Goal: Information Seeking & Learning: Check status

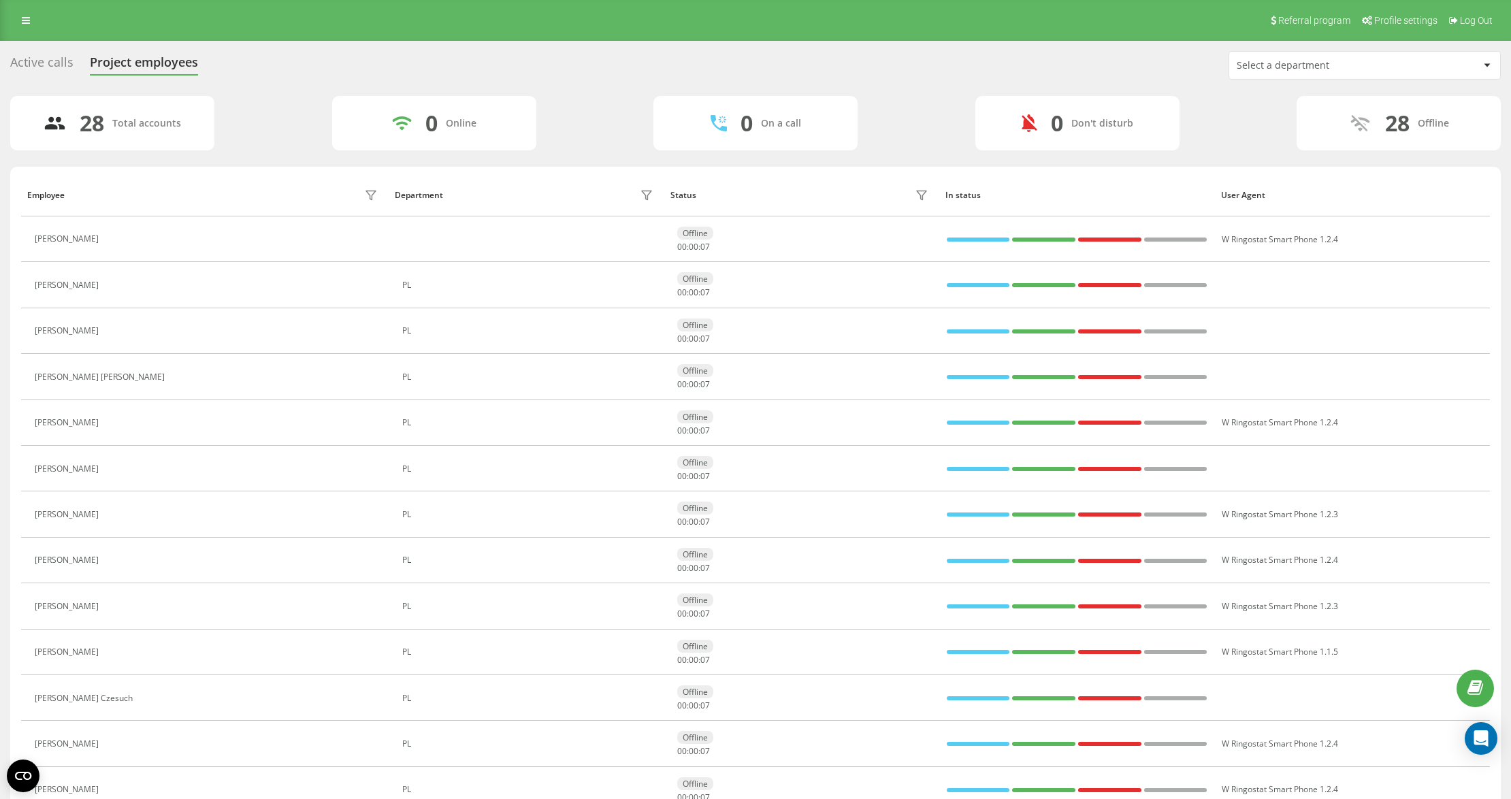
click at [1368, 93] on div "Active calls Project employees Select a department 28 Total accounts 0 Online 0…" at bounding box center [755, 727] width 1491 height 1353
click at [1334, 61] on div "Select a department" at bounding box center [1318, 66] width 163 height 12
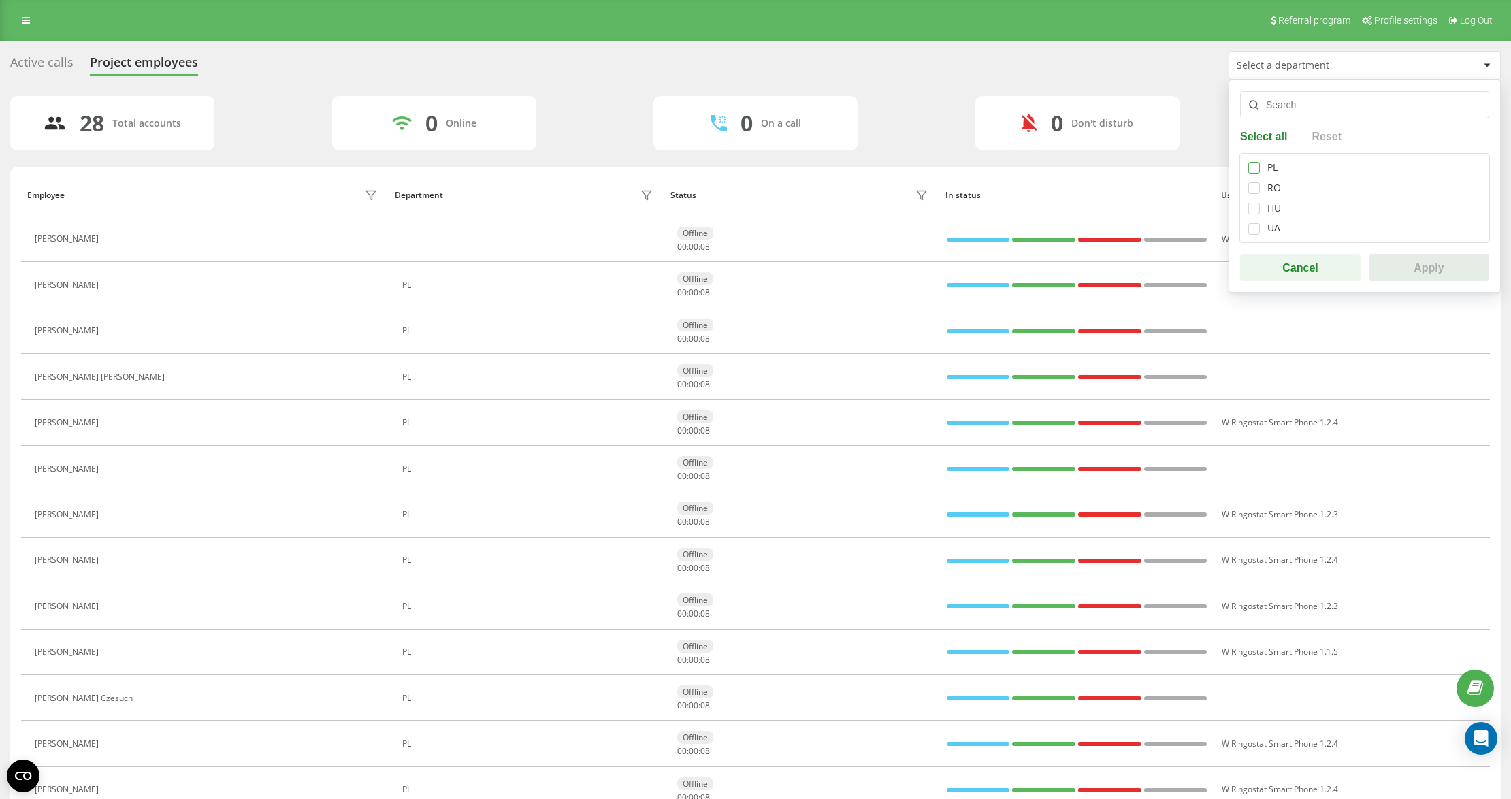
click at [1258, 162] on label at bounding box center [1254, 162] width 12 height 0
checkbox input "true"
click at [1409, 264] on button "Apply" at bounding box center [1429, 267] width 120 height 27
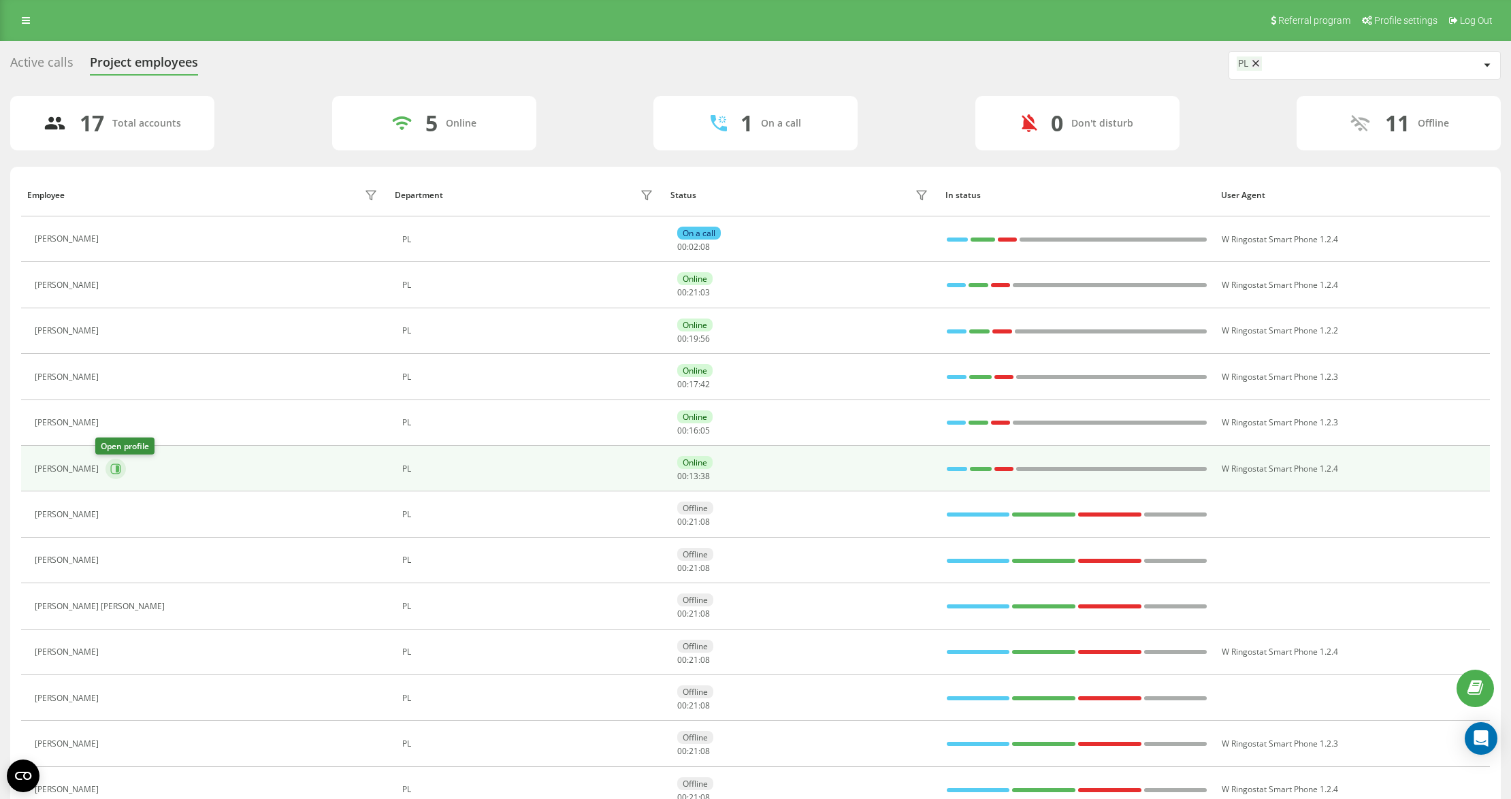
click at [106, 478] on button at bounding box center [116, 469] width 20 height 20
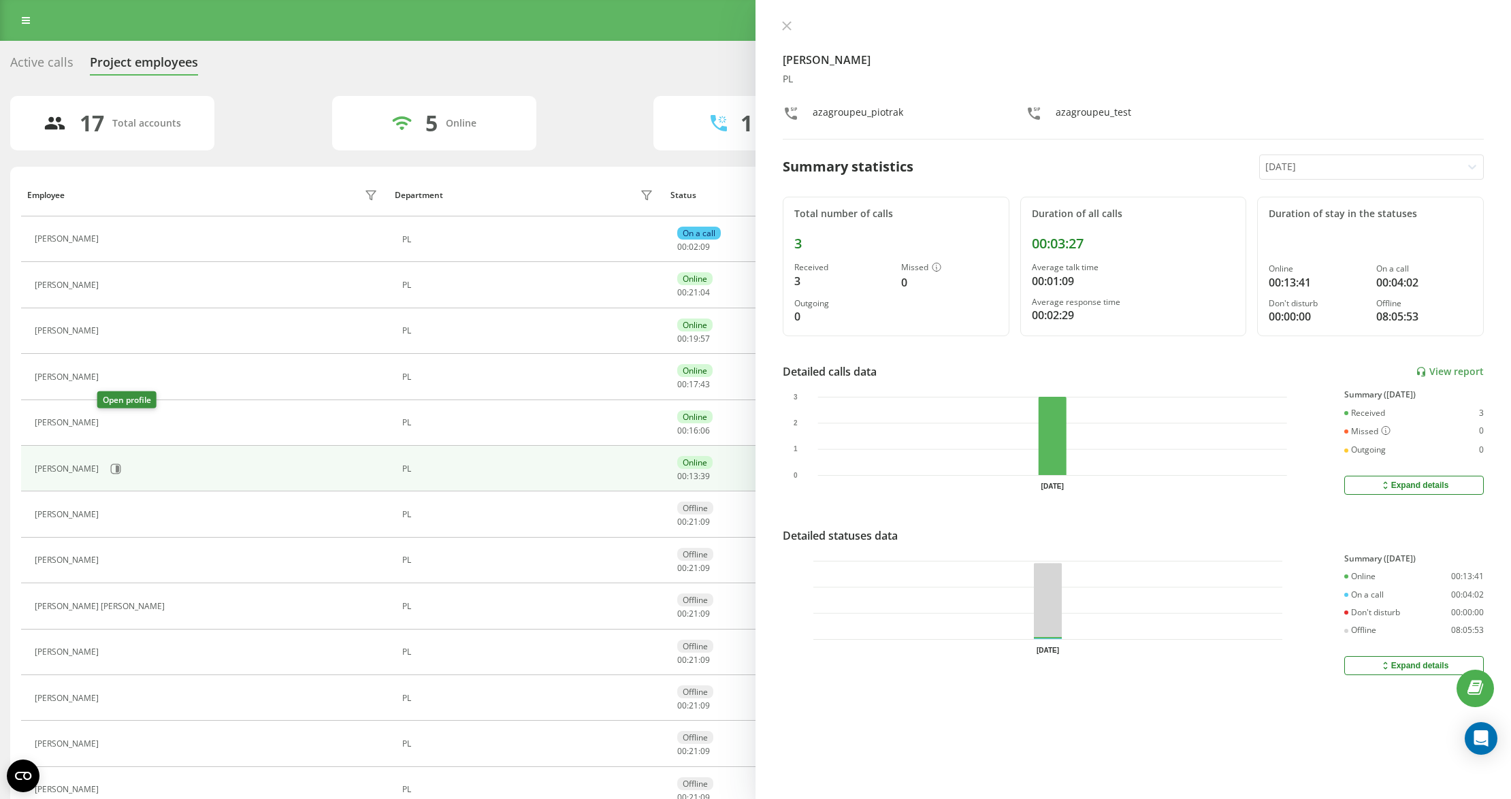
click at [108, 425] on icon at bounding box center [113, 422] width 11 height 11
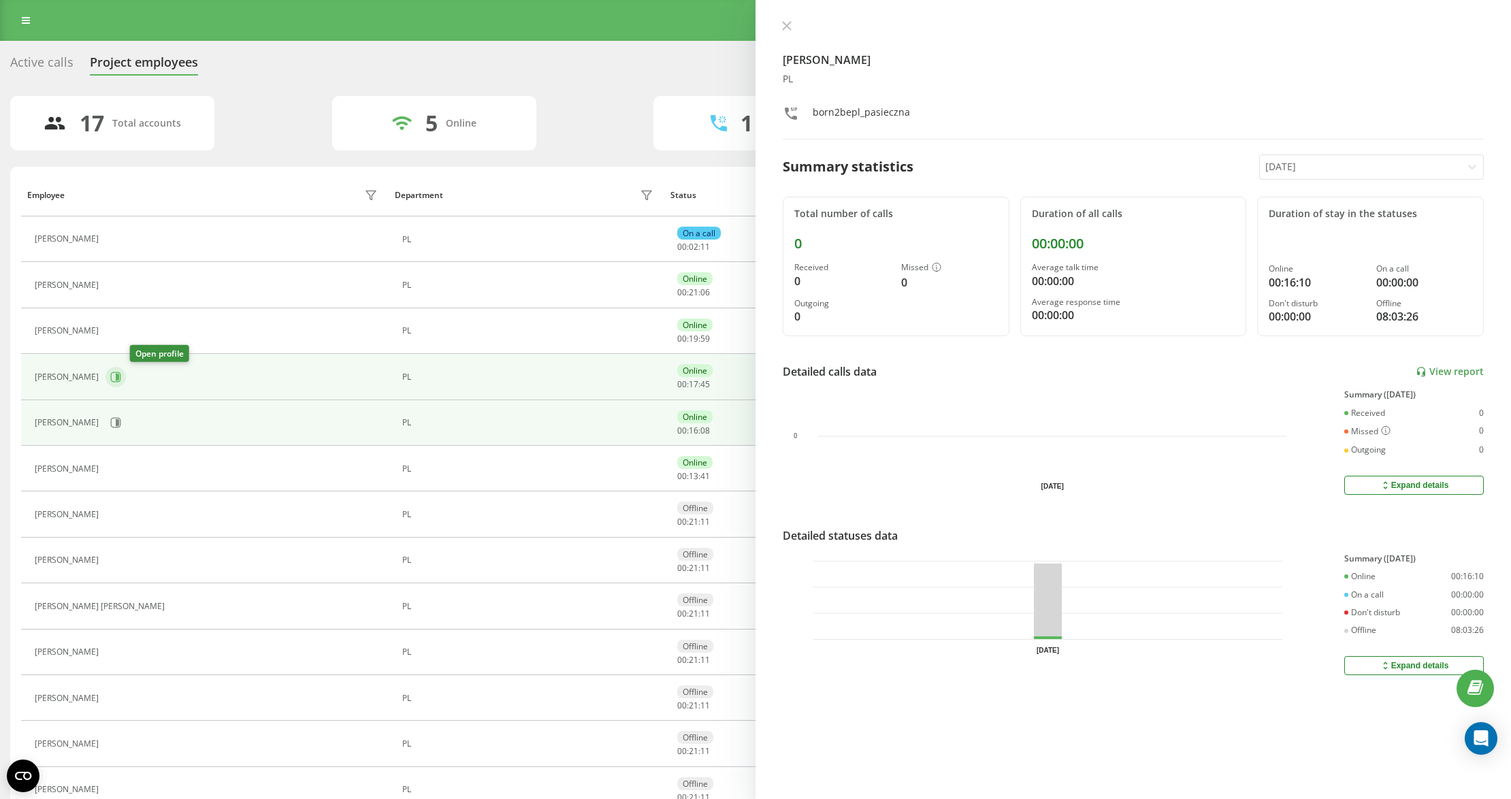
click at [121, 374] on icon at bounding box center [115, 377] width 11 height 11
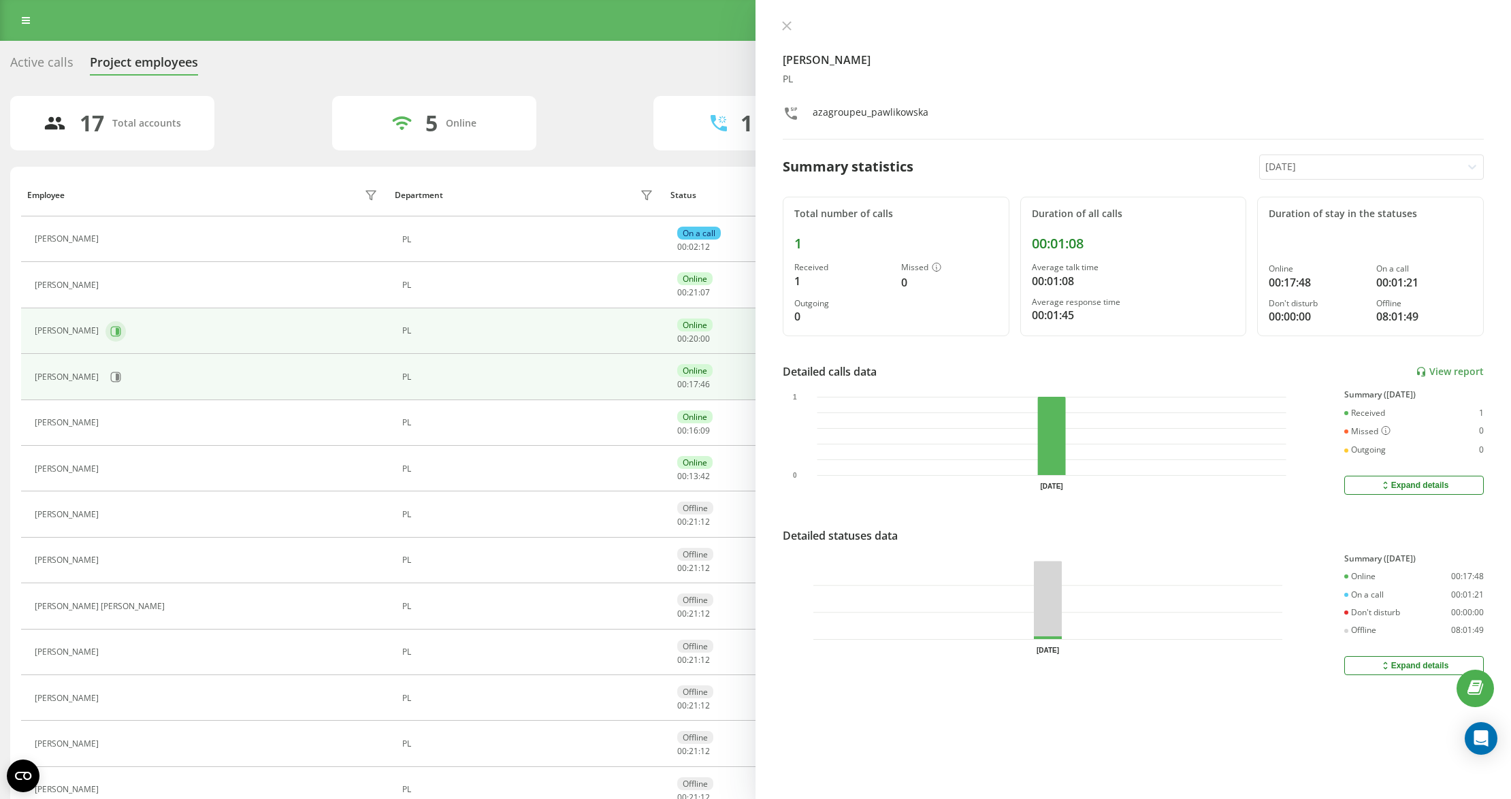
click at [120, 341] on button at bounding box center [116, 331] width 20 height 20
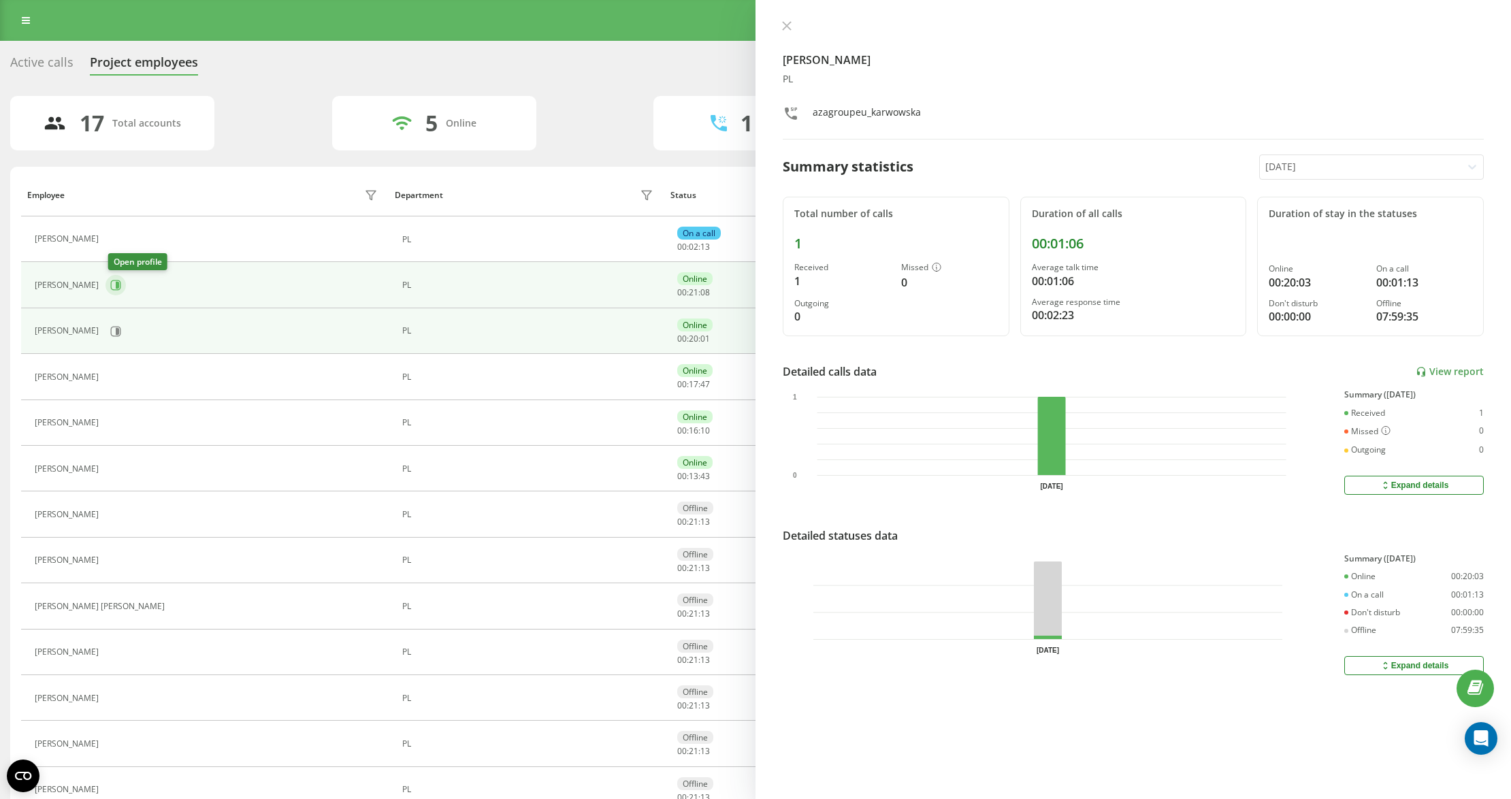
click at [120, 276] on button at bounding box center [116, 285] width 20 height 20
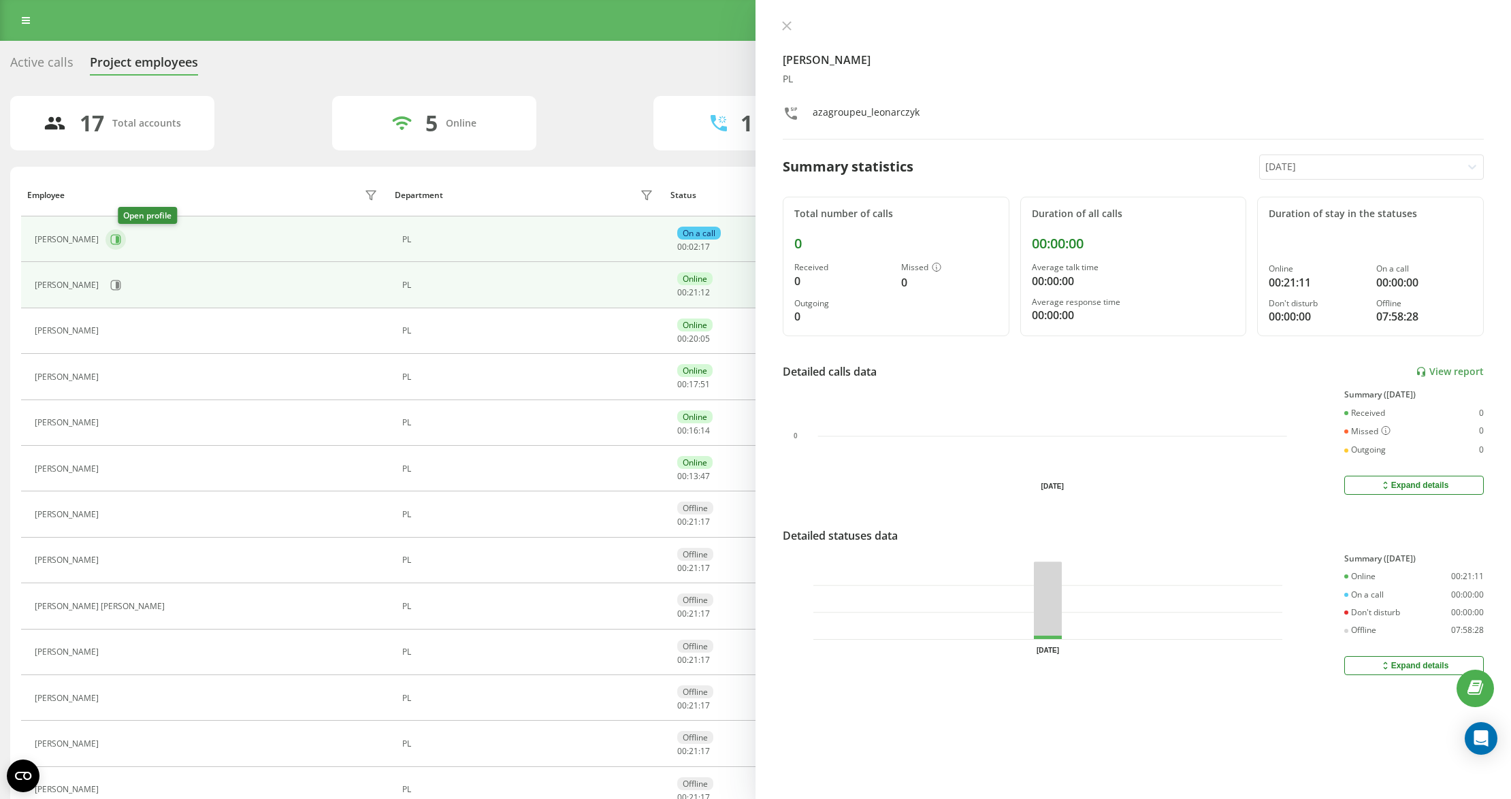
click at [121, 235] on icon at bounding box center [115, 239] width 11 height 11
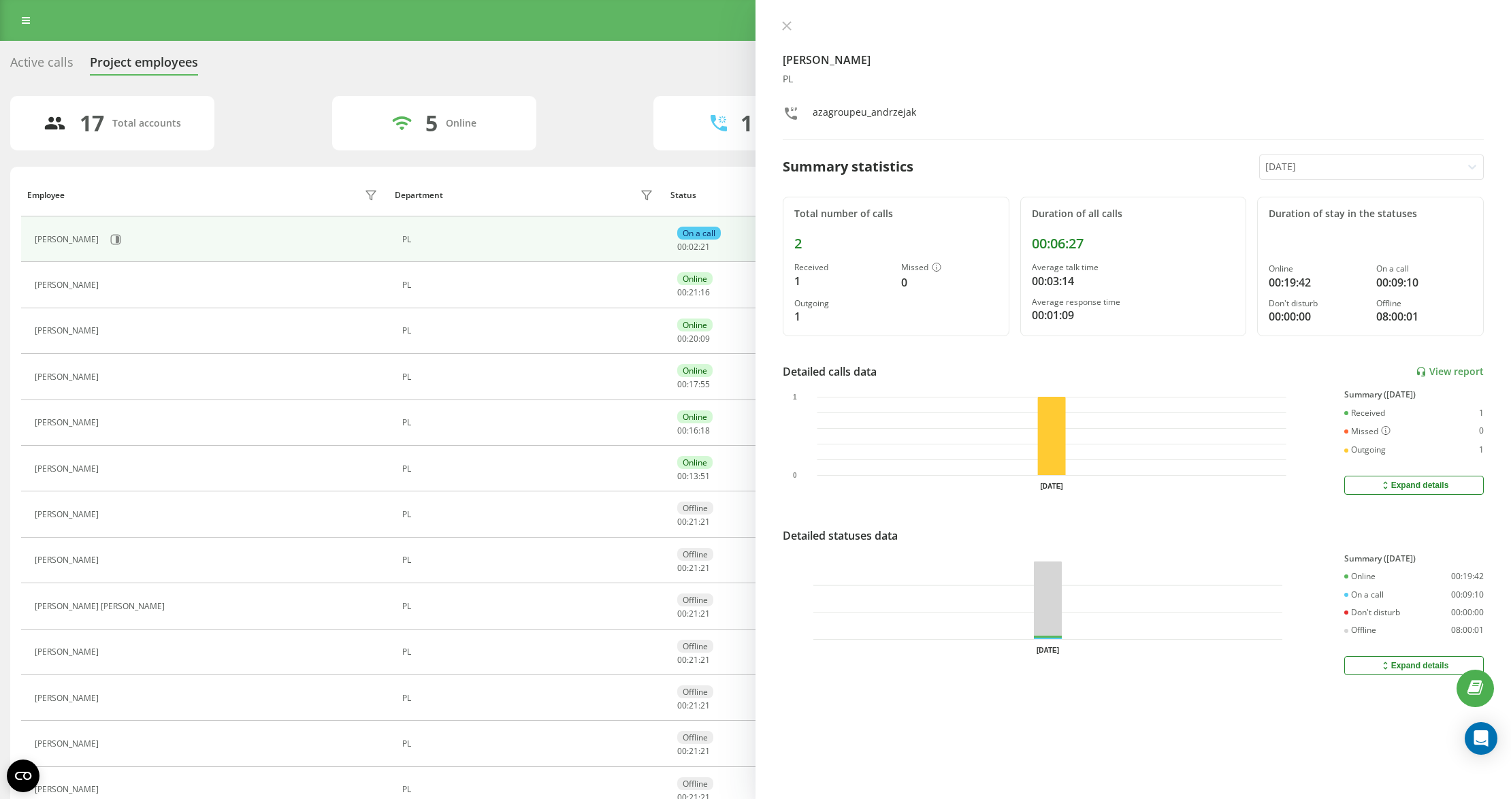
drag, startPoint x: 989, startPoint y: 1, endPoint x: 781, endPoint y: 25, distance: 208.9
click at [782, 22] on icon at bounding box center [787, 26] width 10 height 10
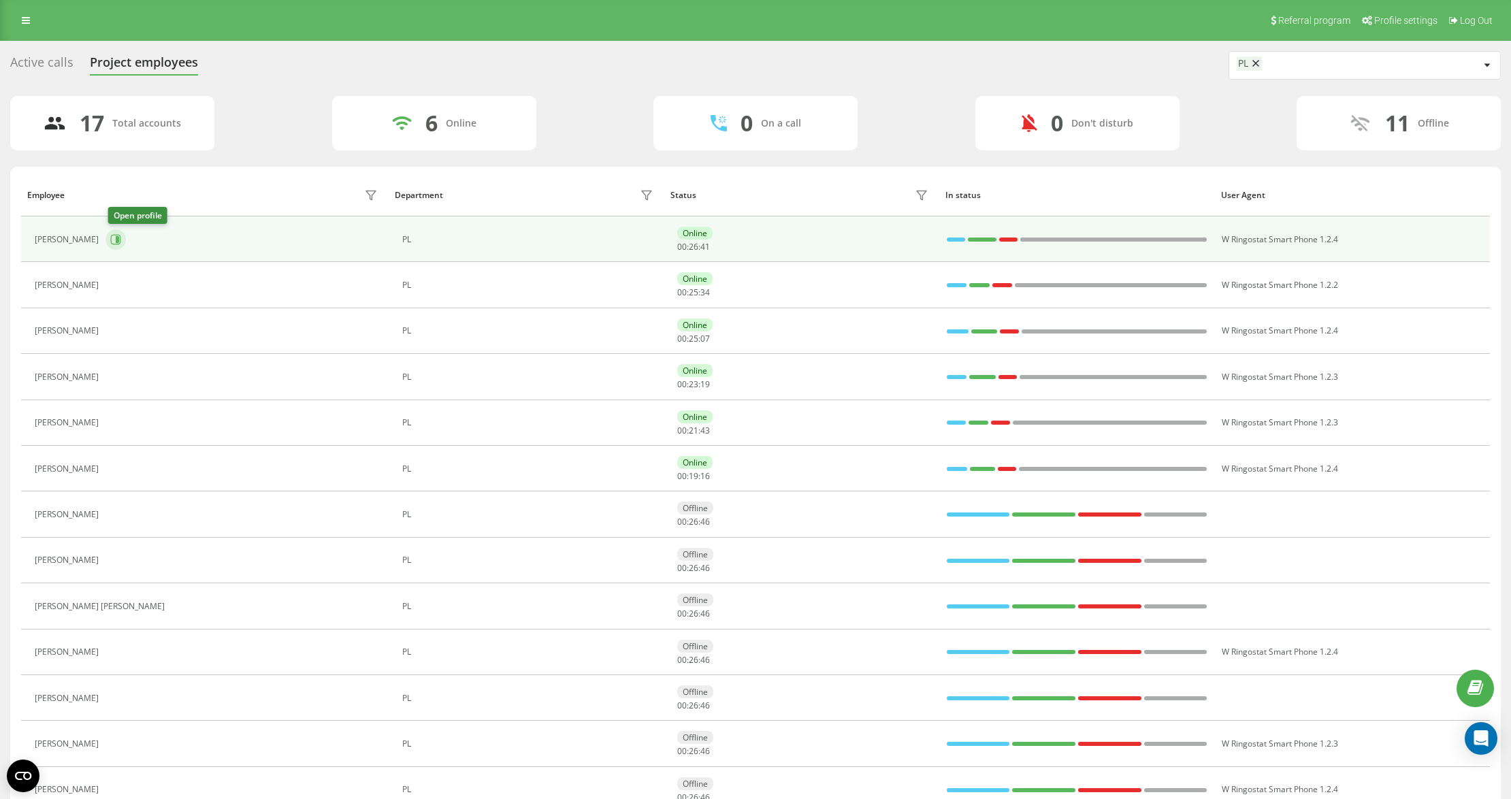
click at [121, 238] on icon at bounding box center [116, 239] width 10 height 10
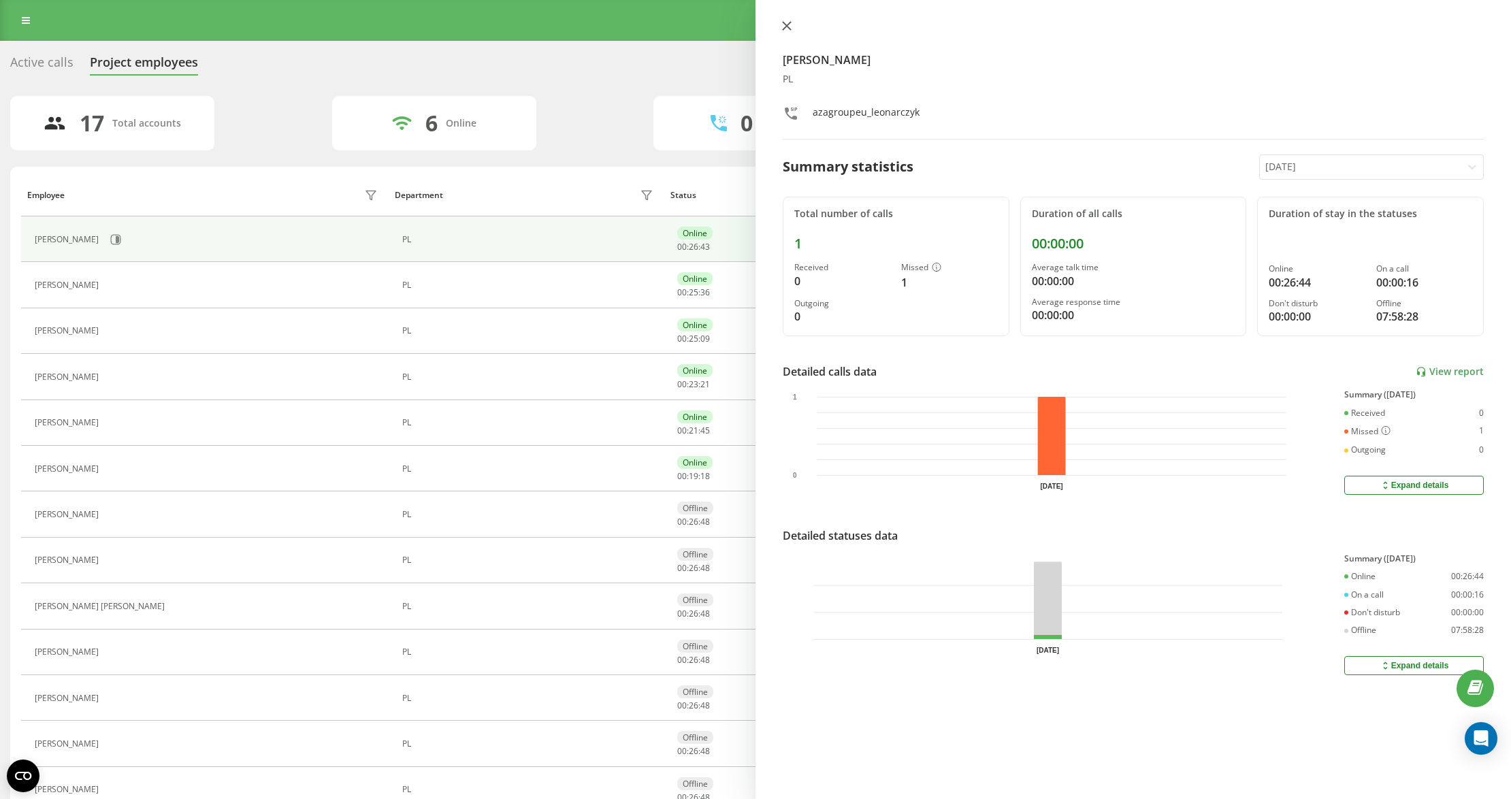
click at [782, 27] on icon at bounding box center [787, 26] width 10 height 10
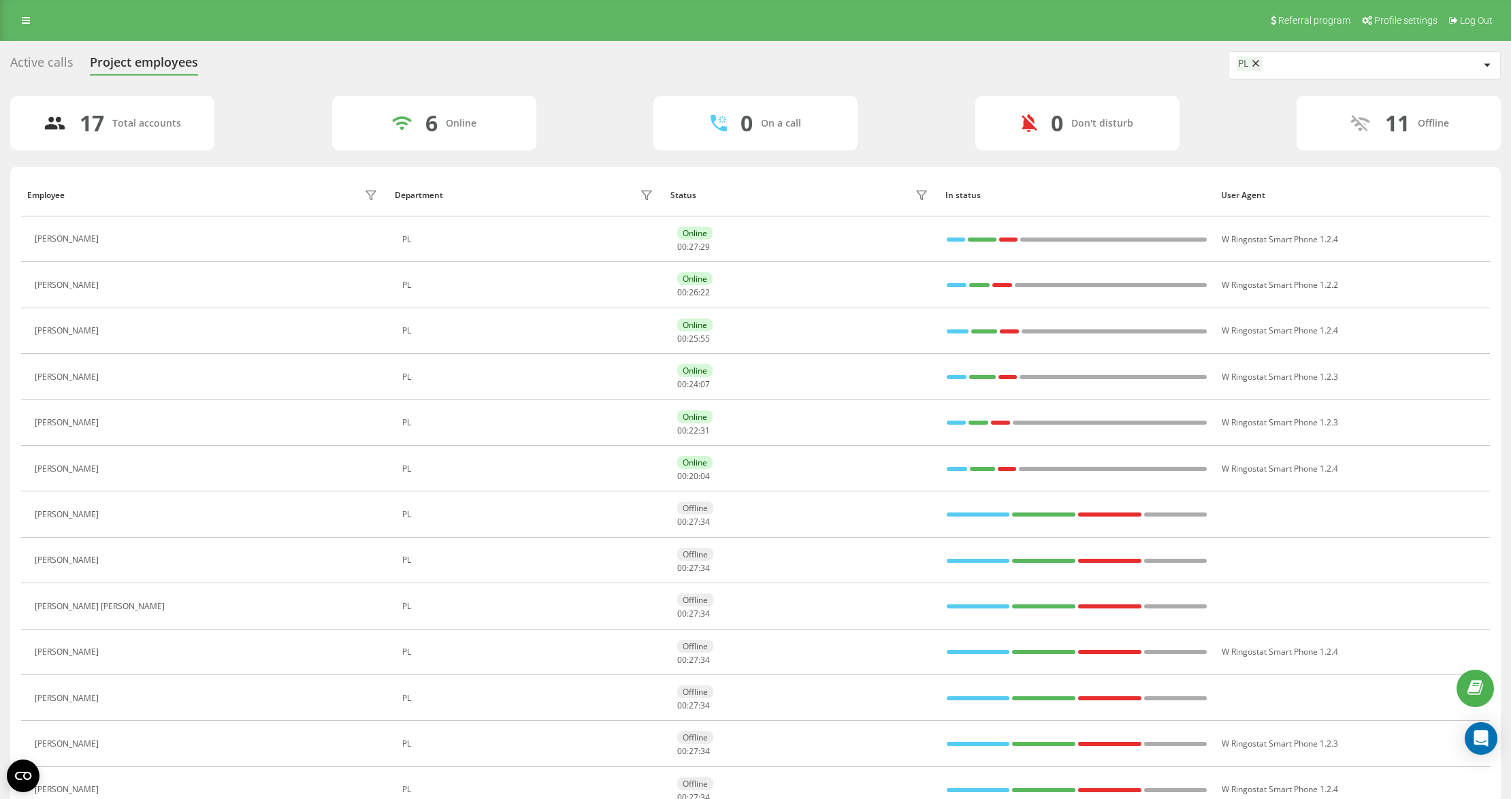
click at [602, 121] on div "17 Total accounts 6 Online 0 On a call 0 Don't disturb 11 Offline" at bounding box center [755, 123] width 1491 height 54
click at [122, 240] on button at bounding box center [114, 240] width 16 height 19
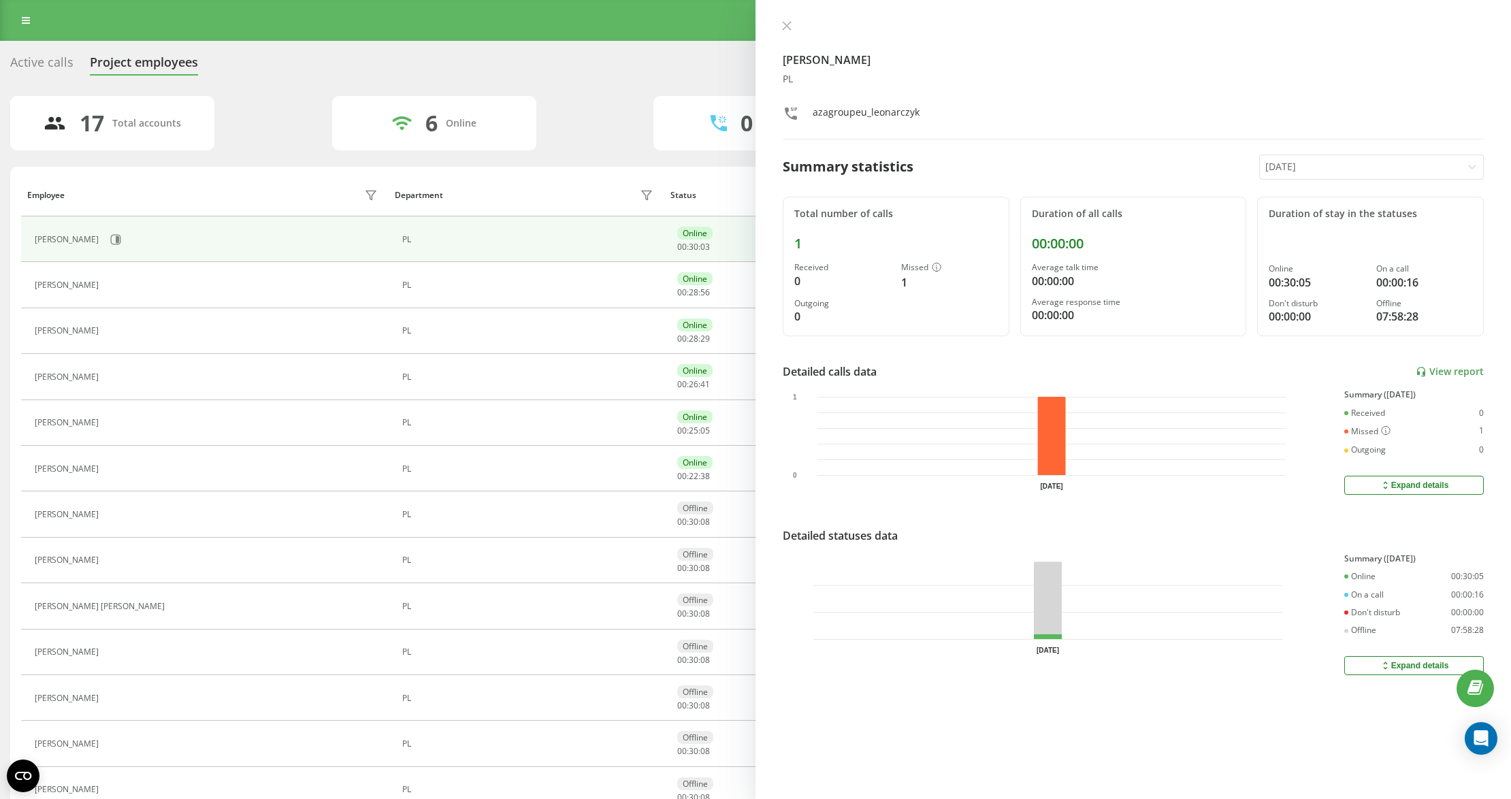
drag, startPoint x: 1314, startPoint y: 186, endPoint x: 1316, endPoint y: 172, distance: 15.1
click at [1314, 186] on div "[PERSON_NAME] PL azagroupeu_leonarczyk Summary statistics [DATE] Total number o…" at bounding box center [1134, 399] width 756 height 799
click at [1316, 166] on div at bounding box center [1360, 167] width 191 height 16
click at [1316, 245] on div "Last 7 days" at bounding box center [1371, 236] width 223 height 22
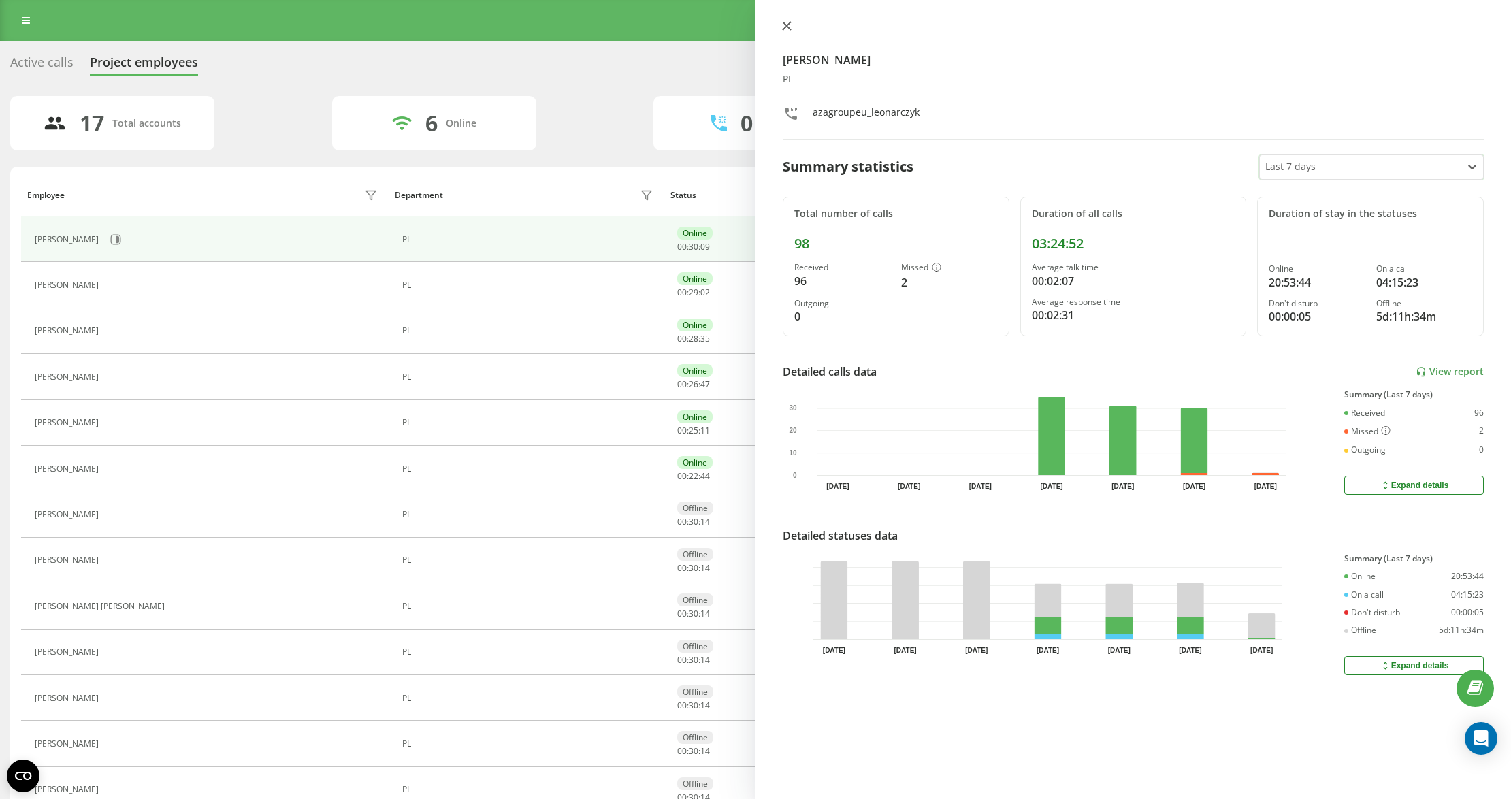
click at [792, 22] on div "[PERSON_NAME] PL azagroupeu_leonarczyk Summary statistics option Last 7 days, s…" at bounding box center [1134, 399] width 756 height 799
click at [790, 28] on icon at bounding box center [787, 26] width 8 height 8
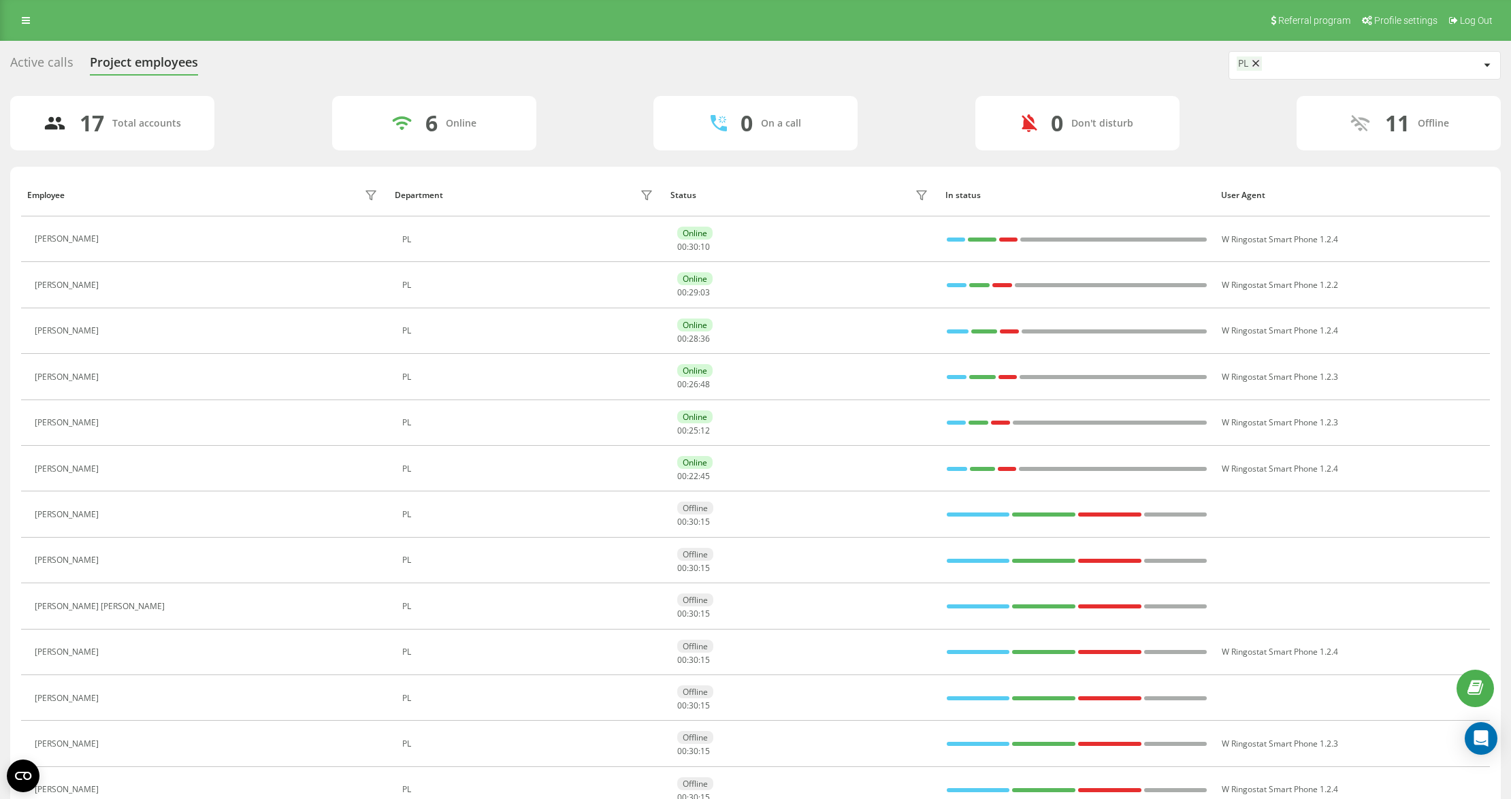
click at [611, 96] on div "17 Total accounts 6 Online 0 On a call 0 Don't disturb 11 Offline" at bounding box center [755, 123] width 1491 height 54
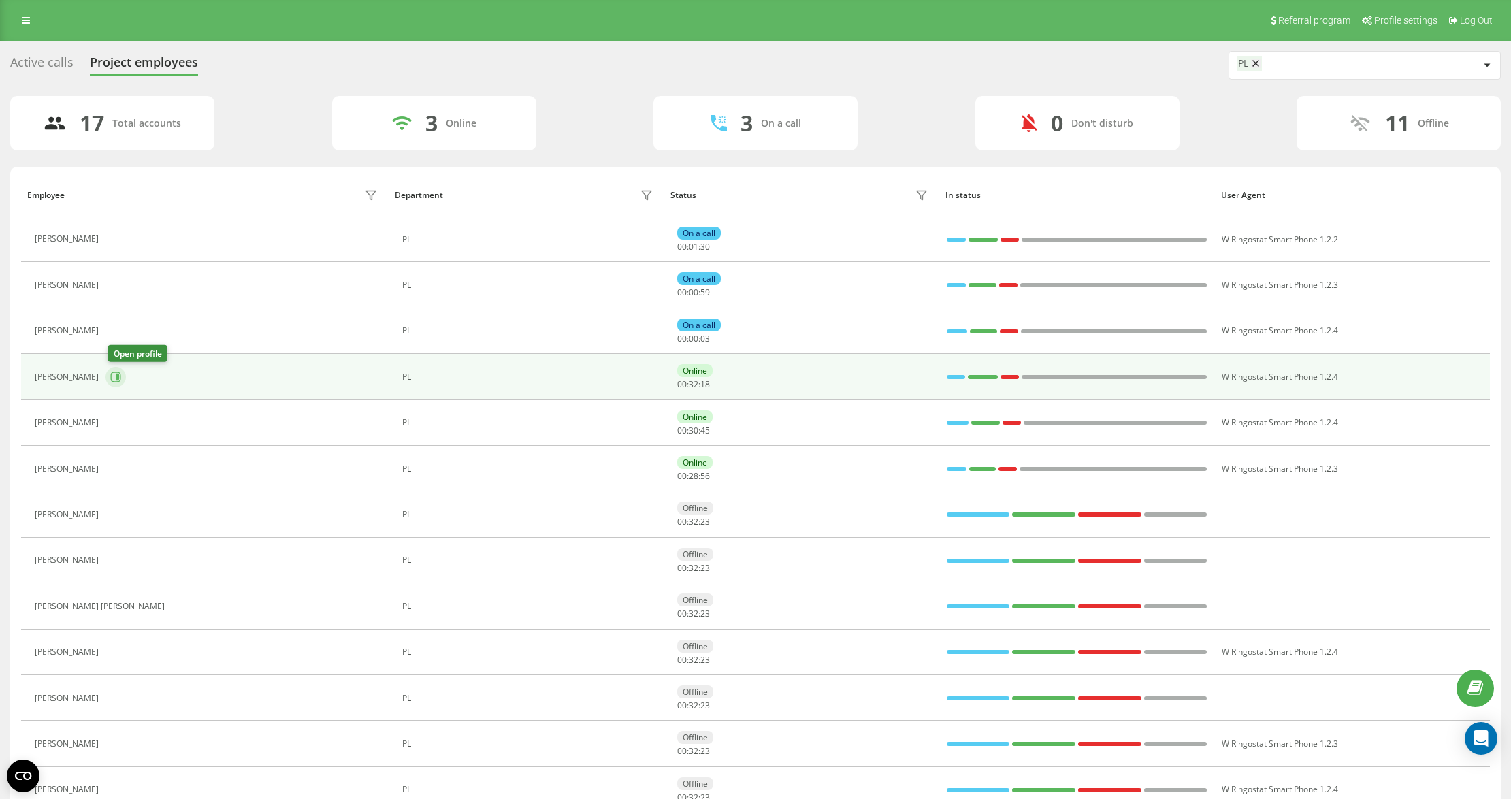
click at [121, 370] on button at bounding box center [116, 377] width 20 height 20
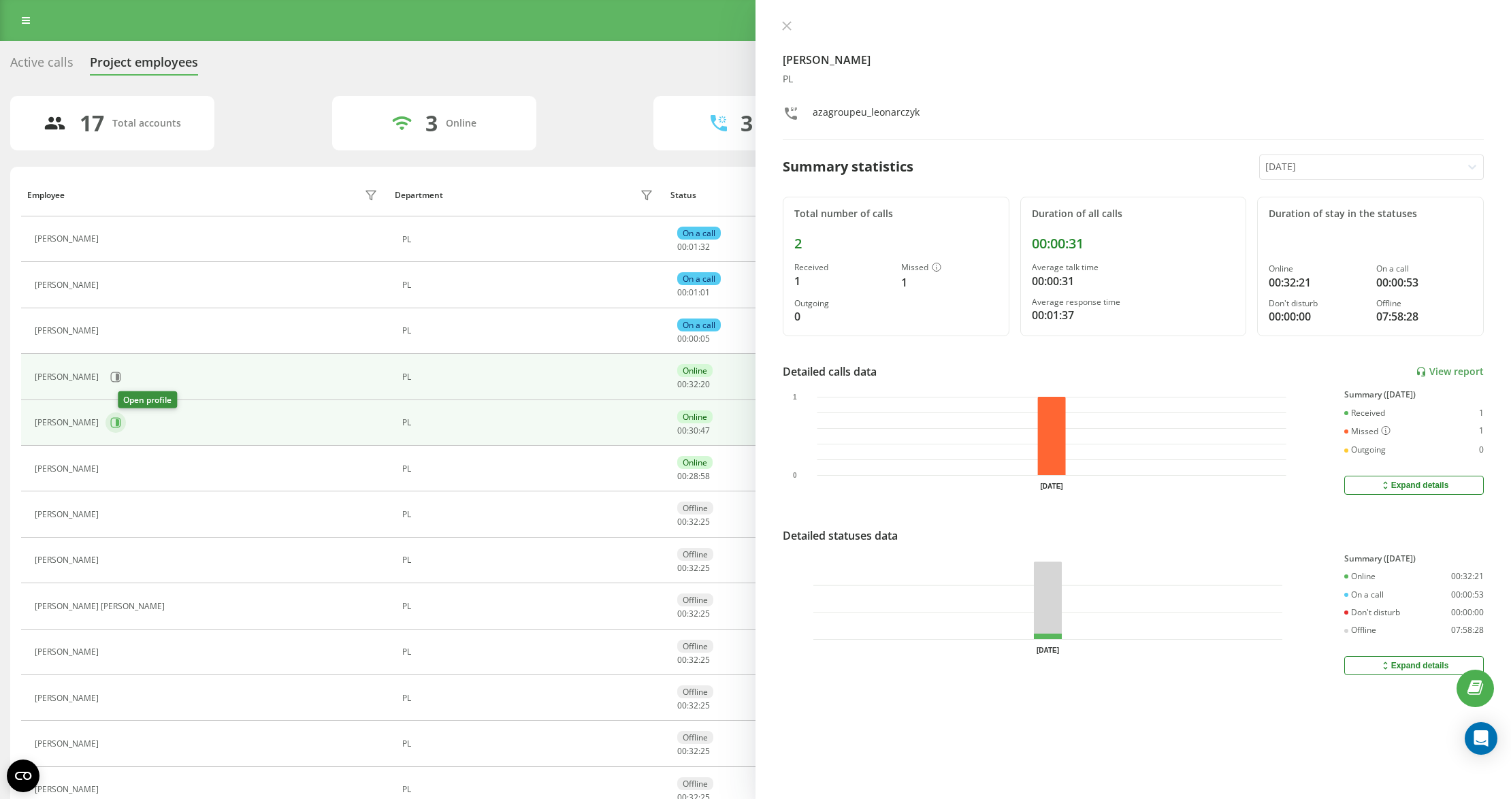
click at [119, 425] on icon at bounding box center [117, 422] width 3 height 7
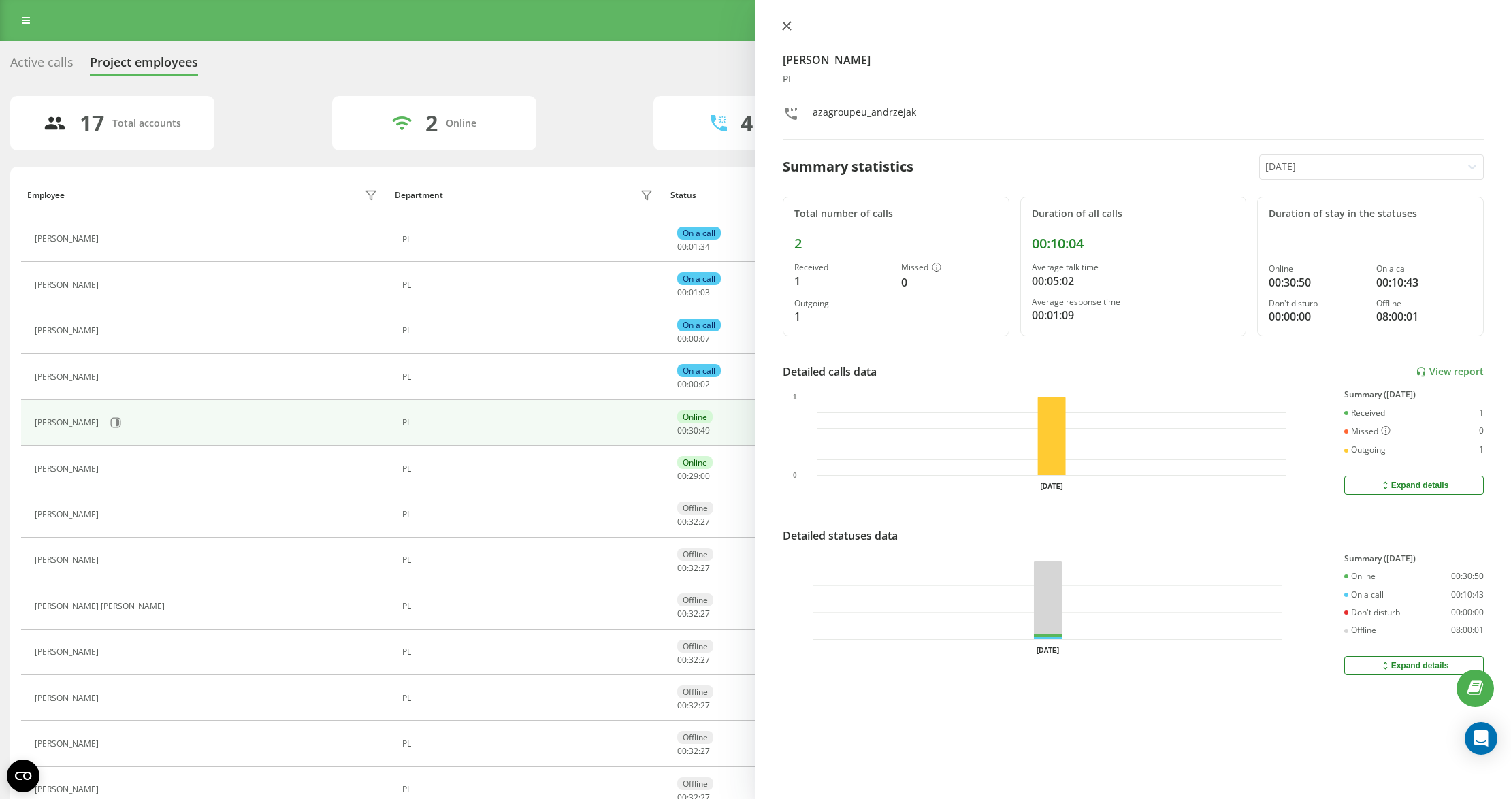
click at [782, 27] on icon at bounding box center [787, 26] width 10 height 10
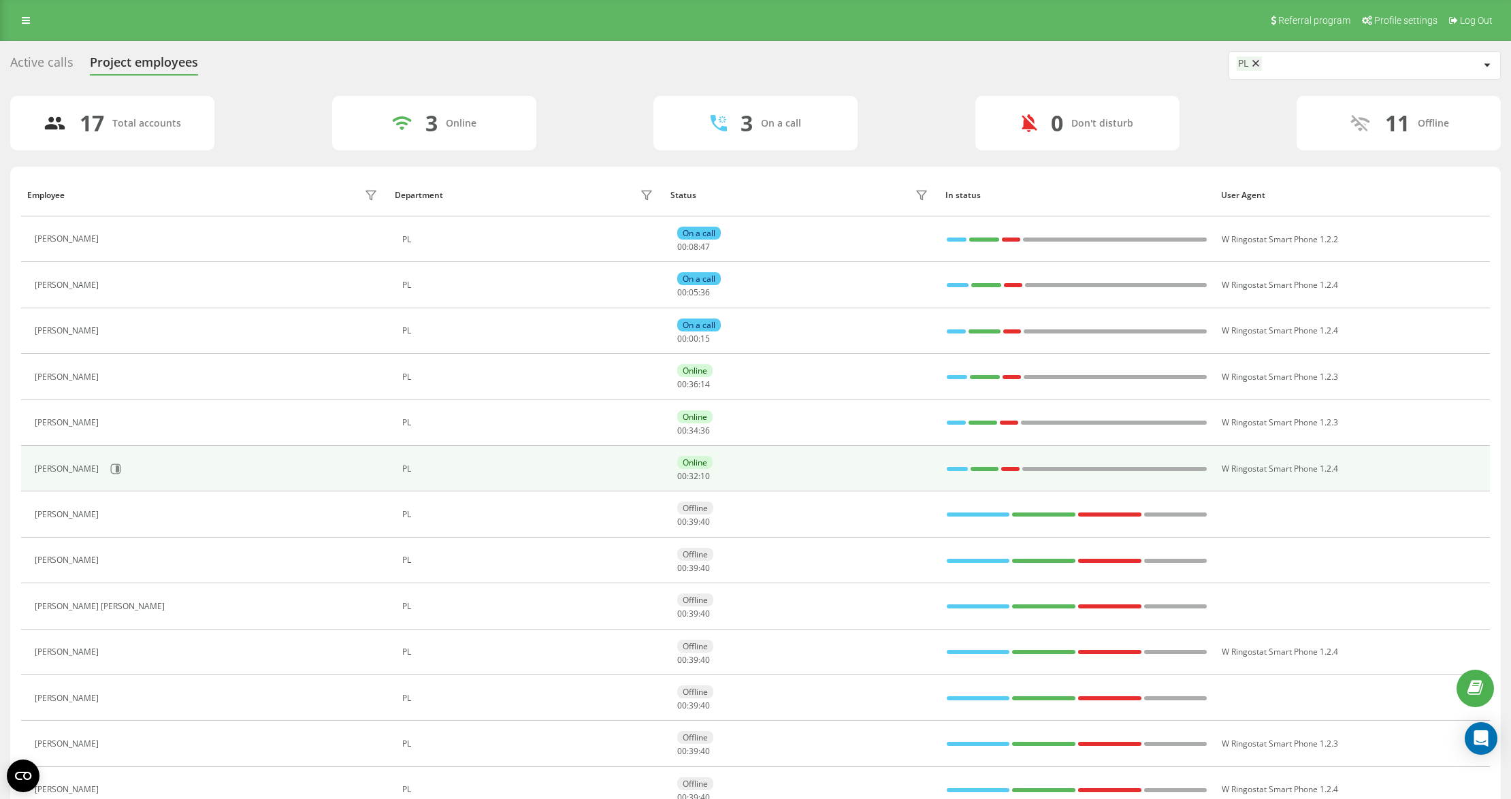
click at [120, 470] on div "[PERSON_NAME]" at bounding box center [208, 468] width 346 height 23
click at [116, 475] on div "[PERSON_NAME]" at bounding box center [208, 468] width 346 height 23
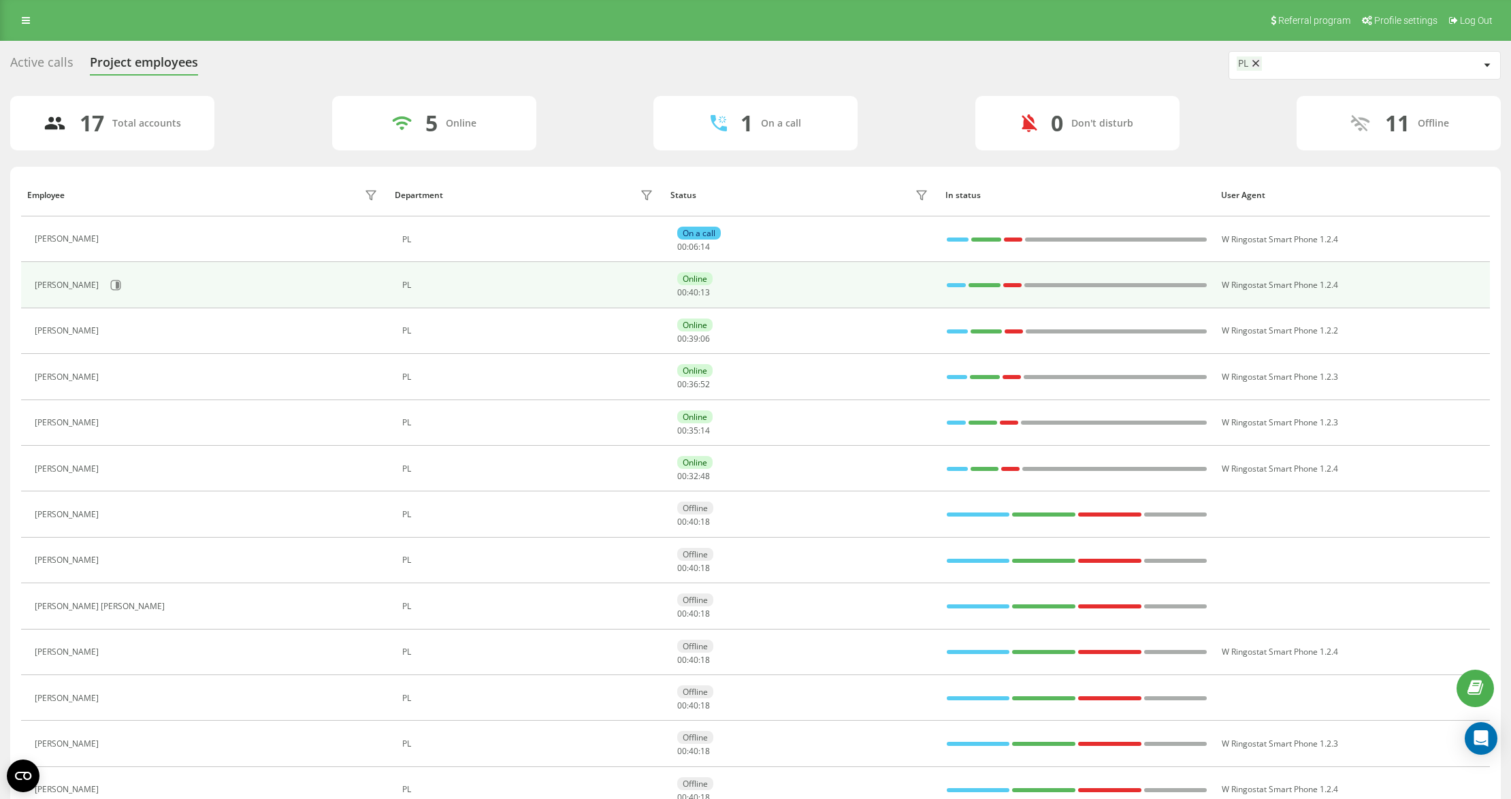
click at [113, 297] on div "[PERSON_NAME]" at bounding box center [208, 285] width 346 height 23
click at [114, 290] on icon at bounding box center [116, 285] width 10 height 10
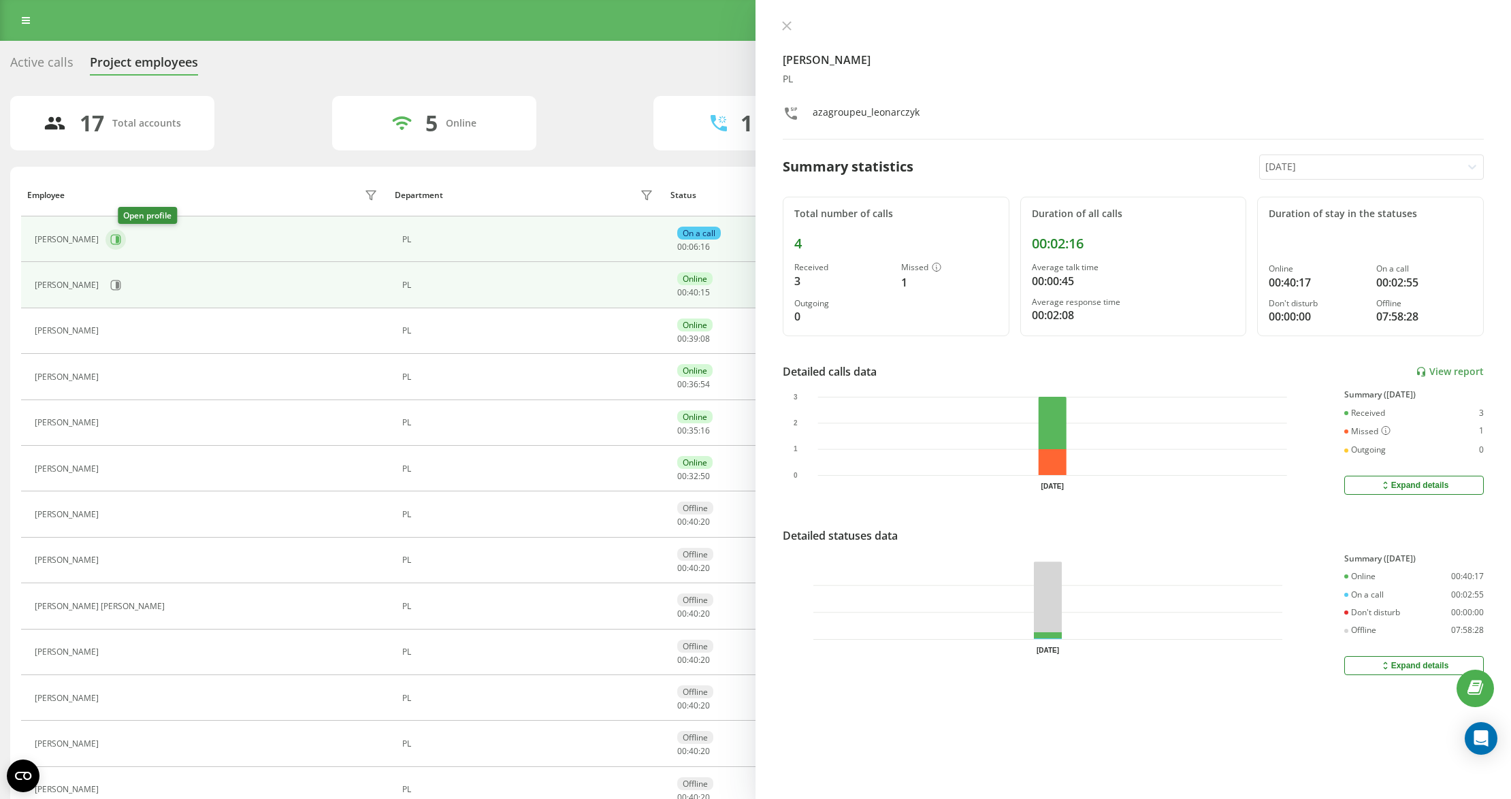
click at [121, 241] on icon at bounding box center [115, 239] width 11 height 11
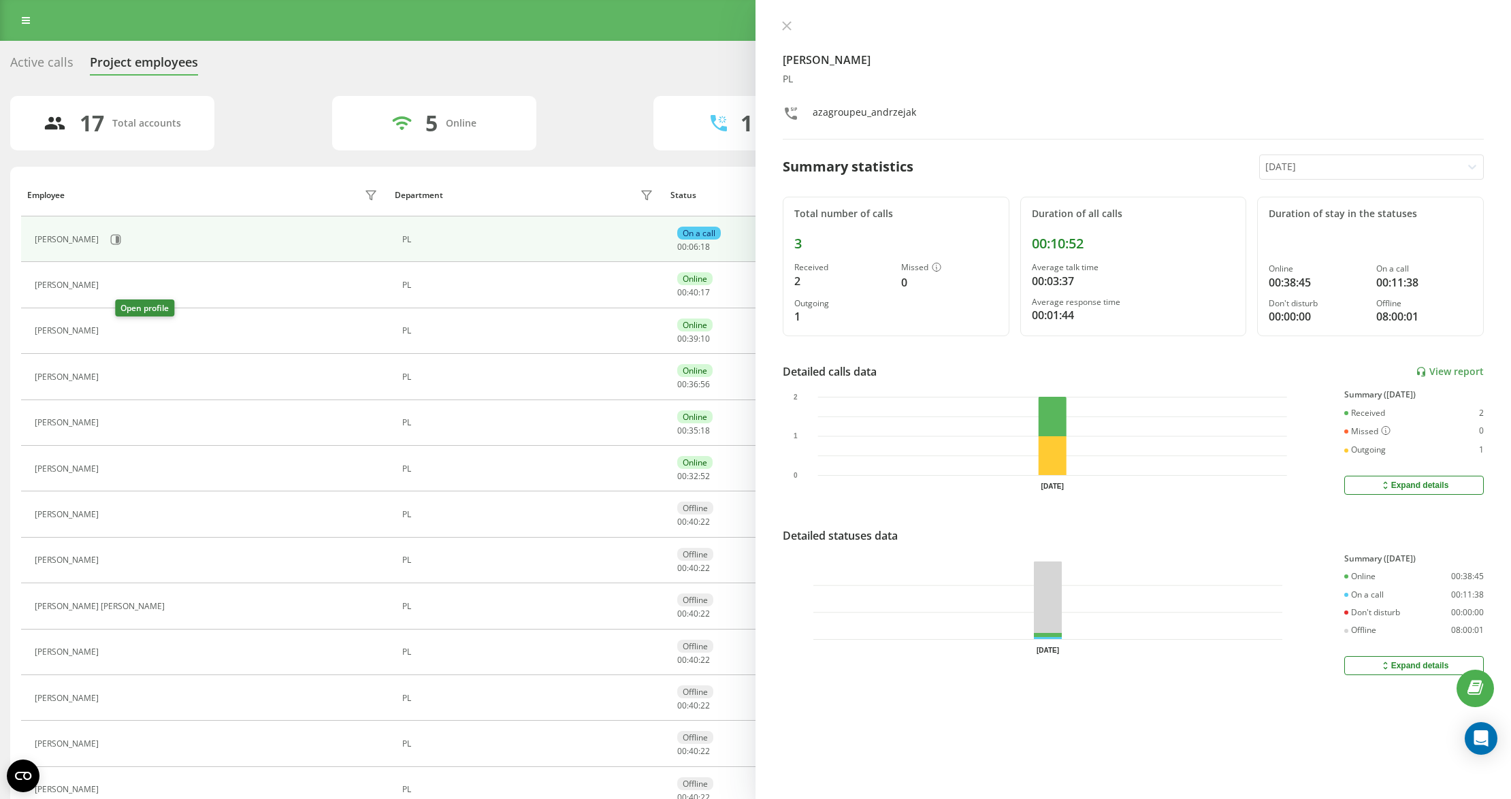
click at [122, 332] on button at bounding box center [114, 332] width 16 height 19
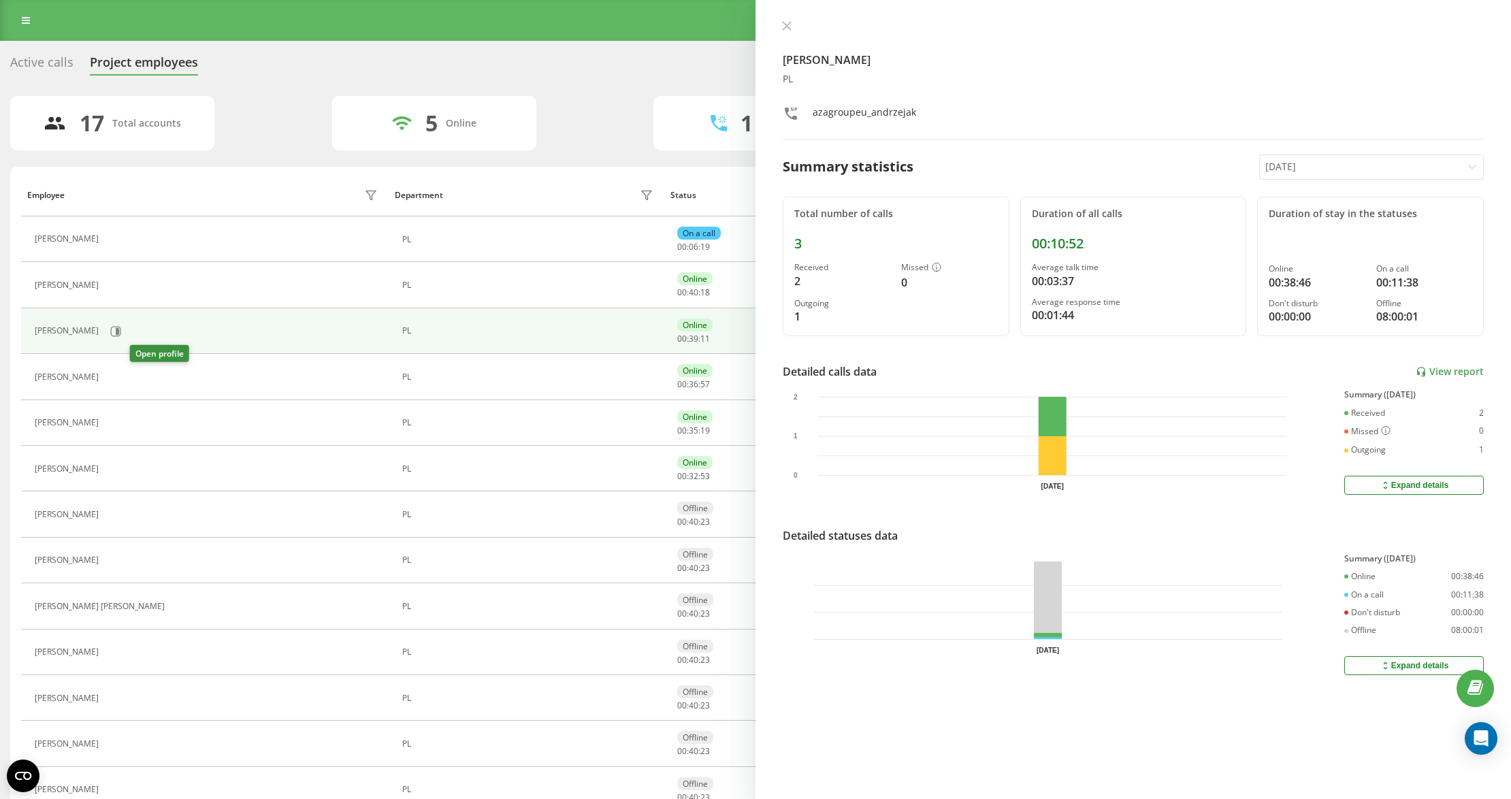
drag, startPoint x: 143, startPoint y: 376, endPoint x: 143, endPoint y: 387, distance: 11.6
click at [119, 376] on icon at bounding box center [113, 377] width 11 height 11
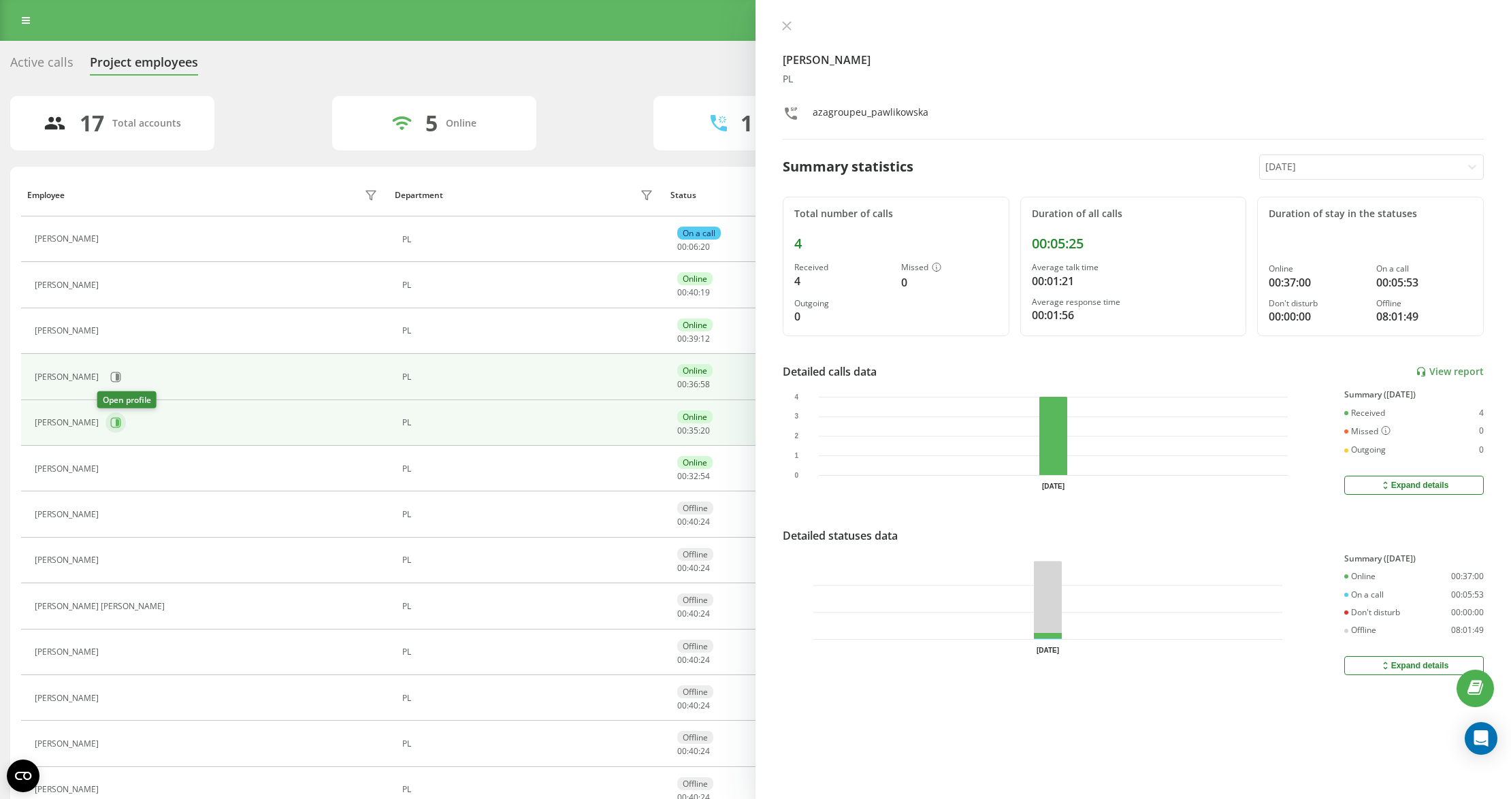
click at [111, 428] on icon at bounding box center [116, 423] width 10 height 10
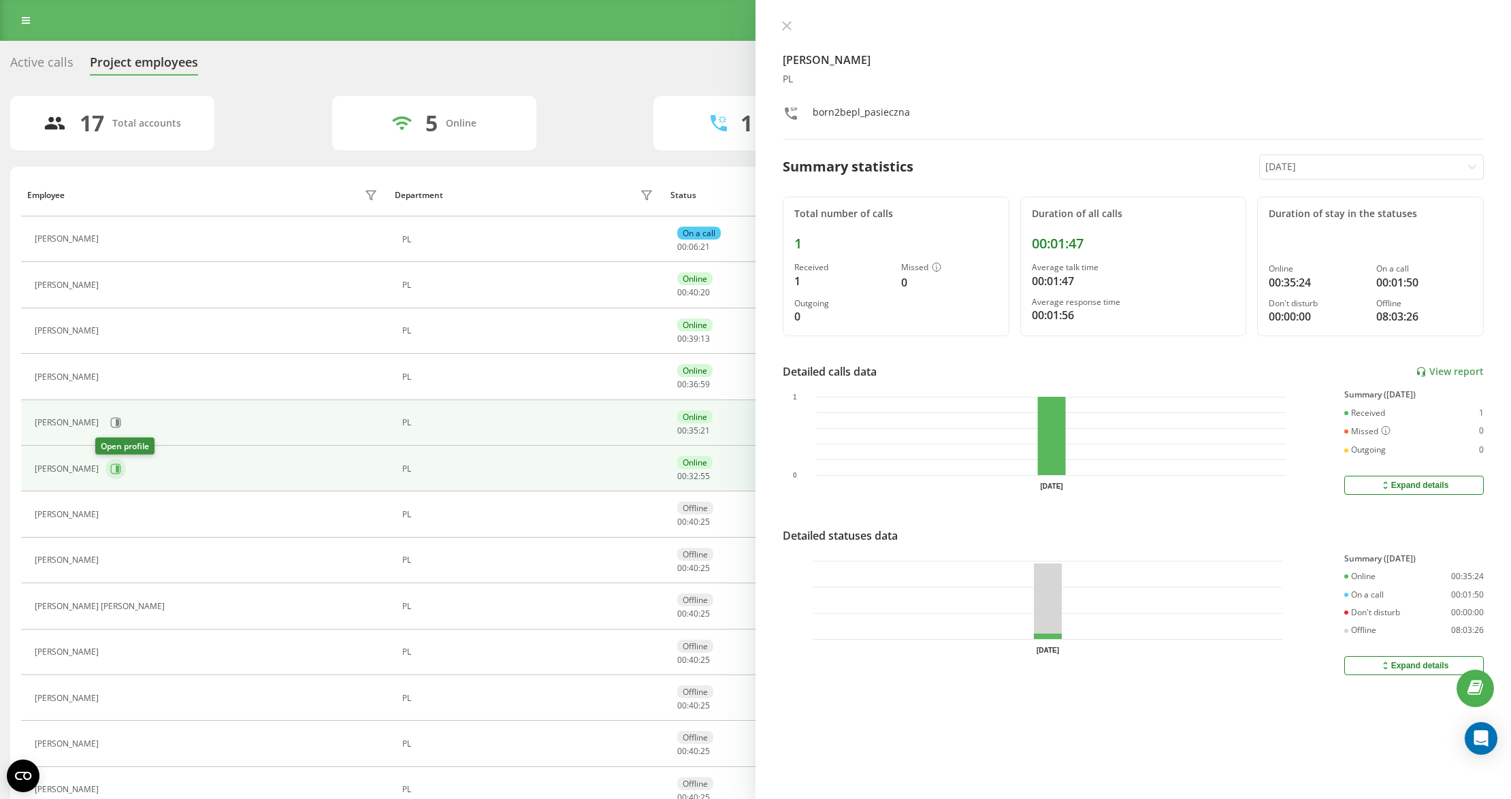
click at [111, 468] on icon at bounding box center [116, 469] width 10 height 10
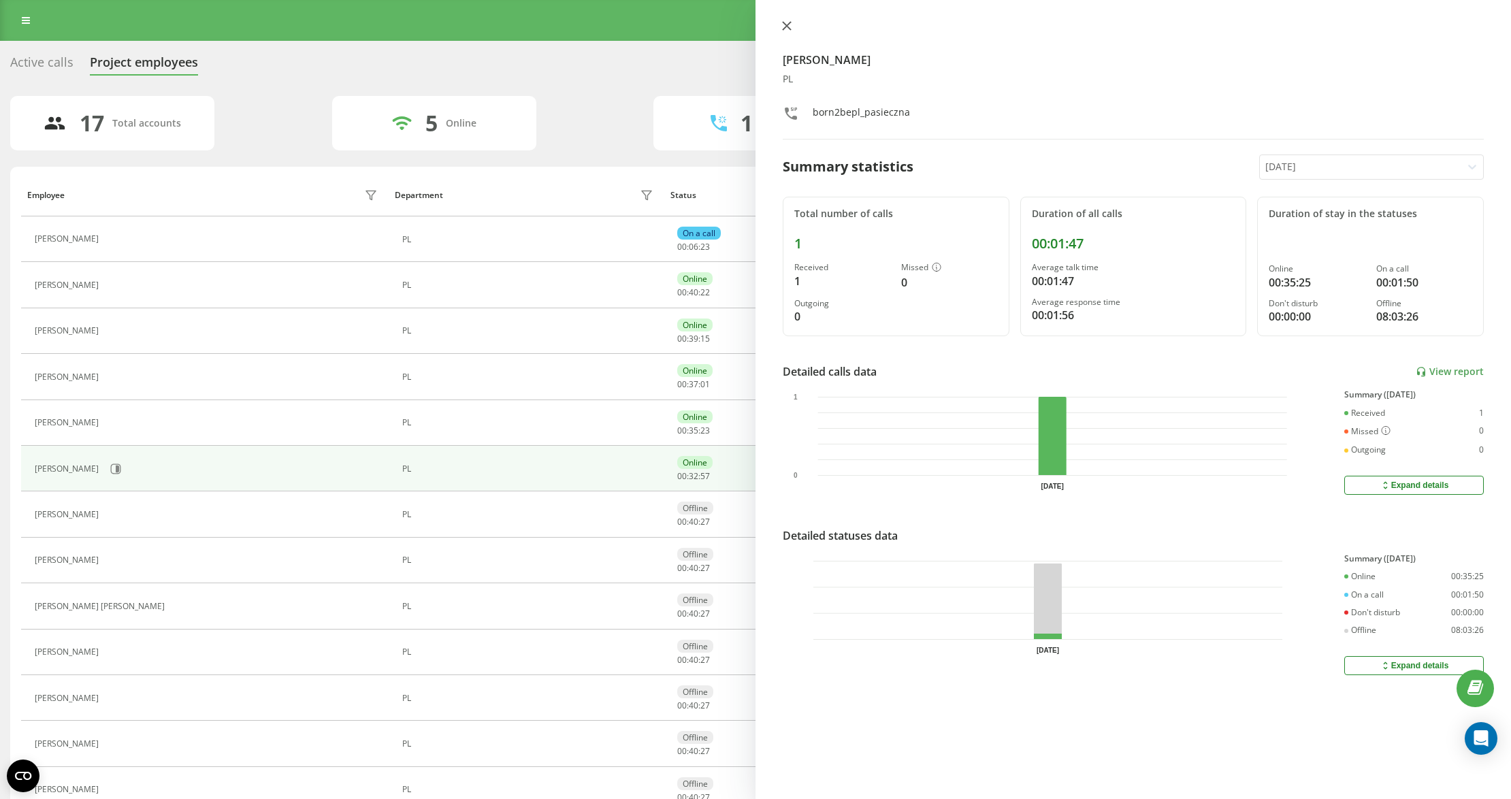
click at [791, 27] on icon at bounding box center [787, 26] width 10 height 10
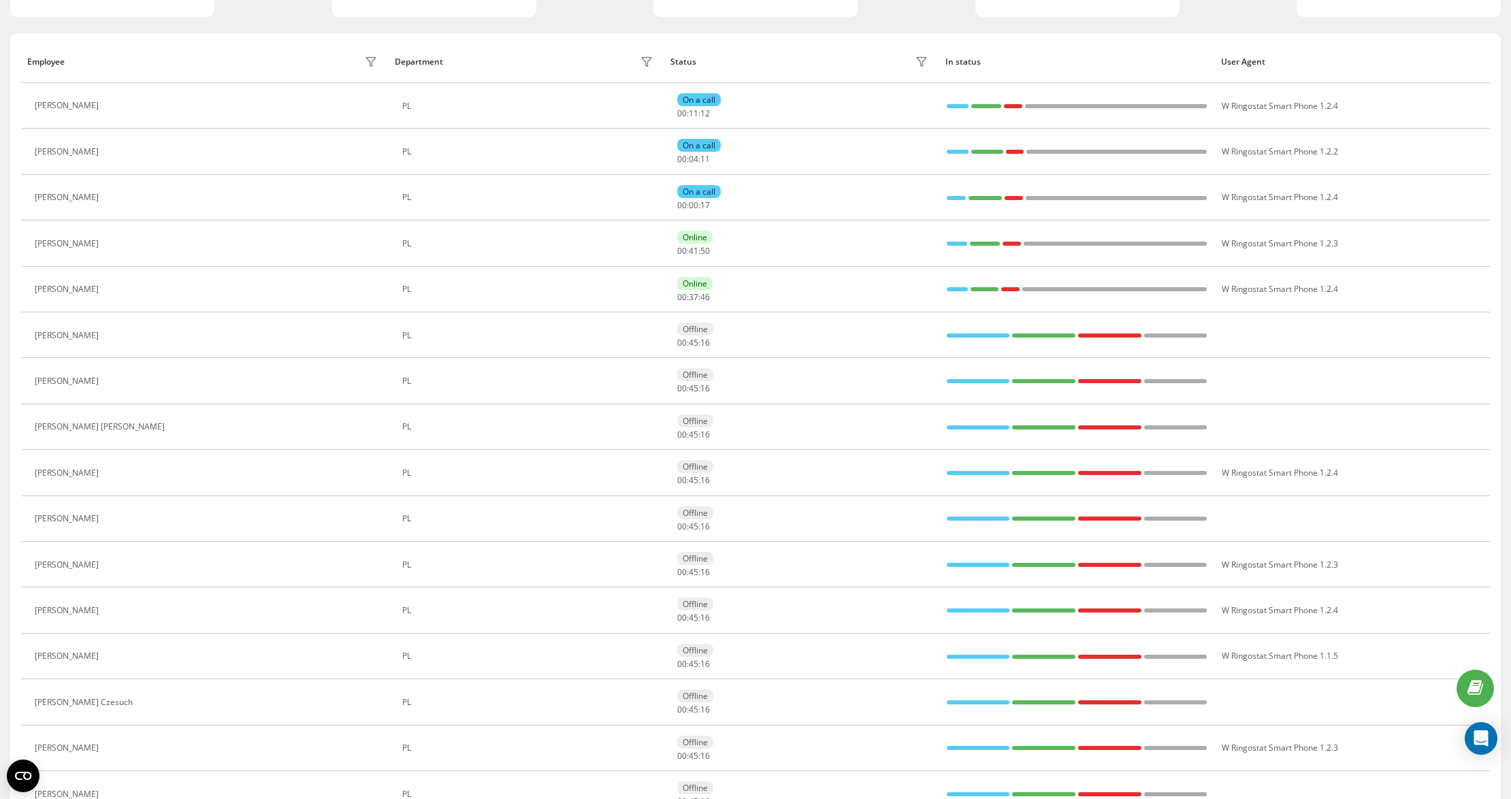
scroll to position [253, 0]
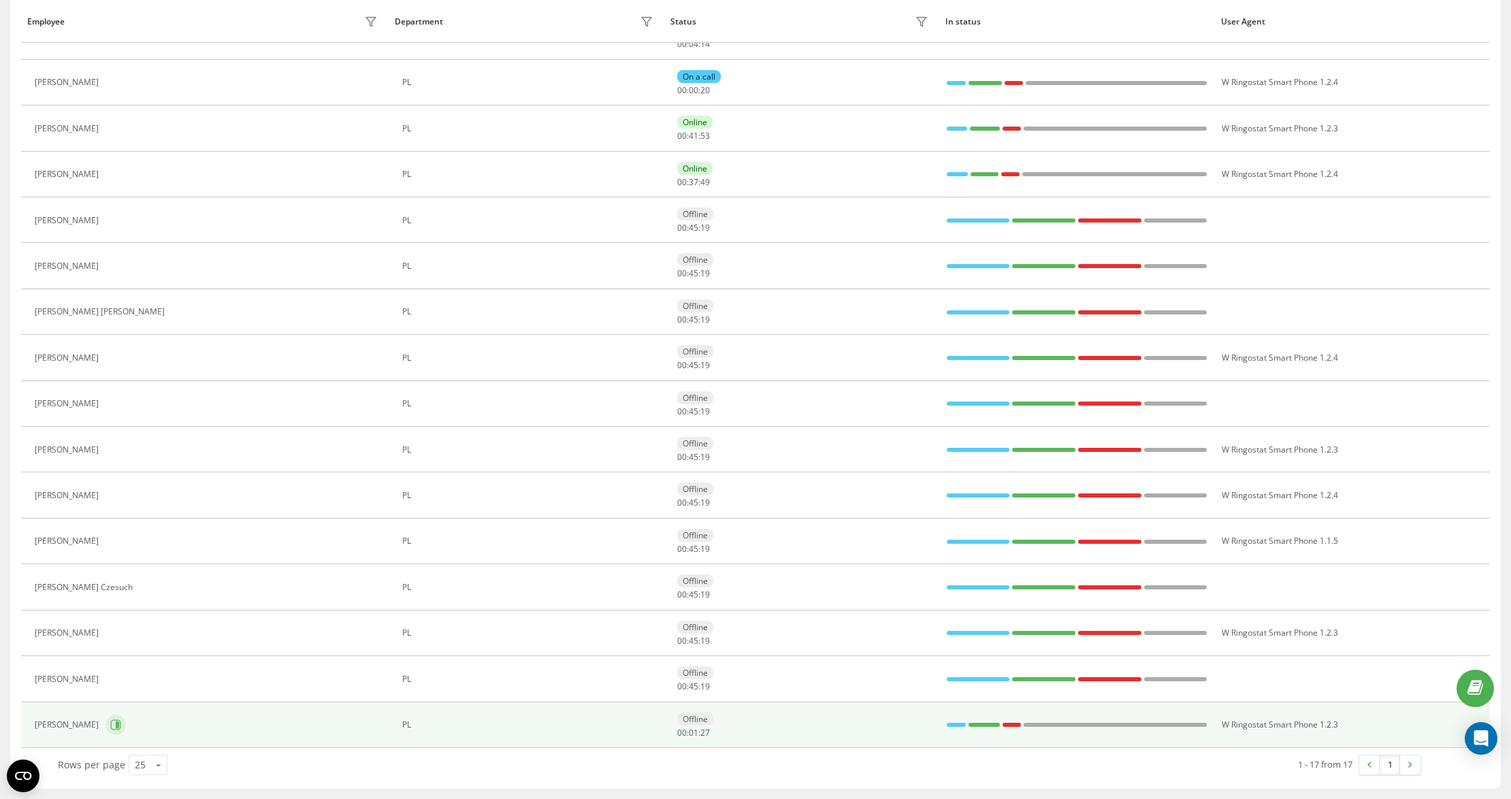
click at [112, 728] on button at bounding box center [116, 725] width 20 height 20
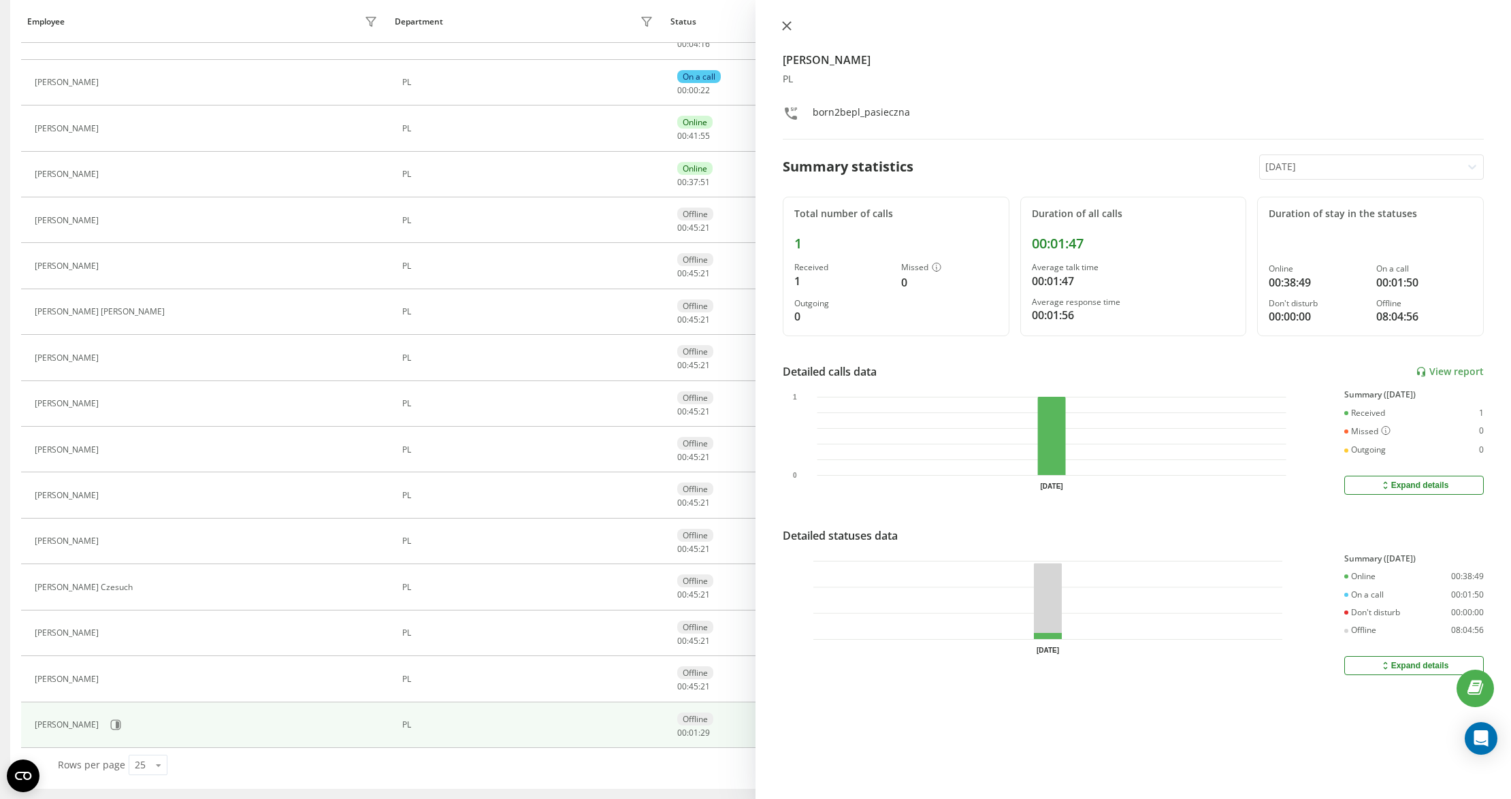
click at [787, 29] on icon at bounding box center [787, 26] width 10 height 10
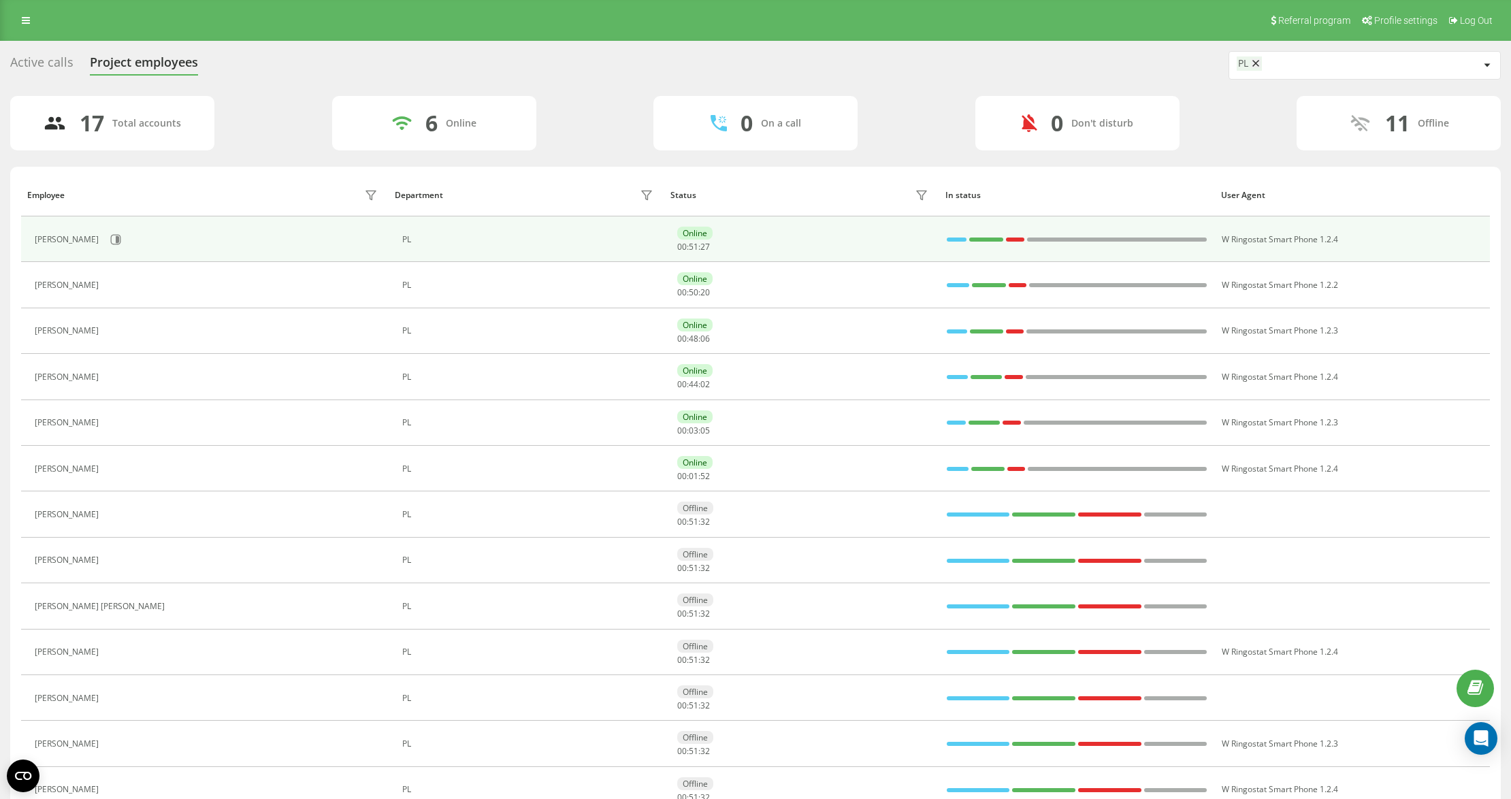
click at [116, 257] on td "[PERSON_NAME]" at bounding box center [205, 239] width 368 height 46
click at [117, 242] on icon at bounding box center [115, 239] width 11 height 11
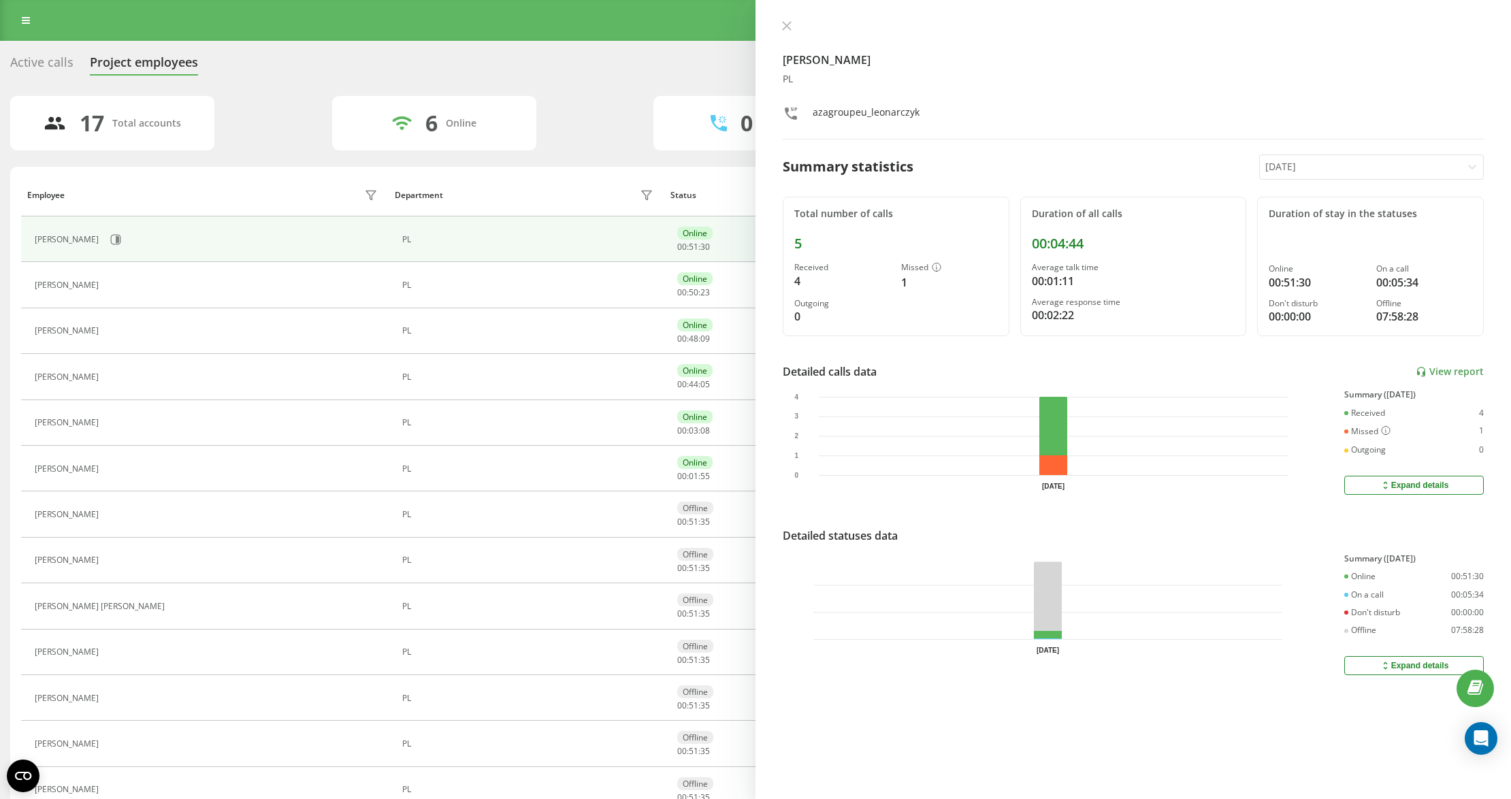
click at [1482, 374] on div "[PERSON_NAME] PL azagroupeu_leonarczyk Summary statistics [DATE] Total number o…" at bounding box center [1134, 399] width 756 height 799
click at [1436, 366] on div "Detailed calls data View report" at bounding box center [1133, 371] width 701 height 16
click at [1455, 376] on link "View report" at bounding box center [1450, 372] width 68 height 12
click at [787, 25] on icon at bounding box center [787, 26] width 8 height 8
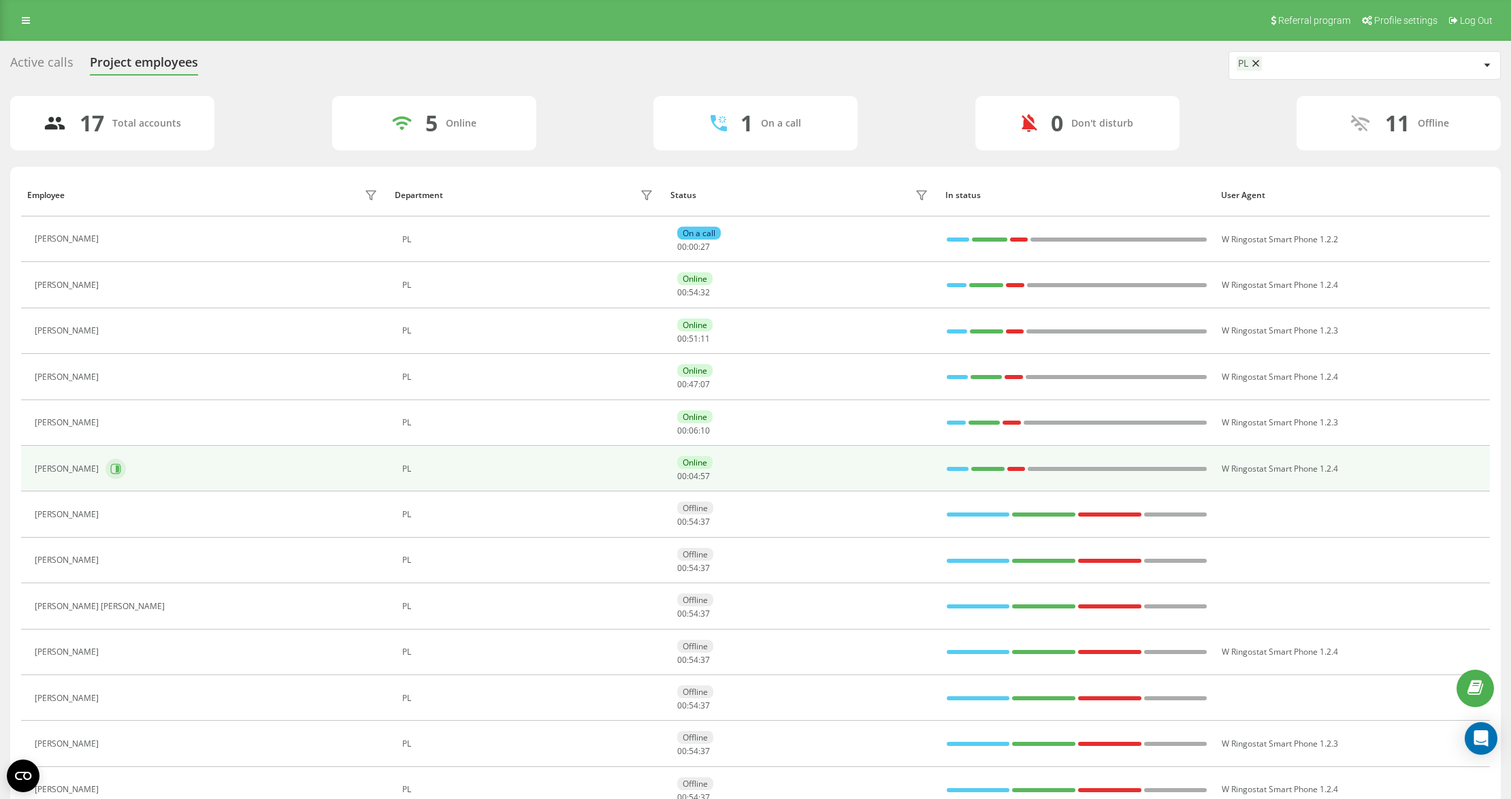
click at [120, 466] on div "[PERSON_NAME]" at bounding box center [208, 468] width 346 height 23
click at [119, 469] on icon at bounding box center [117, 469] width 3 height 7
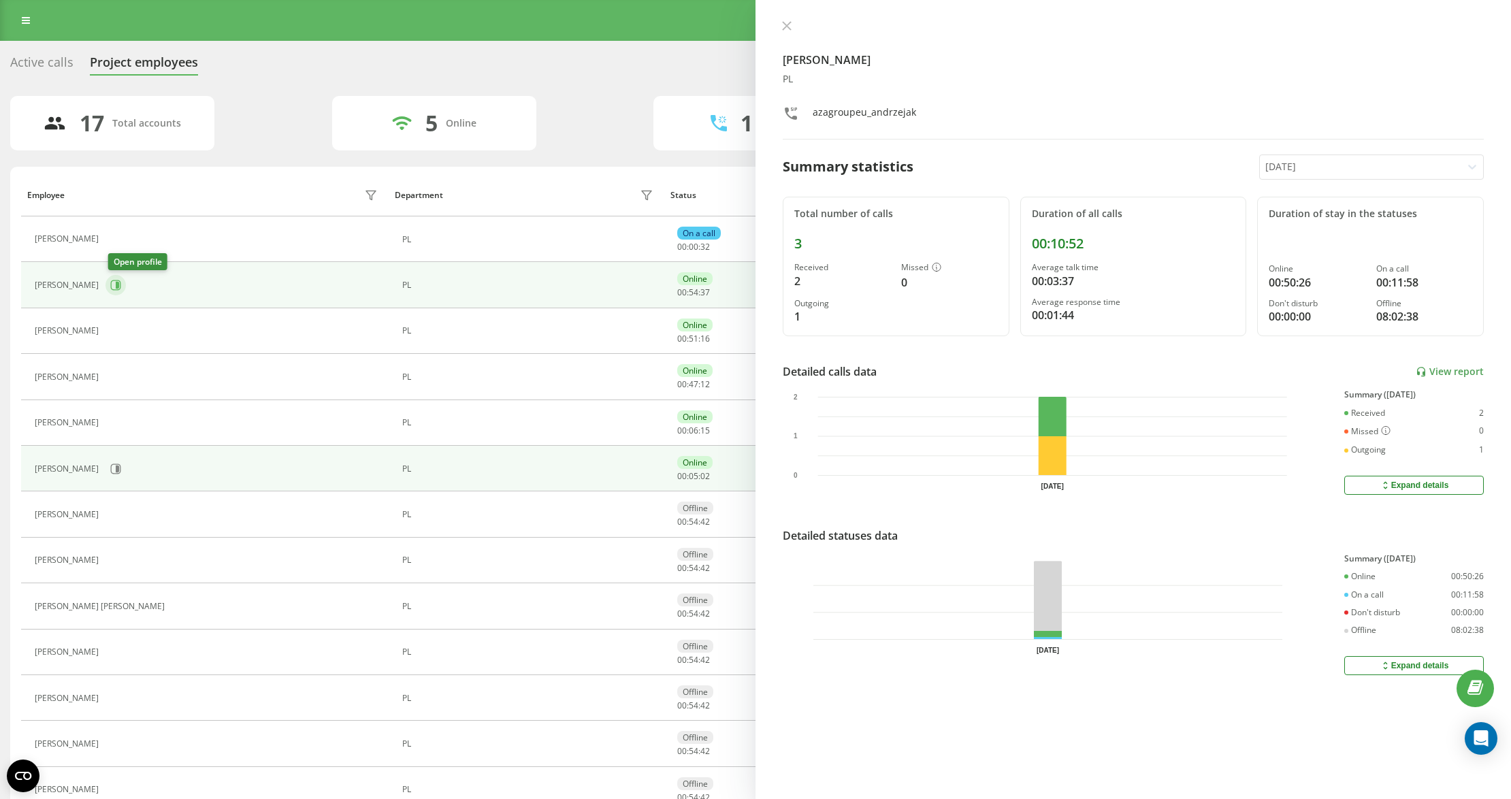
click at [108, 285] on button at bounding box center [116, 285] width 20 height 20
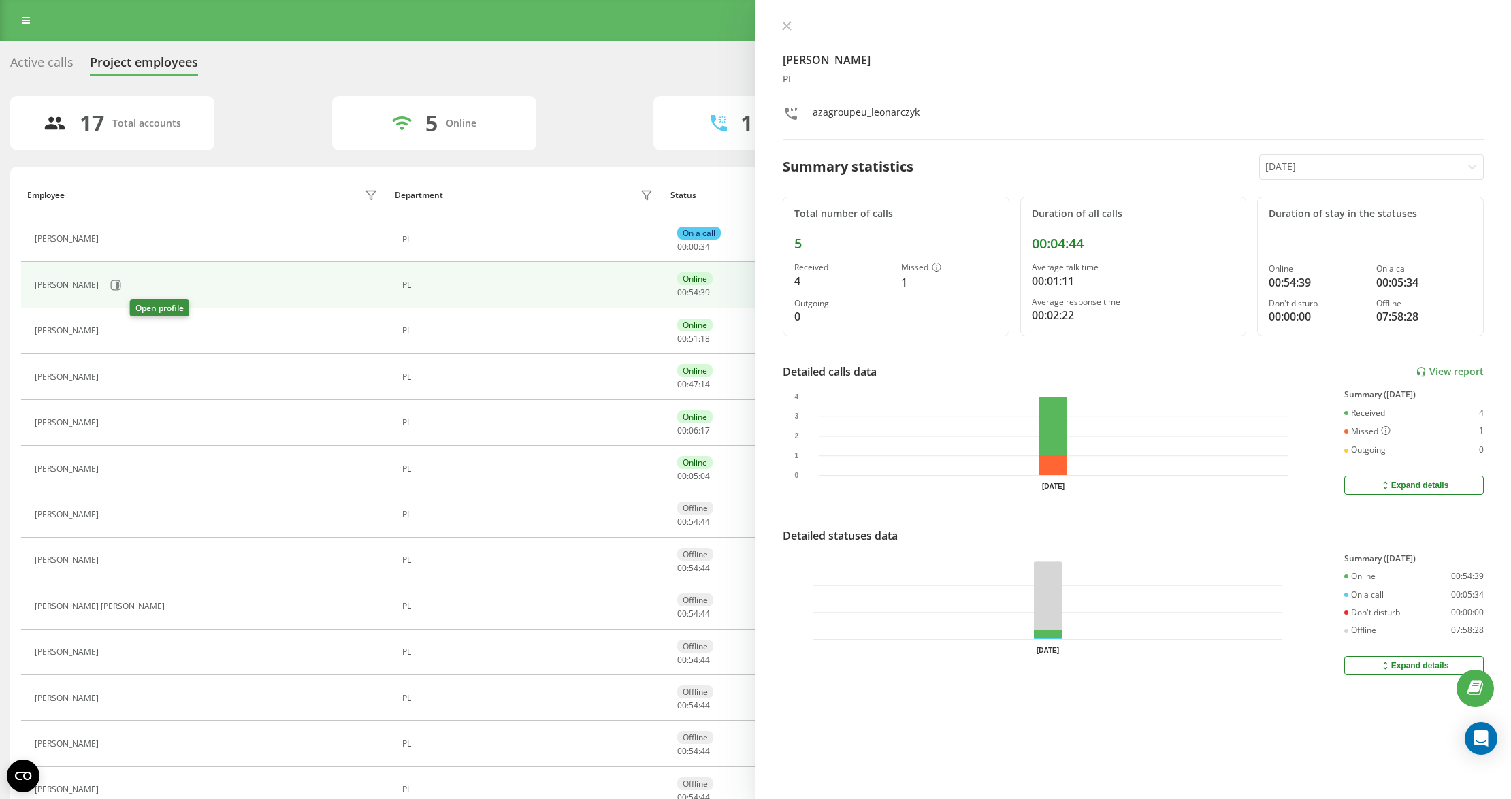
drag, startPoint x: 142, startPoint y: 330, endPoint x: 132, endPoint y: 343, distance: 16.5
click at [117, 329] on icon at bounding box center [115, 330] width 3 height 7
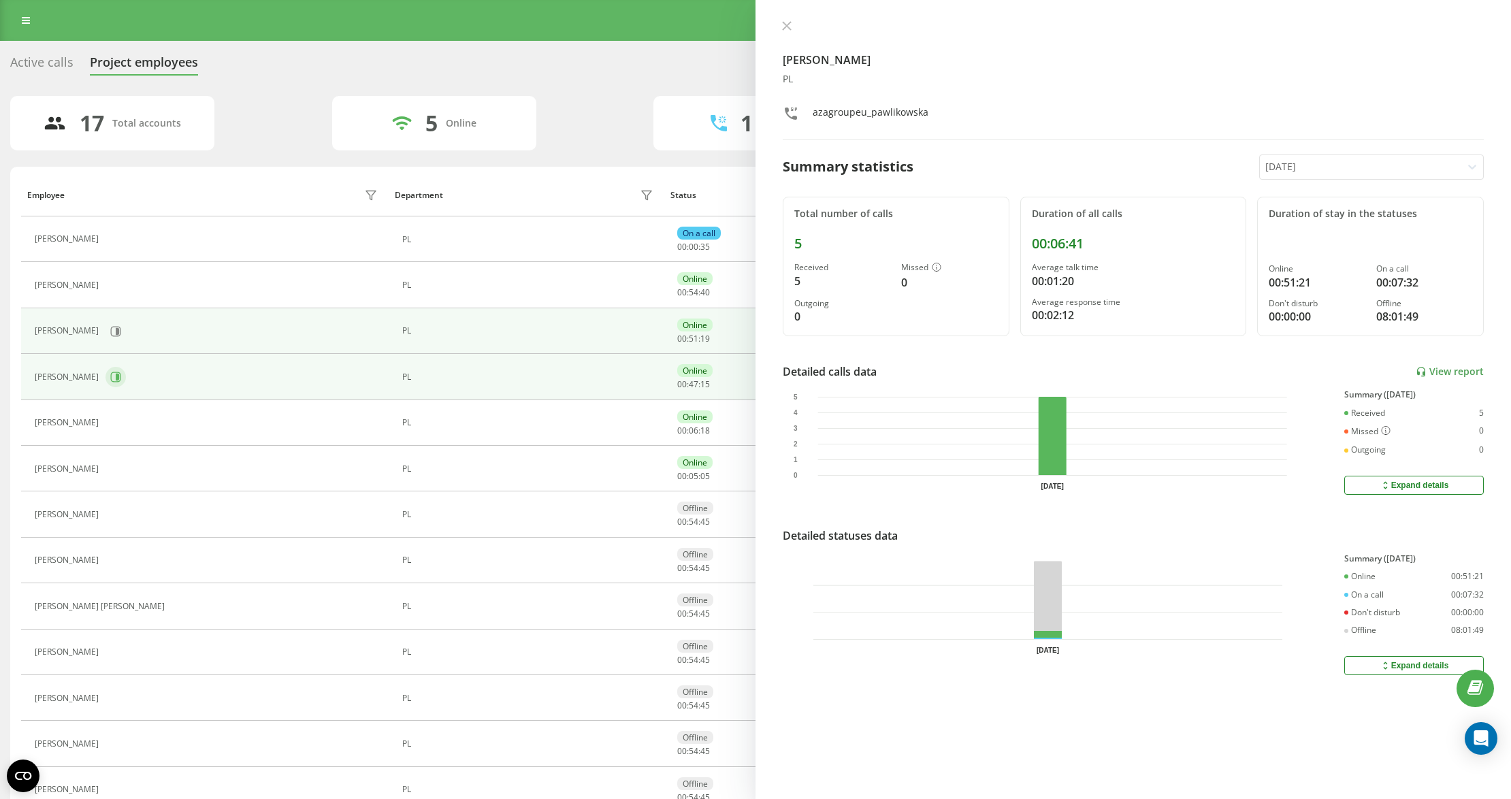
click at [111, 382] on icon at bounding box center [116, 377] width 10 height 10
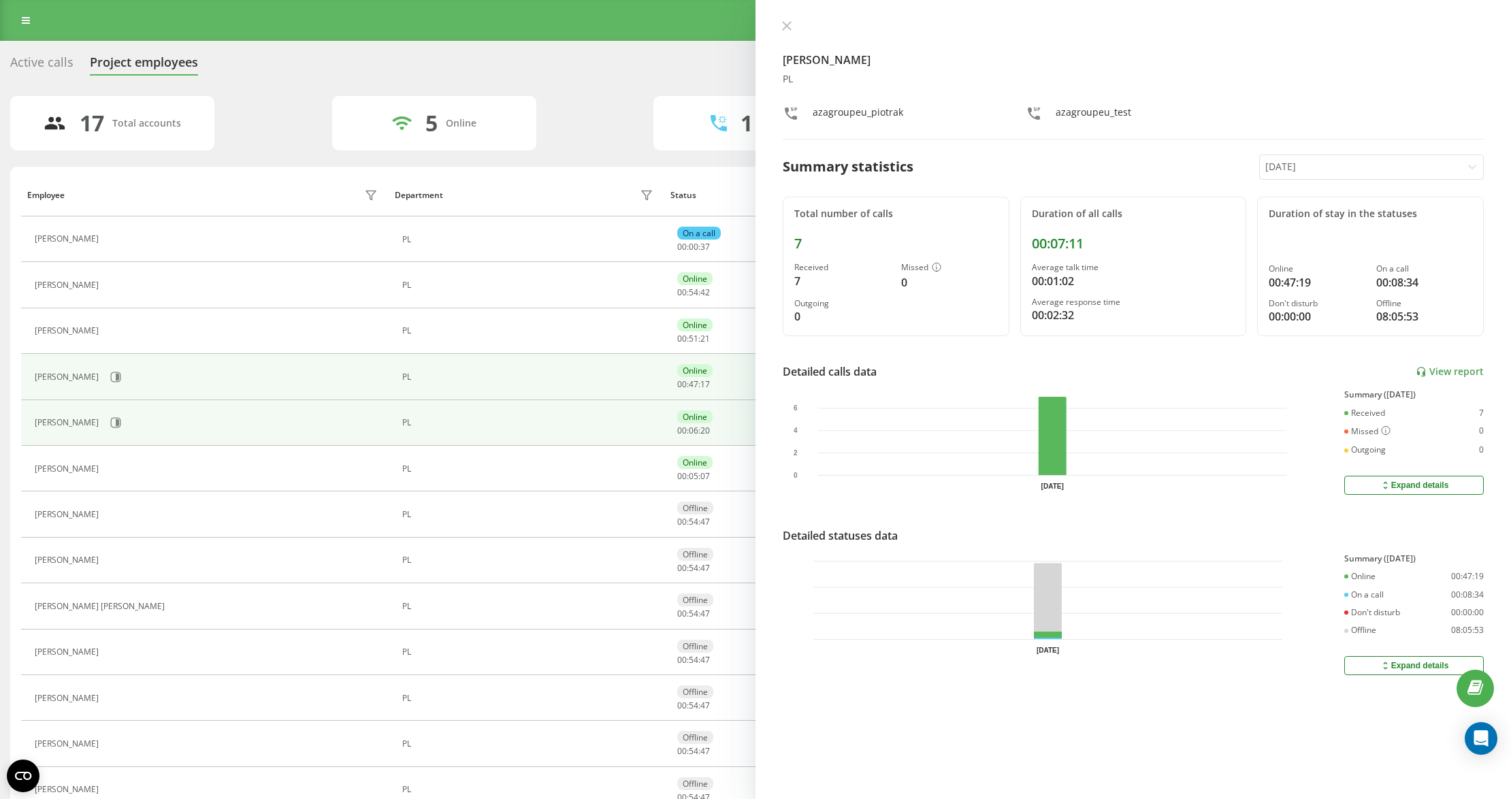
click at [120, 434] on div "[PERSON_NAME]" at bounding box center [208, 422] width 346 height 23
click at [113, 436] on td "[PERSON_NAME]" at bounding box center [205, 423] width 368 height 46
click at [113, 426] on button at bounding box center [116, 422] width 20 height 20
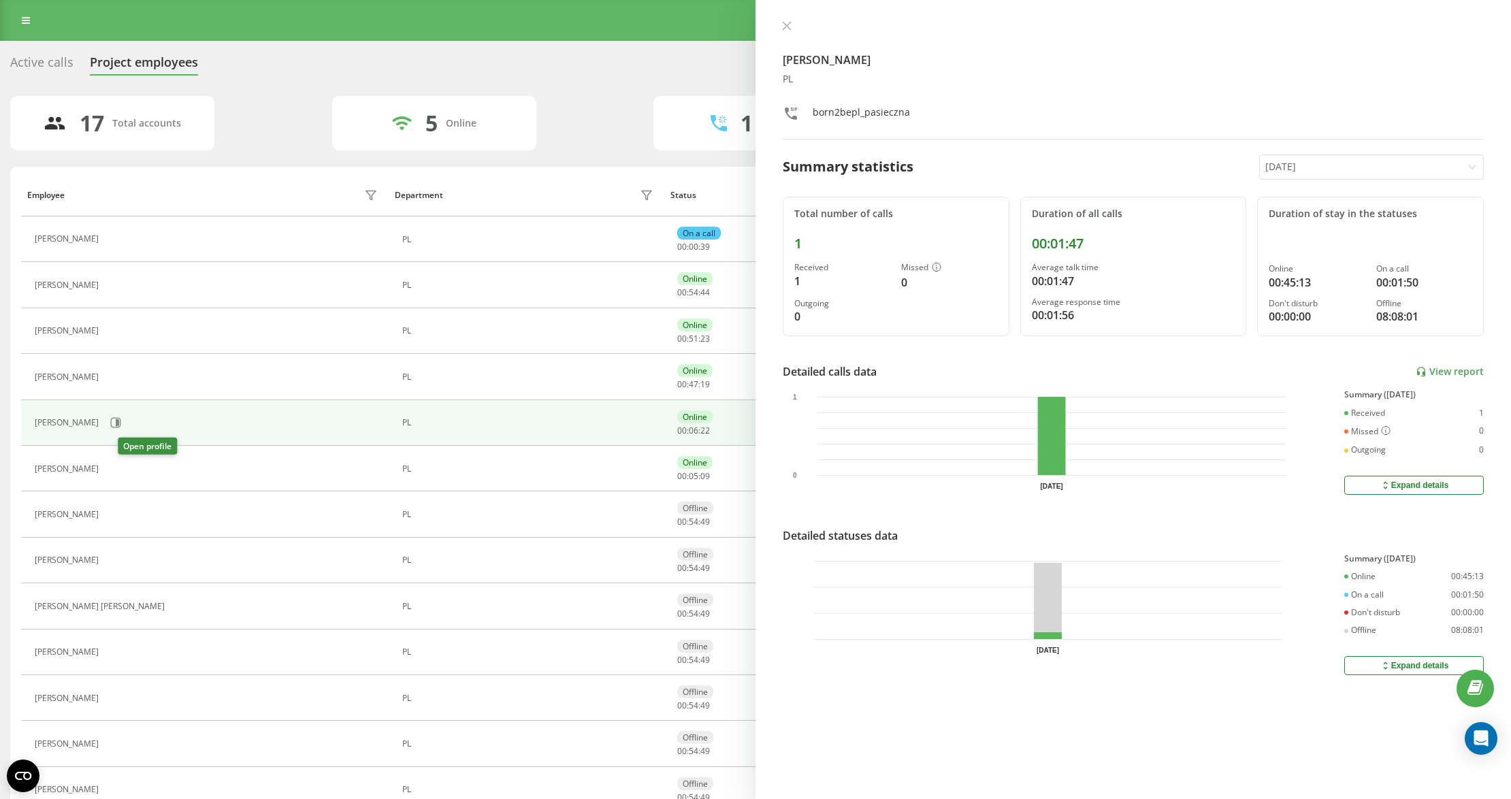
click at [117, 470] on icon at bounding box center [115, 469] width 3 height 7
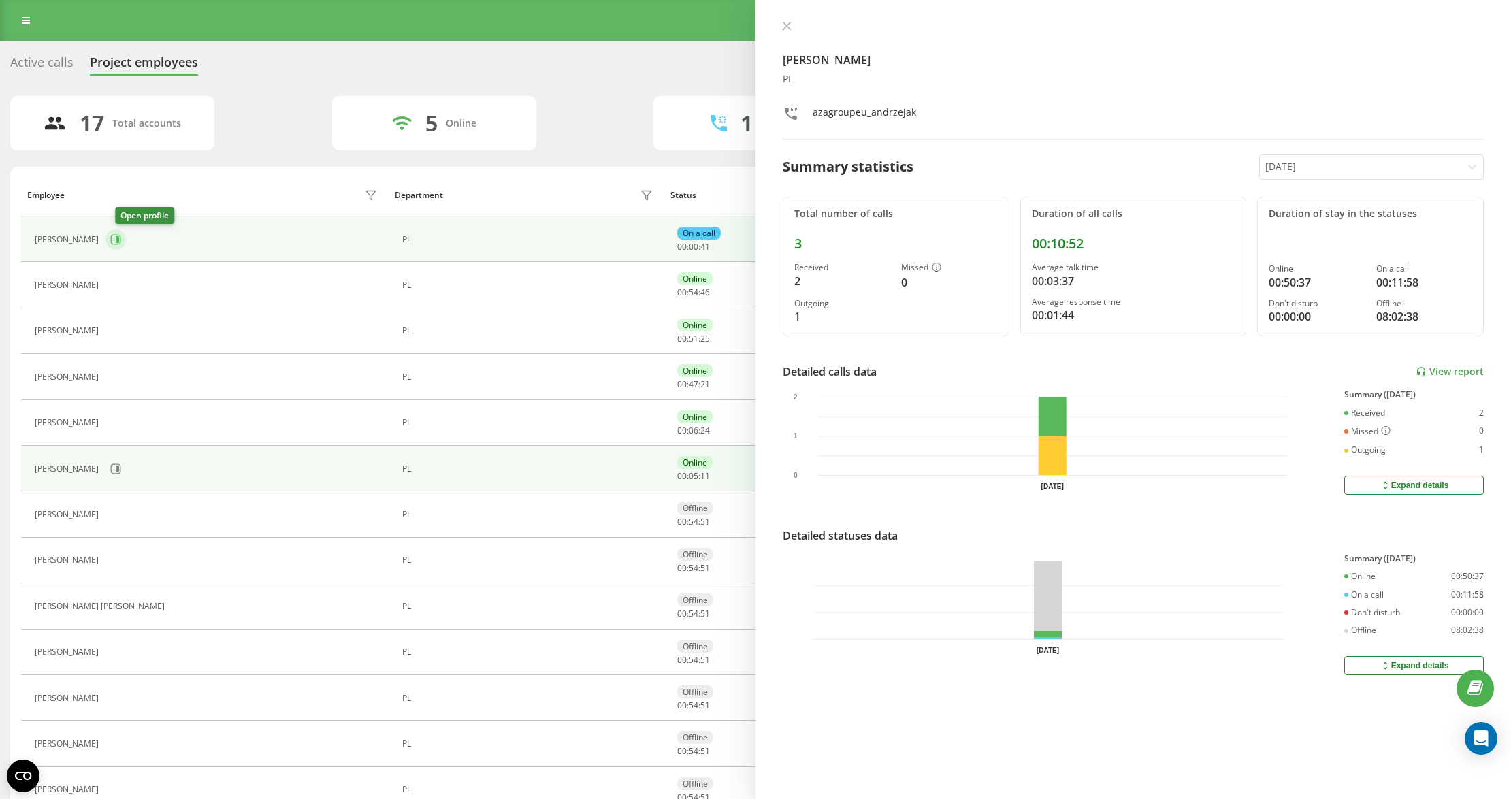
click at [120, 231] on button at bounding box center [116, 239] width 20 height 20
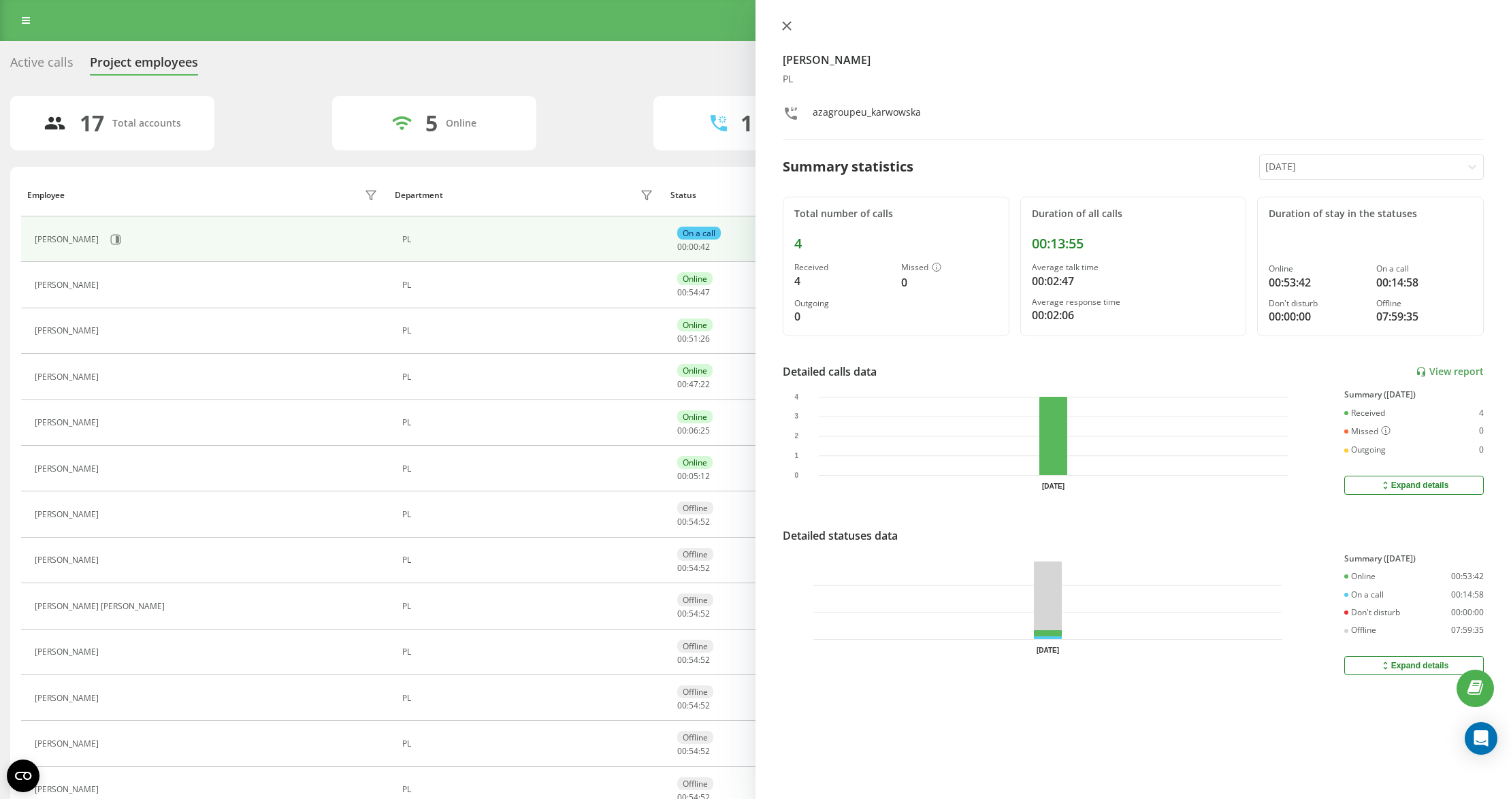
click at [788, 25] on icon at bounding box center [787, 26] width 8 height 8
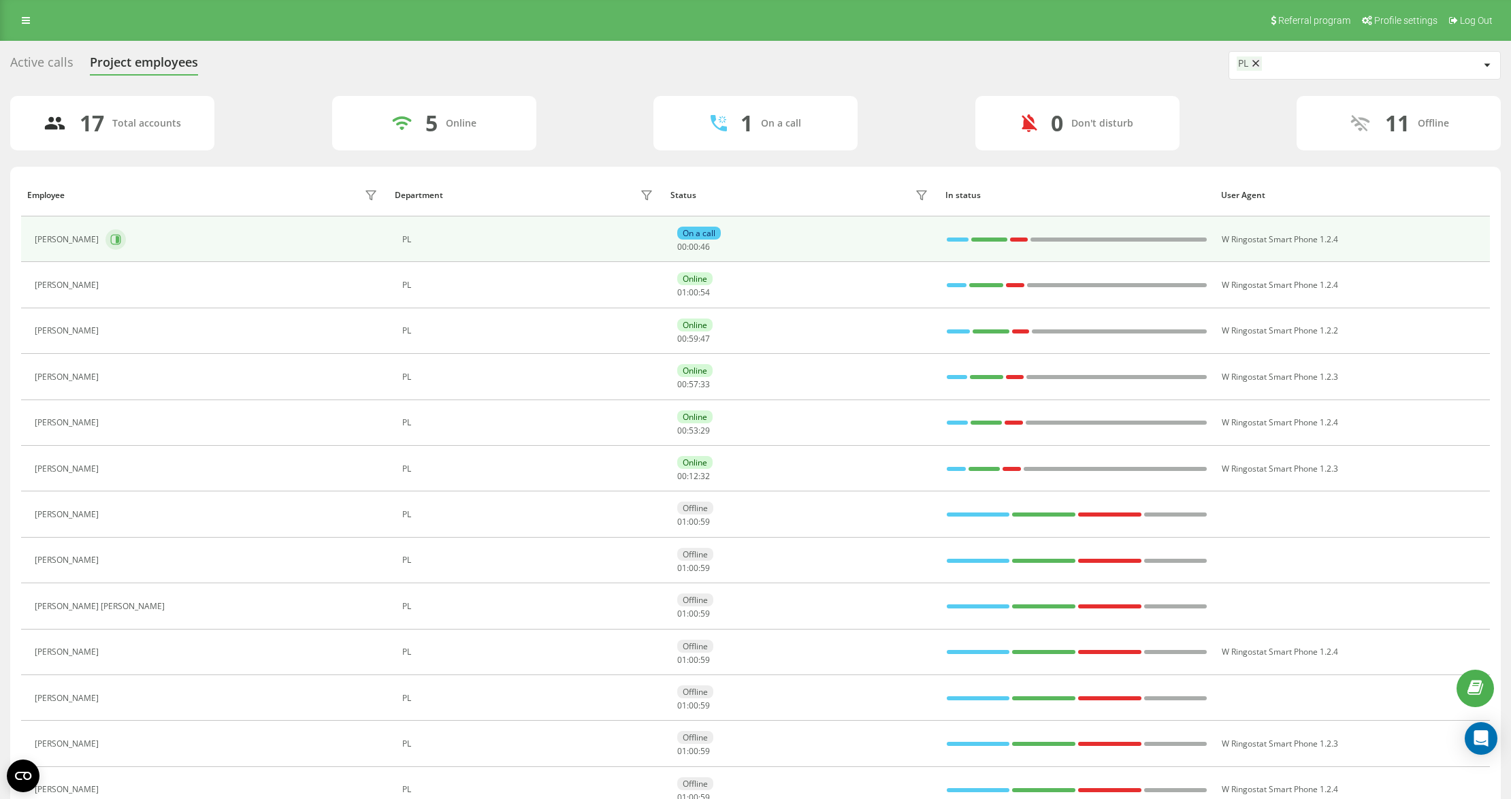
click at [121, 237] on icon at bounding box center [115, 239] width 11 height 11
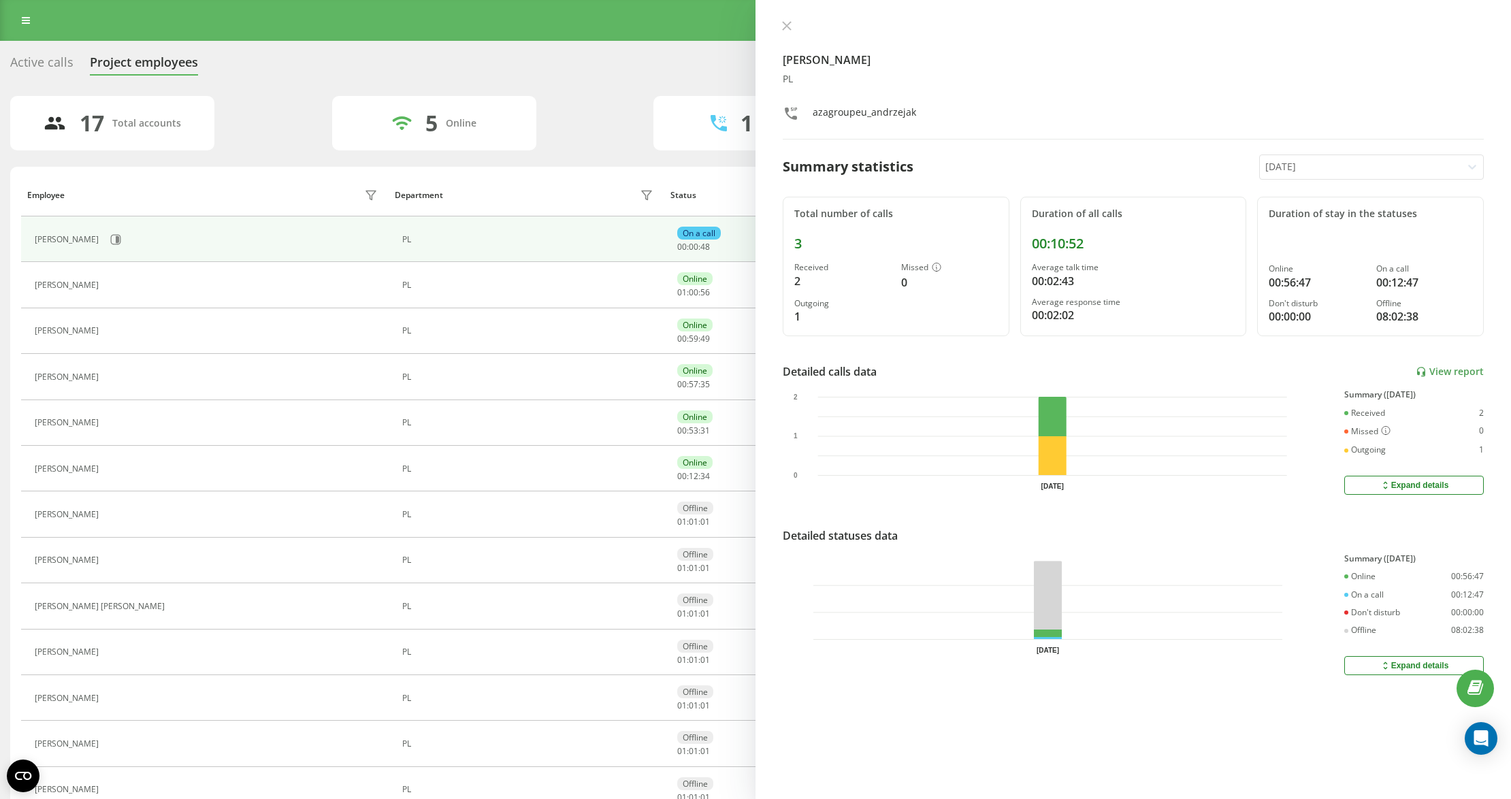
click at [793, 29] on button at bounding box center [787, 26] width 18 height 13
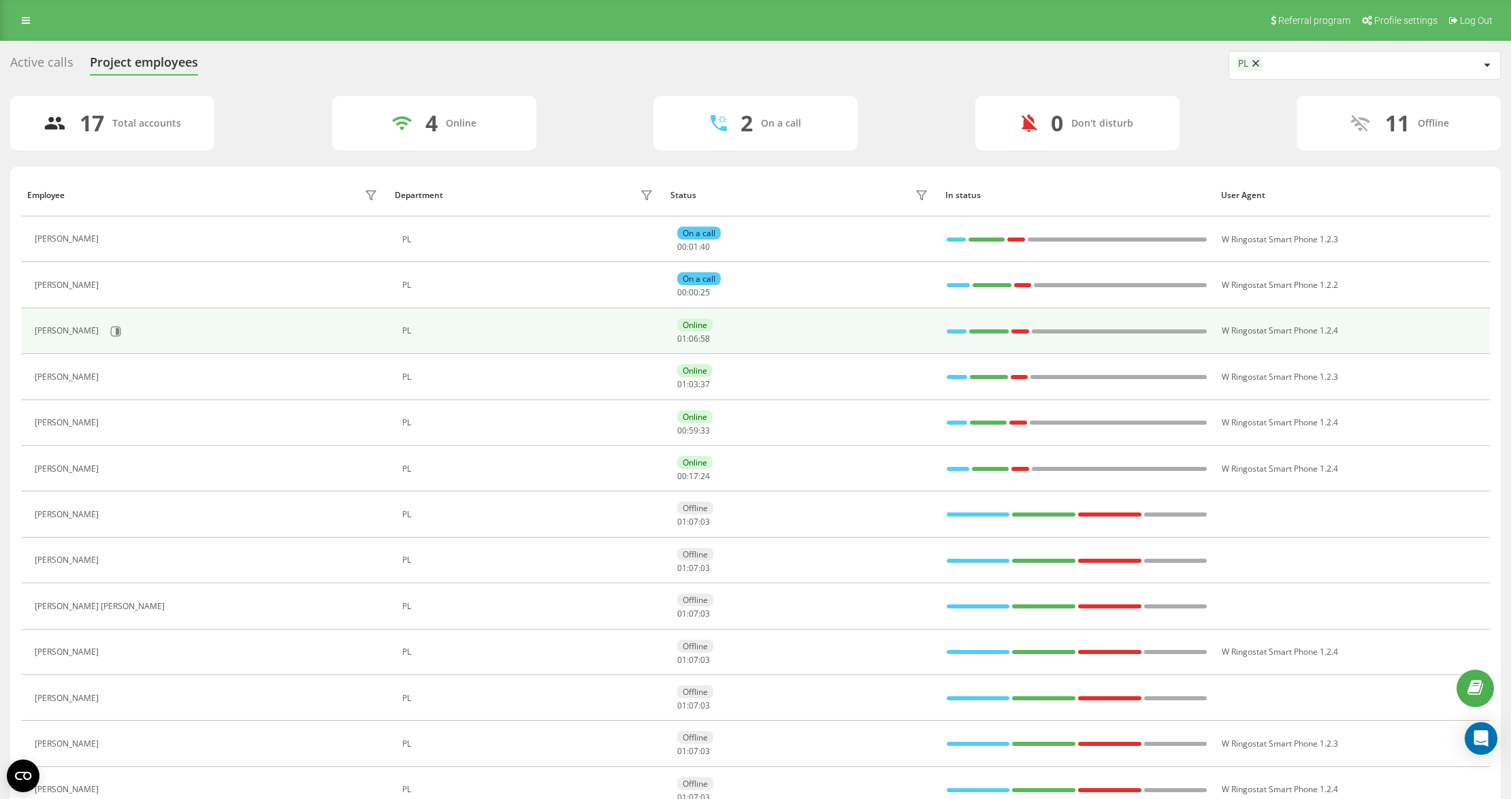
click at [108, 322] on div "[PERSON_NAME]" at bounding box center [208, 331] width 346 height 23
click at [129, 325] on div "[PERSON_NAME]" at bounding box center [208, 331] width 346 height 23
click at [117, 330] on icon at bounding box center [115, 331] width 11 height 11
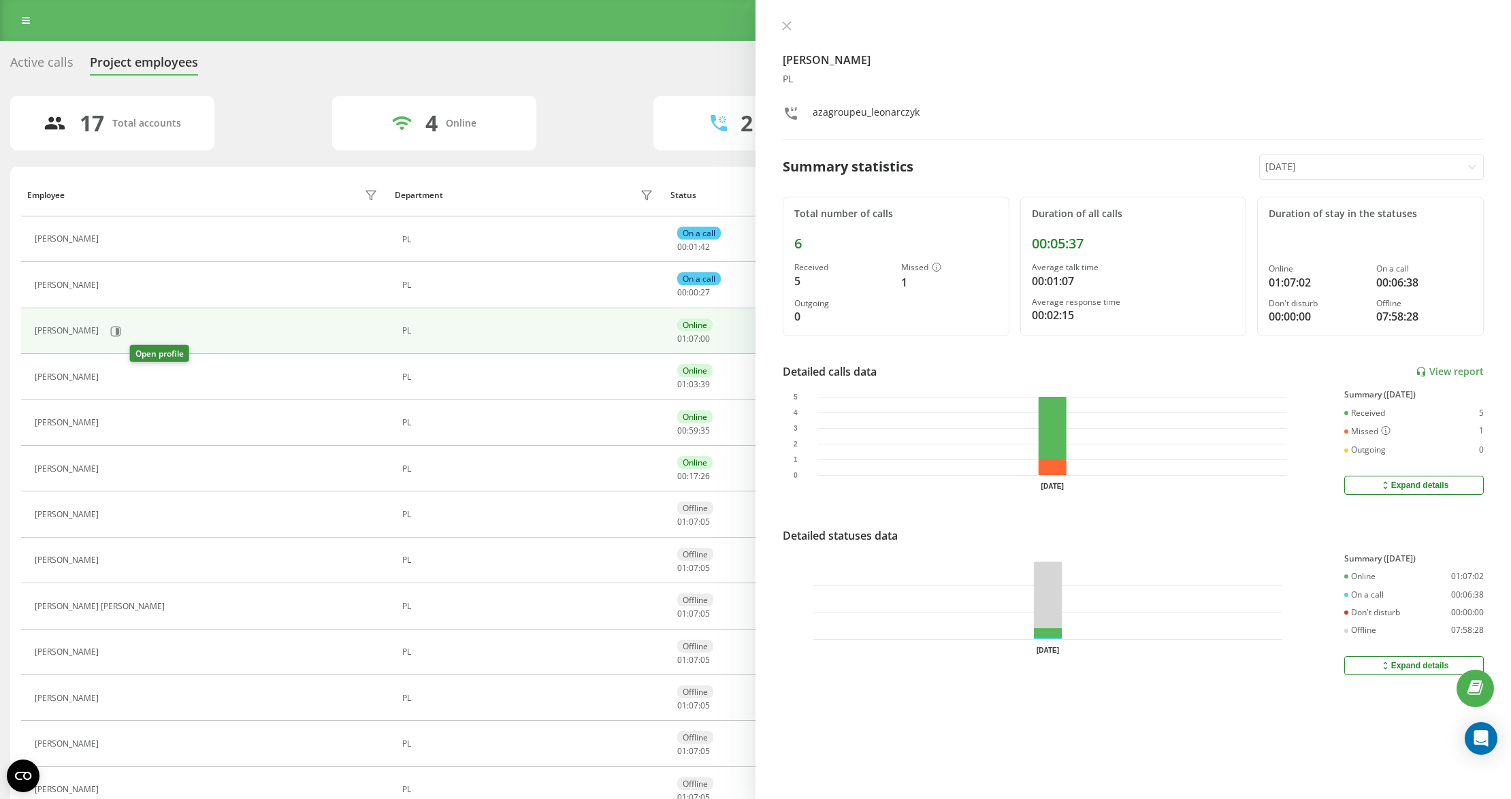
click at [119, 376] on icon at bounding box center [113, 377] width 11 height 11
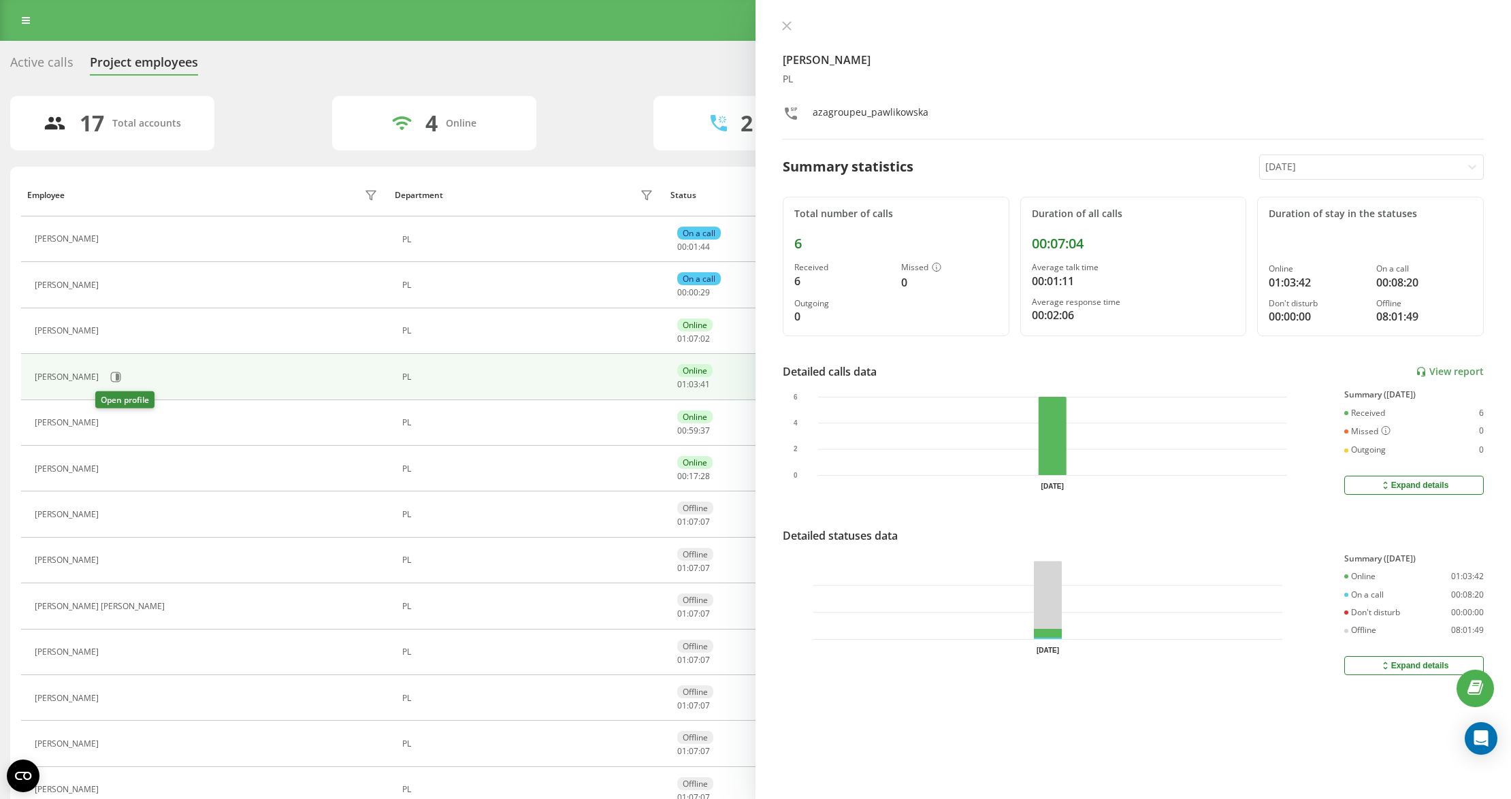
click at [106, 428] on button at bounding box center [114, 424] width 16 height 19
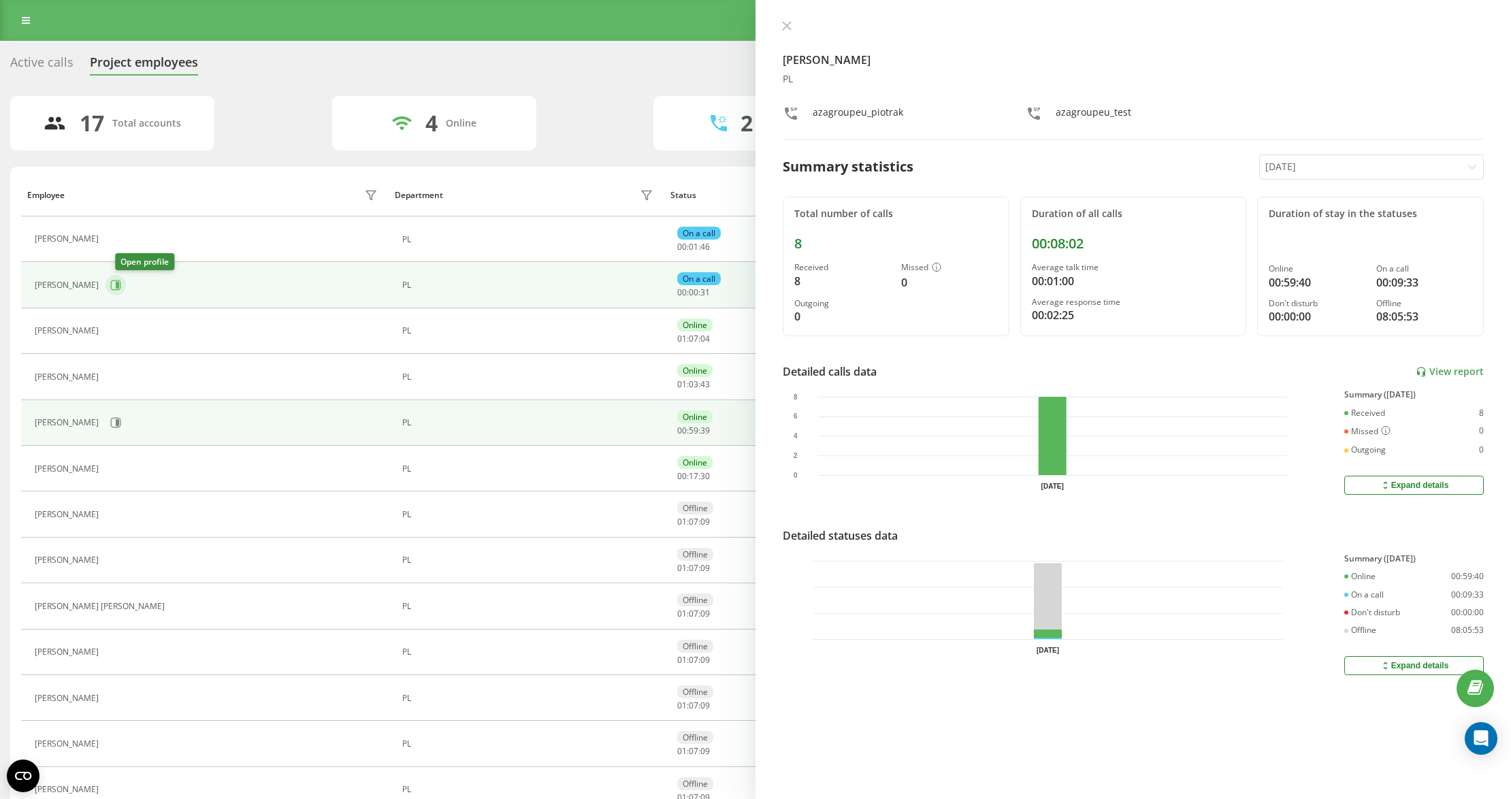
click at [121, 285] on icon at bounding box center [115, 285] width 11 height 11
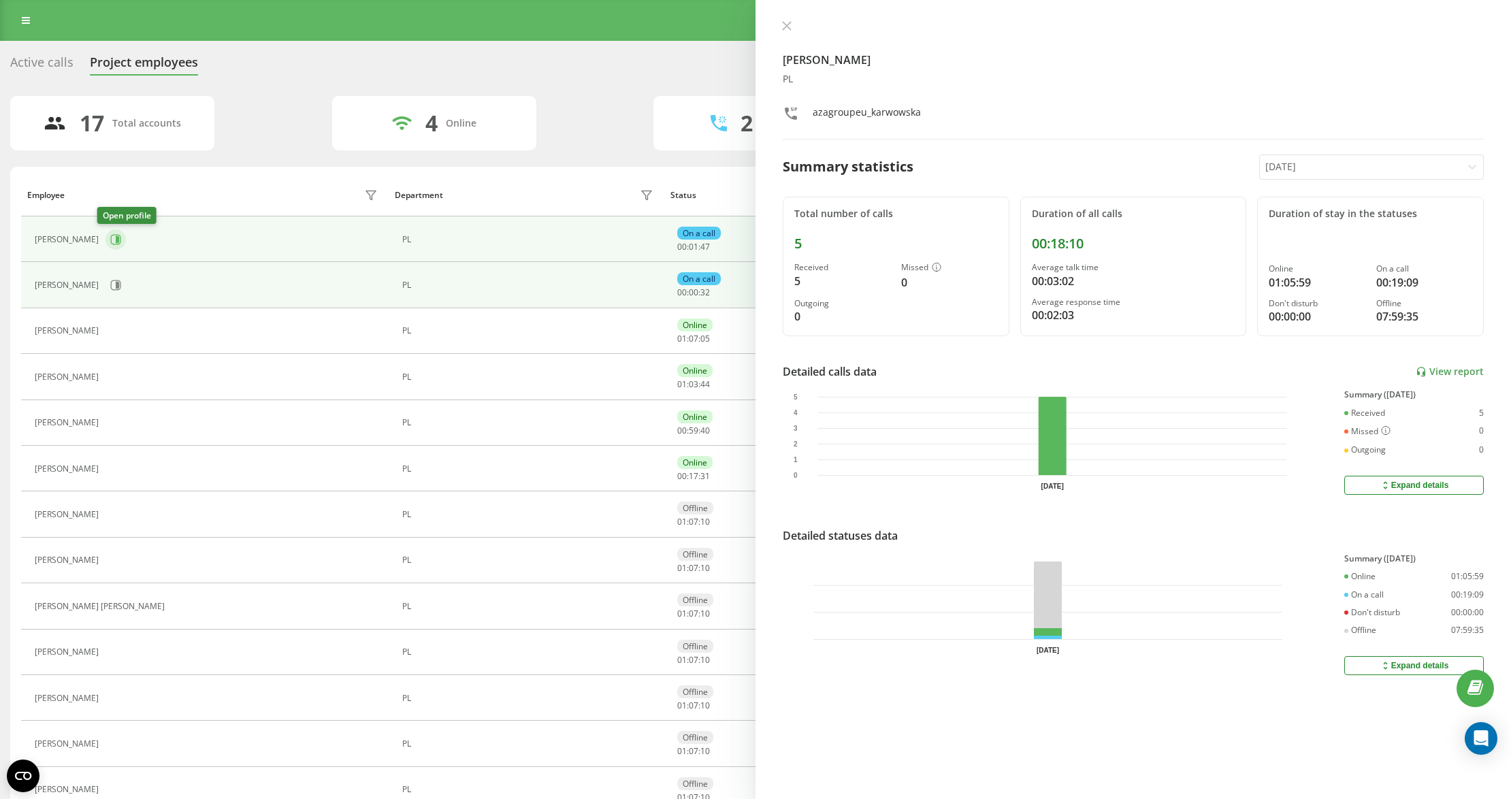
click at [110, 238] on icon at bounding box center [115, 239] width 11 height 11
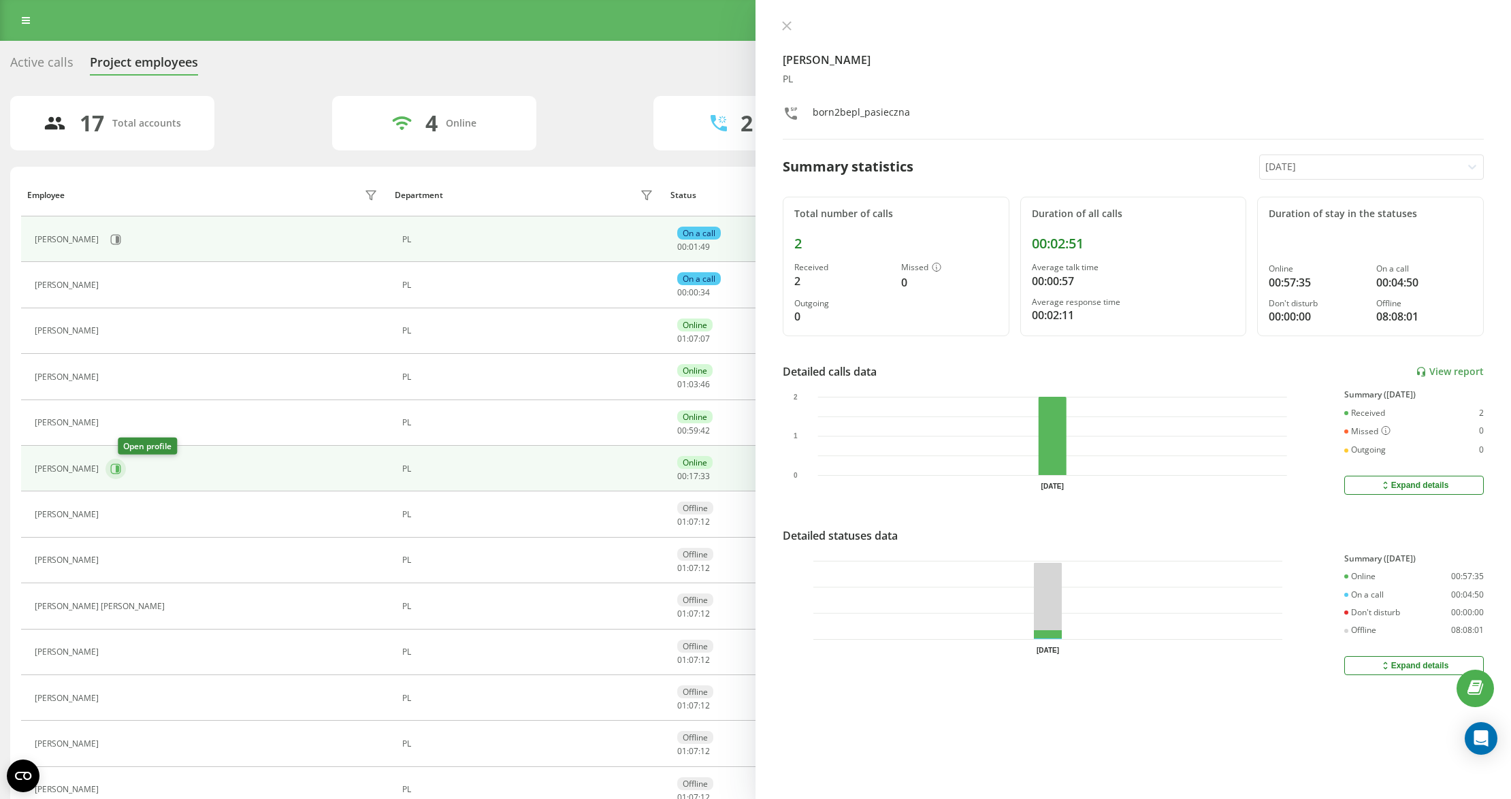
click at [121, 474] on icon at bounding box center [115, 469] width 11 height 11
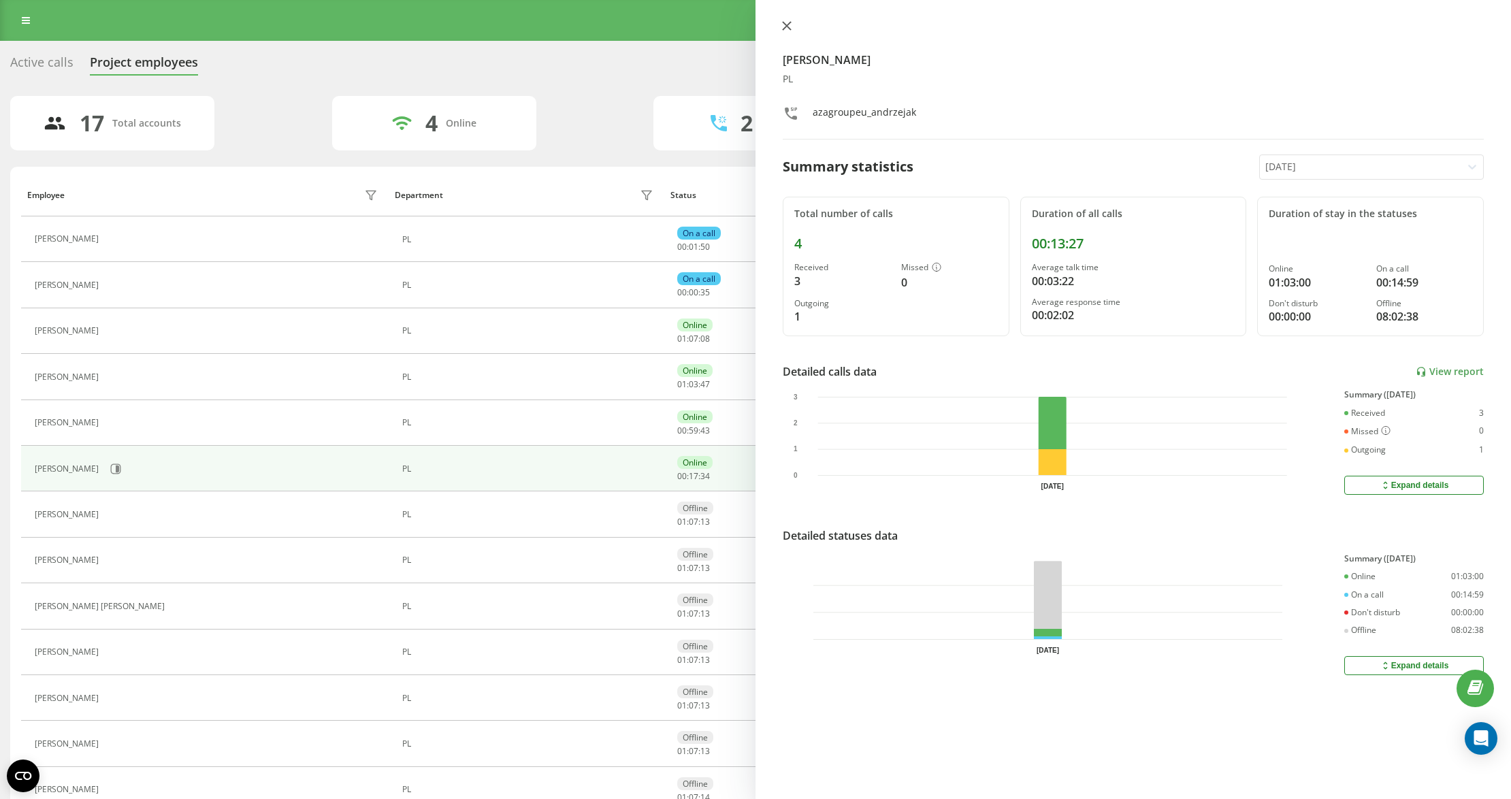
click at [792, 31] on button at bounding box center [787, 26] width 18 height 13
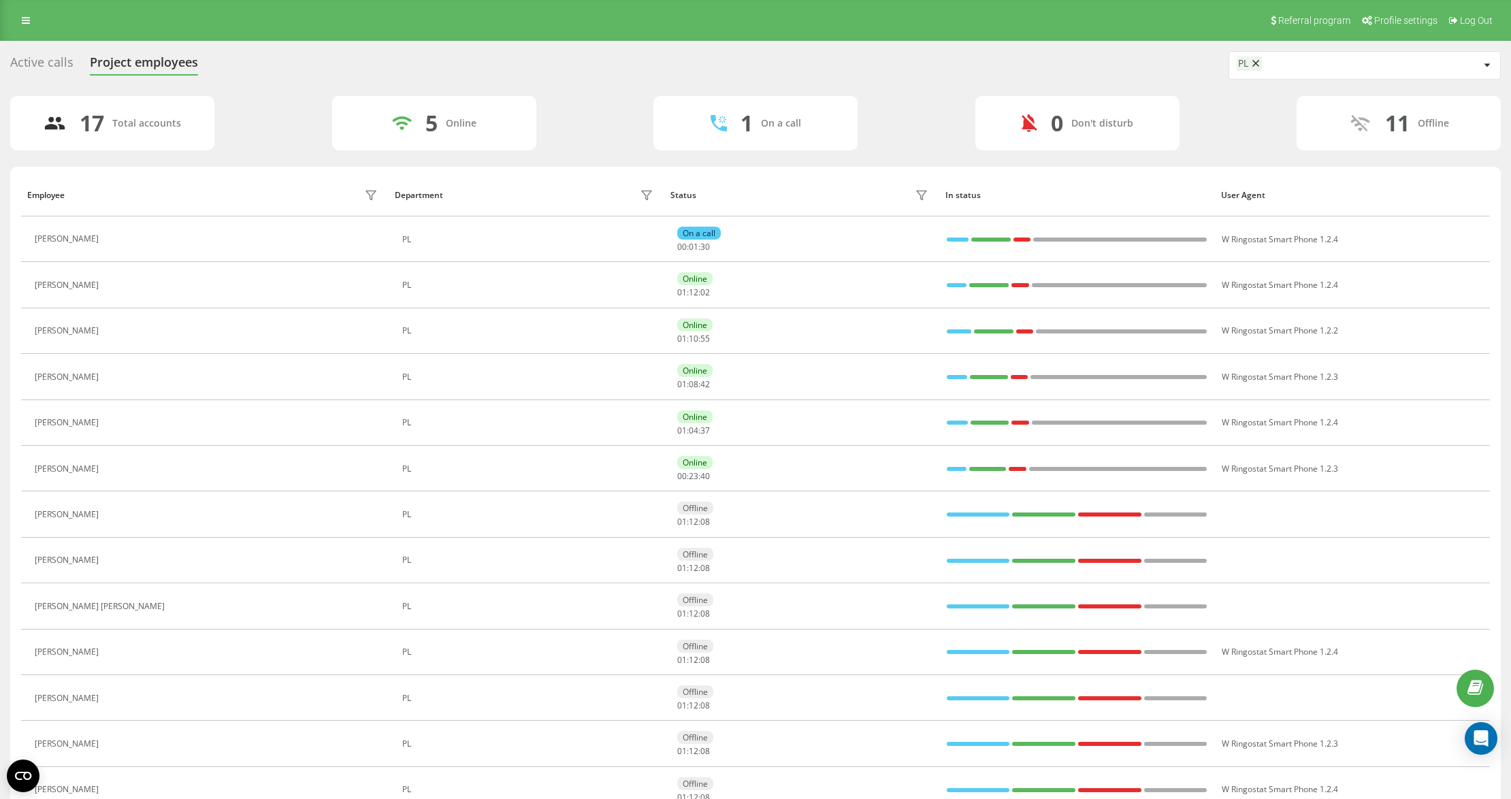
click at [911, 118] on div "17 Total accounts 5 Online 1 On a call 0 Don't disturb 11 Offline" at bounding box center [755, 123] width 1491 height 54
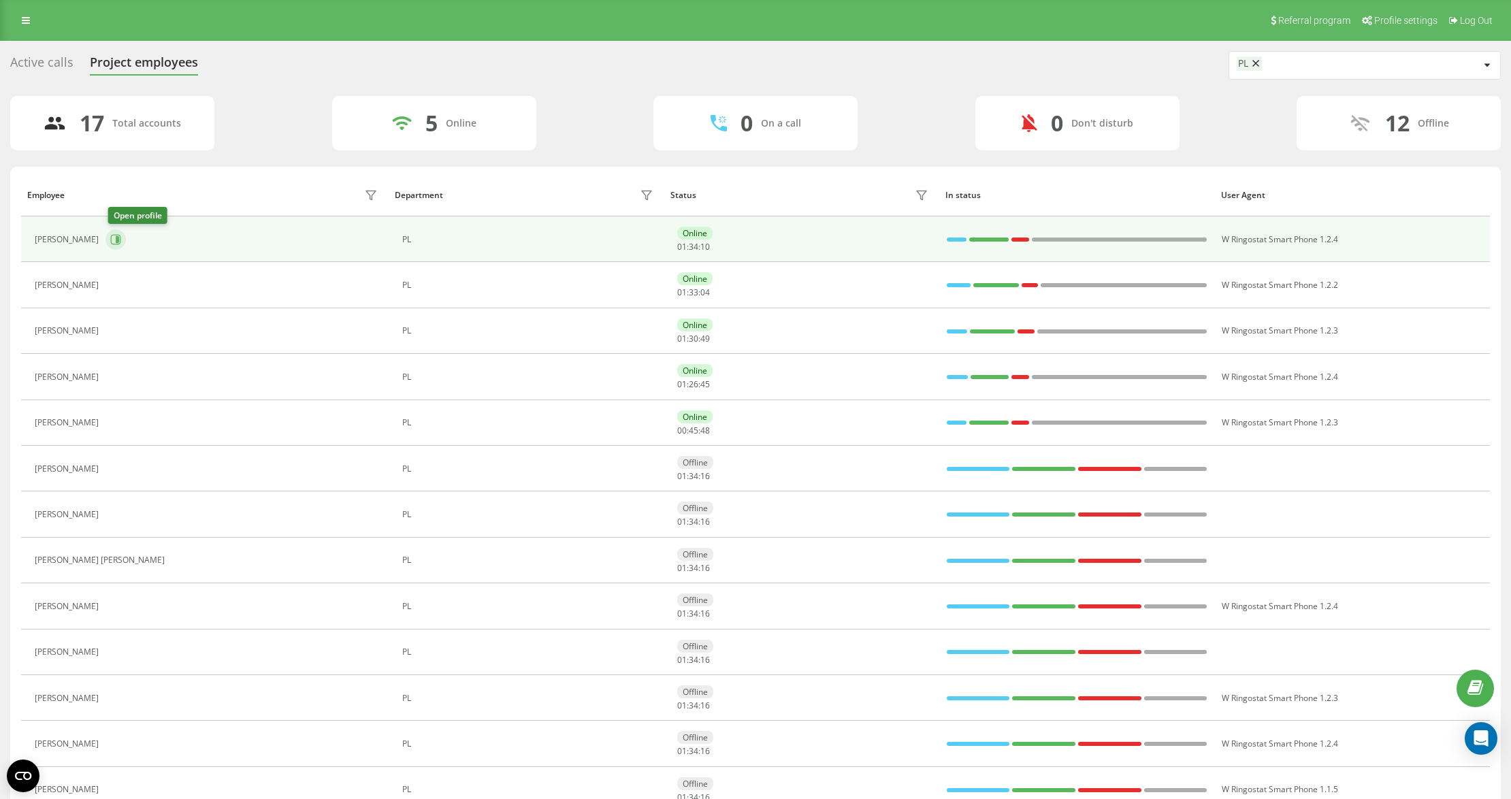
click at [108, 241] on button at bounding box center [116, 239] width 20 height 20
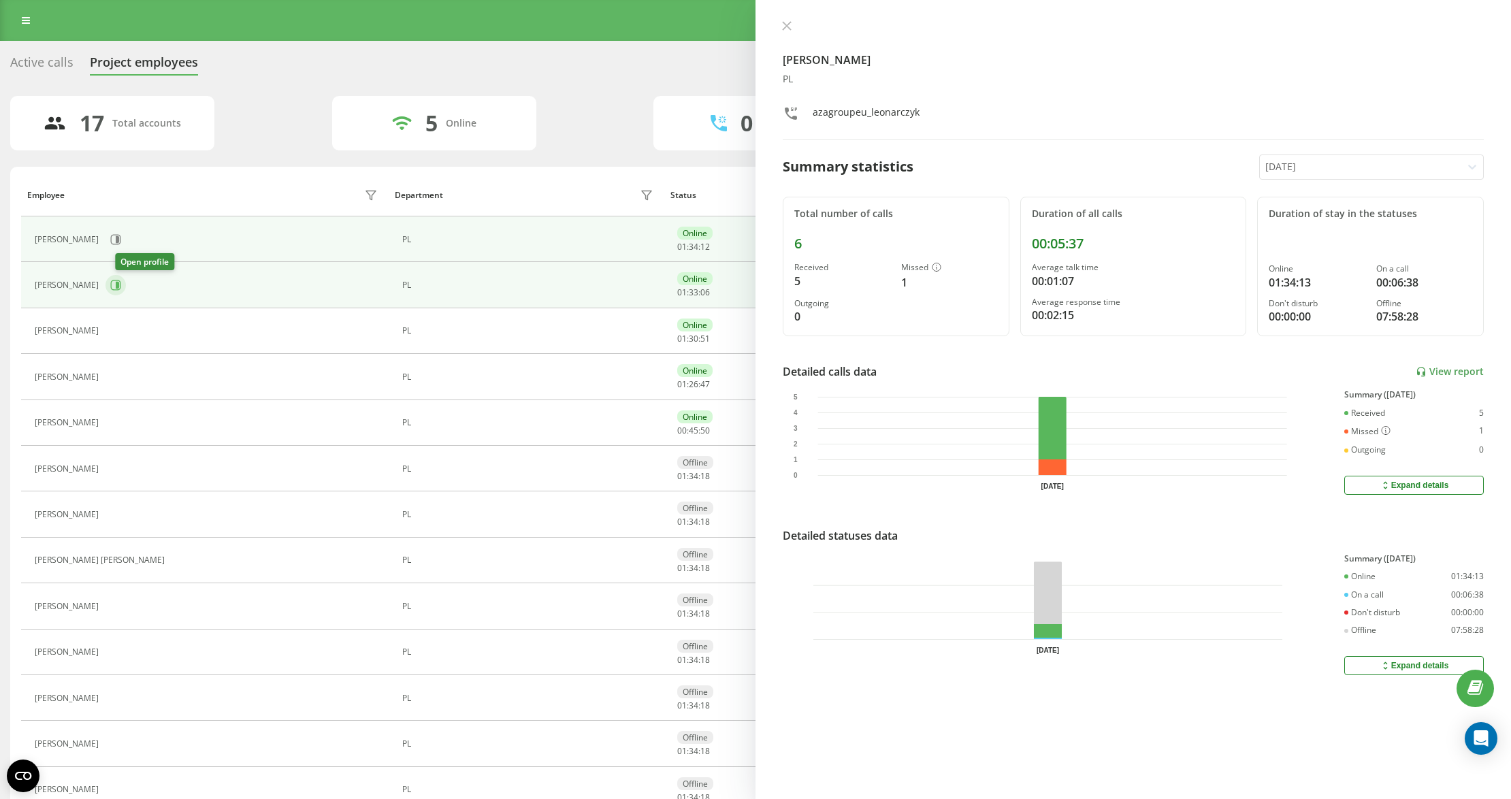
click at [120, 285] on icon at bounding box center [115, 285] width 11 height 11
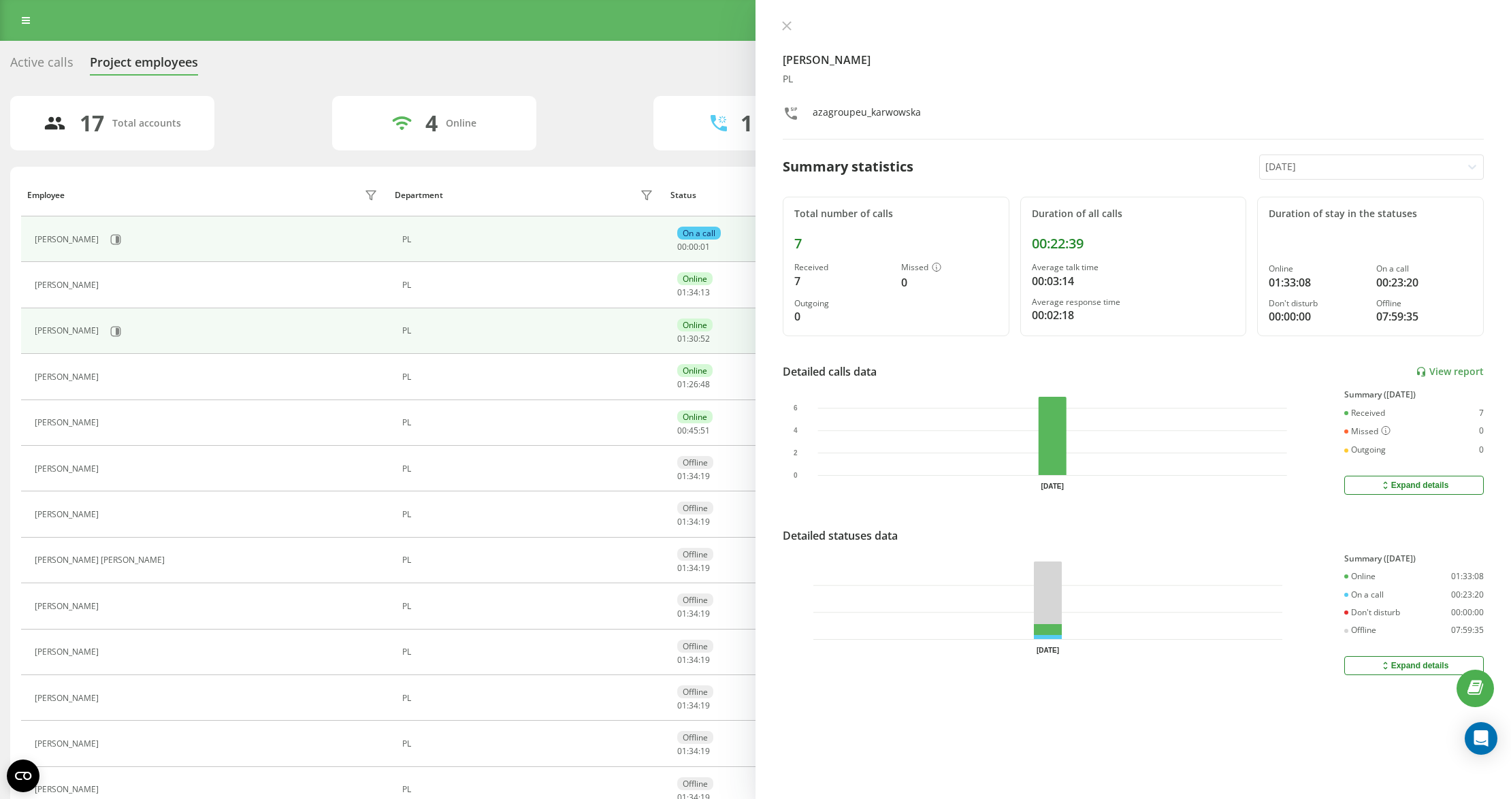
click at [150, 340] on div "[PERSON_NAME]" at bounding box center [208, 331] width 346 height 23
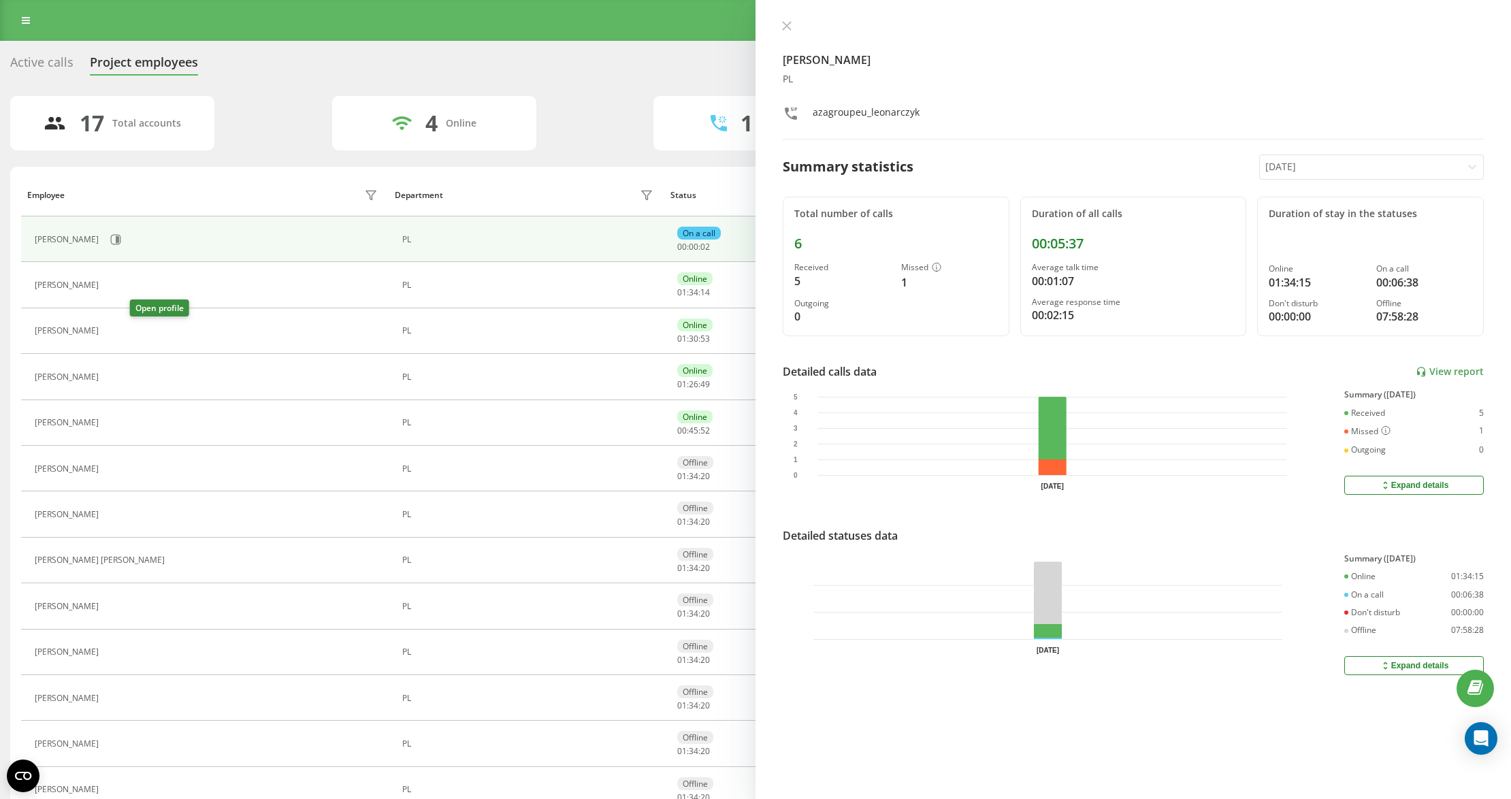
click at [119, 335] on icon at bounding box center [113, 331] width 11 height 11
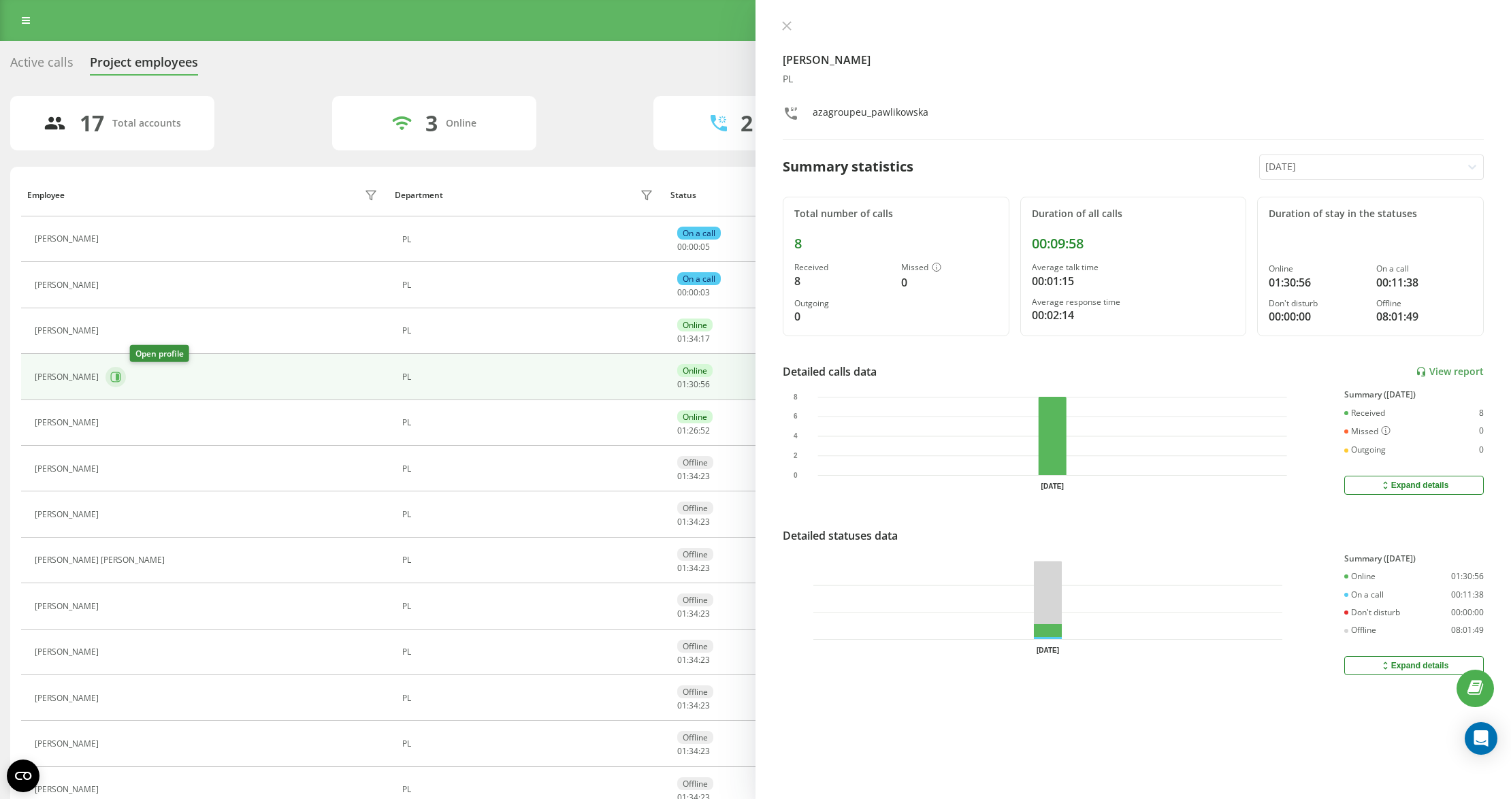
click at [121, 380] on icon at bounding box center [116, 377] width 10 height 10
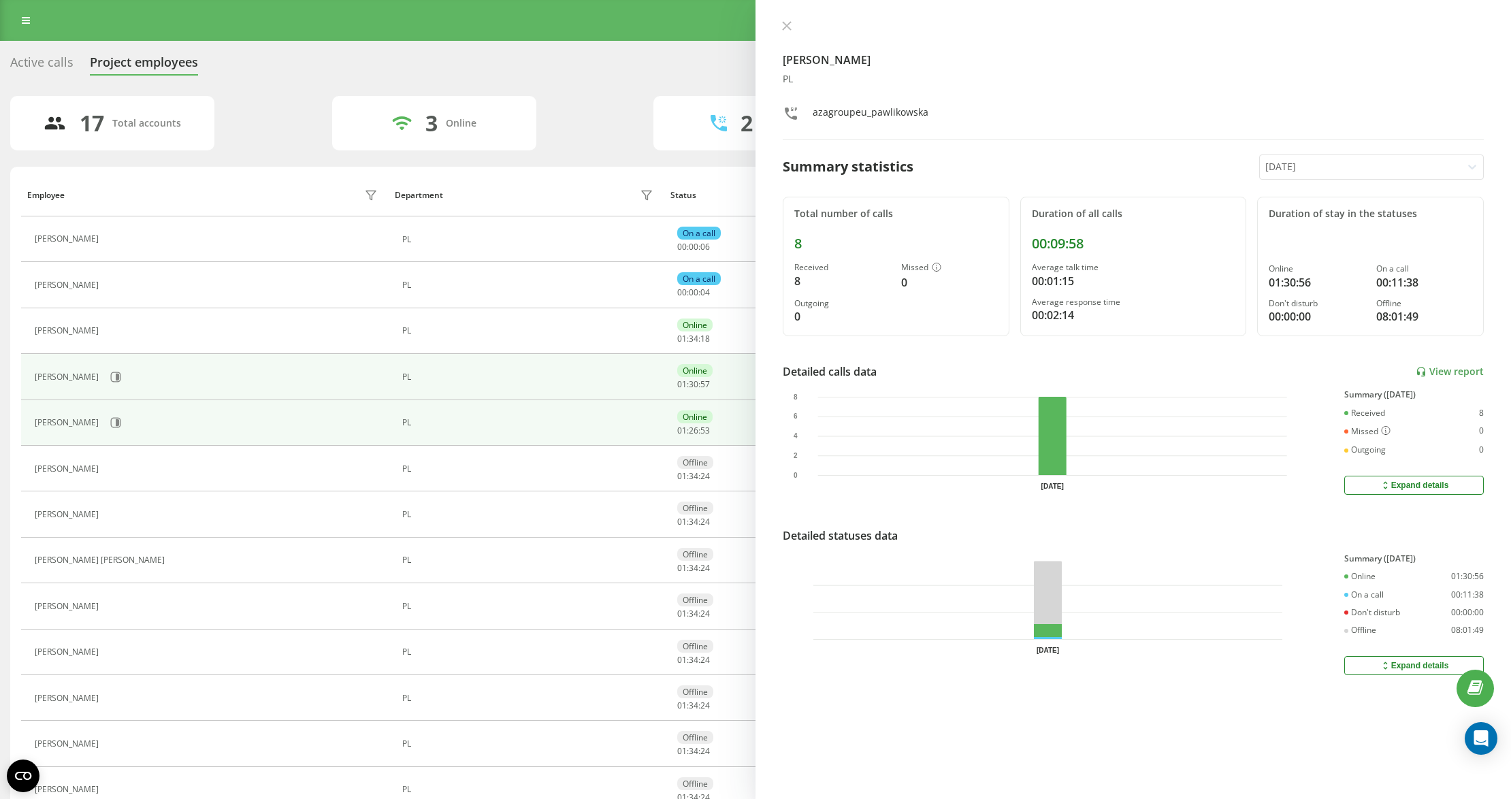
click at [120, 420] on div "[PERSON_NAME]" at bounding box center [208, 422] width 346 height 23
click at [117, 423] on div "[PERSON_NAME]" at bounding box center [208, 422] width 346 height 23
click at [112, 423] on button at bounding box center [116, 422] width 20 height 20
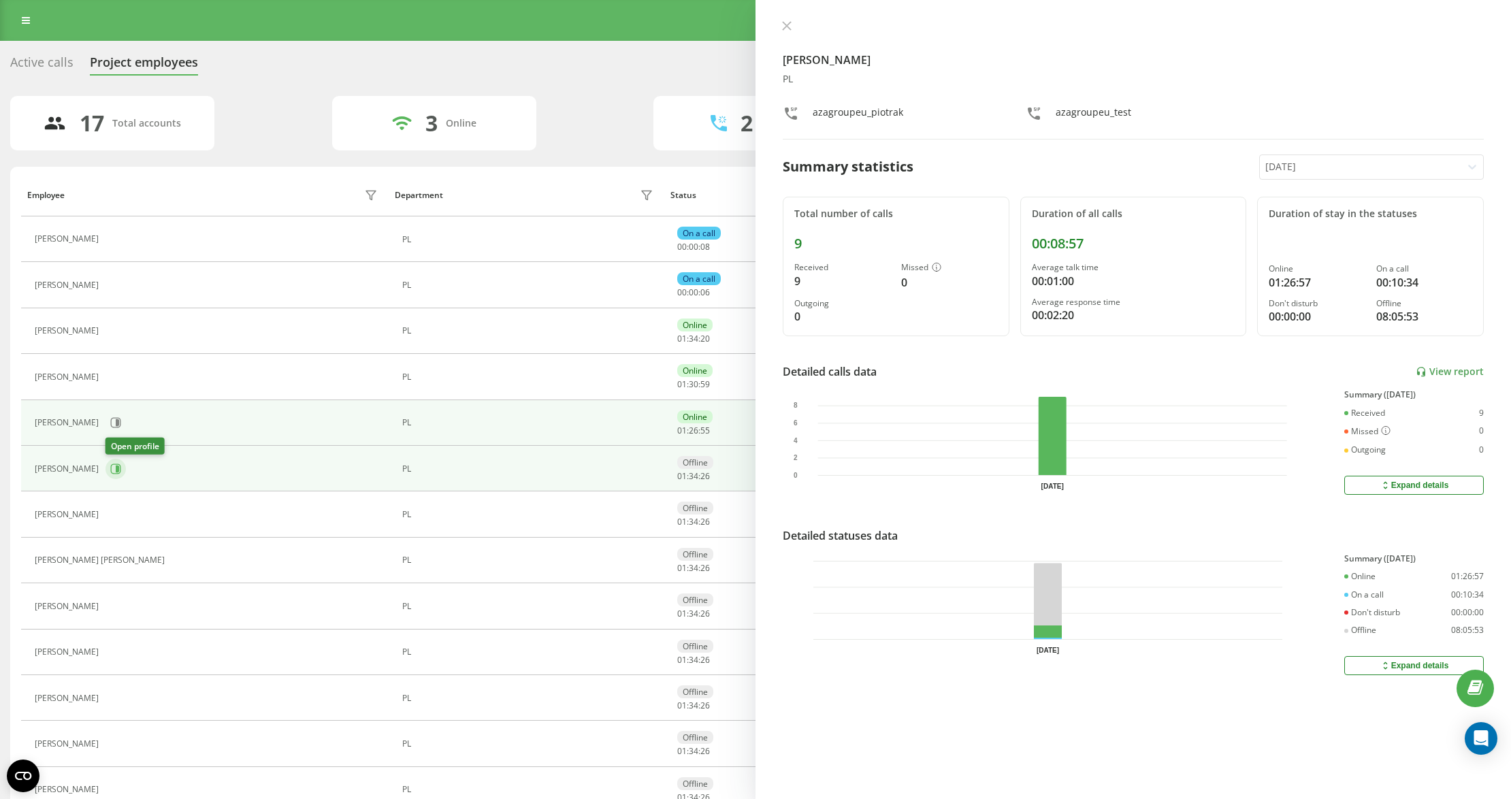
click at [112, 470] on icon at bounding box center [115, 469] width 11 height 11
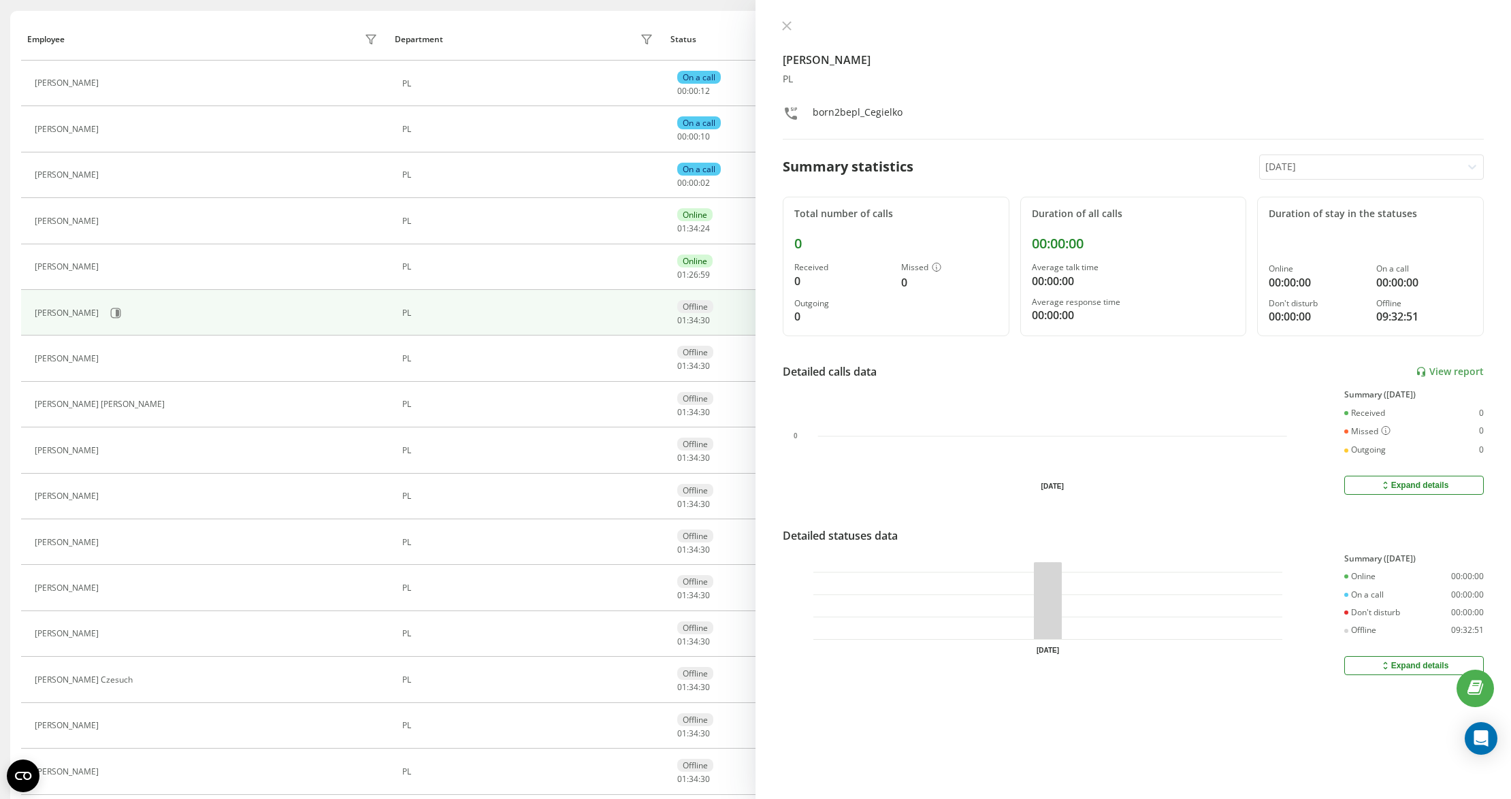
scroll to position [253, 0]
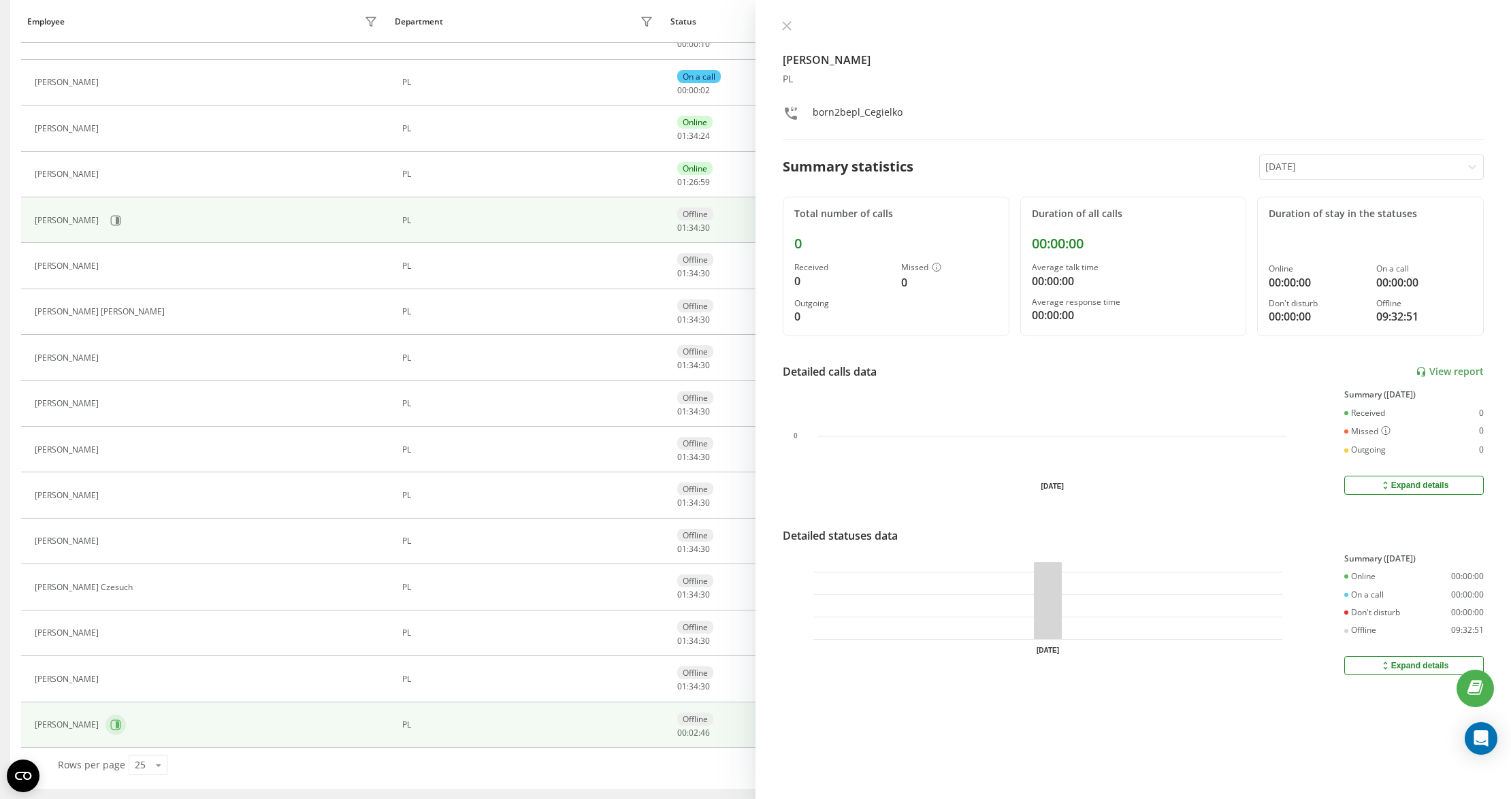
click at [121, 720] on icon at bounding box center [115, 724] width 11 height 11
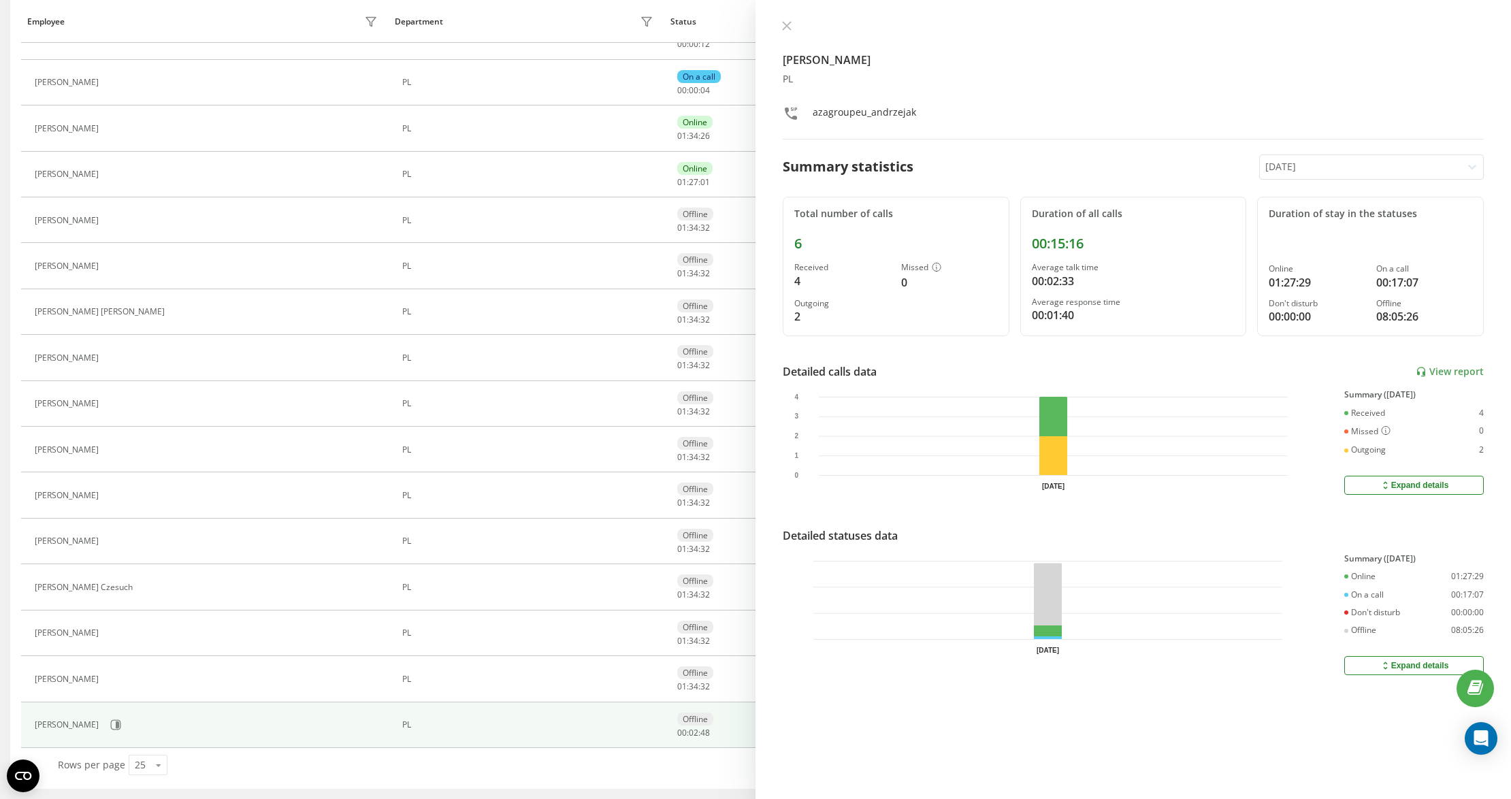
click at [791, 17] on div "[PERSON_NAME] PL azagroupeu_andrzejak Summary statistics [DATE] Total number of…" at bounding box center [1134, 399] width 756 height 799
click at [787, 28] on icon at bounding box center [787, 26] width 10 height 10
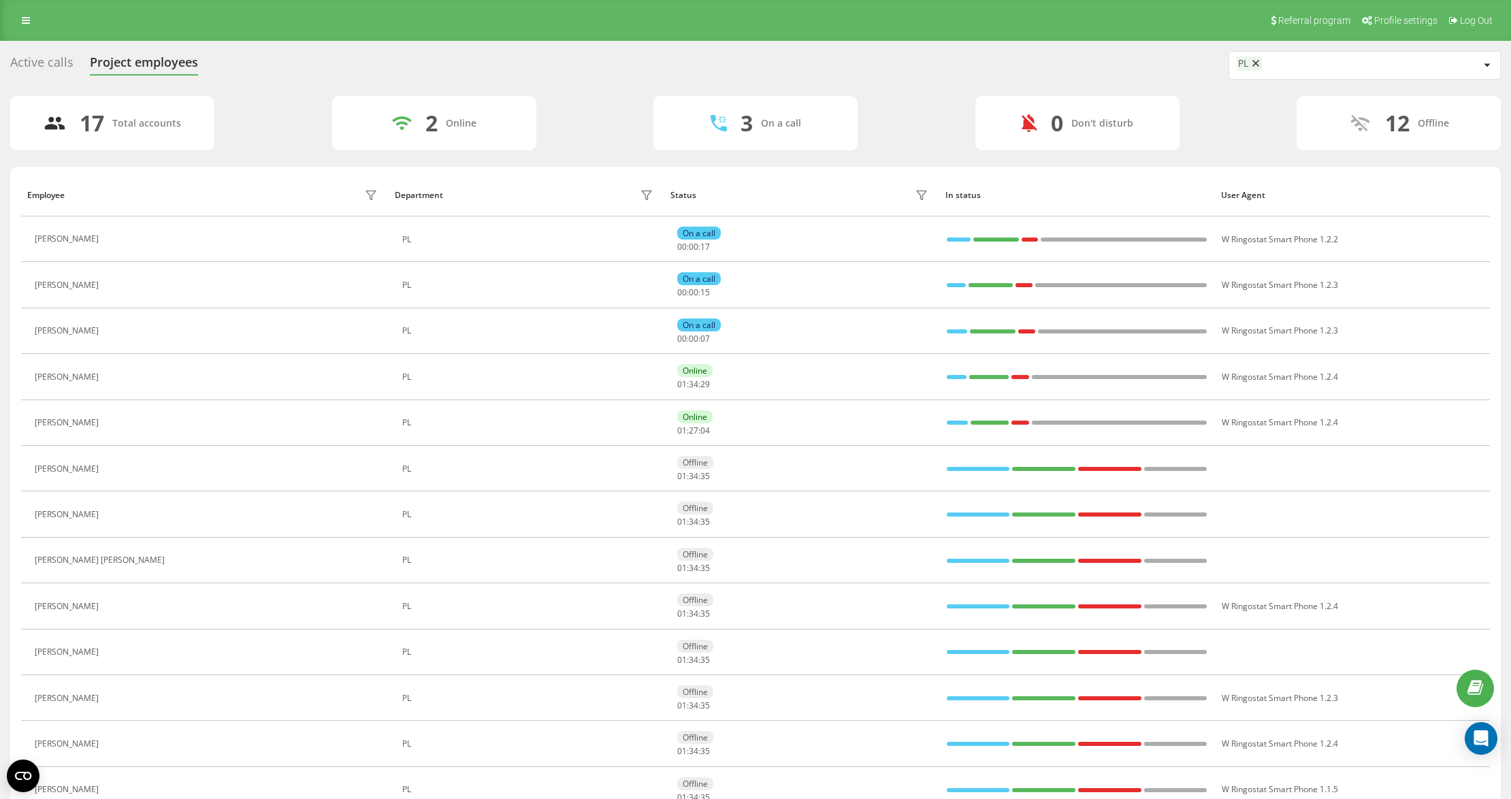
click at [576, 87] on div "Active calls Project employees PL 17 Total accounts 2 Online 3 On a call 0 Don'…" at bounding box center [755, 544] width 1491 height 986
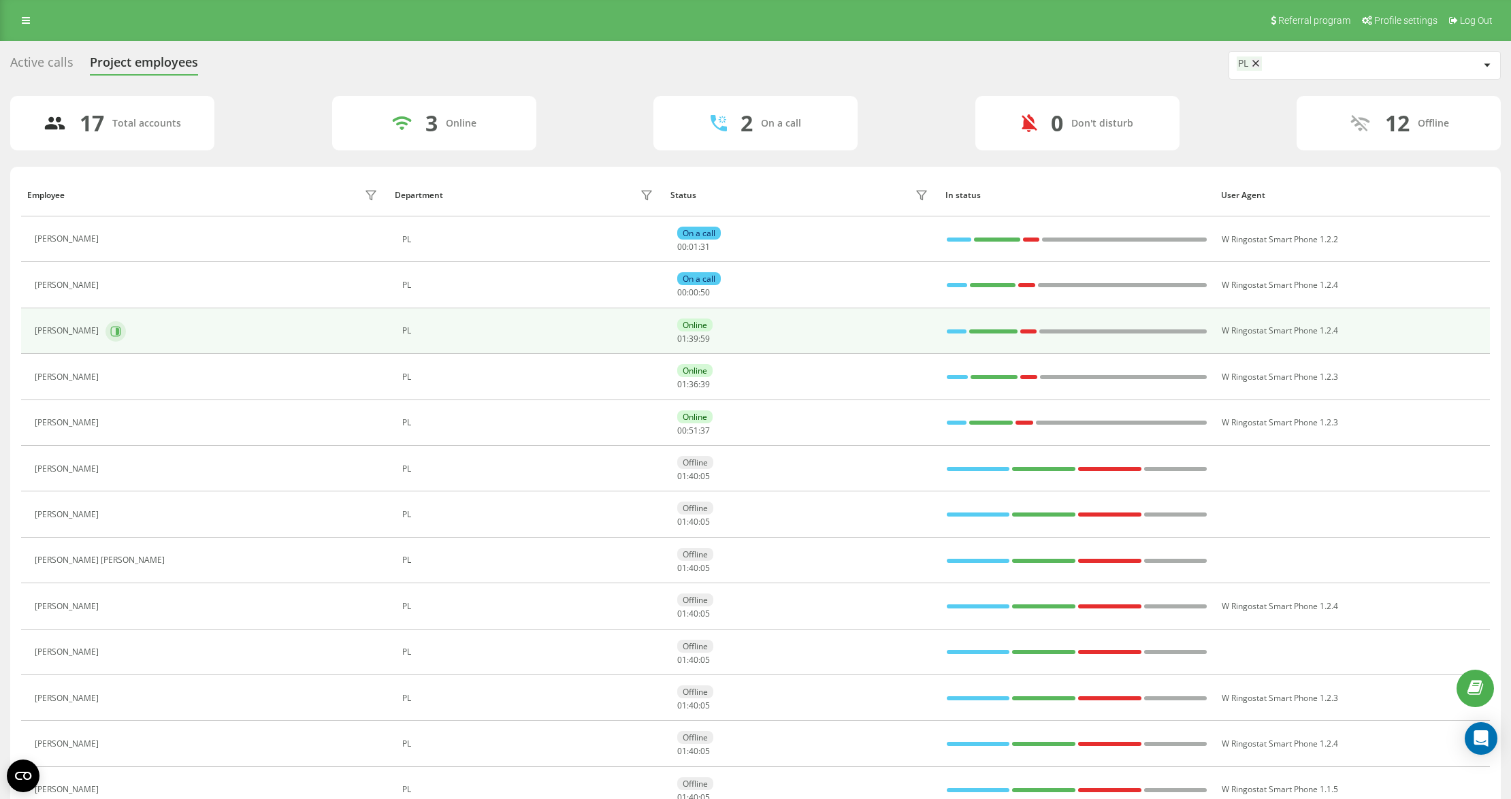
click at [124, 332] on button at bounding box center [116, 331] width 20 height 20
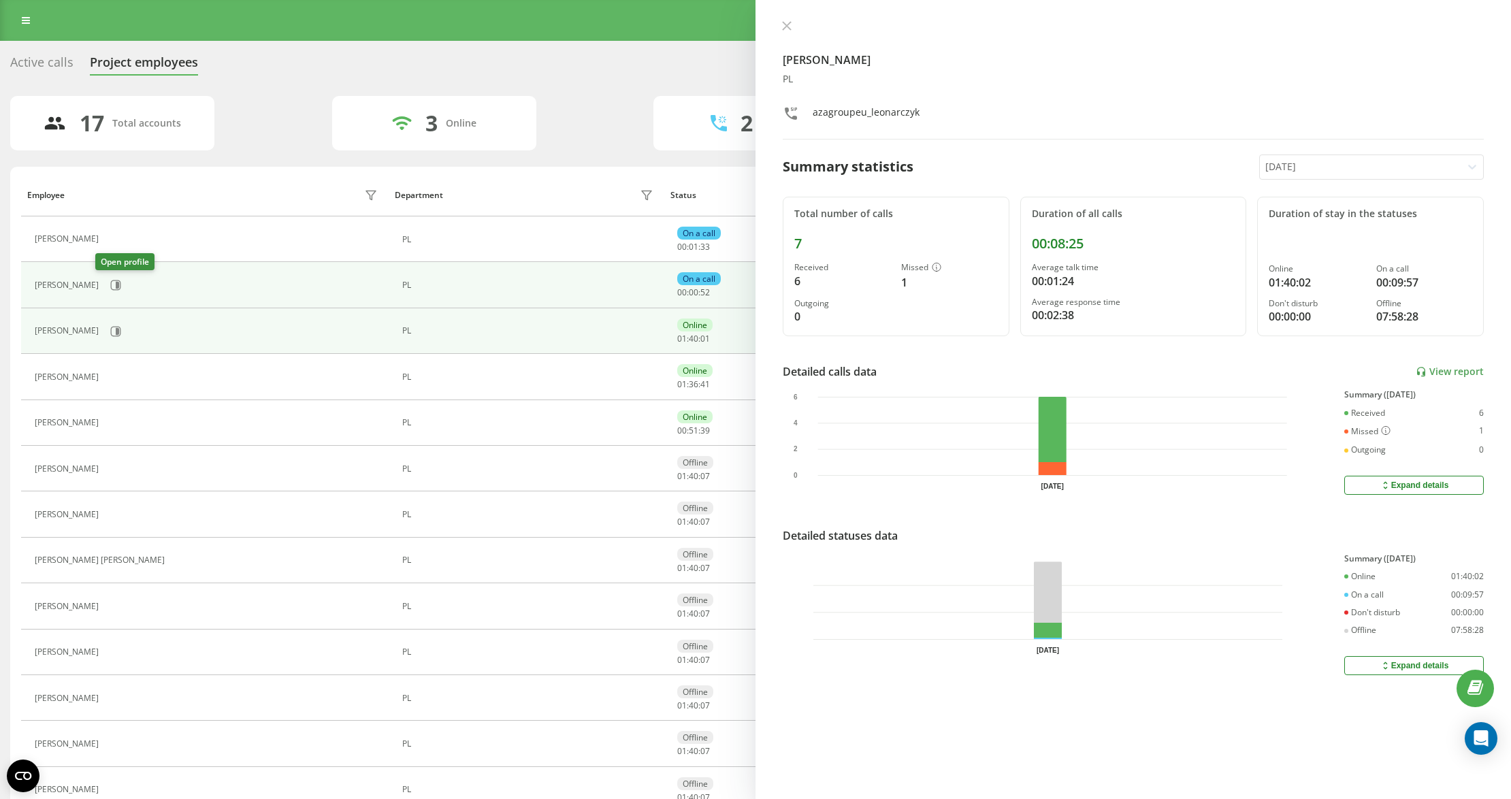
click at [93, 275] on div "[PERSON_NAME]" at bounding box center [208, 285] width 346 height 23
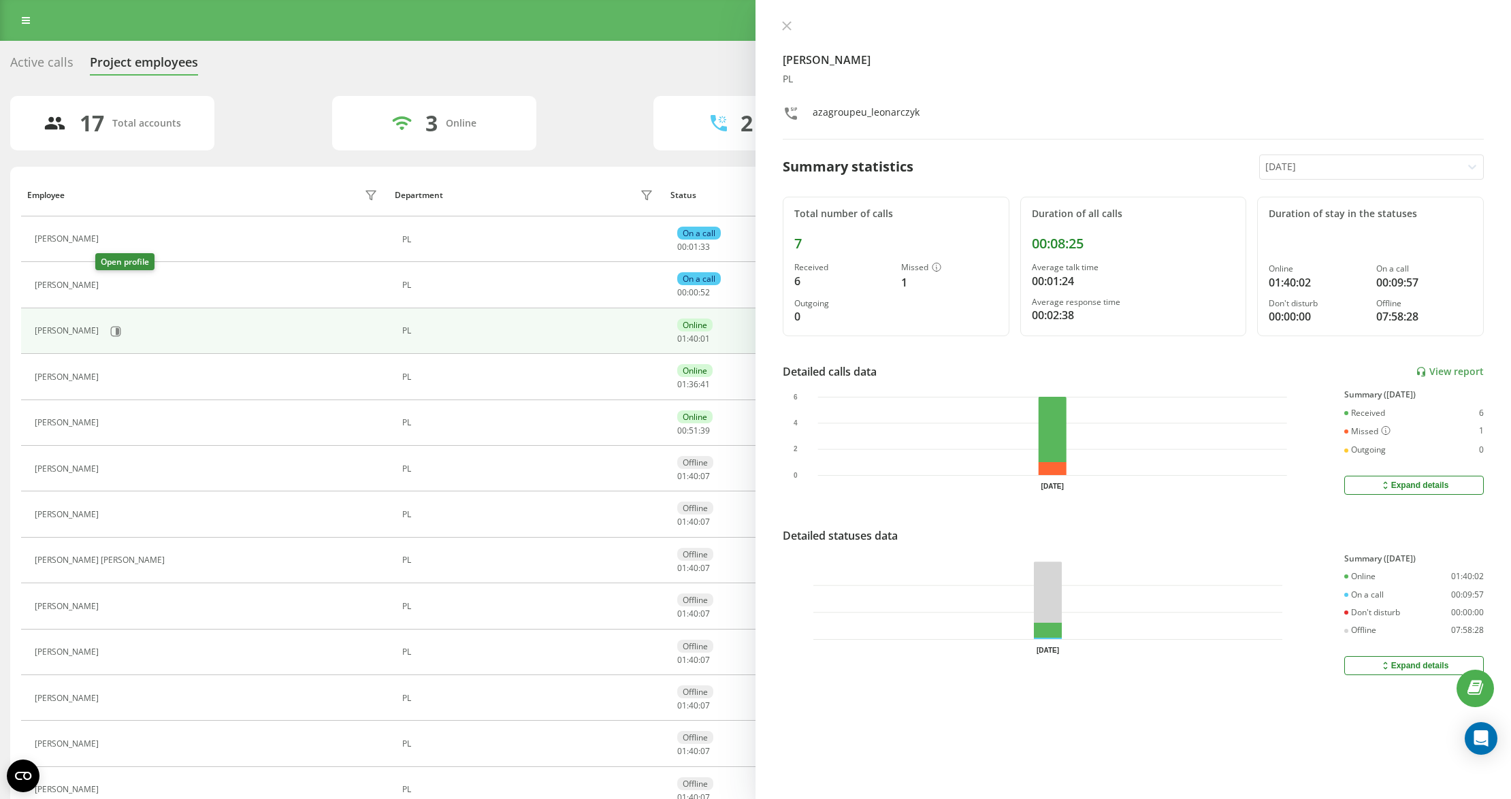
click at [108, 289] on icon at bounding box center [113, 285] width 11 height 11
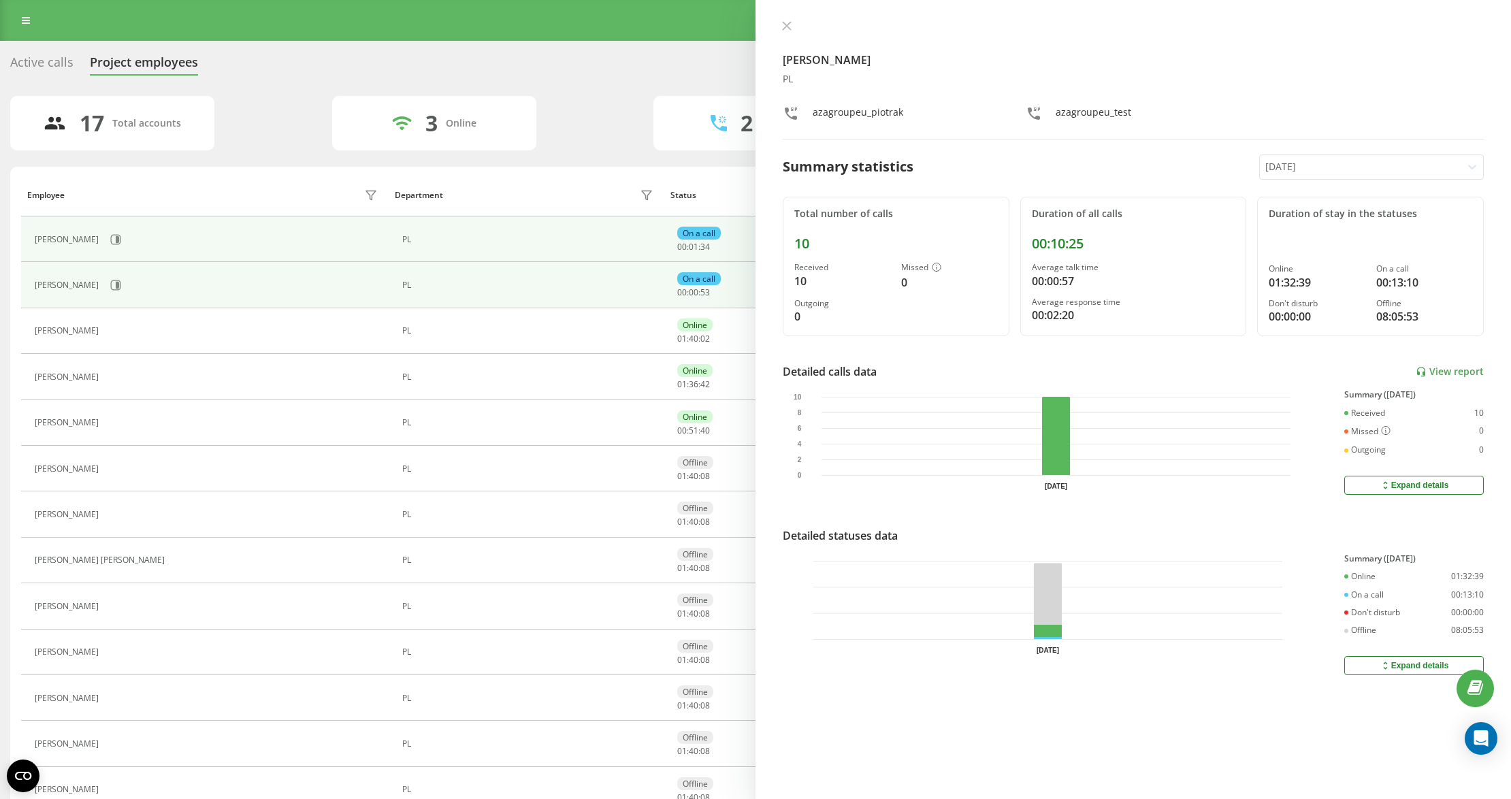
click at [132, 229] on div "[PERSON_NAME]" at bounding box center [208, 239] width 346 height 23
click at [126, 237] on button at bounding box center [116, 239] width 20 height 20
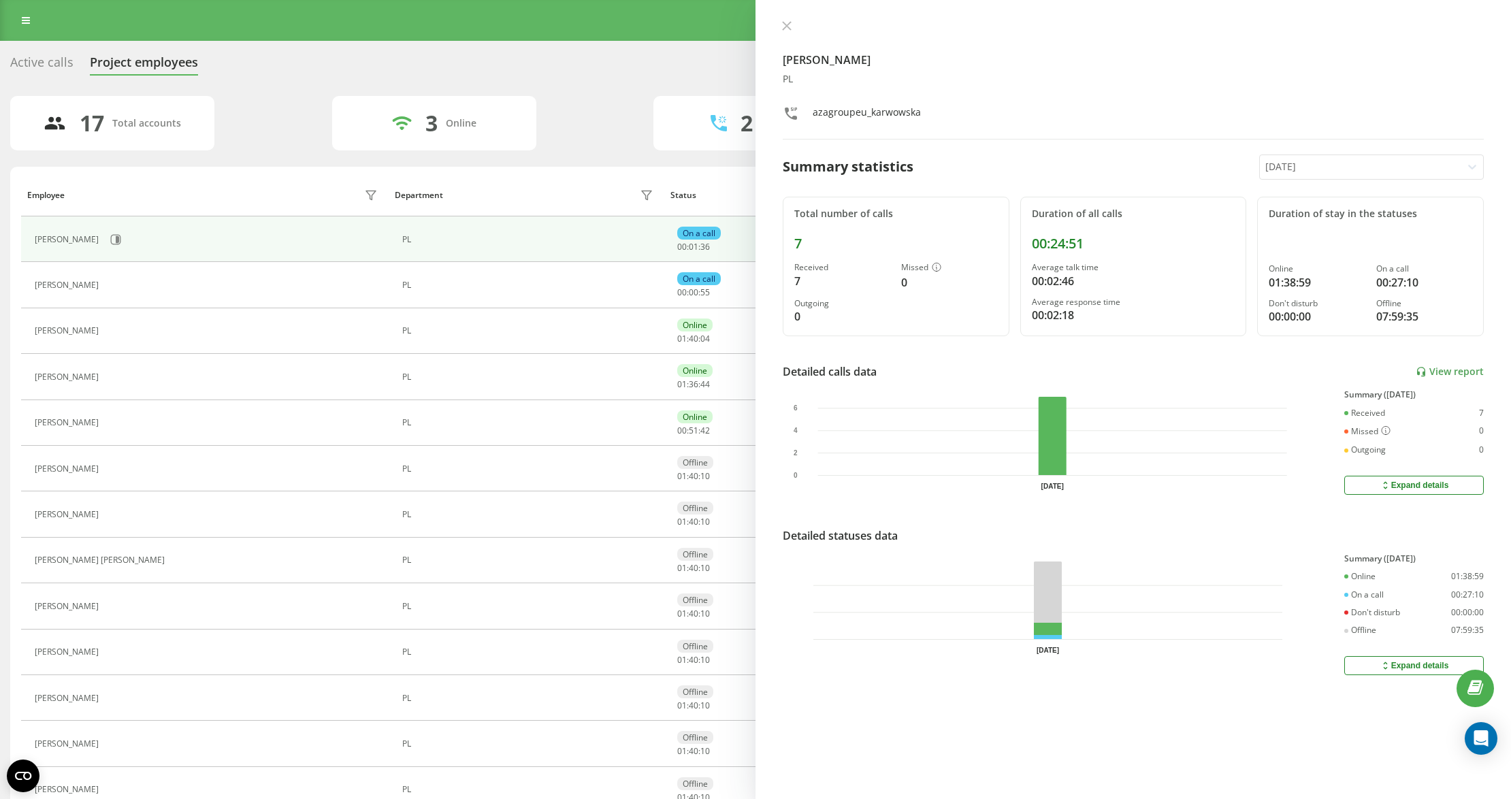
click at [799, 20] on div at bounding box center [1133, 27] width 701 height 14
click at [784, 28] on icon at bounding box center [787, 26] width 8 height 8
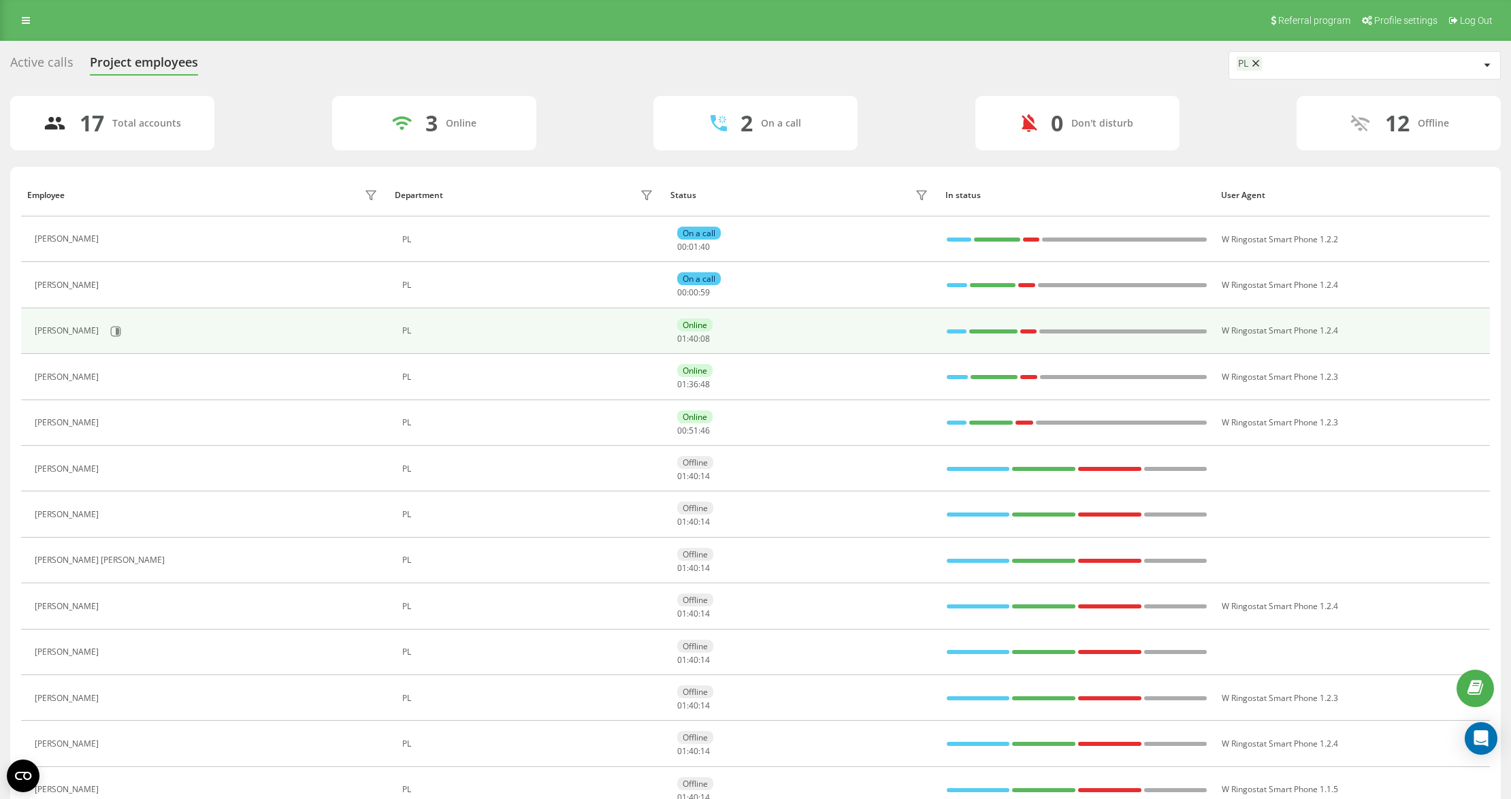
click at [954, 334] on div at bounding box center [957, 331] width 20 height 4
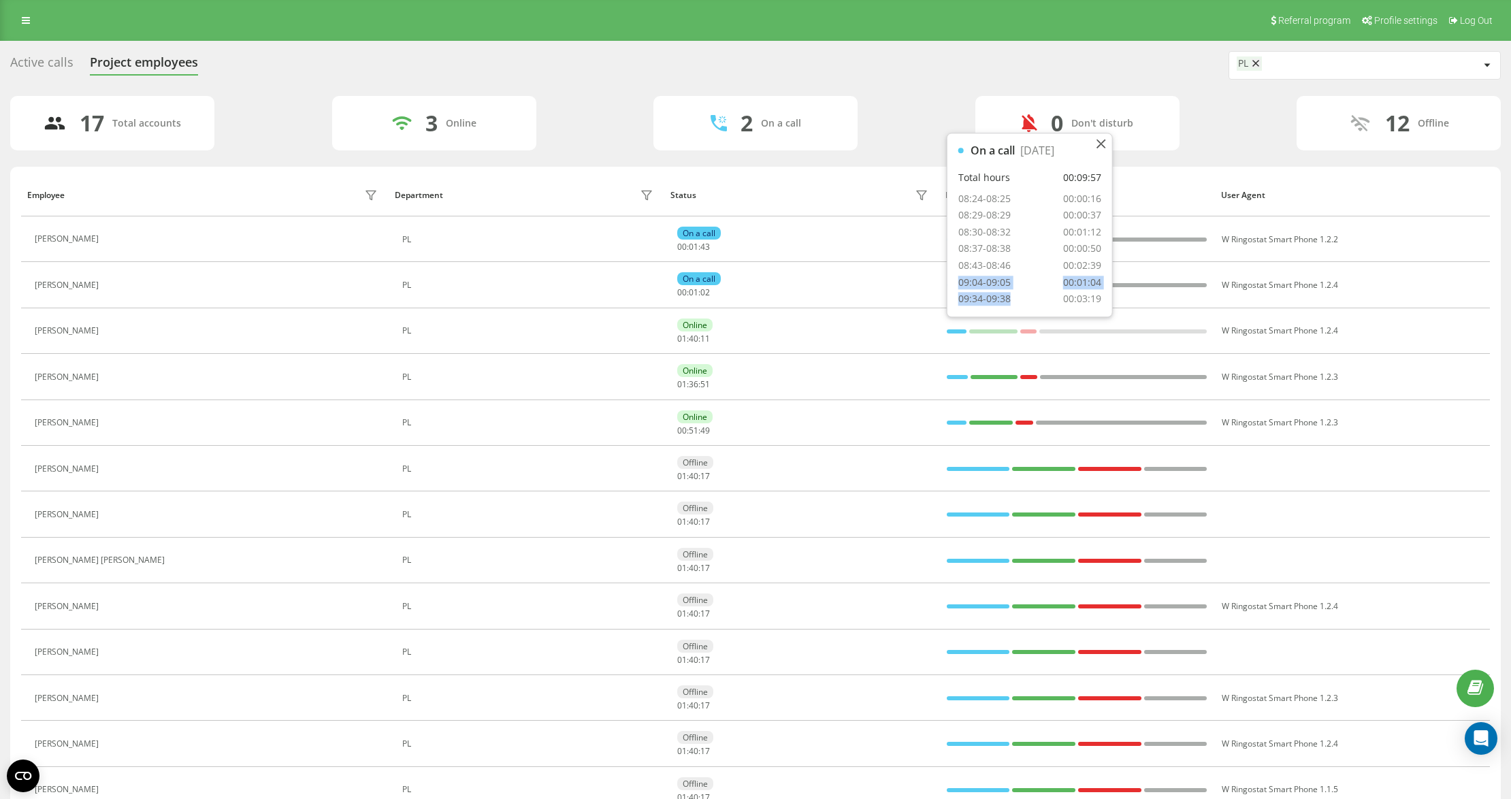
drag, startPoint x: 959, startPoint y: 279, endPoint x: 1019, endPoint y: 295, distance: 62.1
click at [1019, 295] on div "On a call [DATE] Total hours 00:09:57 08:24-08:25 00:00:16 08:29-08:29 00:00:37…" at bounding box center [1029, 224] width 165 height 183
click at [967, 278] on div "09:04-09:05" at bounding box center [984, 282] width 52 height 13
click at [957, 265] on div "On a call [DATE] Total hours 00:09:57 08:24-08:25 00:00:16 08:29-08:29 00:00:37…" at bounding box center [1029, 224] width 165 height 183
drag, startPoint x: 986, startPoint y: 278, endPoint x: 1001, endPoint y: 285, distance: 16.2
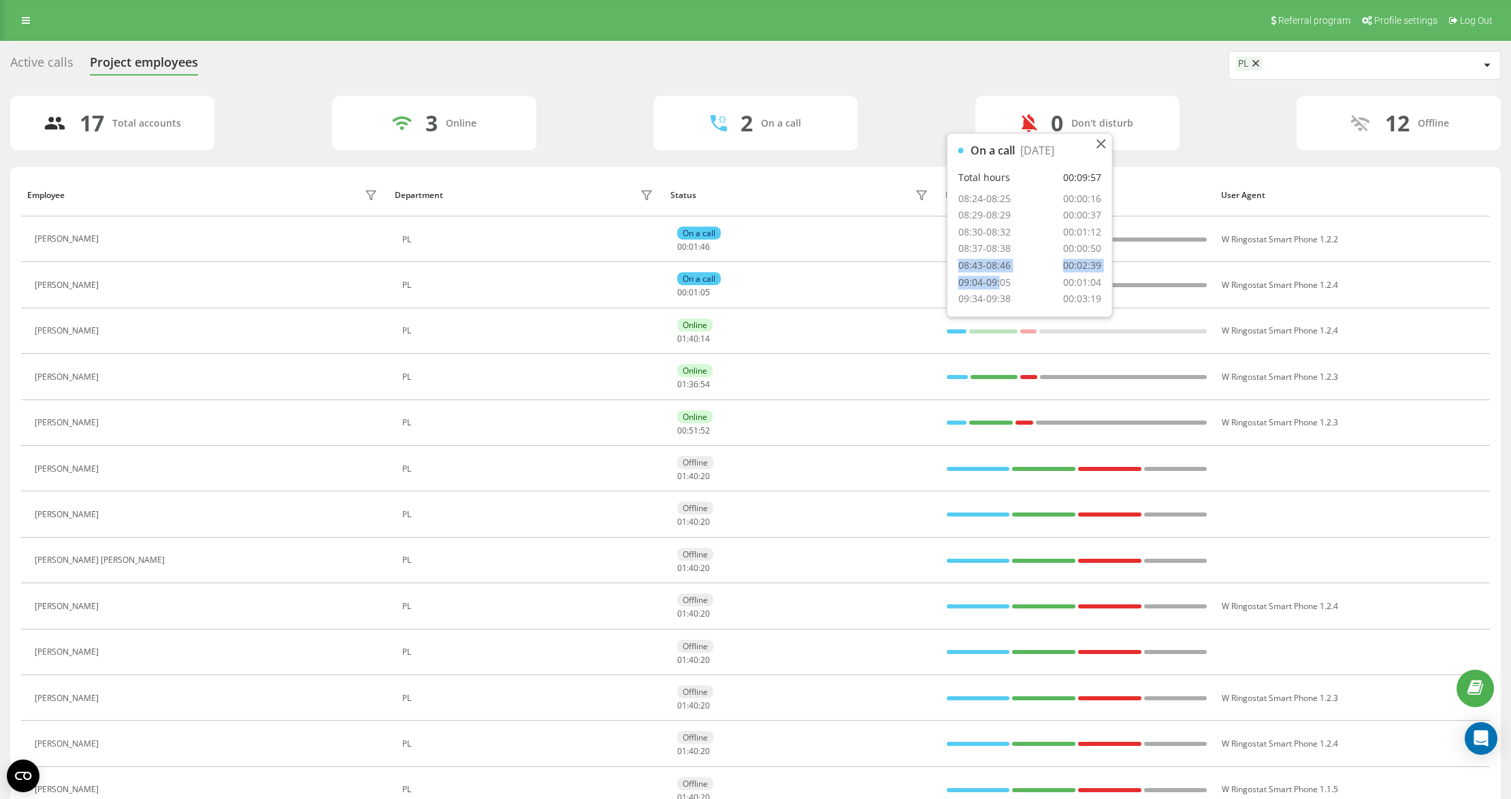
click at [1001, 285] on div "On a call [DATE] Total hours 00:09:57 08:24-08:25 00:00:16 08:29-08:29 00:00:37…" at bounding box center [1029, 224] width 165 height 183
click at [1006, 264] on div "08:43-08:46" at bounding box center [984, 265] width 52 height 13
drag, startPoint x: 956, startPoint y: 197, endPoint x: 1101, endPoint y: 267, distance: 160.7
click at [1101, 267] on div "On a call [DATE] Total hours 00:09:57 08:24-08:25 00:00:16 08:29-08:29 00:00:37…" at bounding box center [1029, 224] width 165 height 183
click at [992, 268] on div "08:43-08:46" at bounding box center [984, 265] width 52 height 13
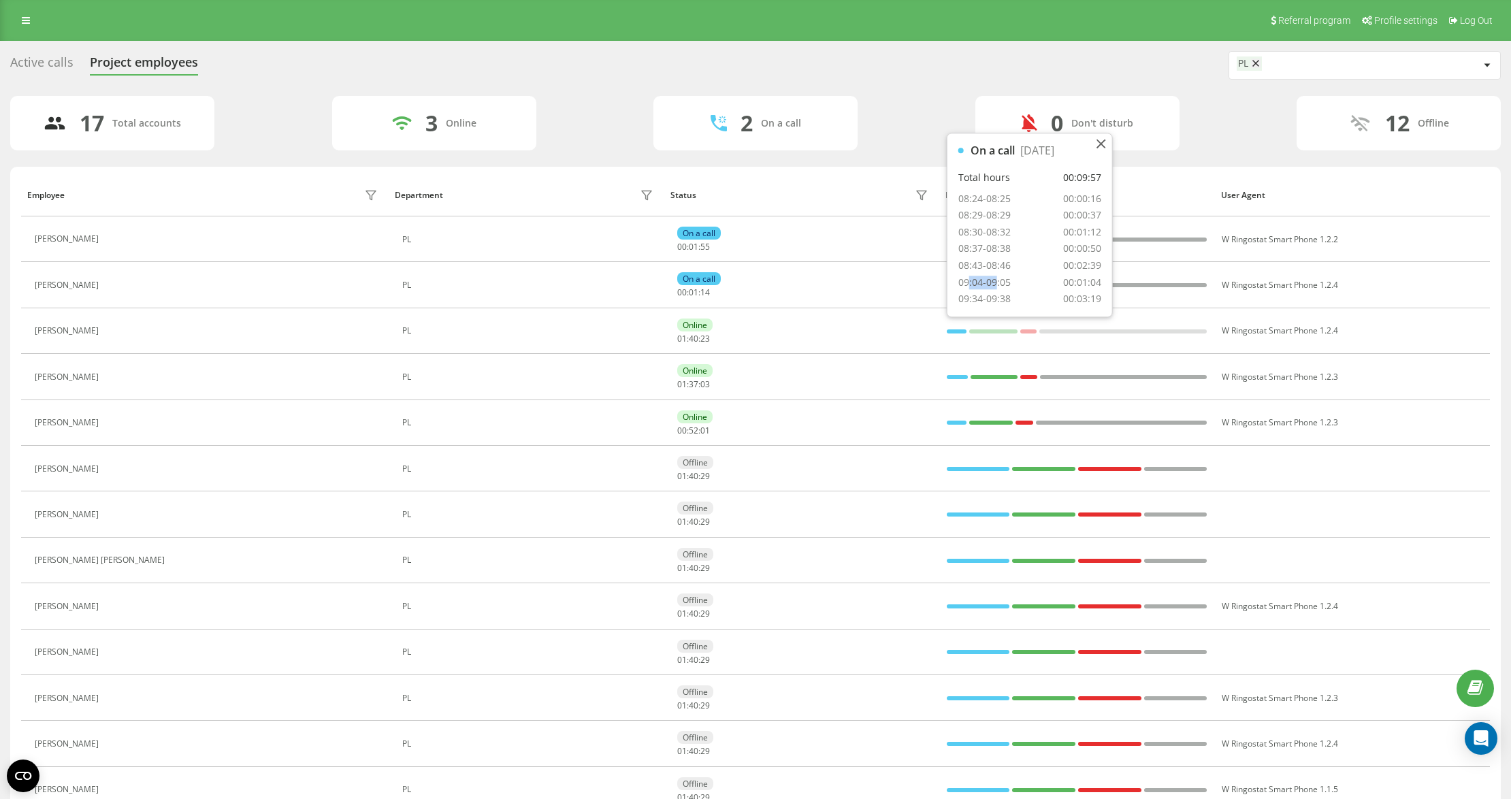
drag, startPoint x: 970, startPoint y: 279, endPoint x: 1005, endPoint y: 278, distance: 34.7
click at [1001, 278] on div "09:04-09:05" at bounding box center [984, 282] width 52 height 13
click at [975, 293] on div "09:34-09:38" at bounding box center [984, 299] width 52 height 13
drag, startPoint x: 968, startPoint y: 300, endPoint x: 1030, endPoint y: 300, distance: 62.6
click at [1030, 300] on div "09:34-09:38 00:03:19" at bounding box center [1029, 299] width 143 height 13
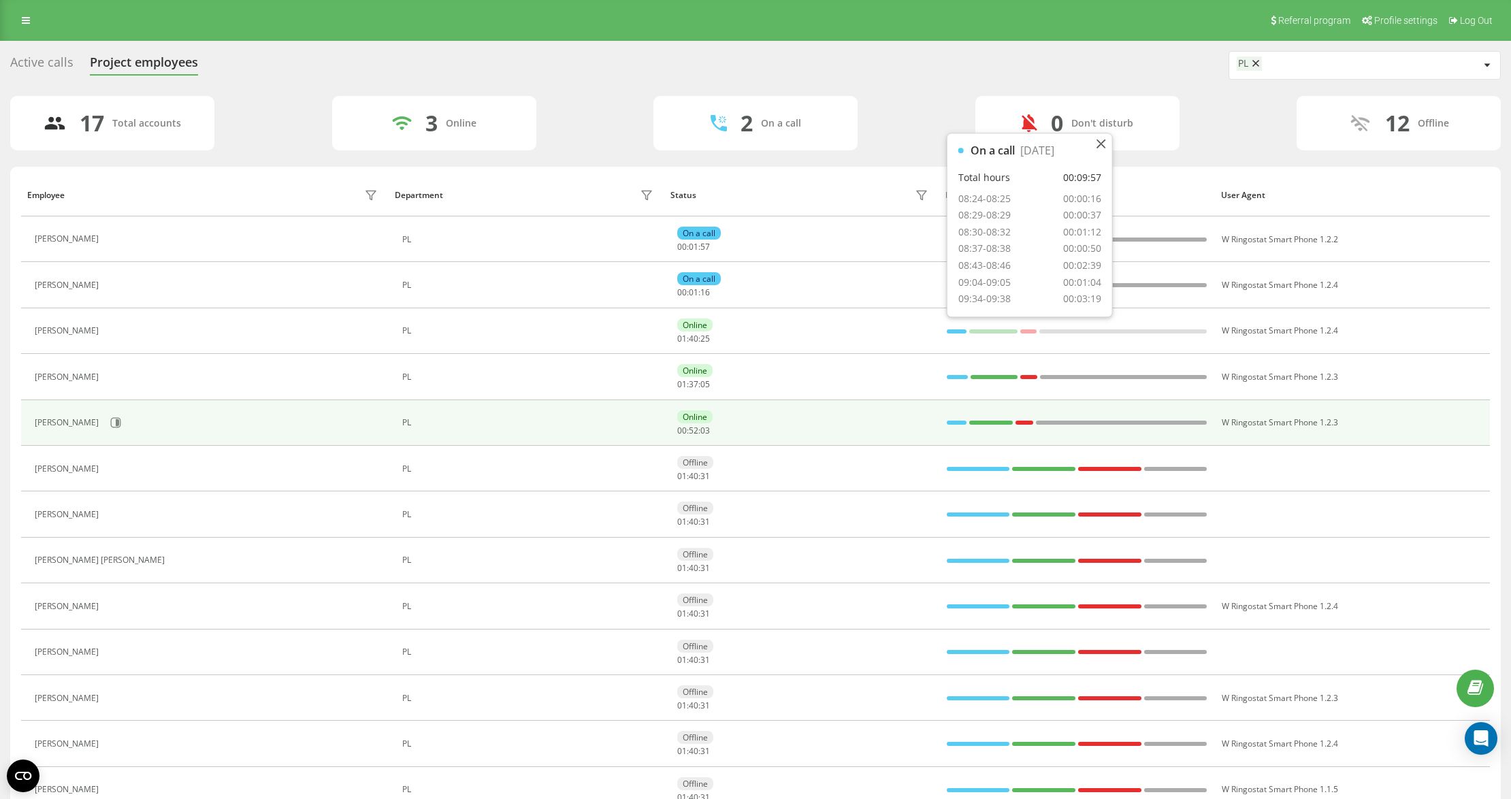
drag, startPoint x: 804, startPoint y: 399, endPoint x: 798, endPoint y: 409, distance: 11.6
click at [804, 401] on tbody "[PERSON_NAME] PL On a call 00 : 01 : 57 W Ringostat Smart Phone 1.2.2 [PERSON_N…" at bounding box center [755, 606] width 1469 height 780
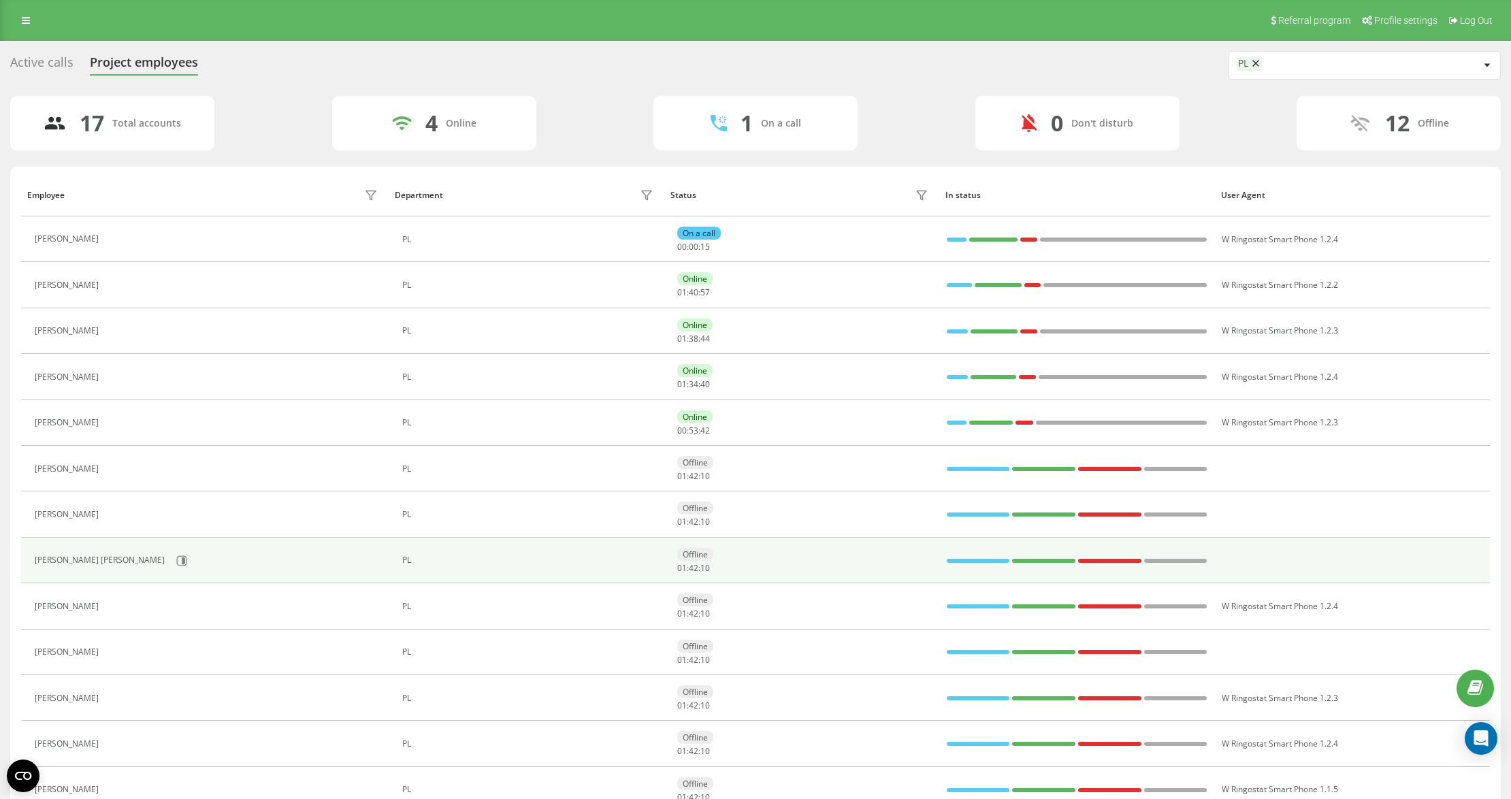
click at [459, 547] on td "PL" at bounding box center [527, 561] width 276 height 46
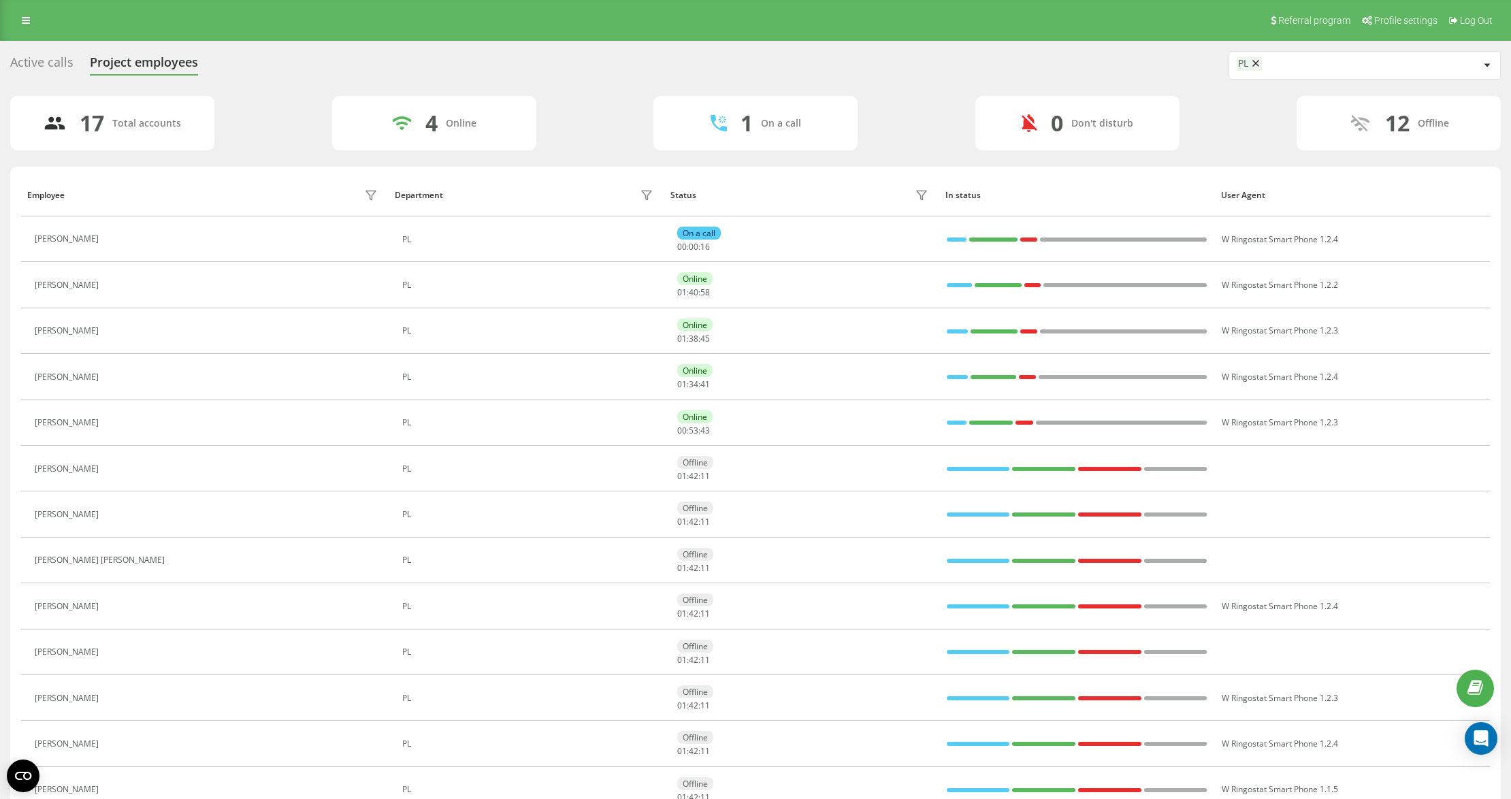
click at [562, 131] on div "17 Total accounts 4 Online 1 On a call 0 Don't disturb 12 Offline" at bounding box center [755, 123] width 1491 height 54
click at [122, 280] on button at bounding box center [114, 286] width 16 height 19
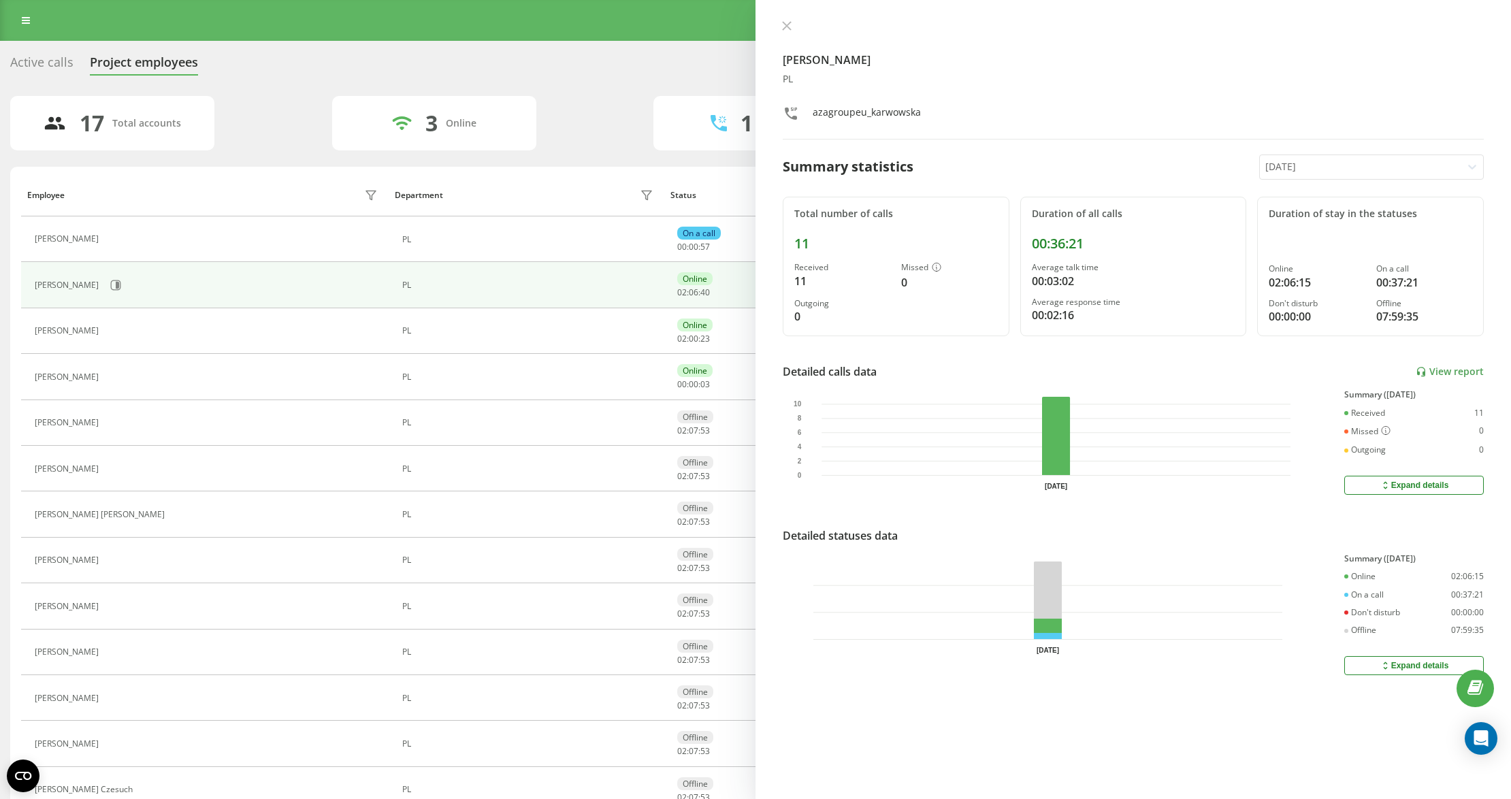
click at [782, 31] on button at bounding box center [787, 26] width 18 height 13
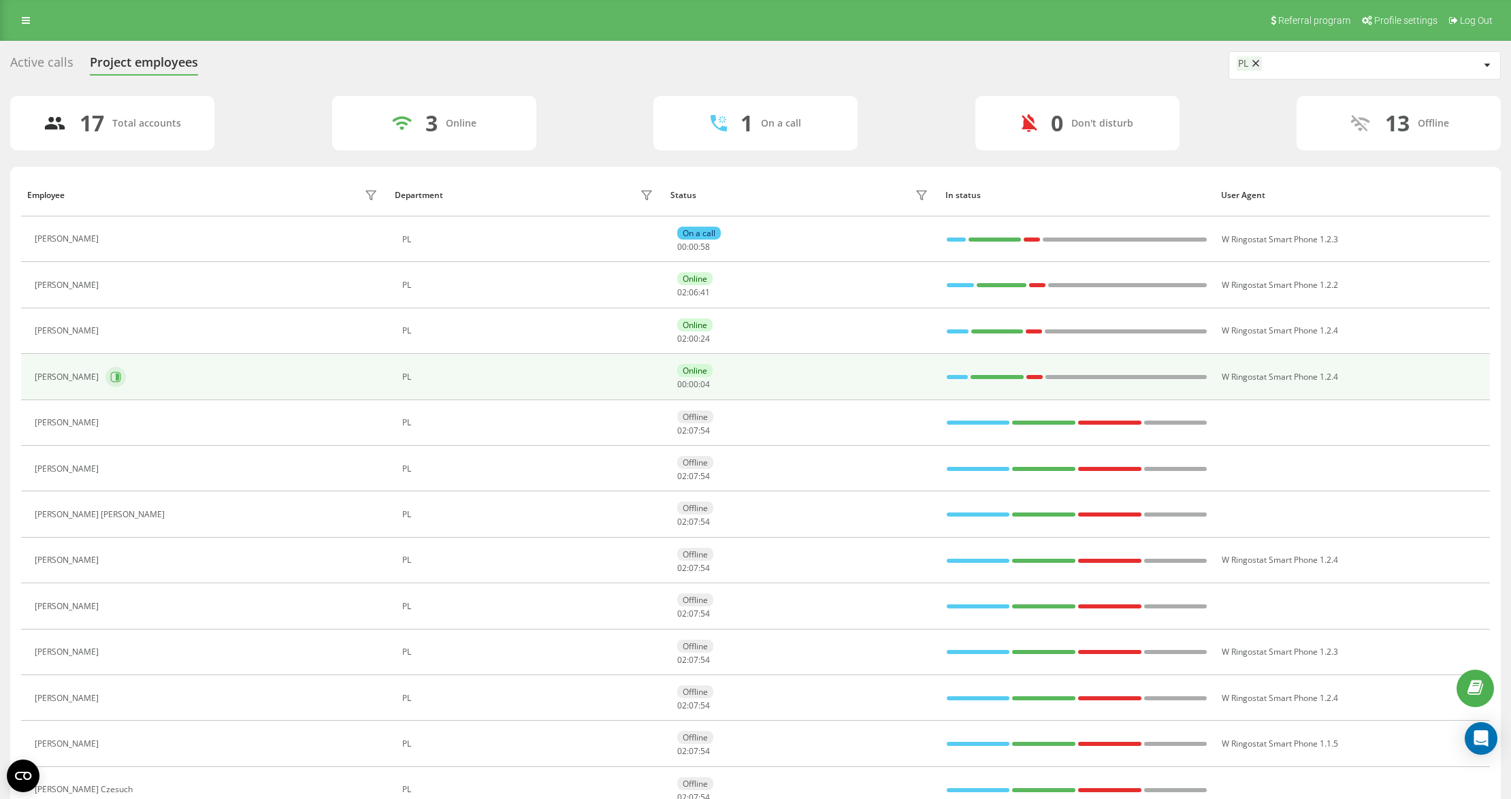
click at [105, 377] on div "[PERSON_NAME]" at bounding box center [208, 377] width 346 height 23
click at [112, 376] on icon at bounding box center [115, 377] width 11 height 11
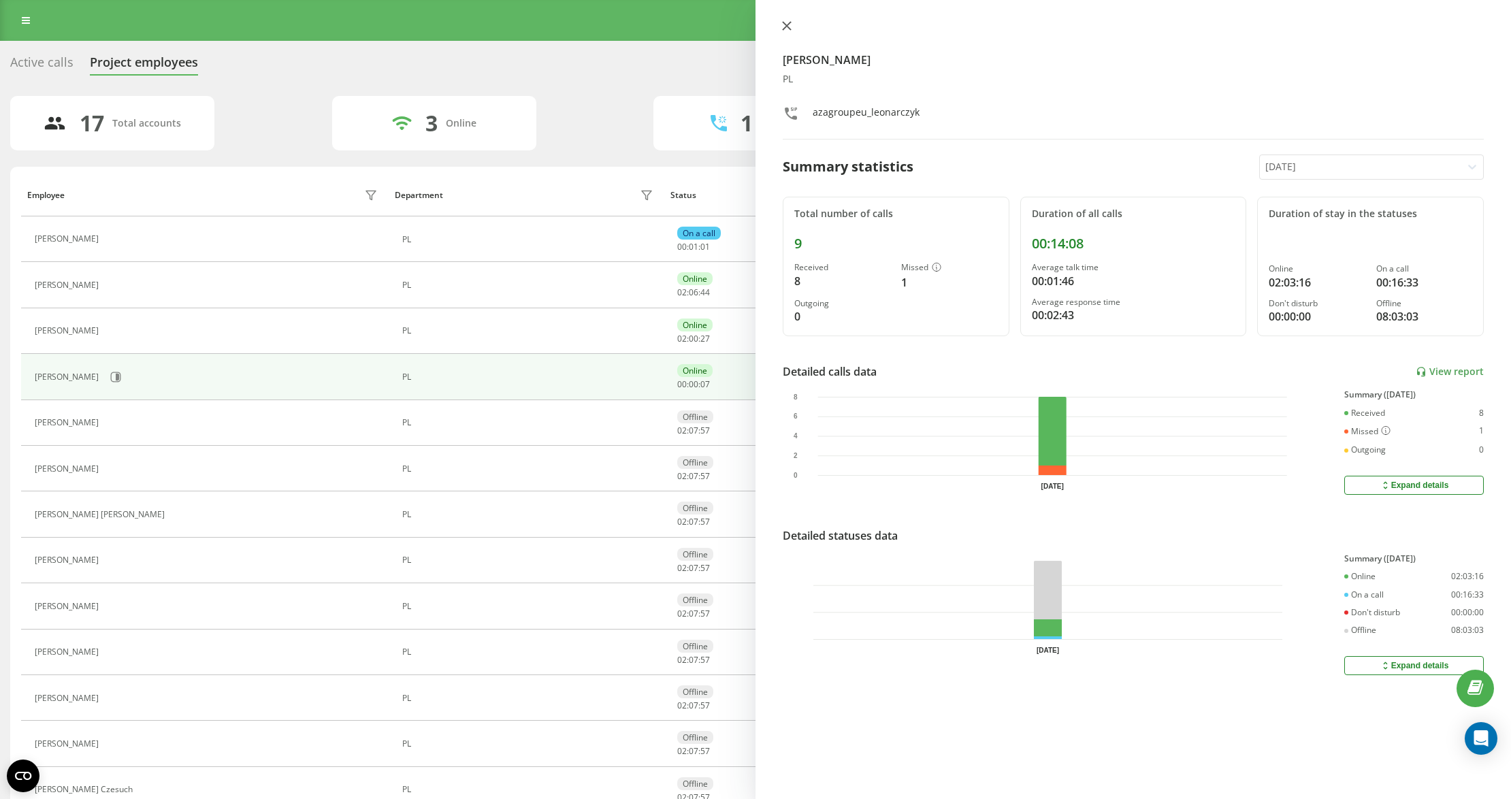
drag, startPoint x: 791, startPoint y: 22, endPoint x: 779, endPoint y: 53, distance: 33.4
click at [792, 20] on button at bounding box center [787, 26] width 18 height 13
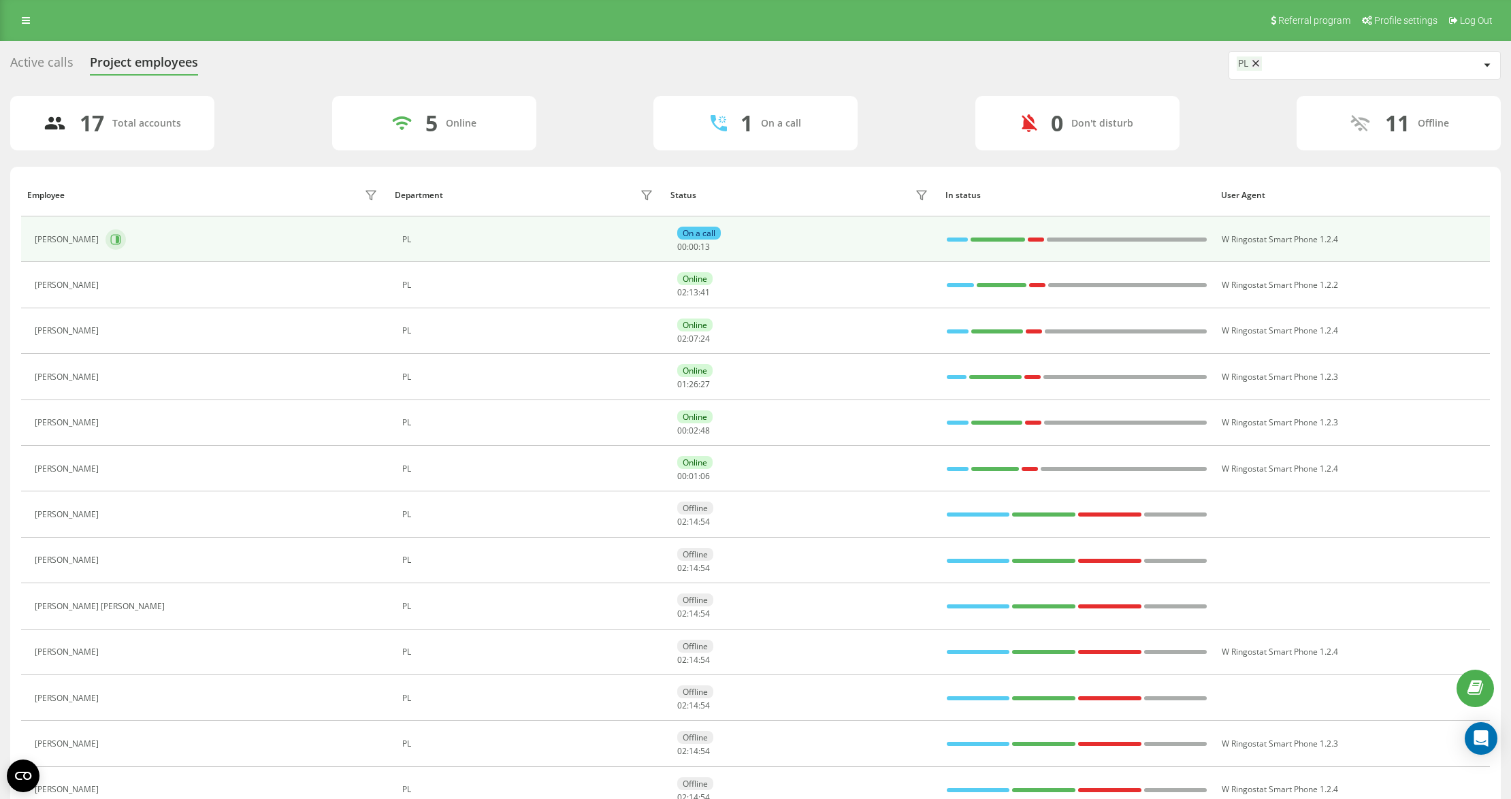
click at [118, 243] on icon at bounding box center [117, 239] width 3 height 7
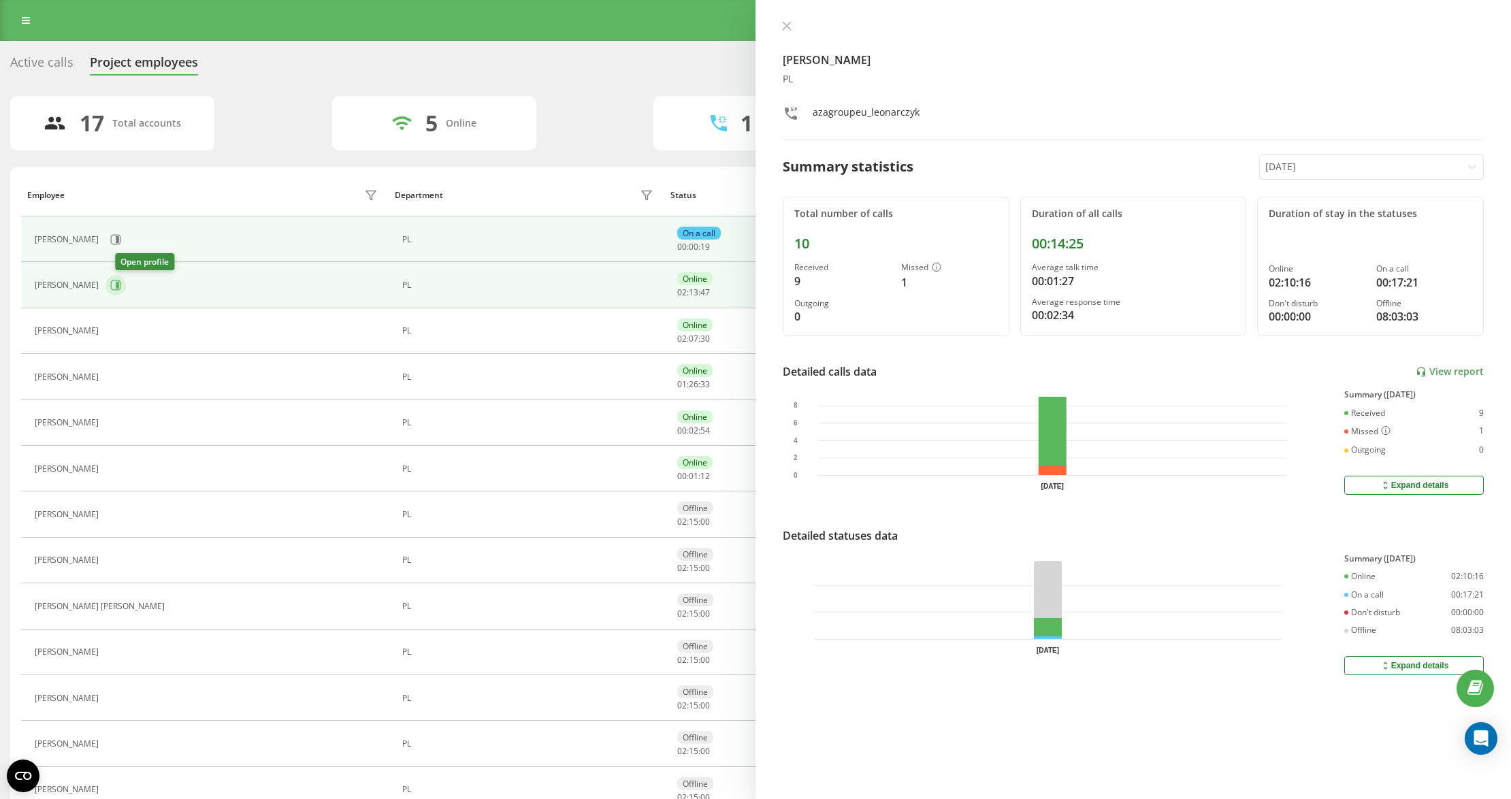
click at [119, 287] on icon at bounding box center [117, 285] width 3 height 7
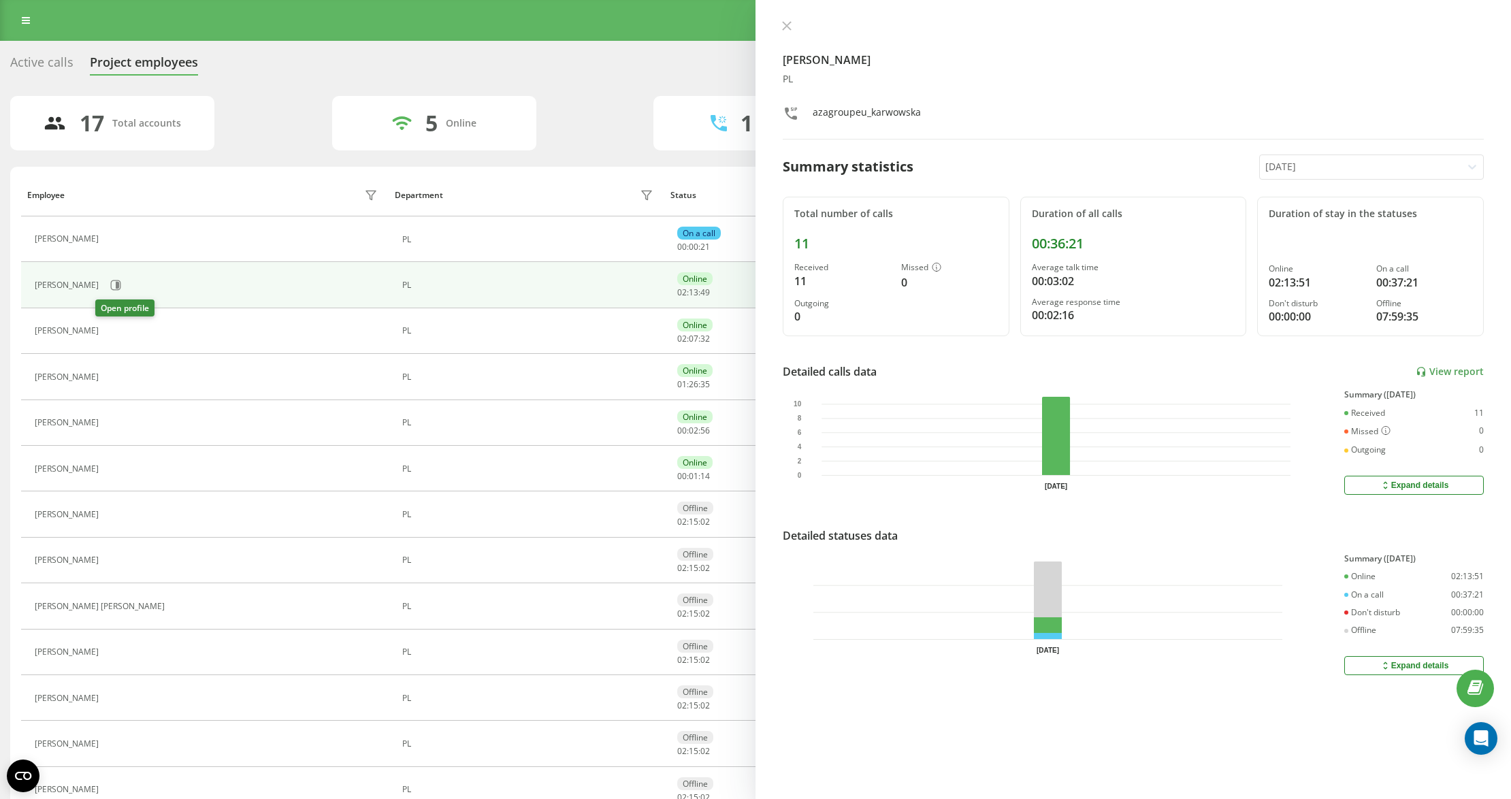
click at [108, 336] on icon at bounding box center [113, 331] width 11 height 11
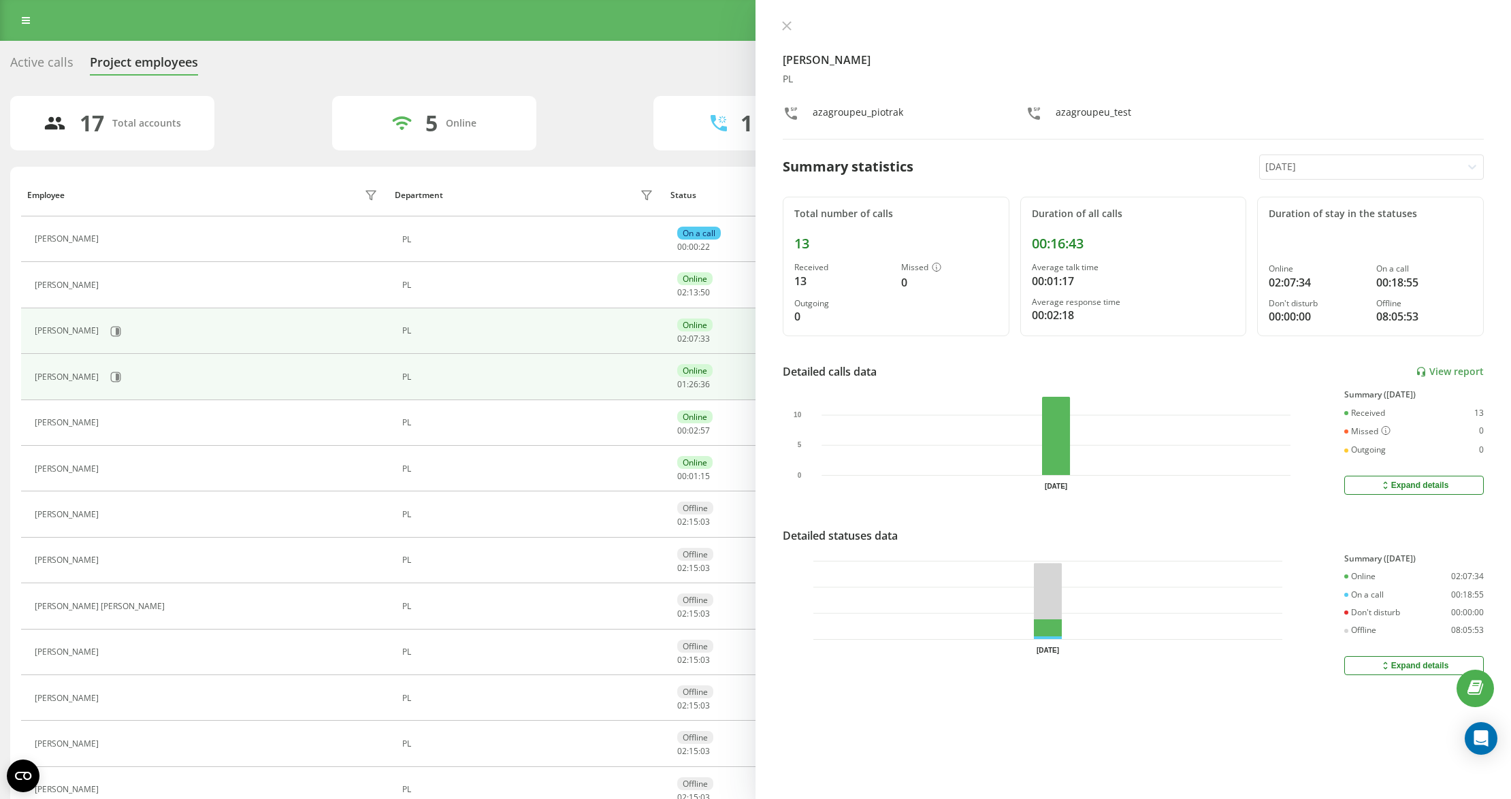
click at [115, 368] on div "[PERSON_NAME]" at bounding box center [208, 377] width 346 height 23
click at [114, 381] on button at bounding box center [116, 377] width 20 height 20
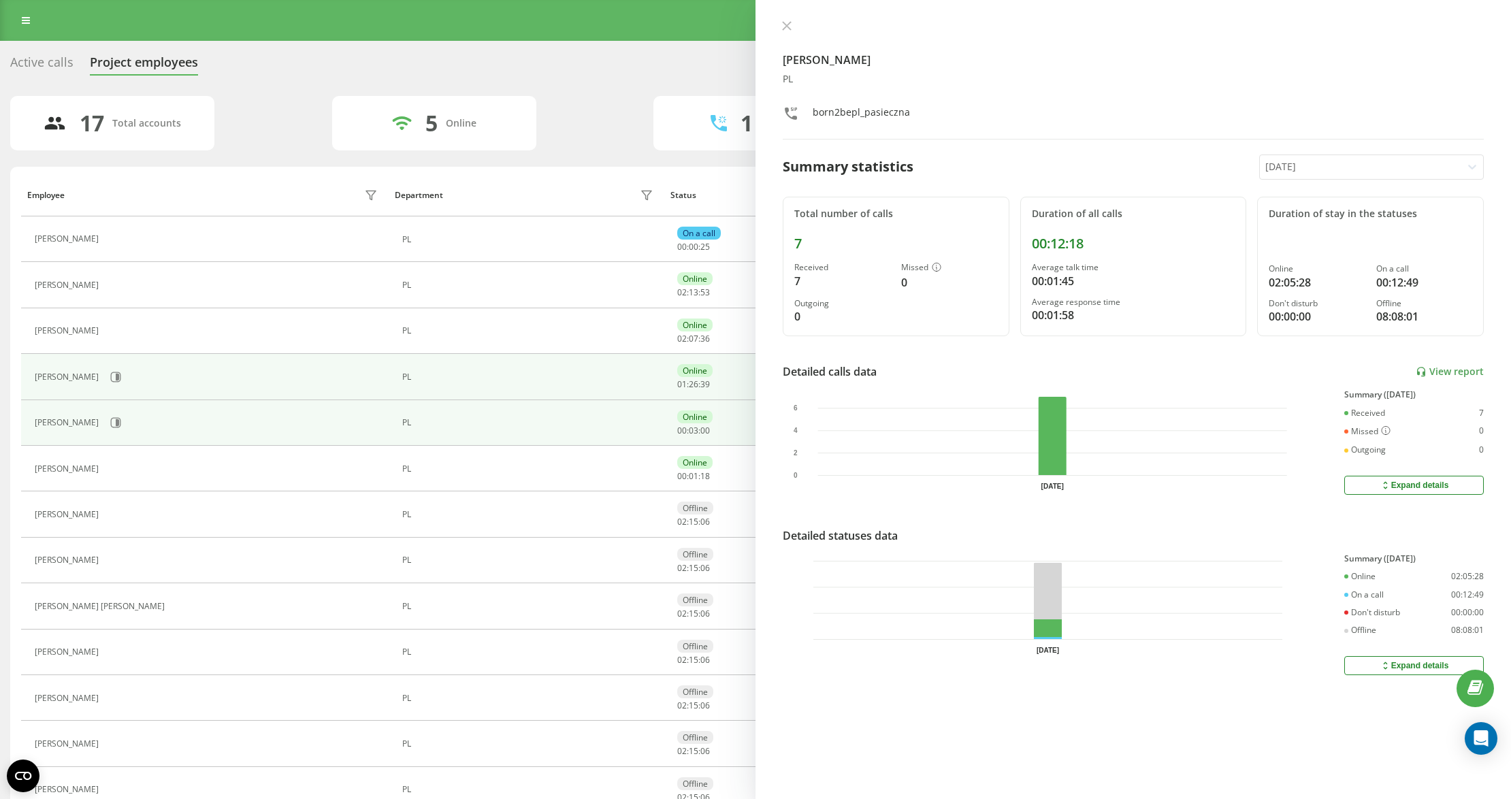
click at [148, 418] on div "[PERSON_NAME]" at bounding box center [208, 422] width 346 height 23
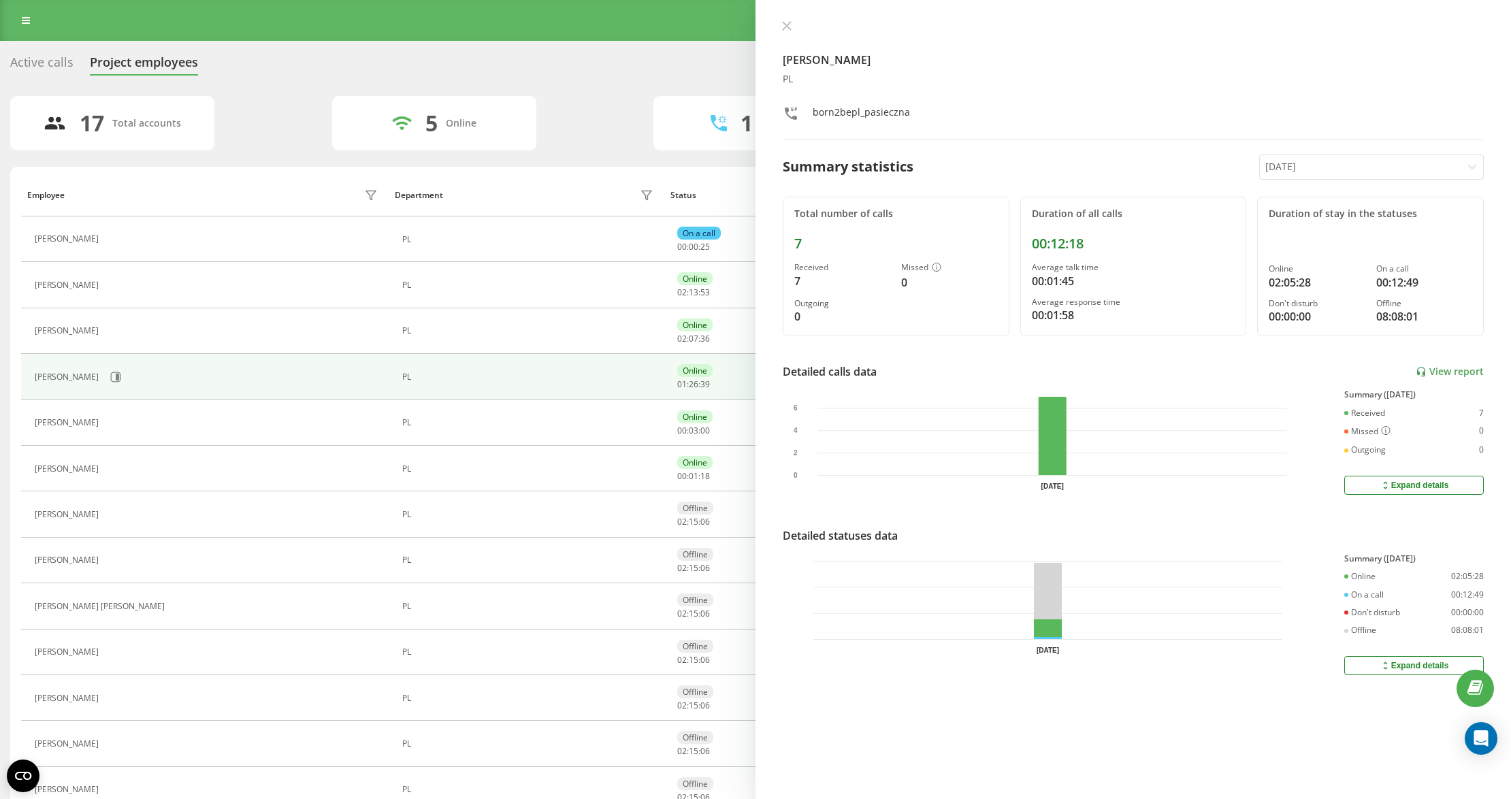
click at [122, 420] on button at bounding box center [114, 424] width 16 height 19
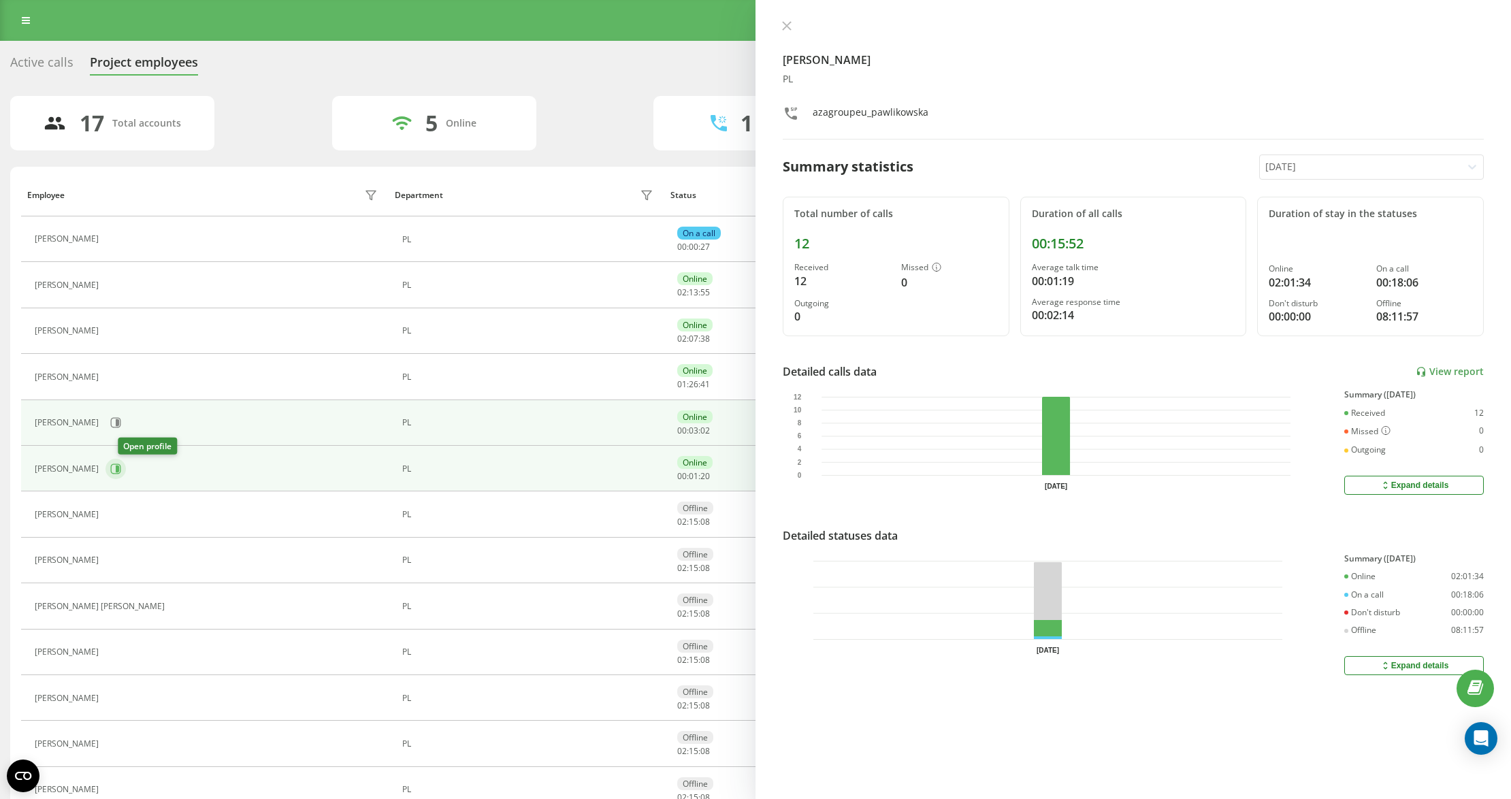
click at [121, 474] on icon at bounding box center [115, 469] width 11 height 11
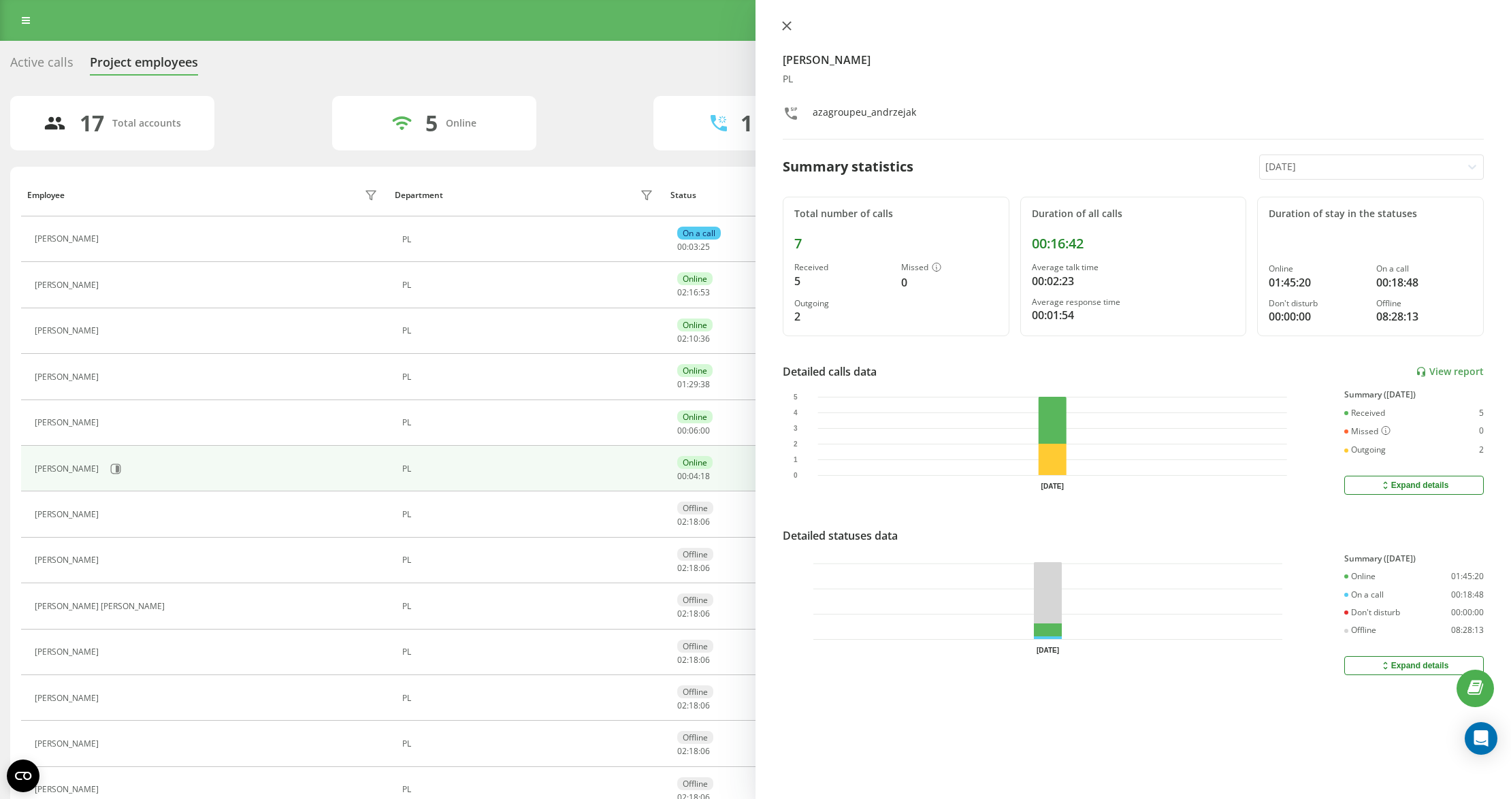
click at [779, 25] on button at bounding box center [787, 26] width 18 height 13
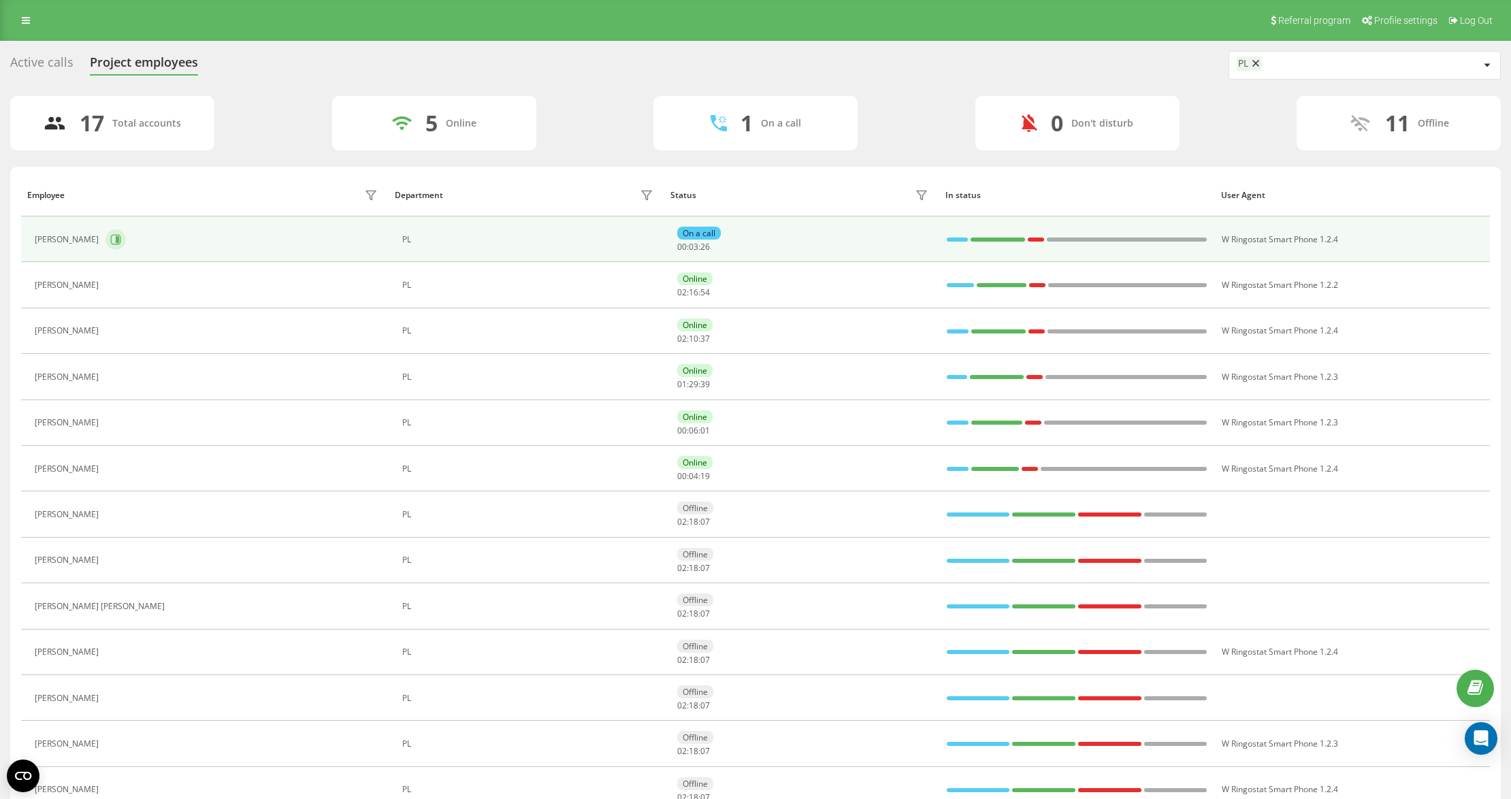
click at [118, 237] on icon at bounding box center [117, 239] width 3 height 7
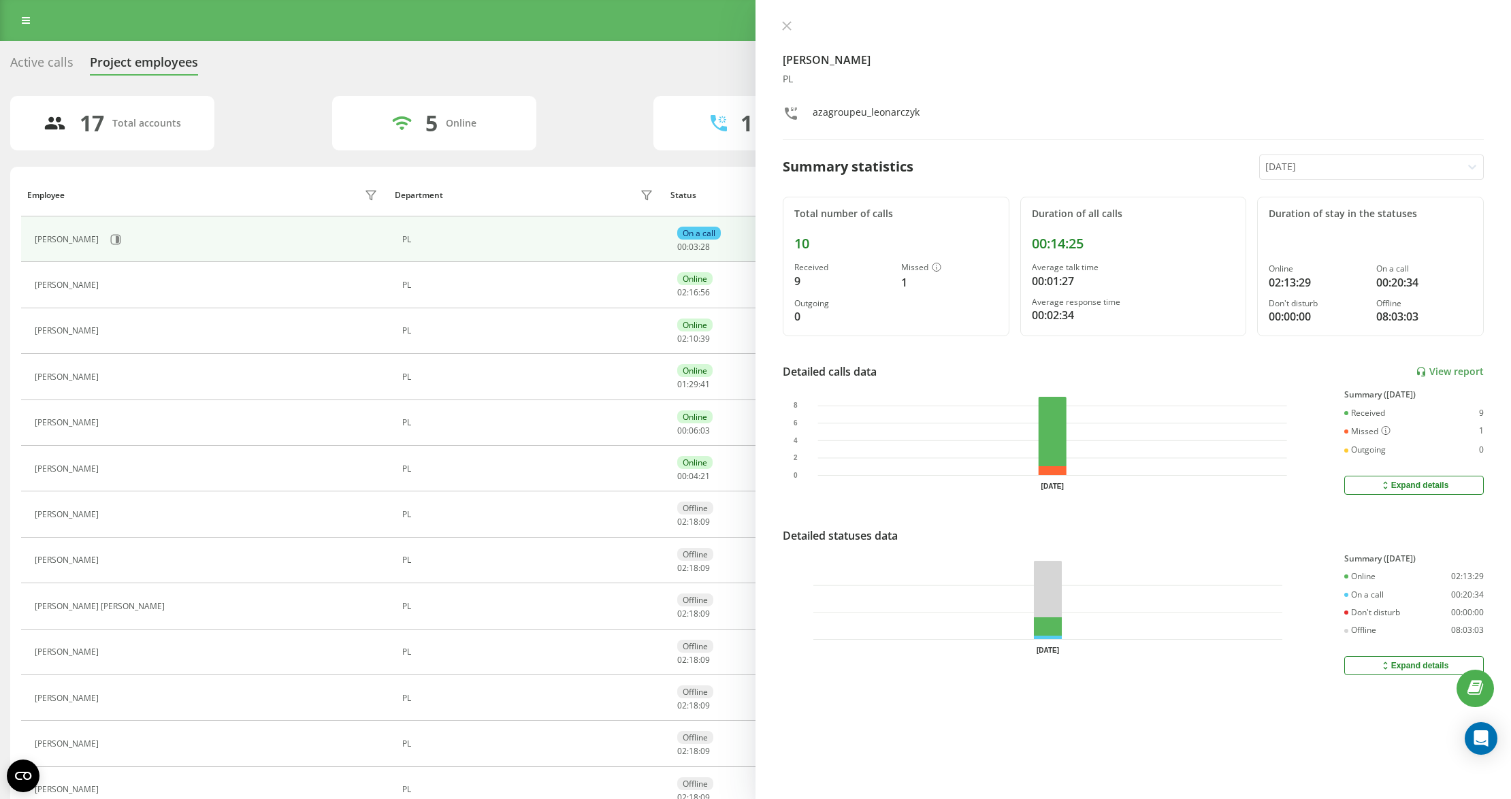
click at [783, 30] on icon at bounding box center [787, 26] width 8 height 8
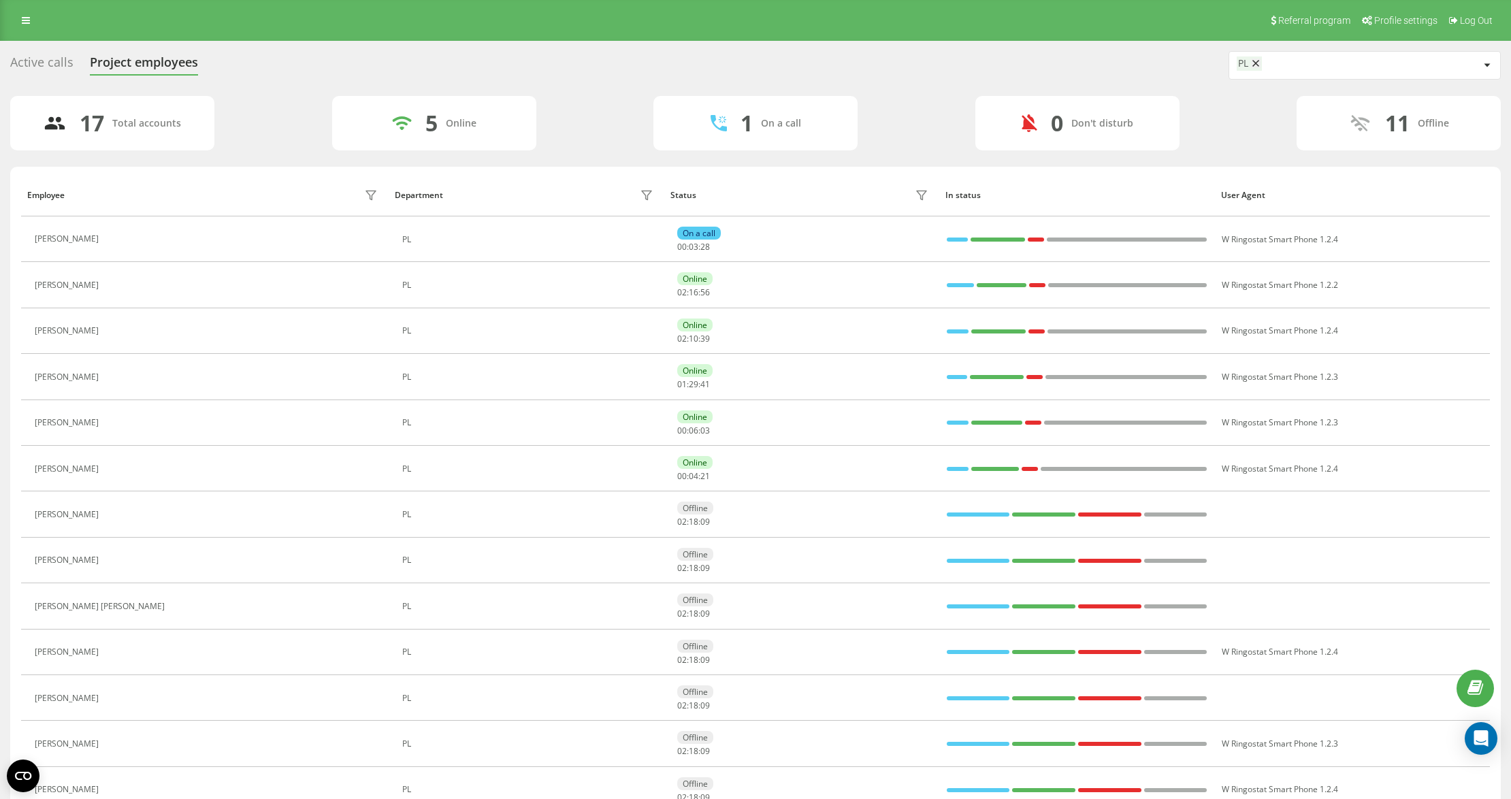
click at [553, 88] on div "Active calls Project employees PL 17 Total accounts 5 Online 1 On a call 0 Don'…" at bounding box center [755, 544] width 1491 height 986
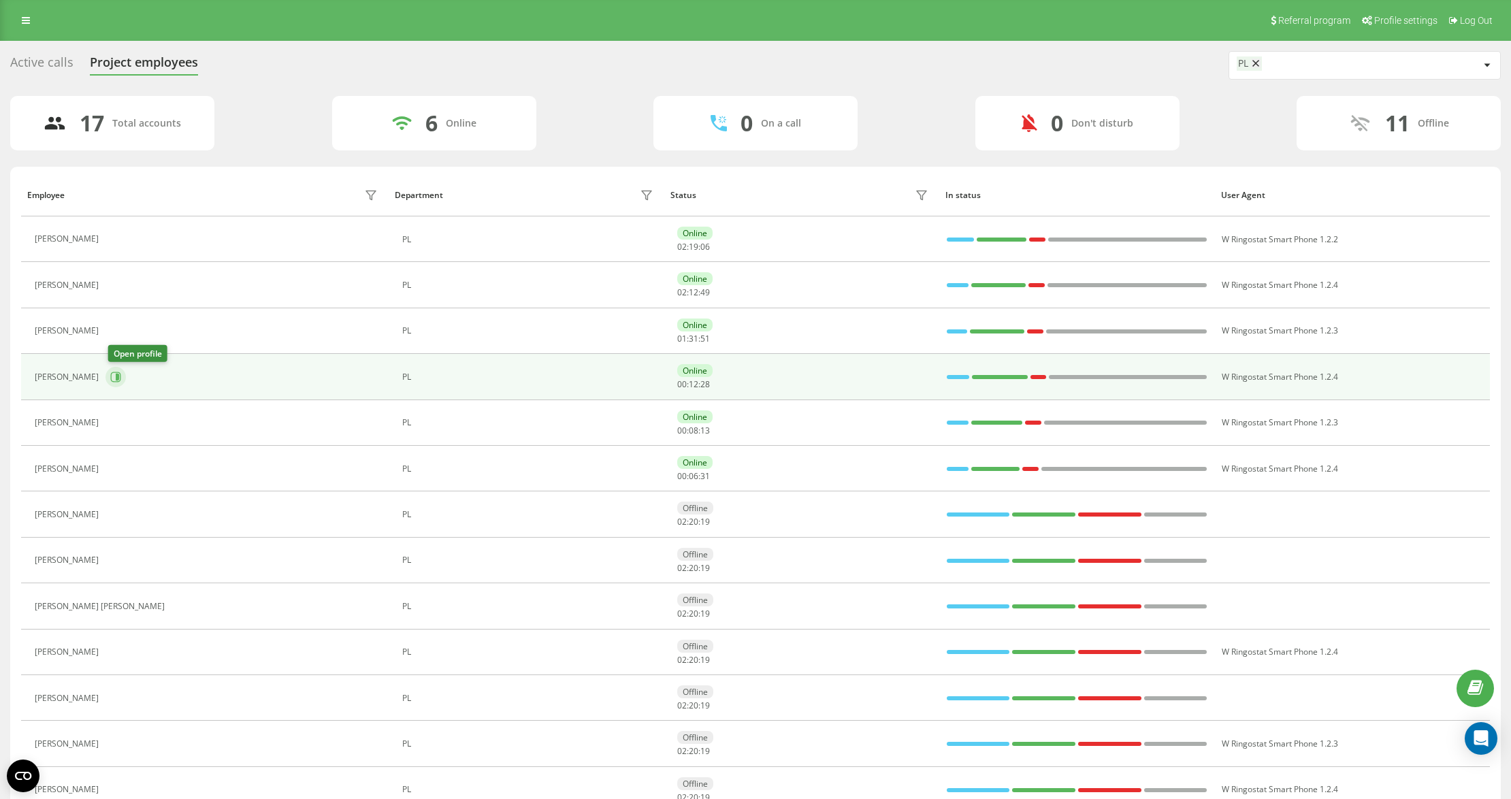
click at [112, 374] on icon at bounding box center [115, 377] width 11 height 11
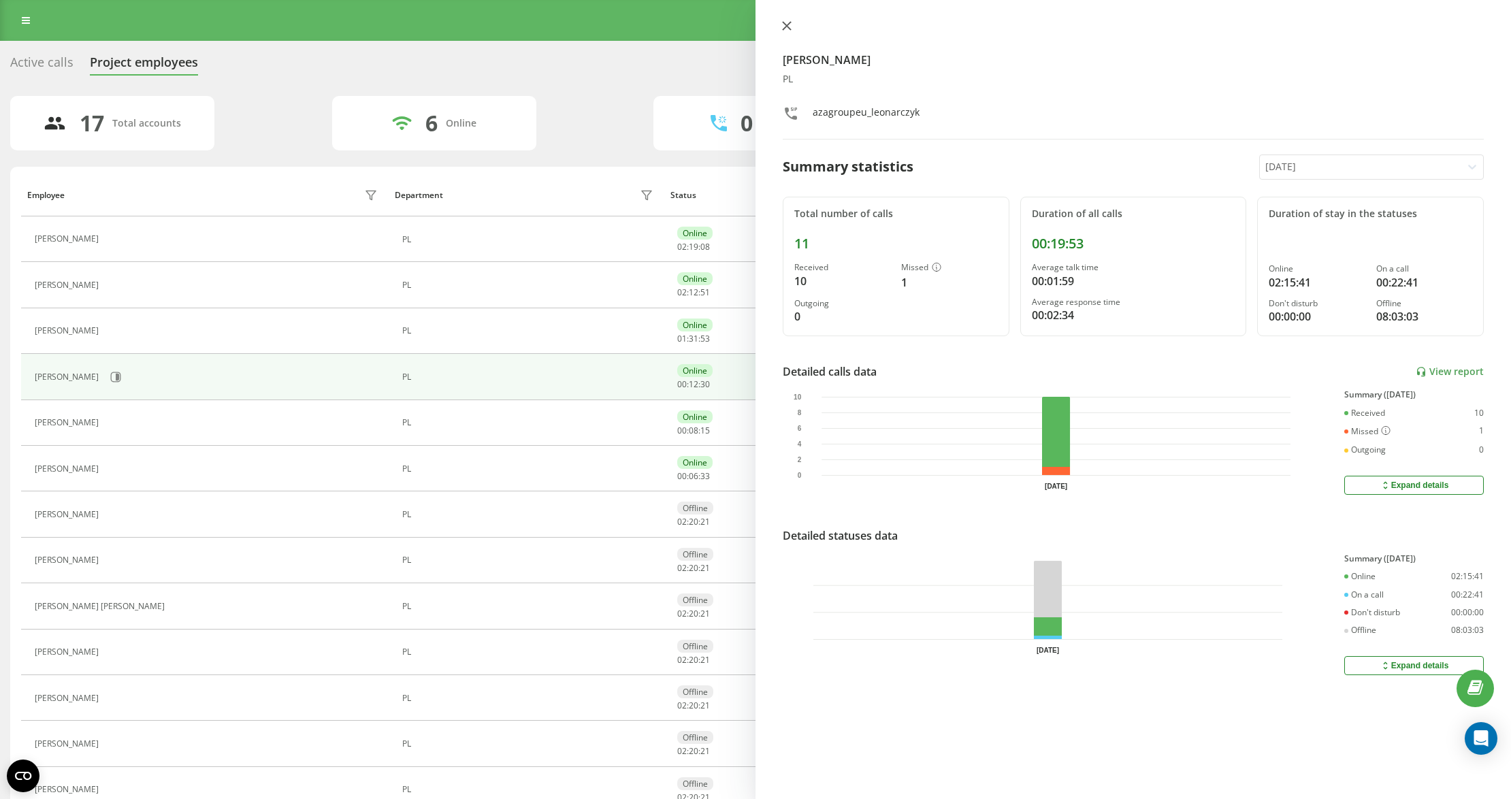
click at [792, 23] on button at bounding box center [787, 26] width 18 height 13
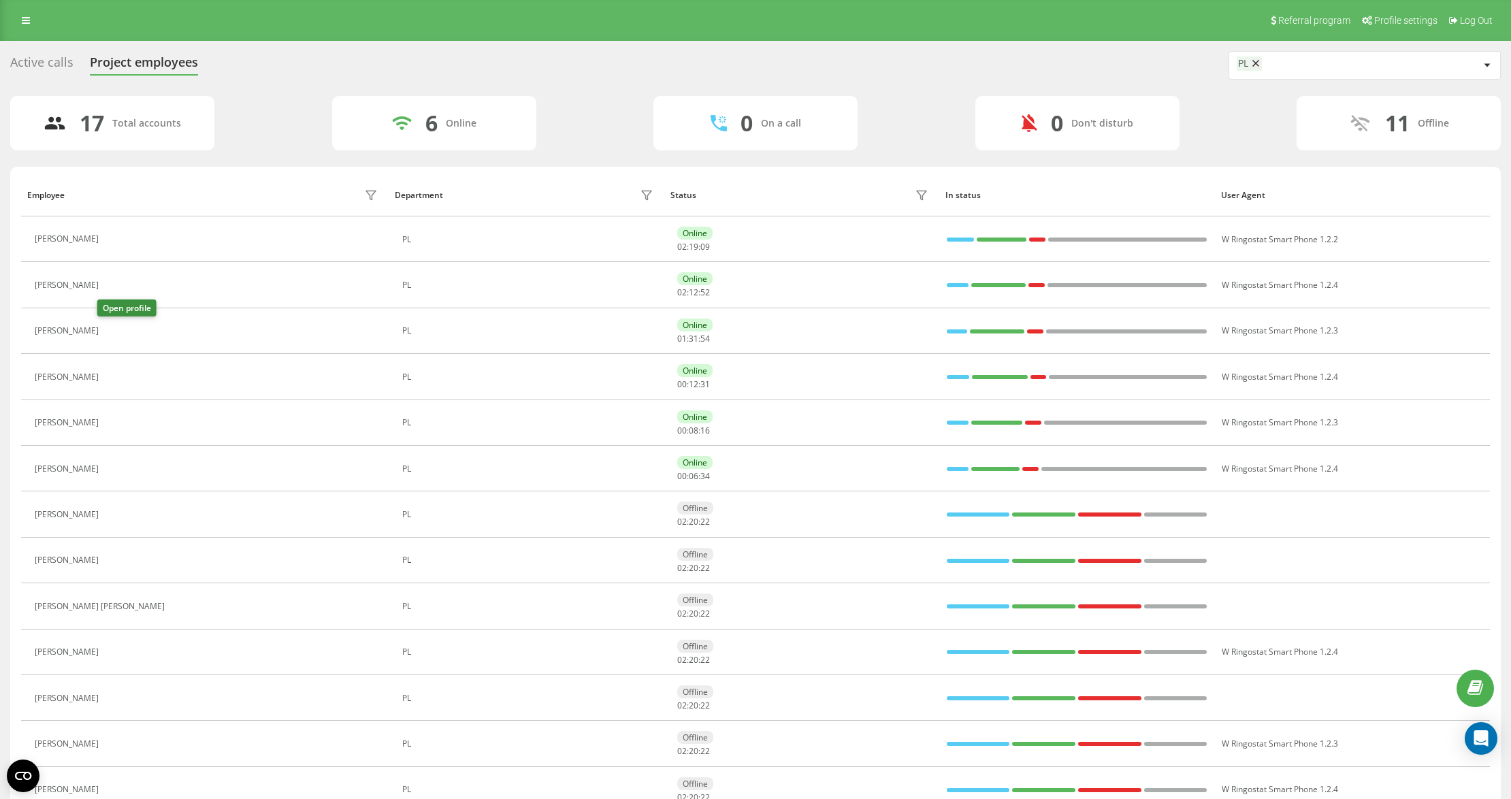
click at [110, 323] on button at bounding box center [114, 332] width 16 height 19
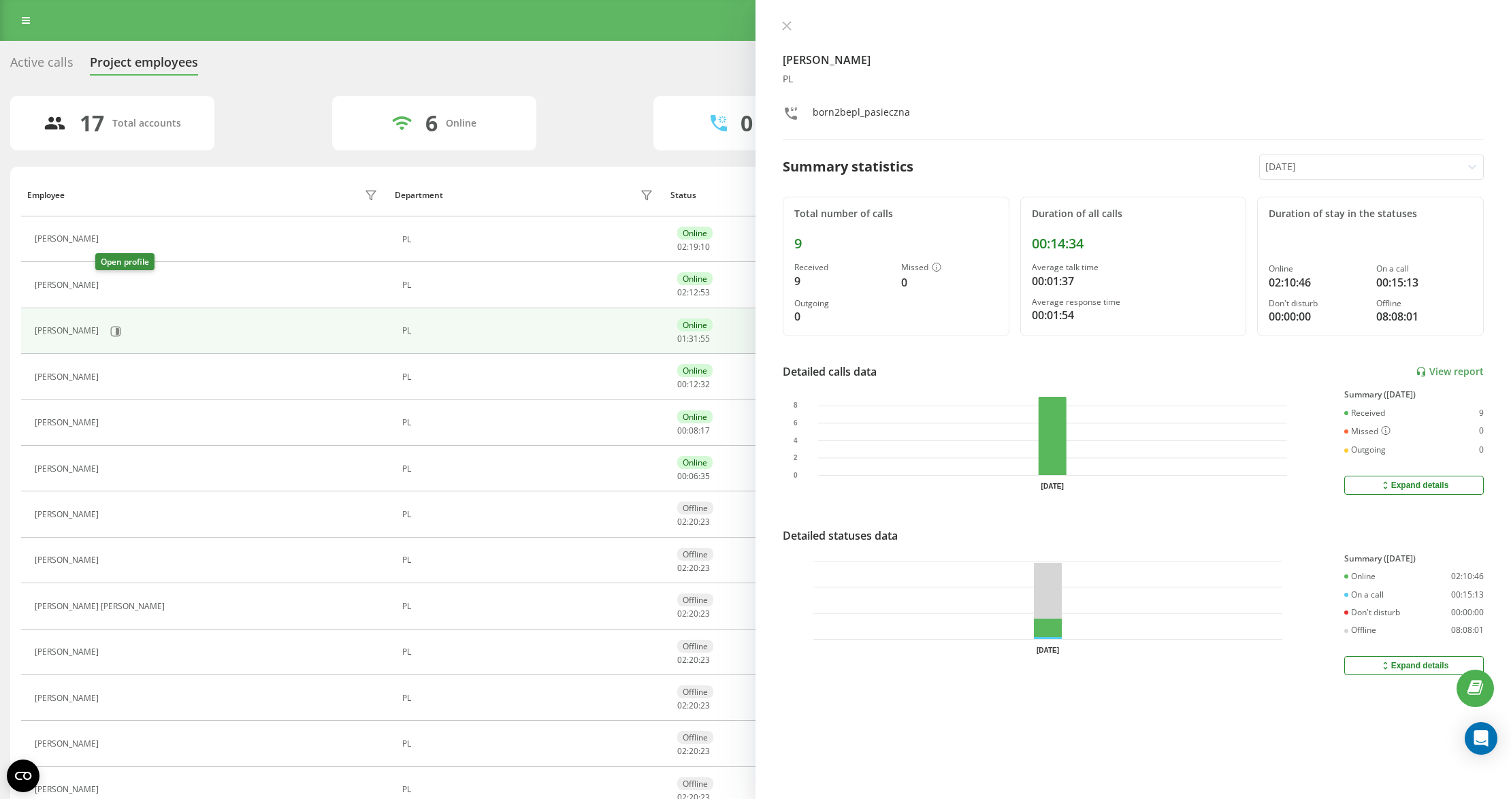
click at [114, 287] on icon at bounding box center [115, 285] width 3 height 7
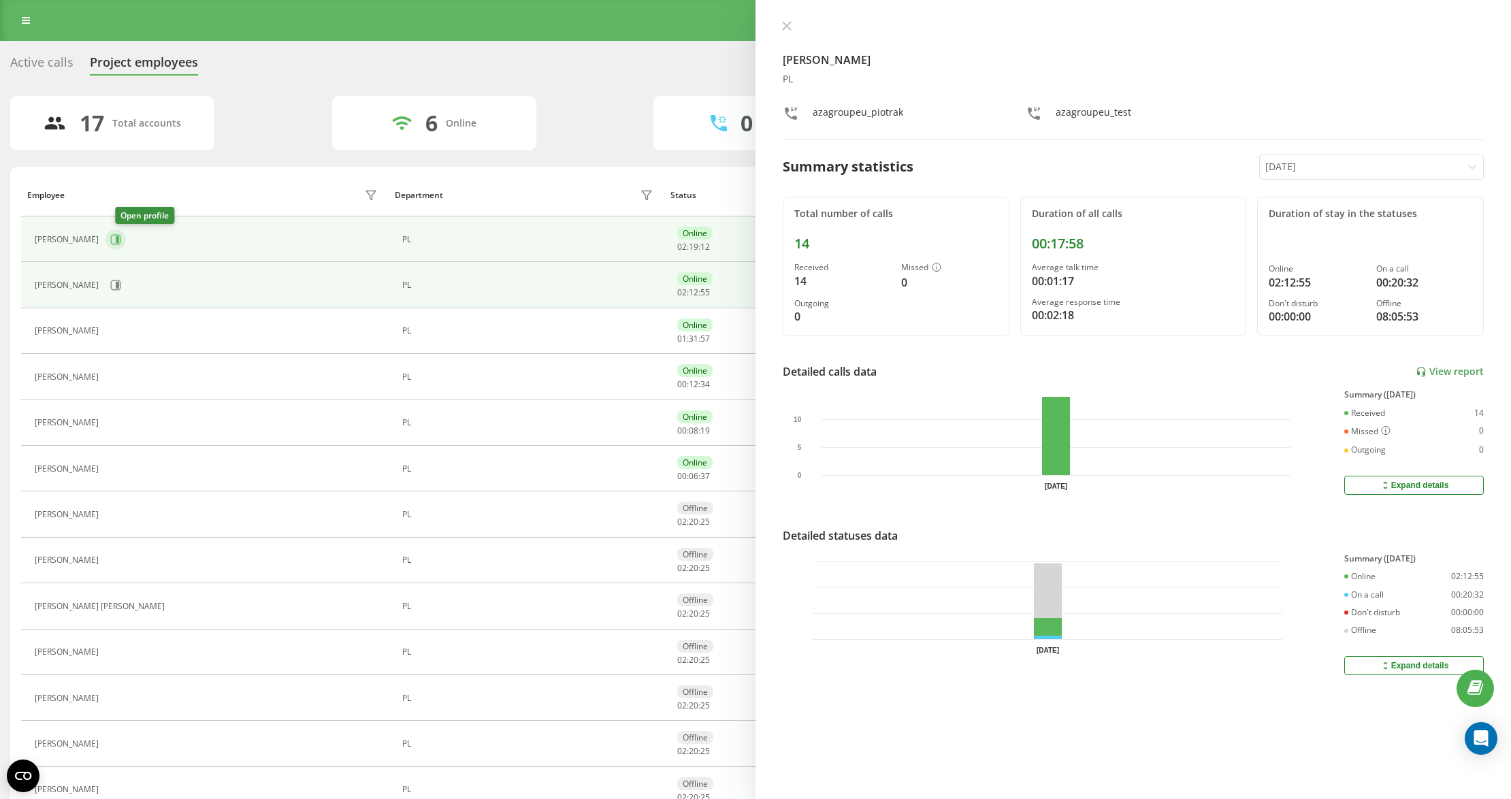
click at [121, 240] on icon at bounding box center [115, 239] width 11 height 11
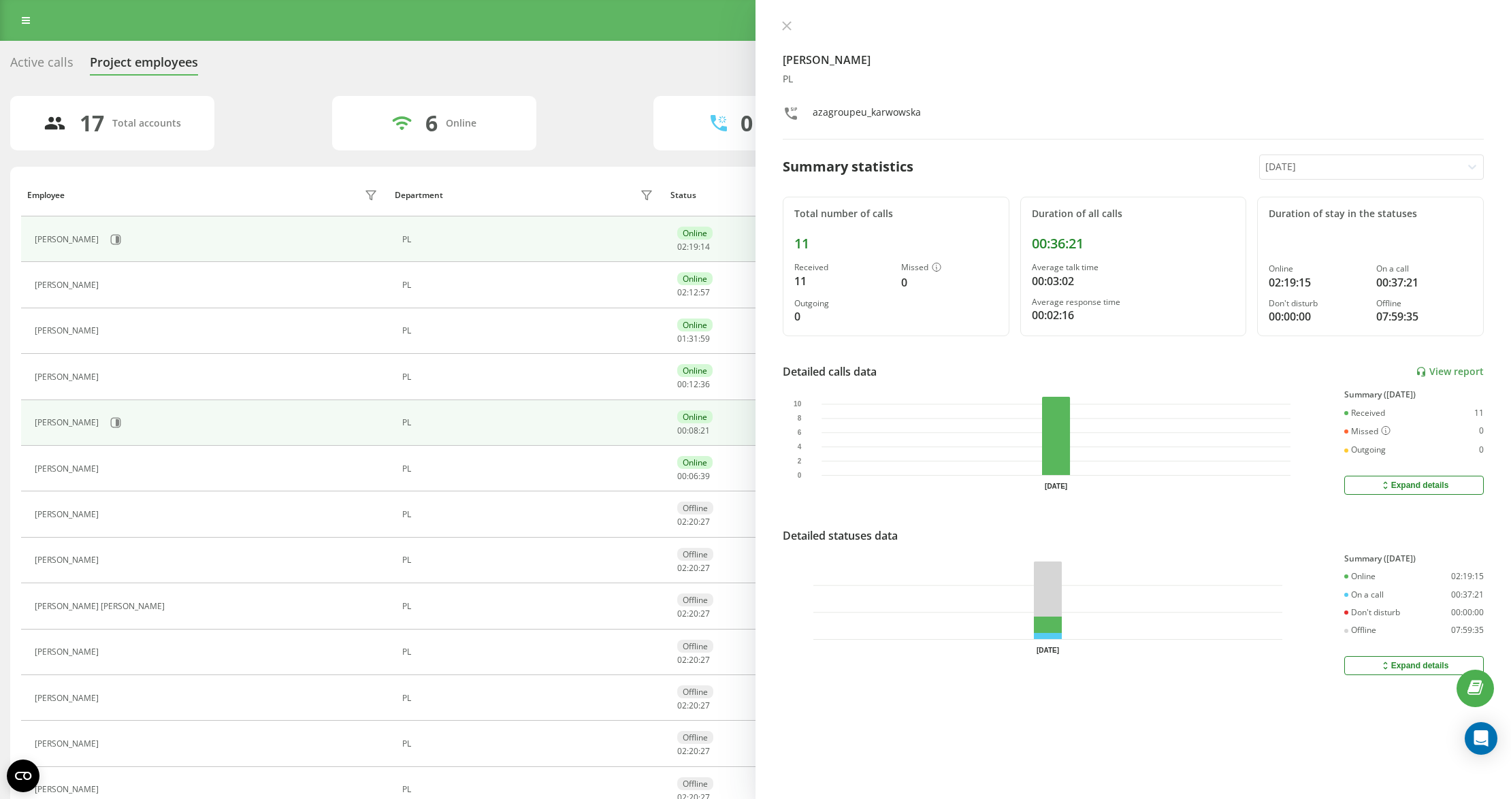
drag, startPoint x: 161, startPoint y: 444, endPoint x: 137, endPoint y: 434, distance: 26.2
click at [159, 444] on td "[PERSON_NAME]" at bounding box center [205, 423] width 368 height 46
click at [126, 433] on button at bounding box center [116, 422] width 20 height 20
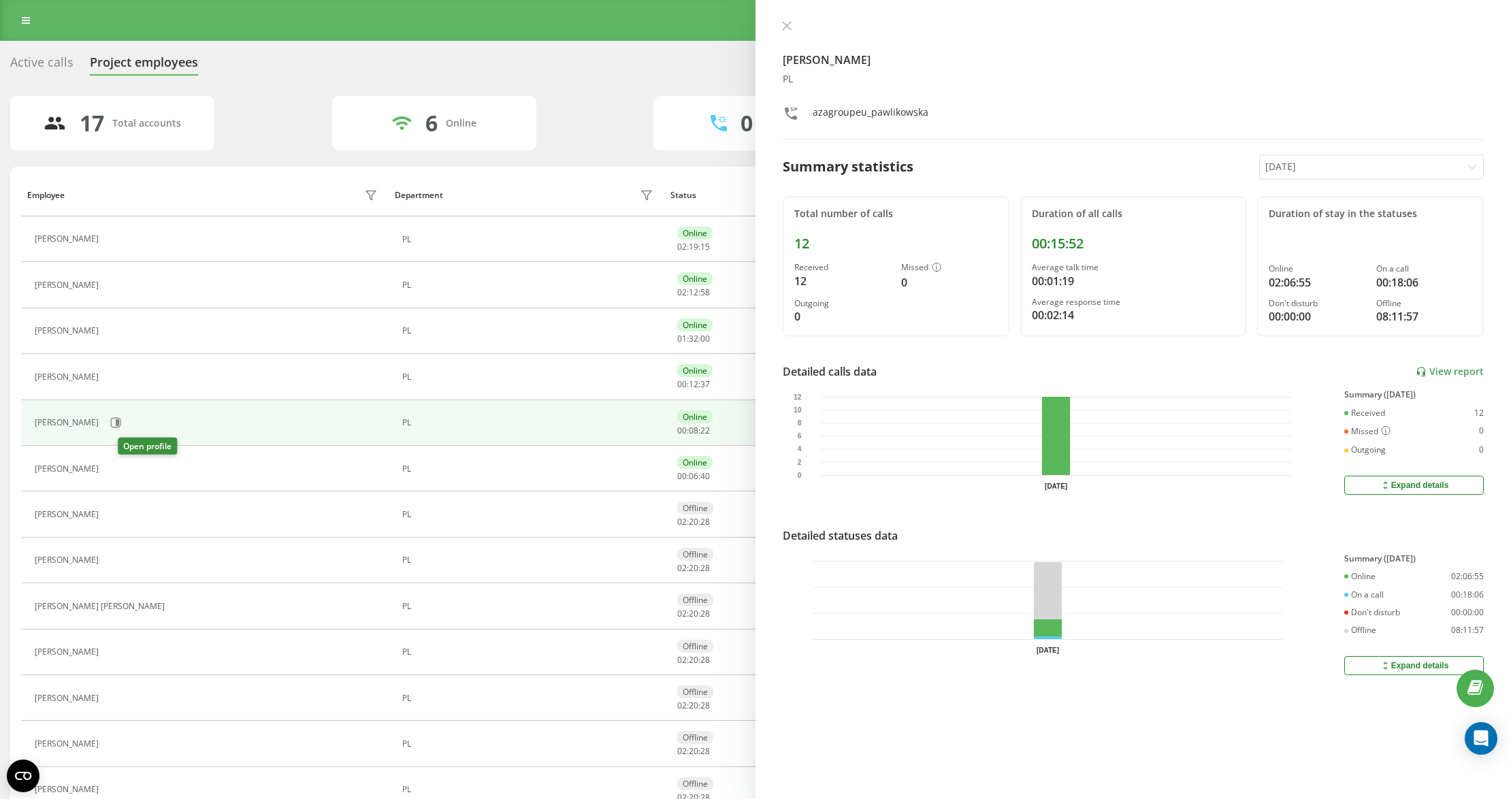
click at [120, 467] on button at bounding box center [114, 470] width 16 height 19
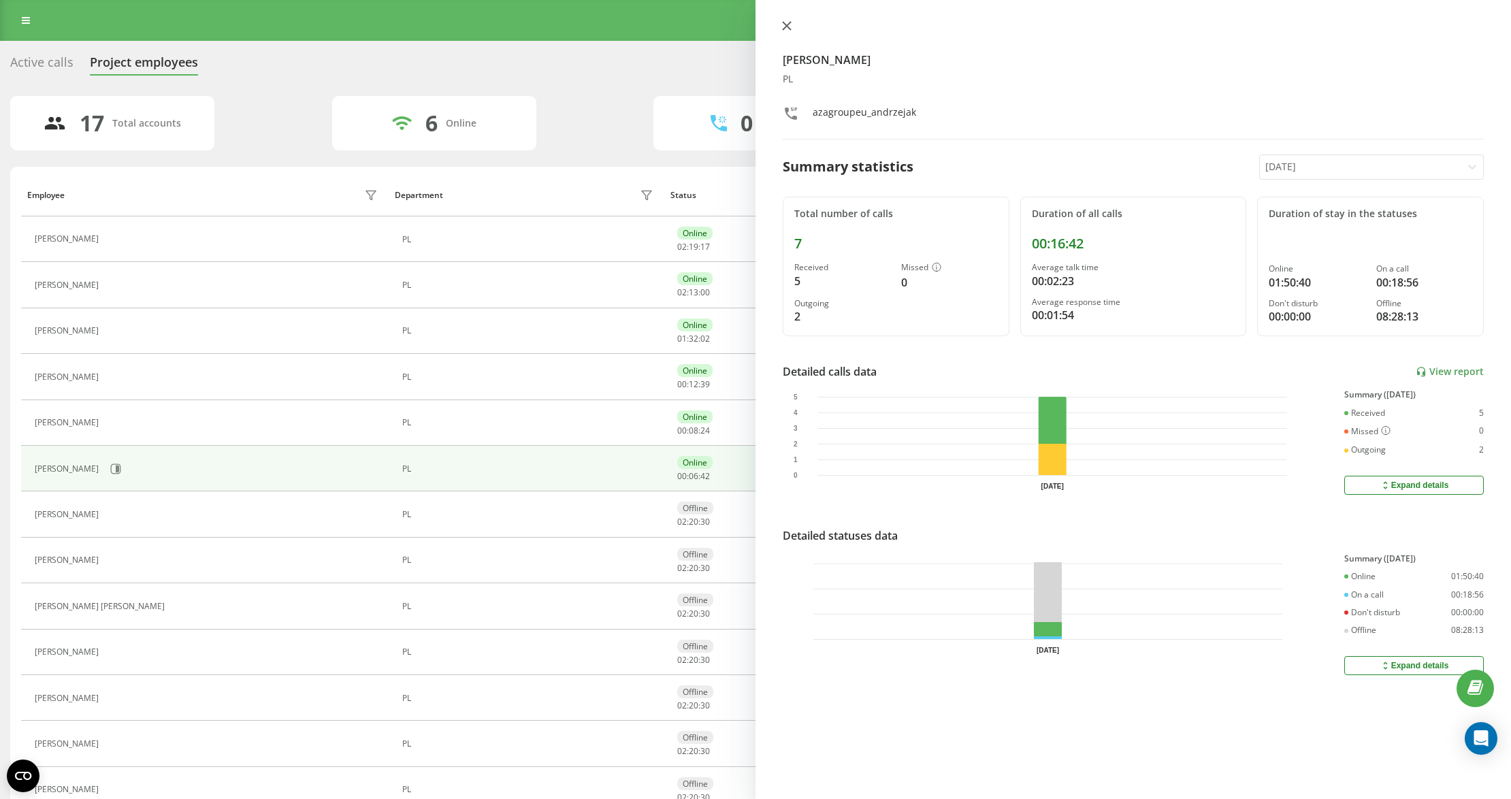
click at [788, 20] on button at bounding box center [787, 26] width 18 height 13
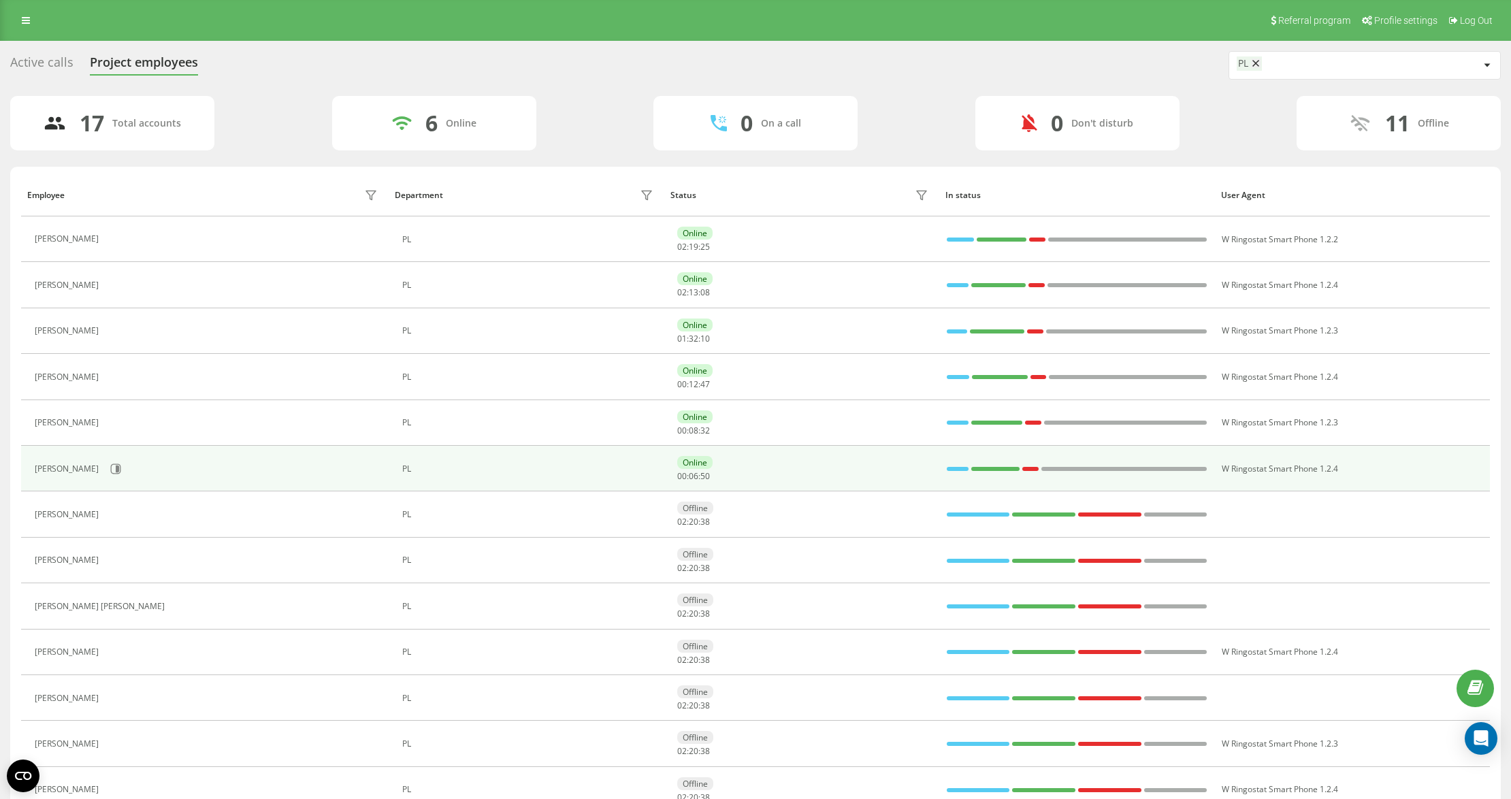
click at [945, 466] on td at bounding box center [1077, 469] width 276 height 46
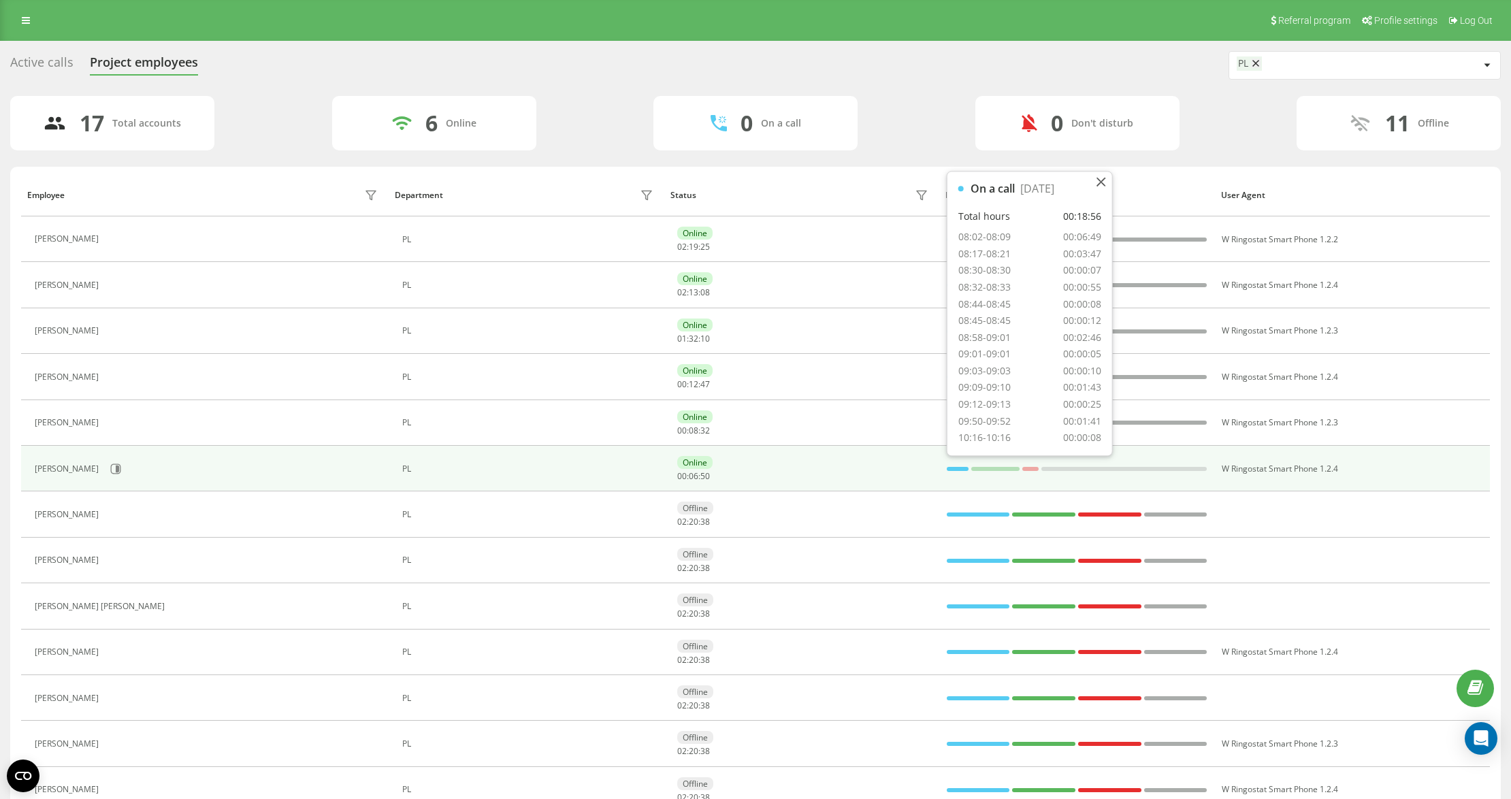
click at [952, 468] on tbody "[PERSON_NAME] PL Online 02 : 19 : 25 W Ringostat Smart Phone 1.2.2 [PERSON_NAME…" at bounding box center [755, 606] width 1469 height 780
click at [957, 468] on div at bounding box center [958, 469] width 22 height 4
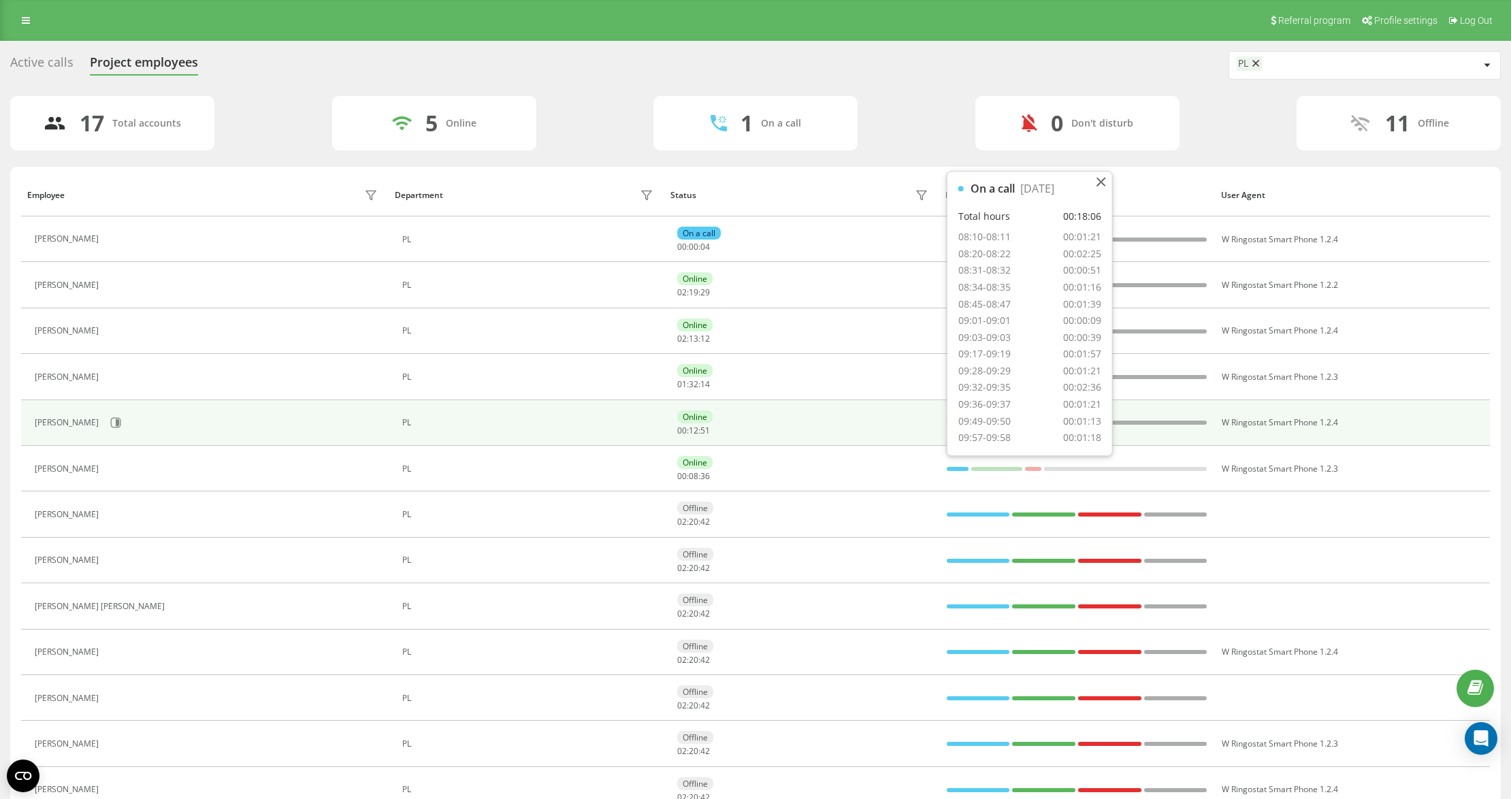
click at [565, 444] on td "PL" at bounding box center [527, 423] width 276 height 46
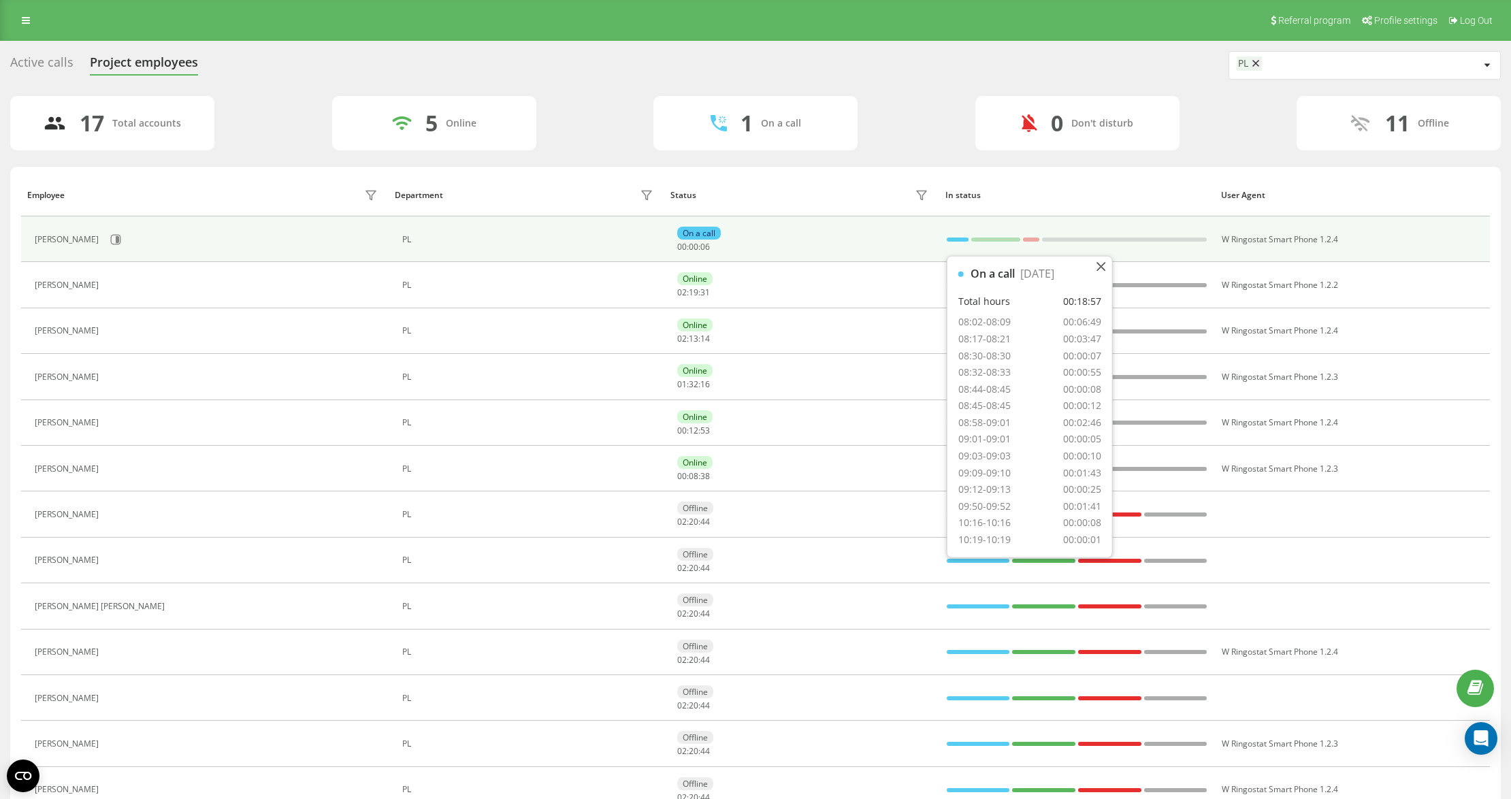
click at [960, 244] on div at bounding box center [958, 240] width 22 height 18
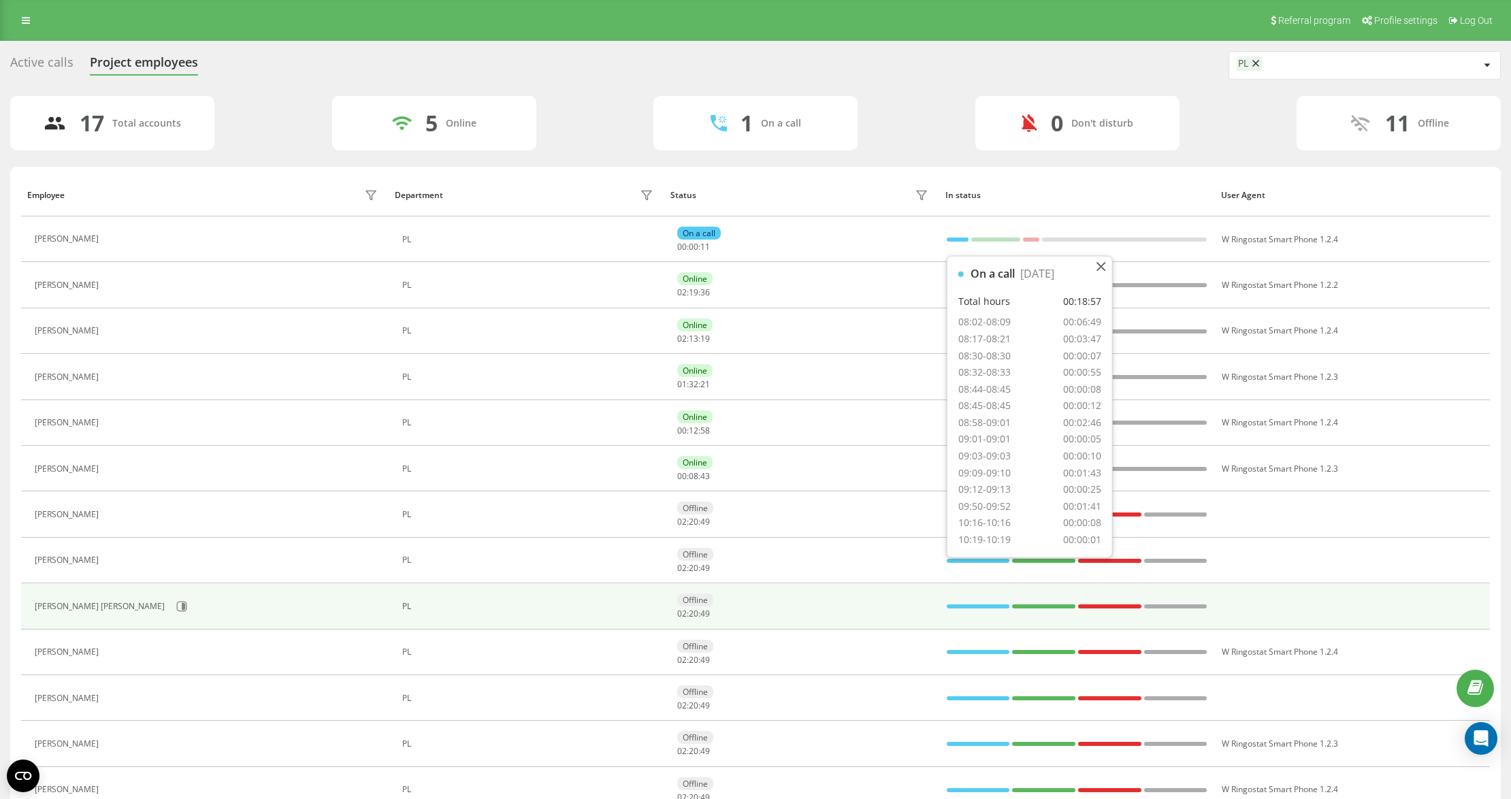
click at [798, 604] on div "Offline 02 : 20 : 49" at bounding box center [804, 606] width 255 height 25
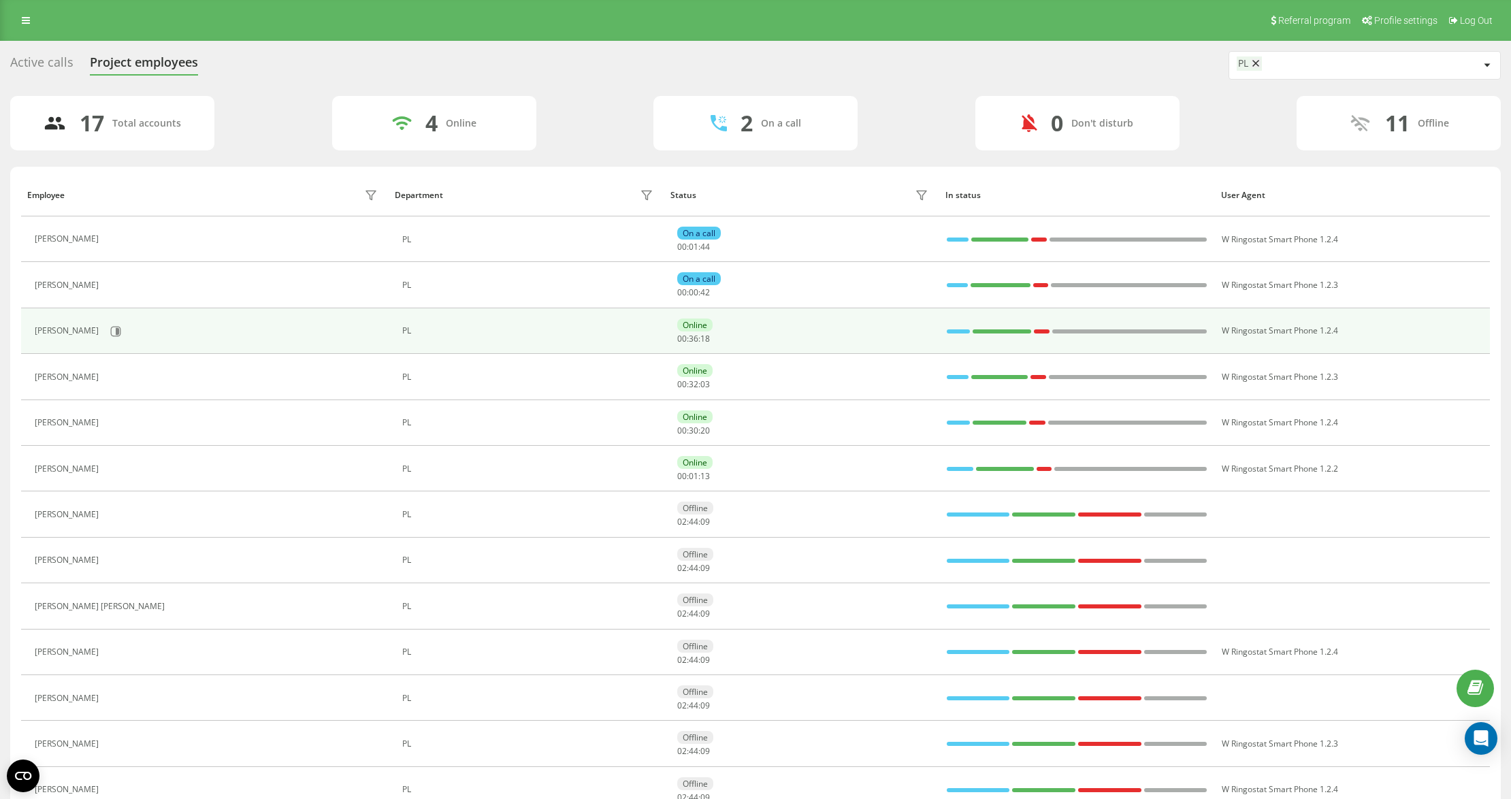
click at [126, 323] on div "[PERSON_NAME]" at bounding box center [208, 331] width 346 height 23
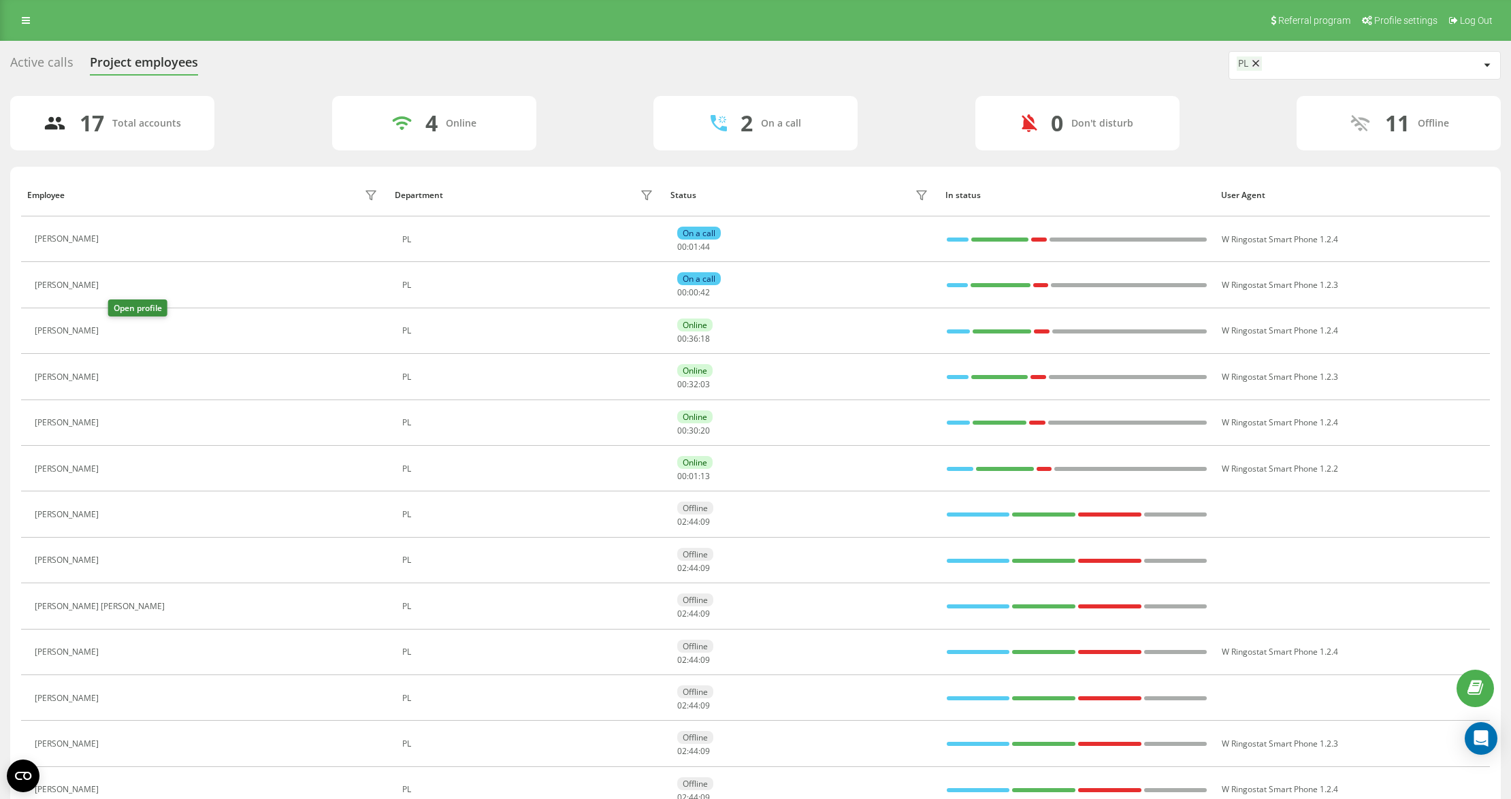
click at [122, 335] on button at bounding box center [114, 332] width 16 height 19
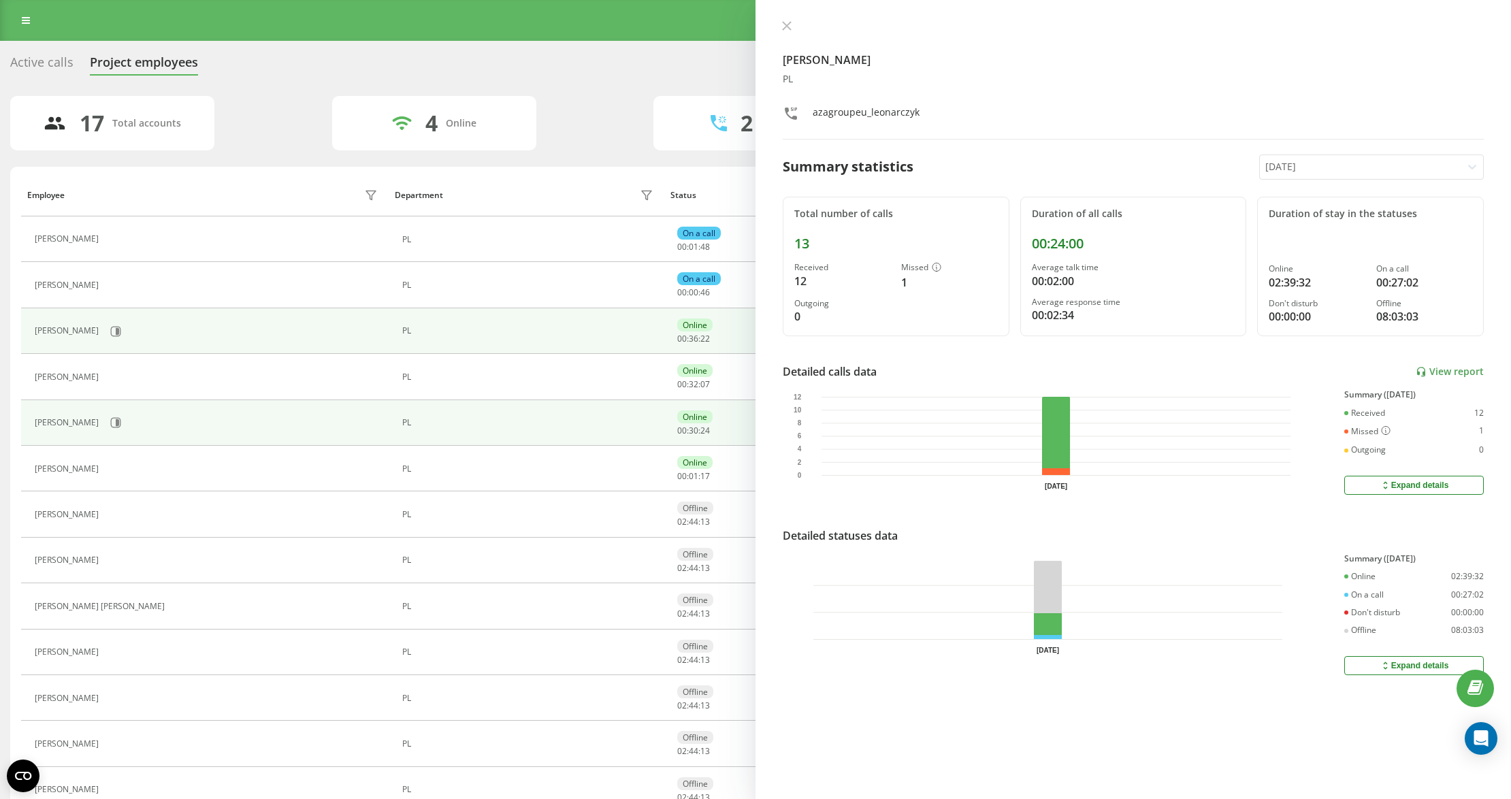
click at [125, 436] on td "[PERSON_NAME]" at bounding box center [205, 423] width 368 height 46
click at [125, 434] on div "[PERSON_NAME]" at bounding box center [208, 422] width 346 height 23
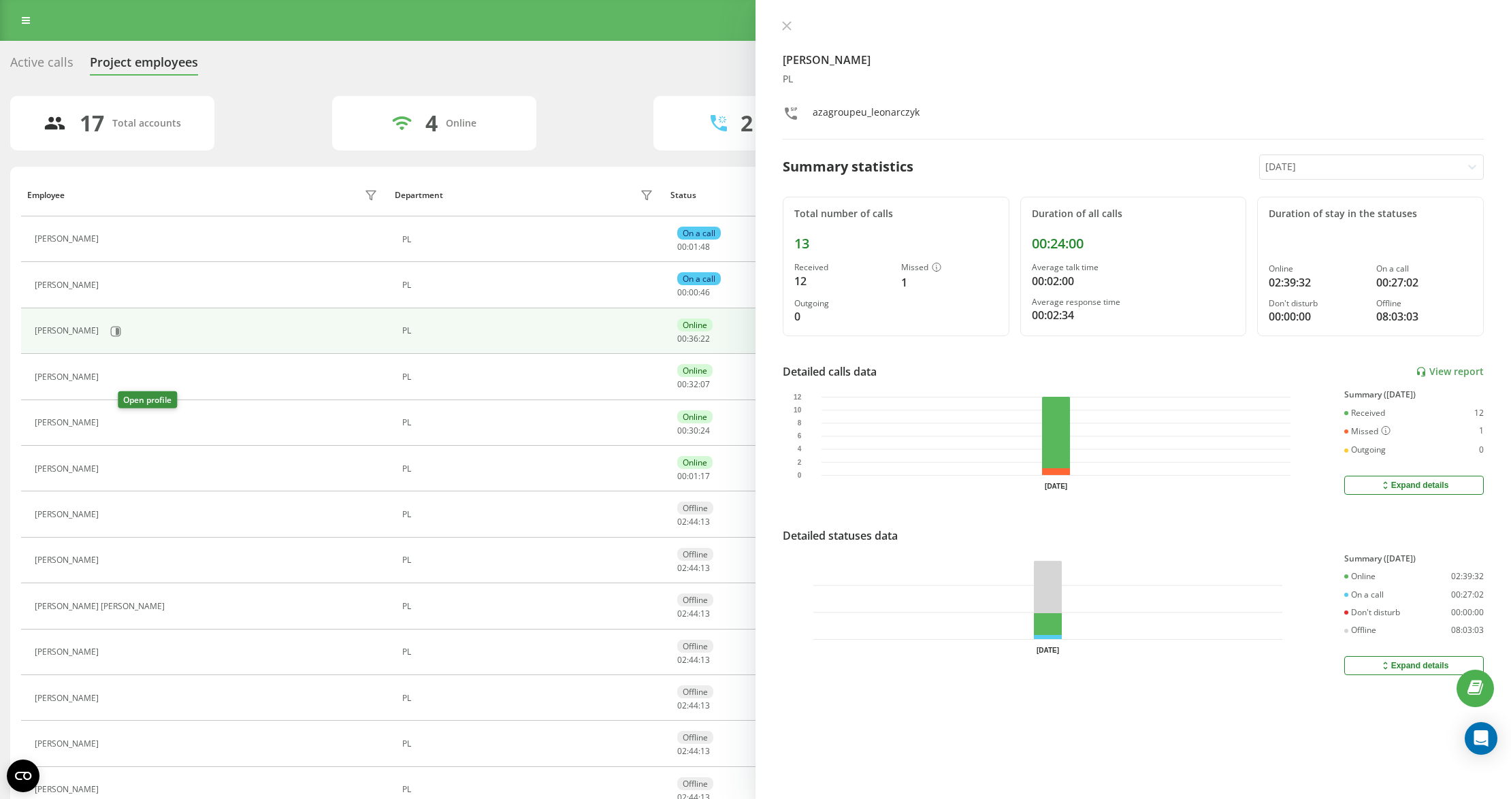
click at [122, 433] on button at bounding box center [114, 424] width 16 height 19
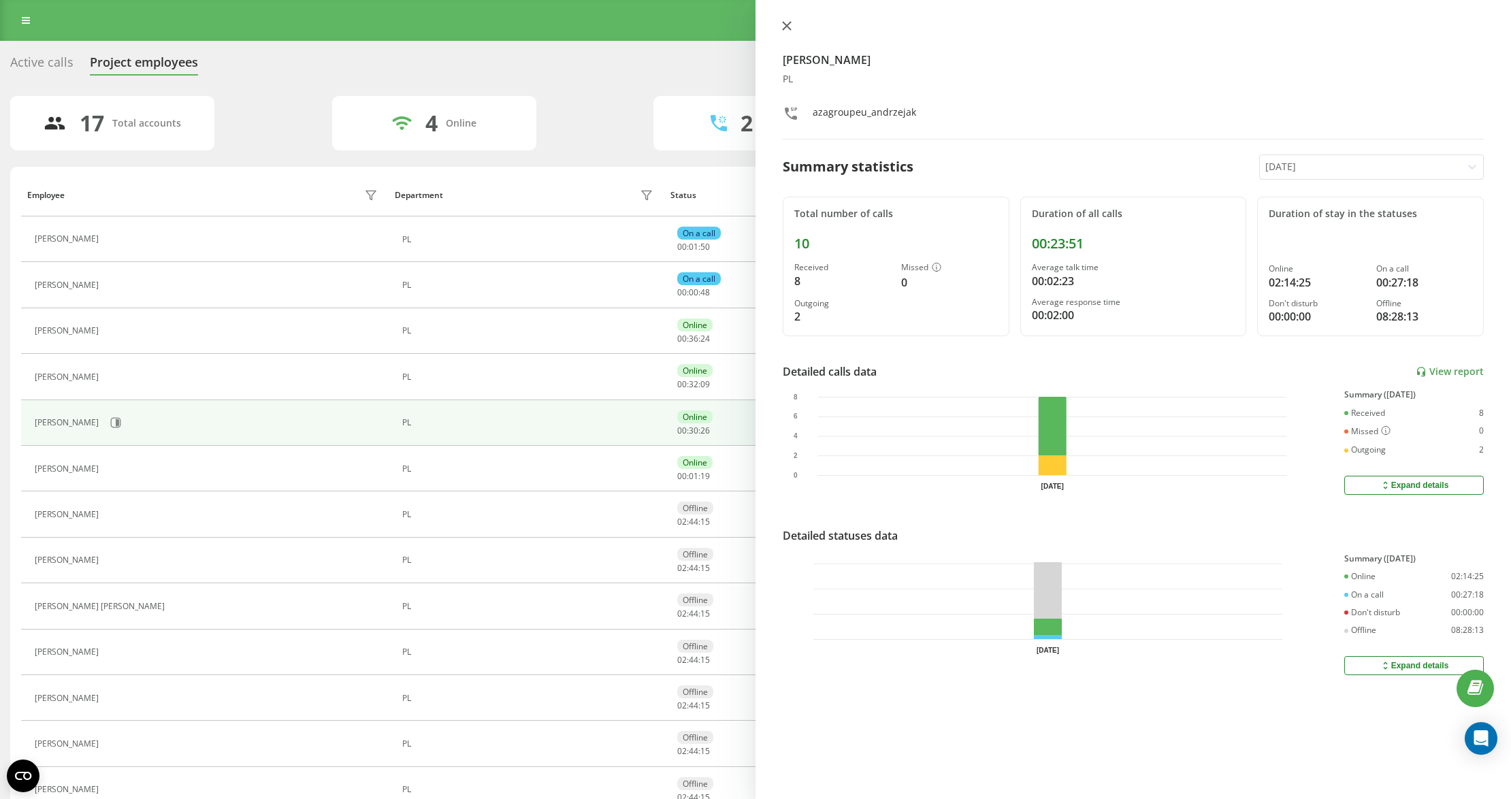
click at [784, 22] on icon at bounding box center [787, 26] width 8 height 8
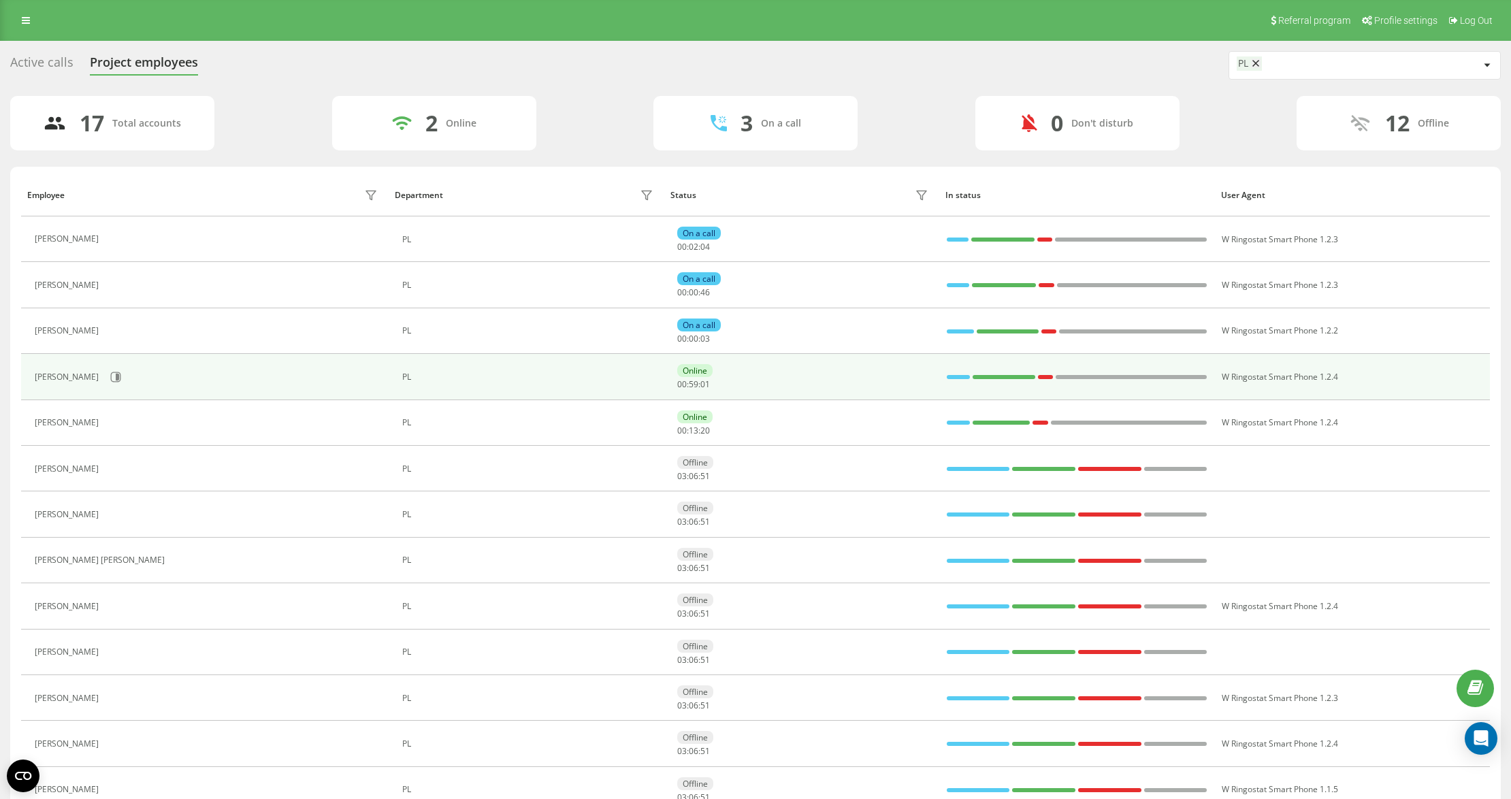
click at [118, 390] on td "[PERSON_NAME]" at bounding box center [205, 377] width 368 height 46
click at [118, 380] on icon at bounding box center [117, 377] width 3 height 7
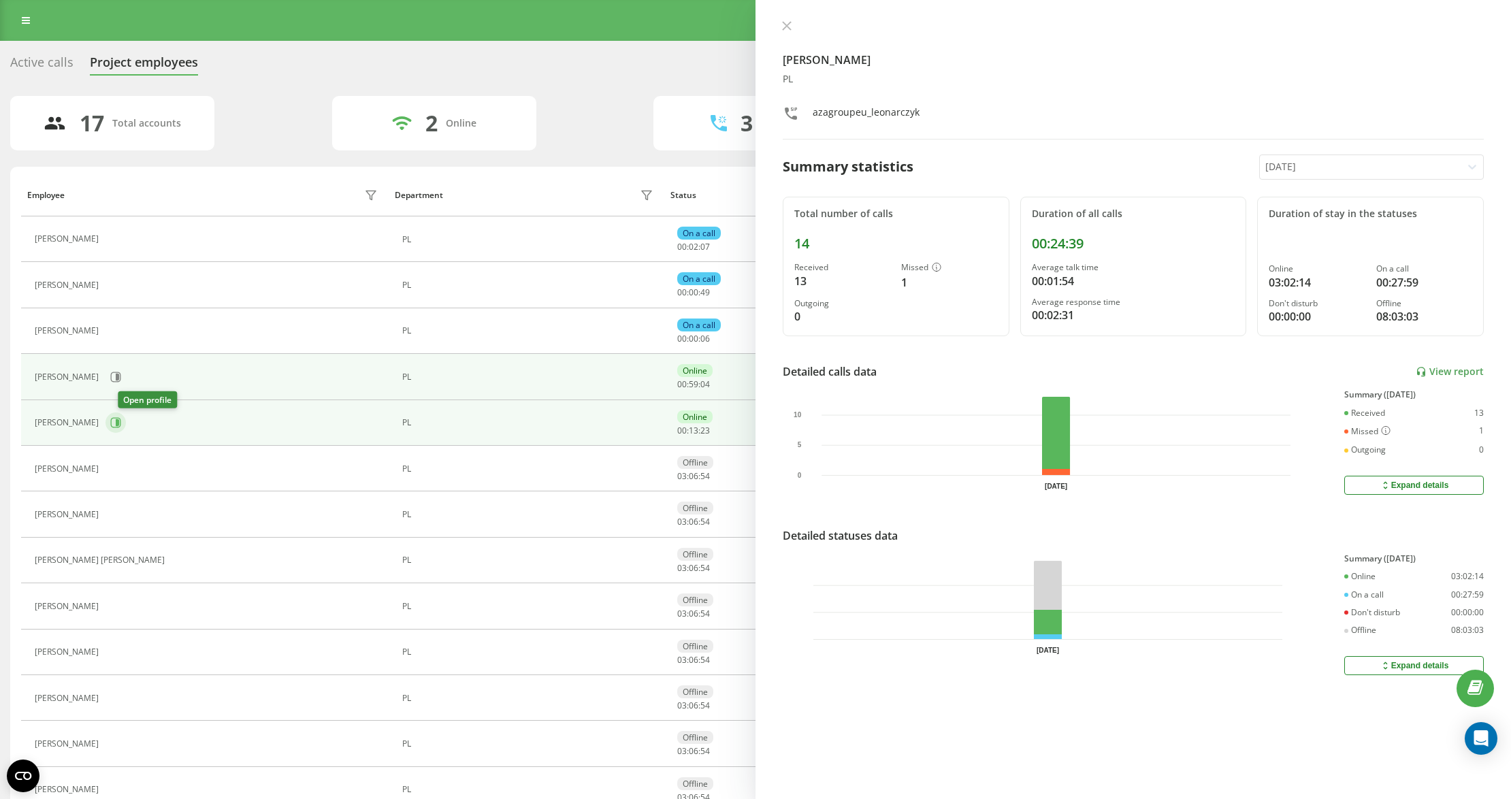
click at [120, 422] on button at bounding box center [116, 422] width 20 height 20
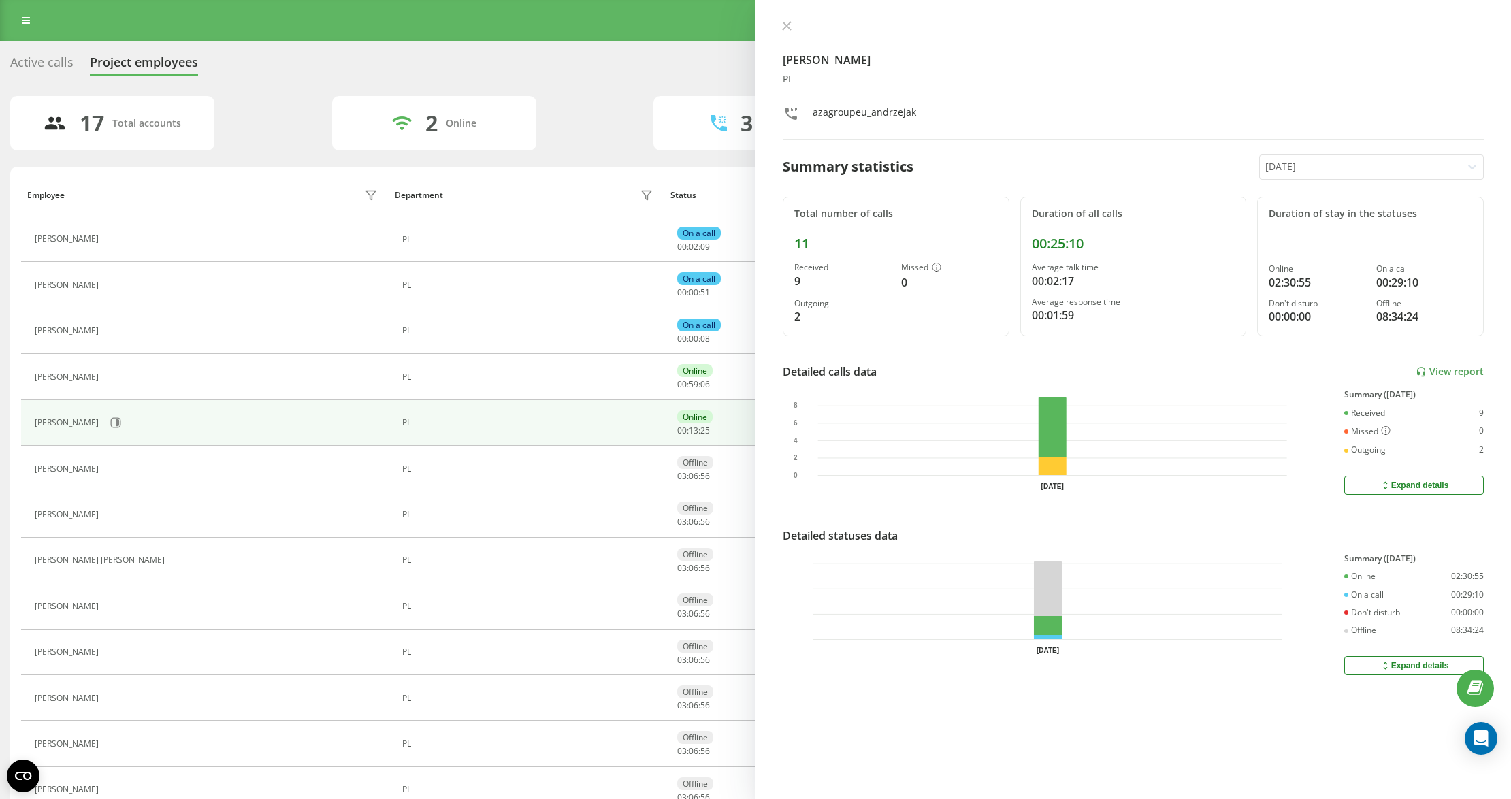
click at [777, 14] on div "[PERSON_NAME] PL azagroupeu_andrzejak Summary statistics [DATE] Total number of…" at bounding box center [1134, 399] width 756 height 799
click at [777, 20] on div "[PERSON_NAME] PL azagroupeu_andrzejak Summary statistics [DATE] Total number of…" at bounding box center [1134, 399] width 756 height 799
click at [782, 22] on icon at bounding box center [787, 26] width 10 height 10
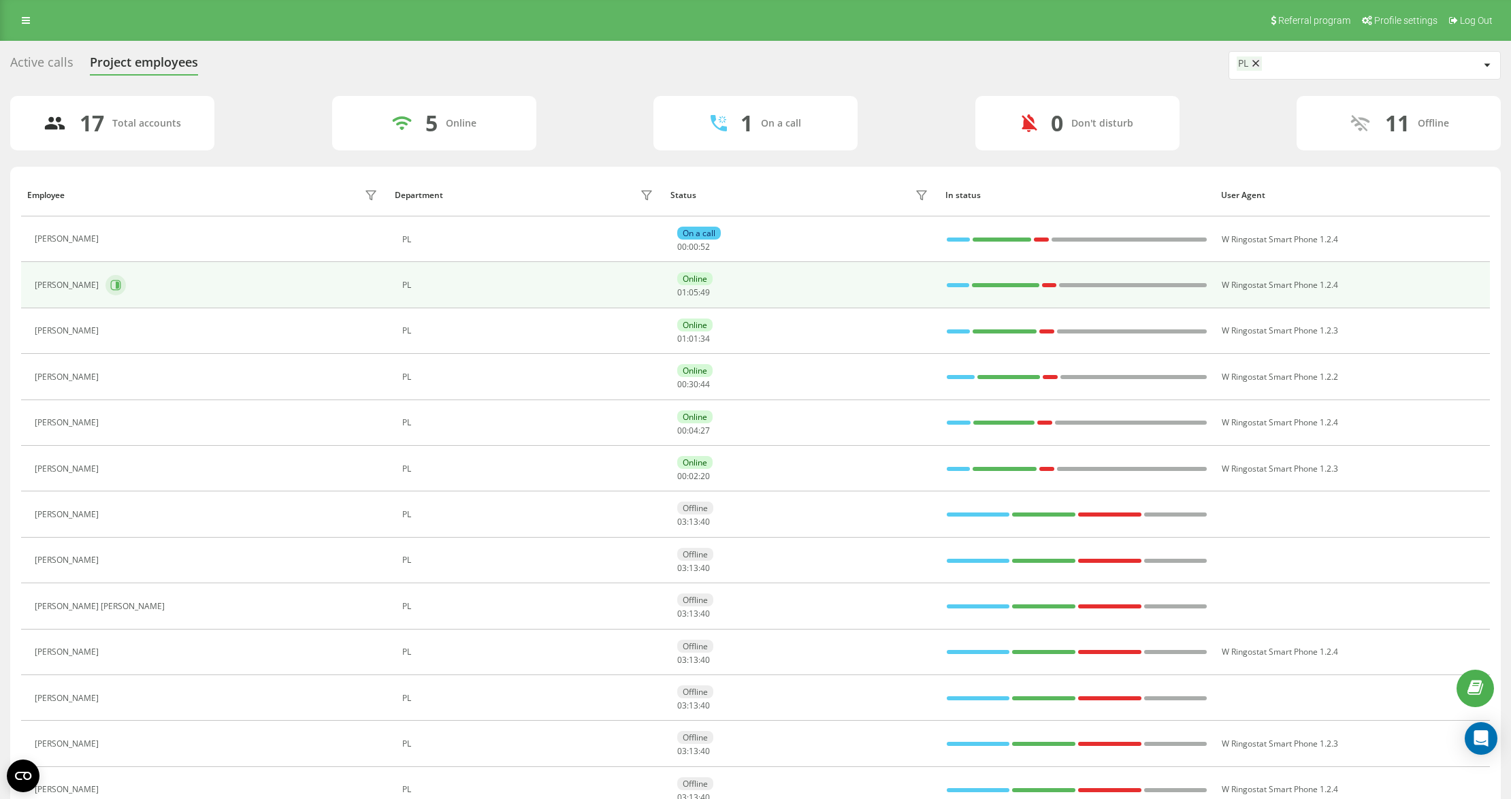
click at [115, 284] on icon at bounding box center [115, 285] width 11 height 11
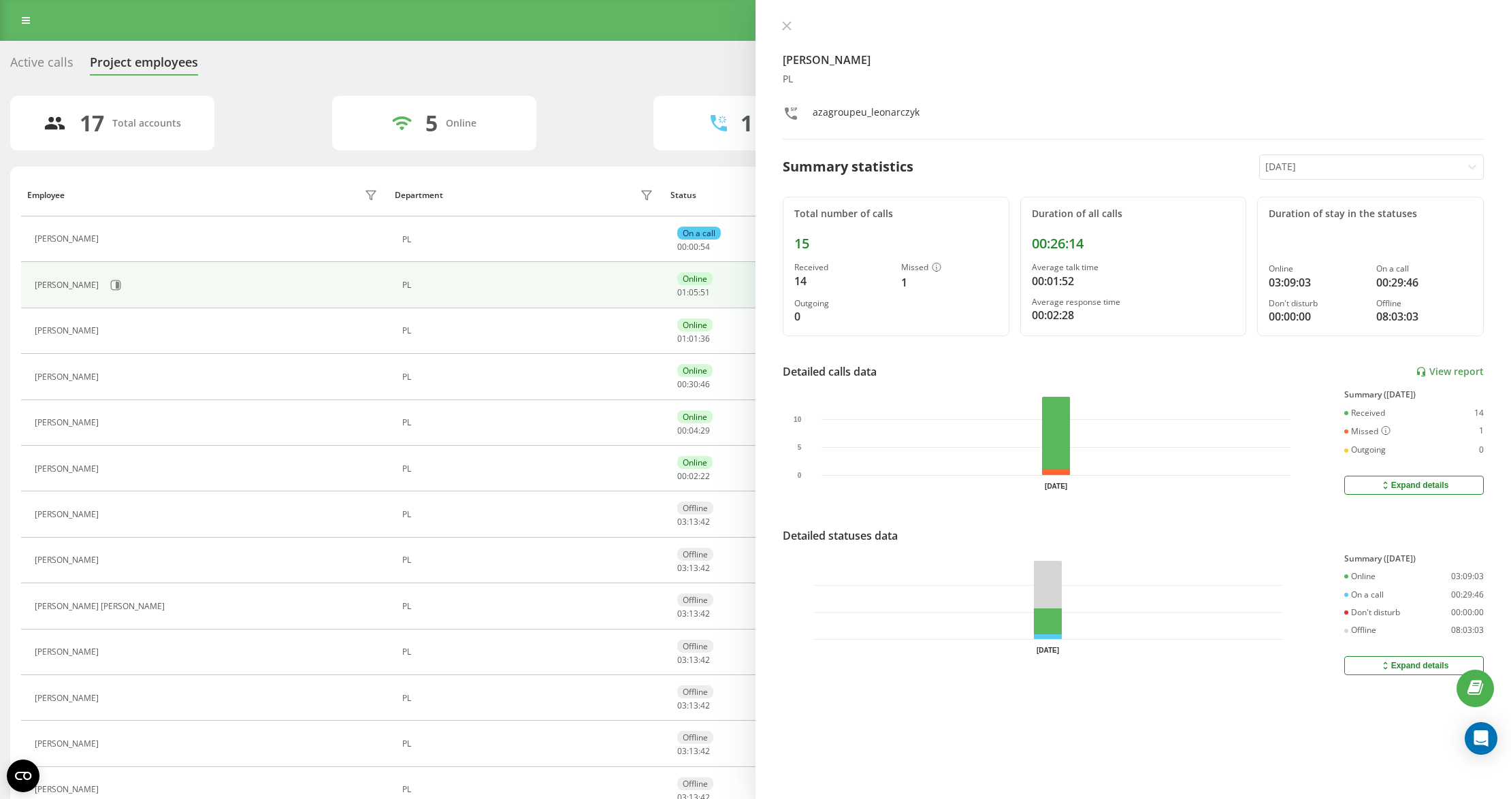
click at [790, 23] on icon at bounding box center [787, 26] width 10 height 10
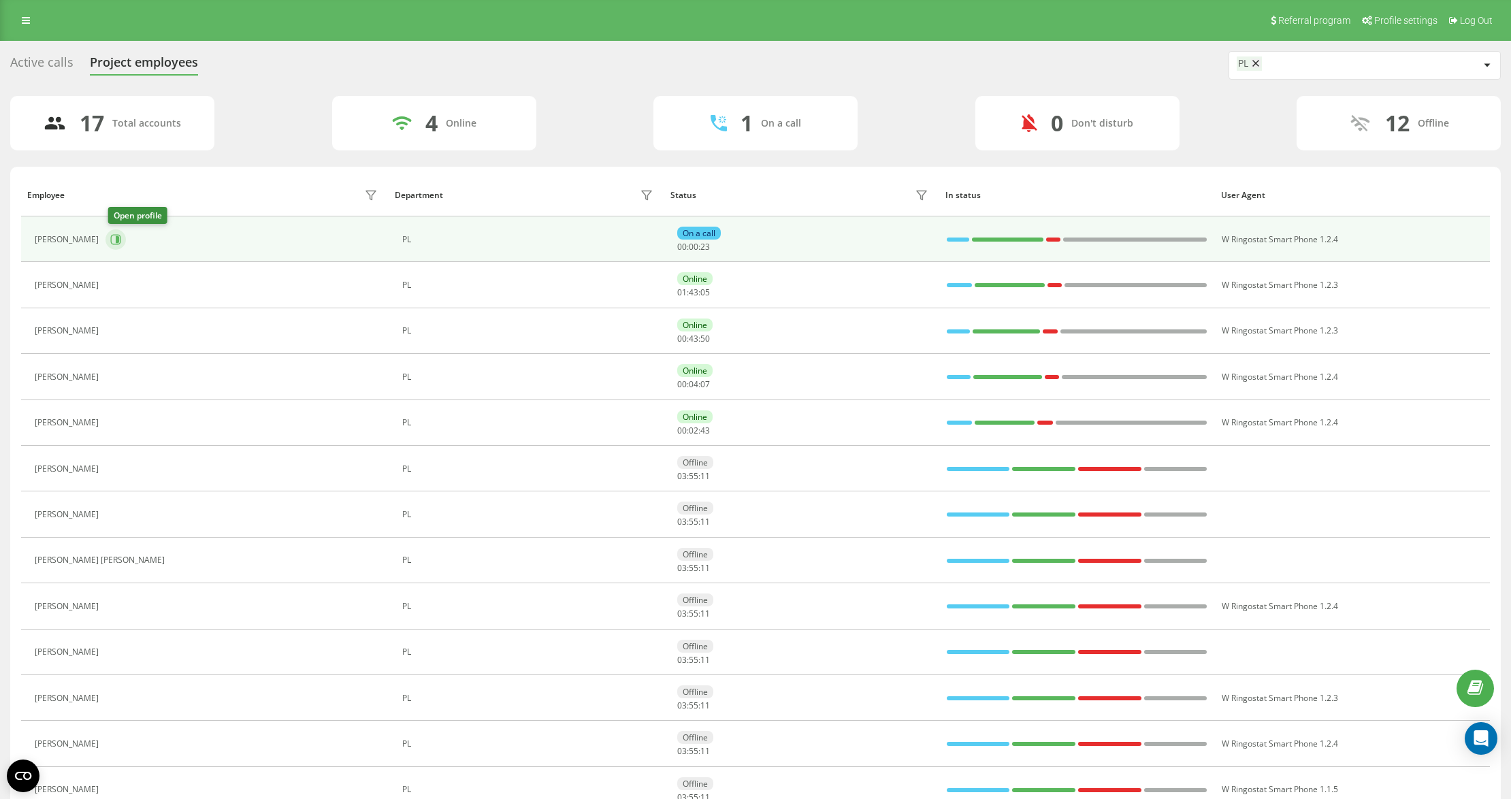
click at [118, 246] on button at bounding box center [116, 239] width 20 height 20
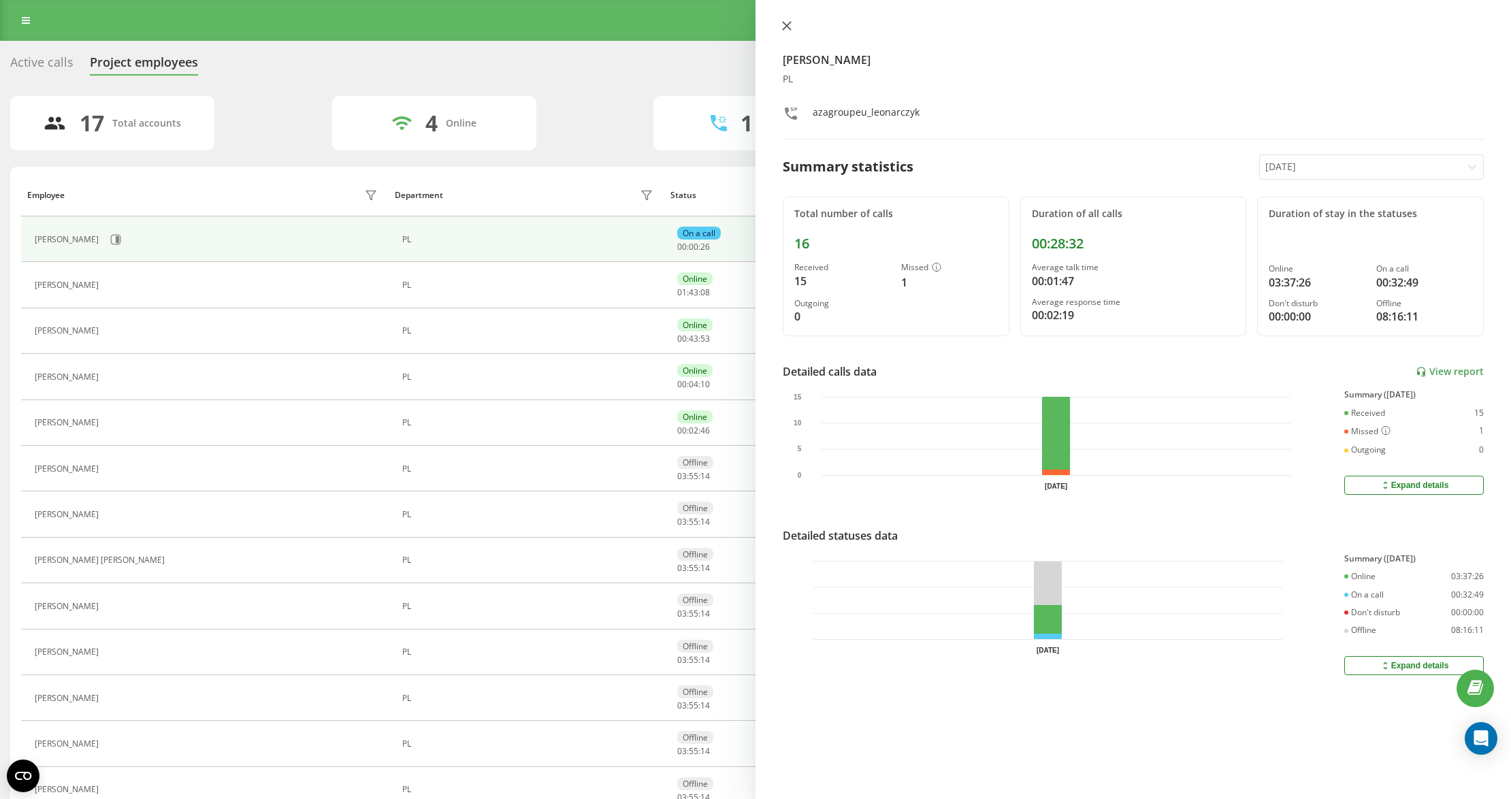
click at [777, 25] on div "[PERSON_NAME] PL azagroupeu_leonarczyk Summary statistics [DATE] Total number o…" at bounding box center [1134, 399] width 756 height 799
click at [787, 23] on icon at bounding box center [787, 26] width 10 height 10
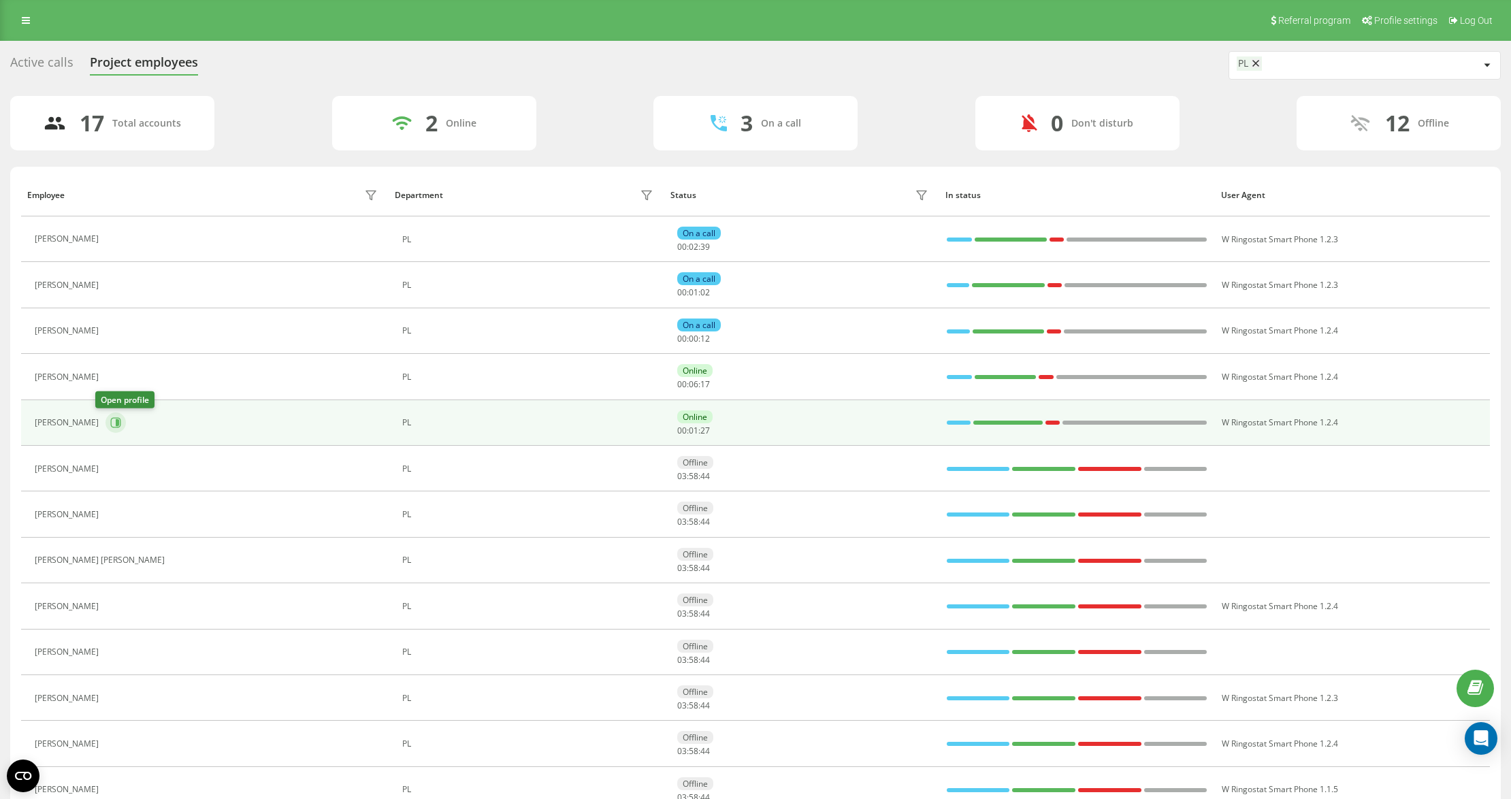
click at [110, 428] on icon at bounding box center [115, 422] width 11 height 11
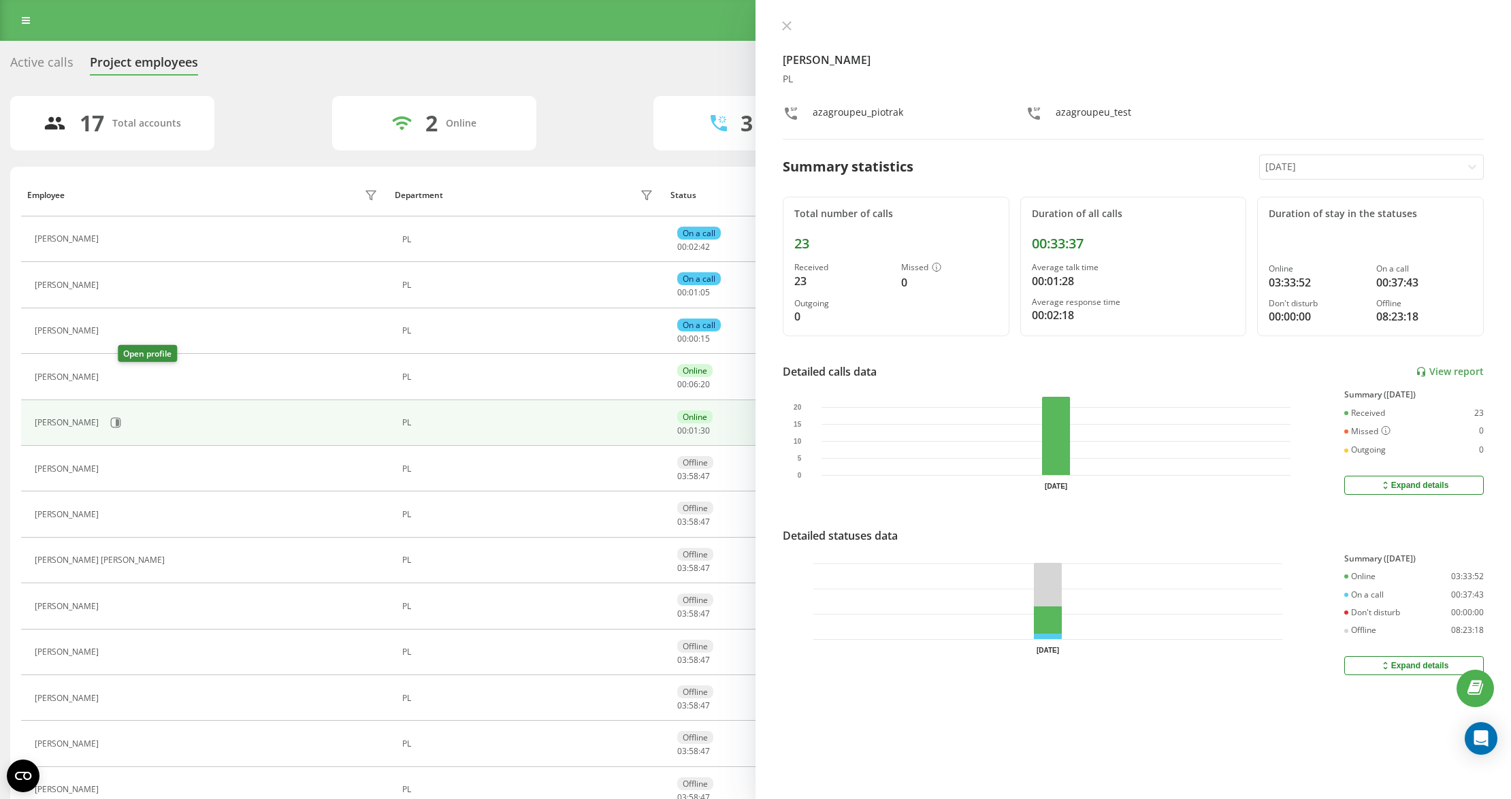
click at [119, 380] on icon at bounding box center [113, 377] width 11 height 11
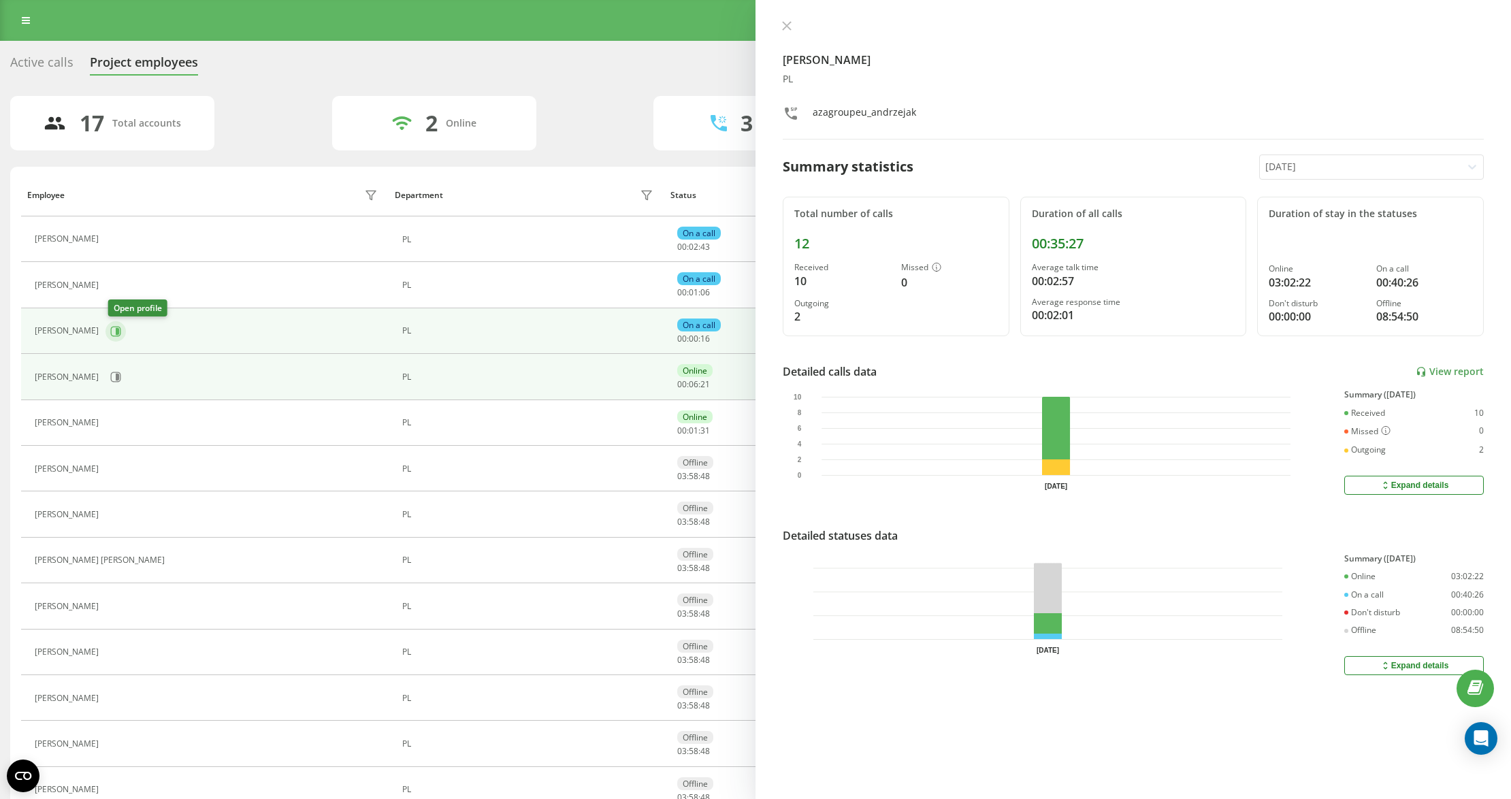
click at [118, 325] on button at bounding box center [116, 331] width 20 height 20
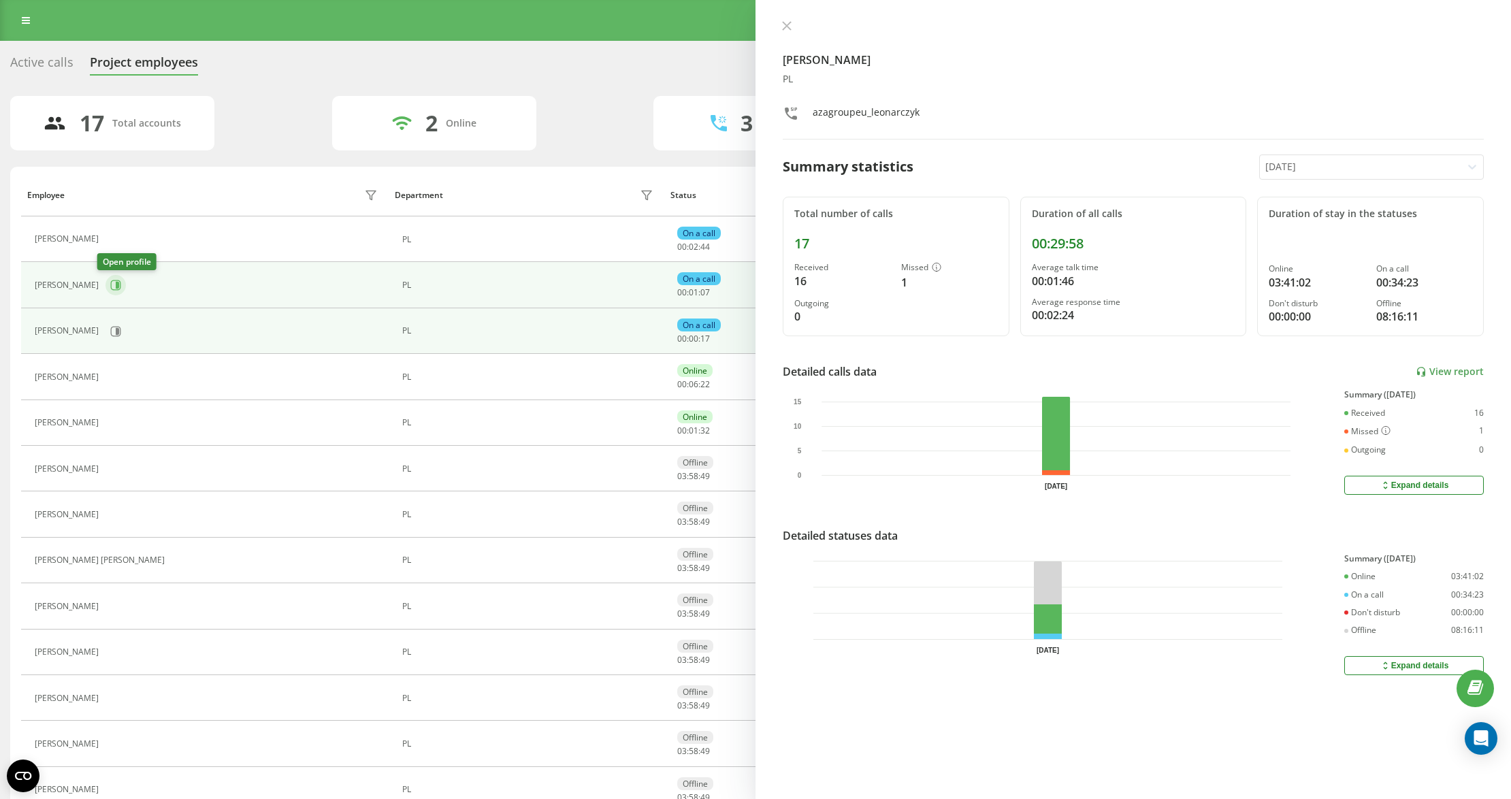
click at [110, 285] on icon at bounding box center [115, 285] width 11 height 11
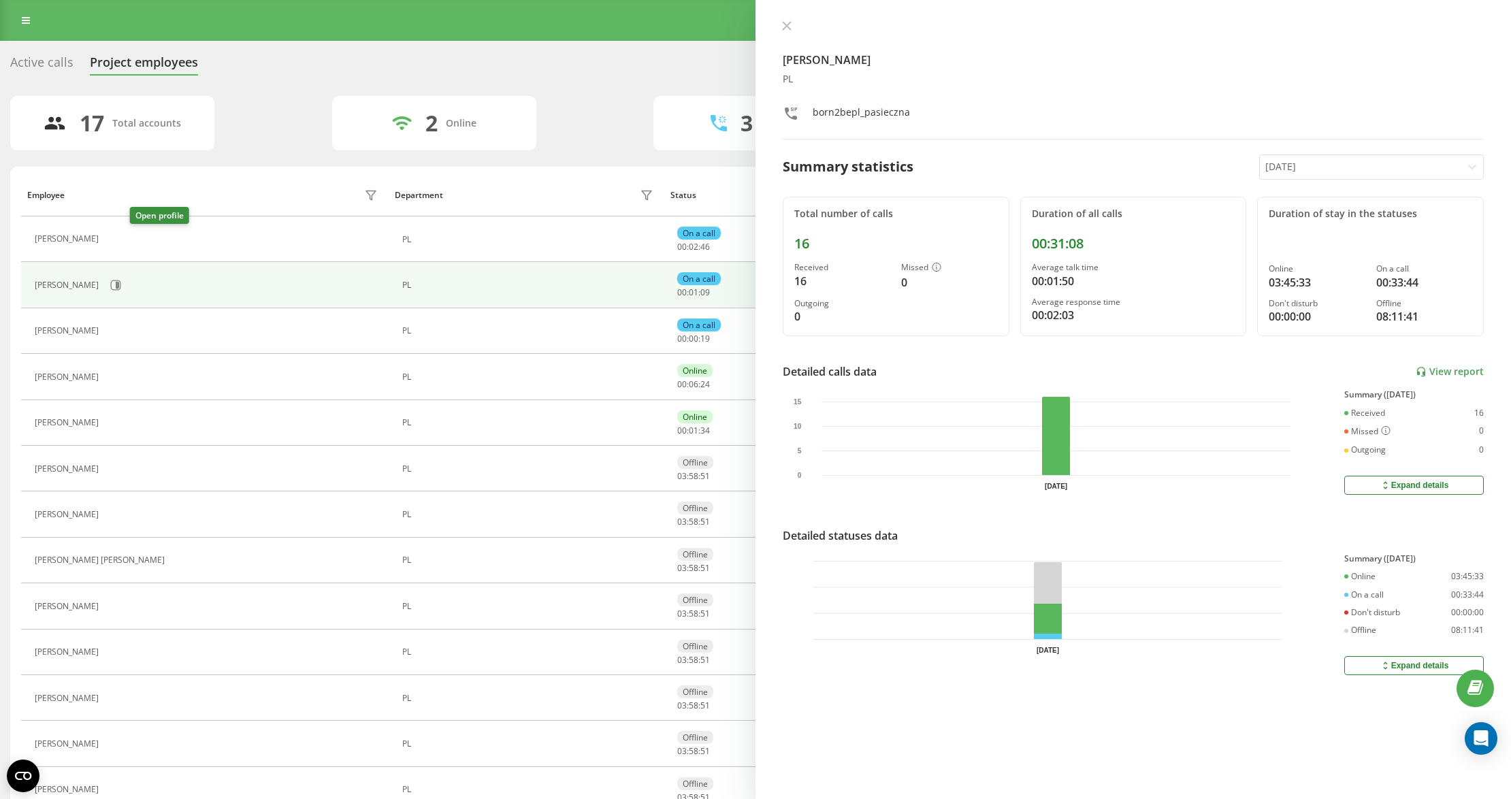
click at [119, 235] on icon at bounding box center [113, 239] width 11 height 11
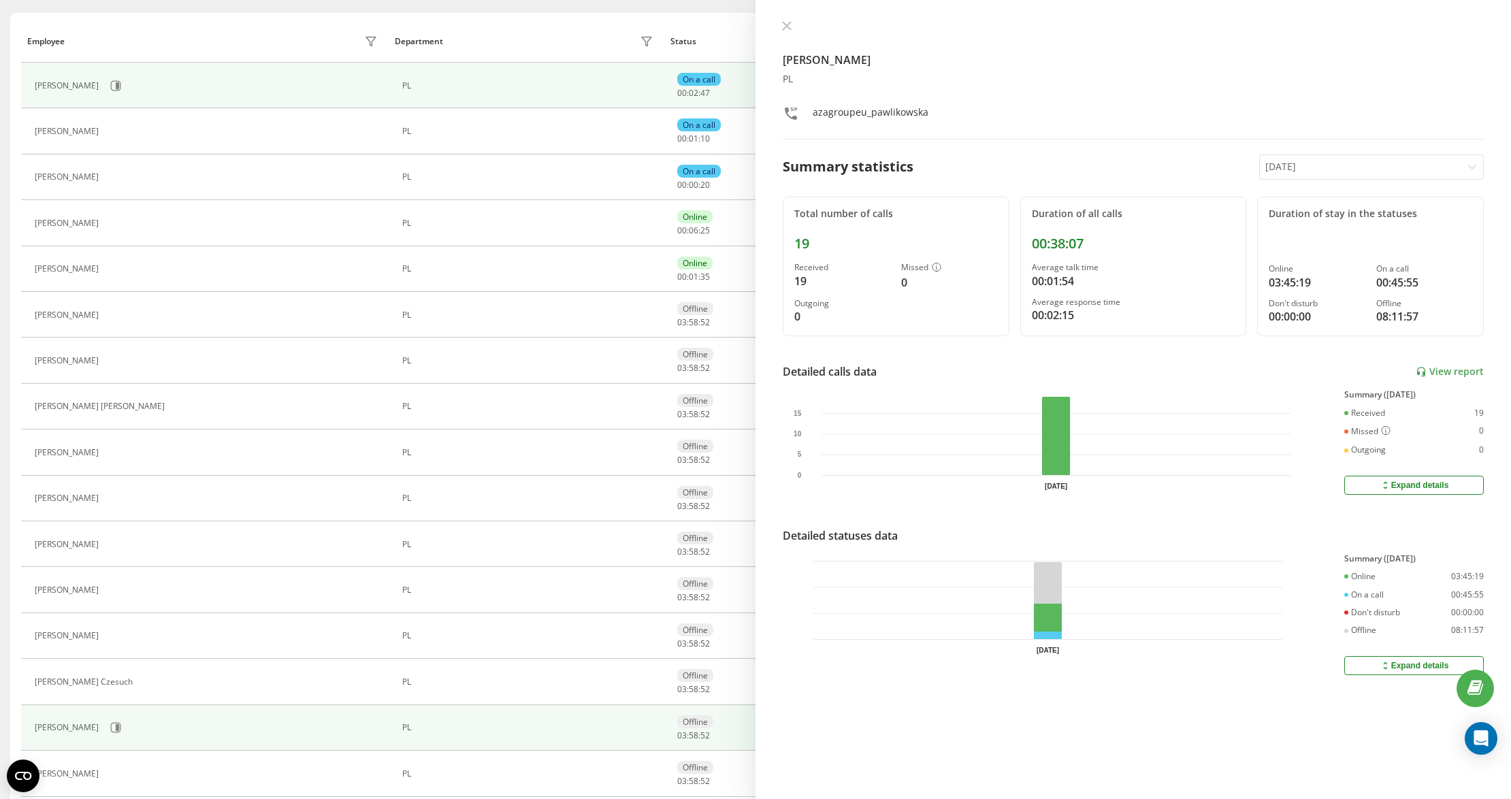
scroll to position [253, 0]
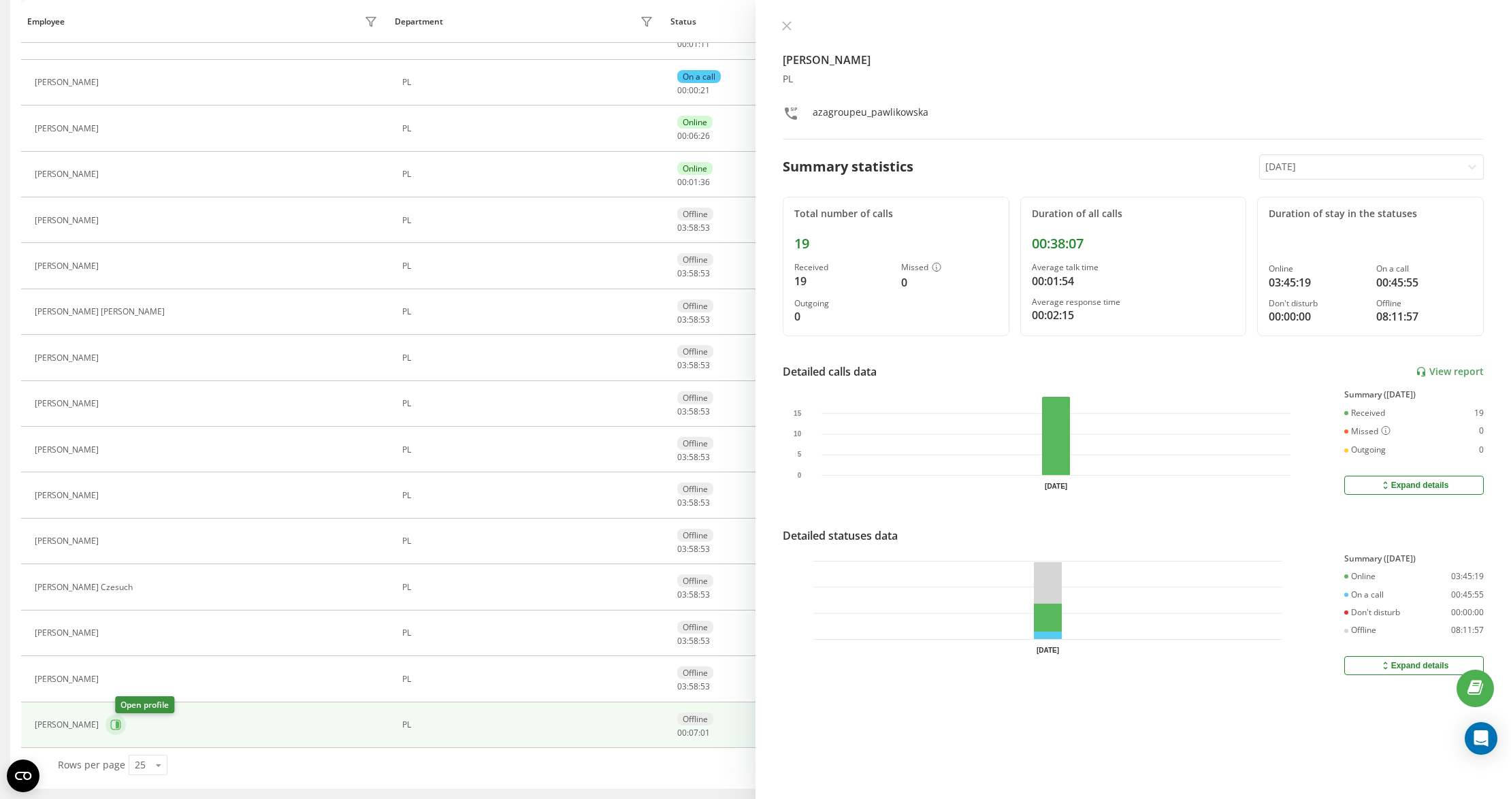
click at [121, 725] on icon at bounding box center [115, 724] width 11 height 11
click at [783, 21] on icon at bounding box center [787, 26] width 10 height 10
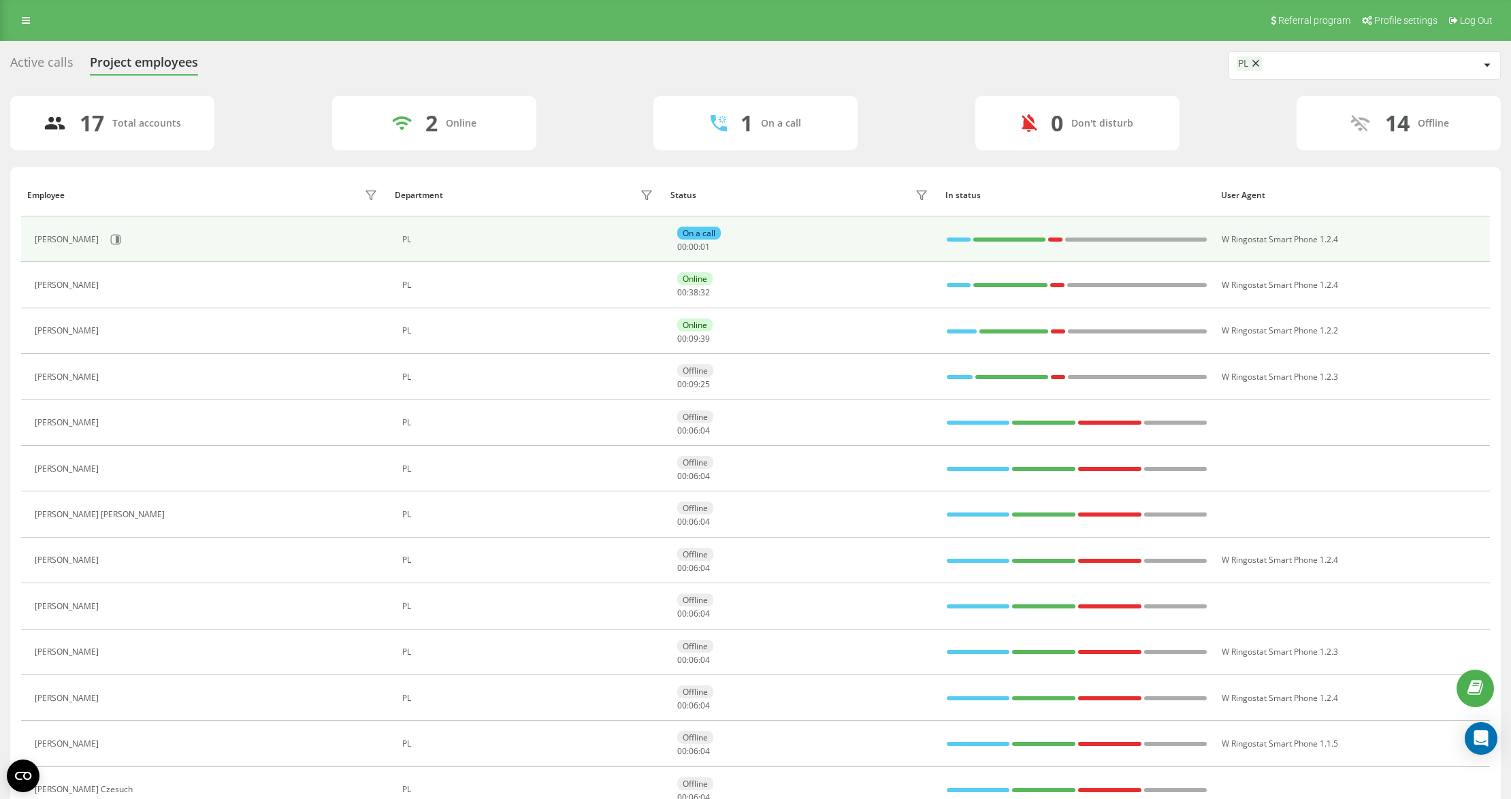
click at [118, 245] on div "[PERSON_NAME]" at bounding box center [208, 239] width 346 height 23
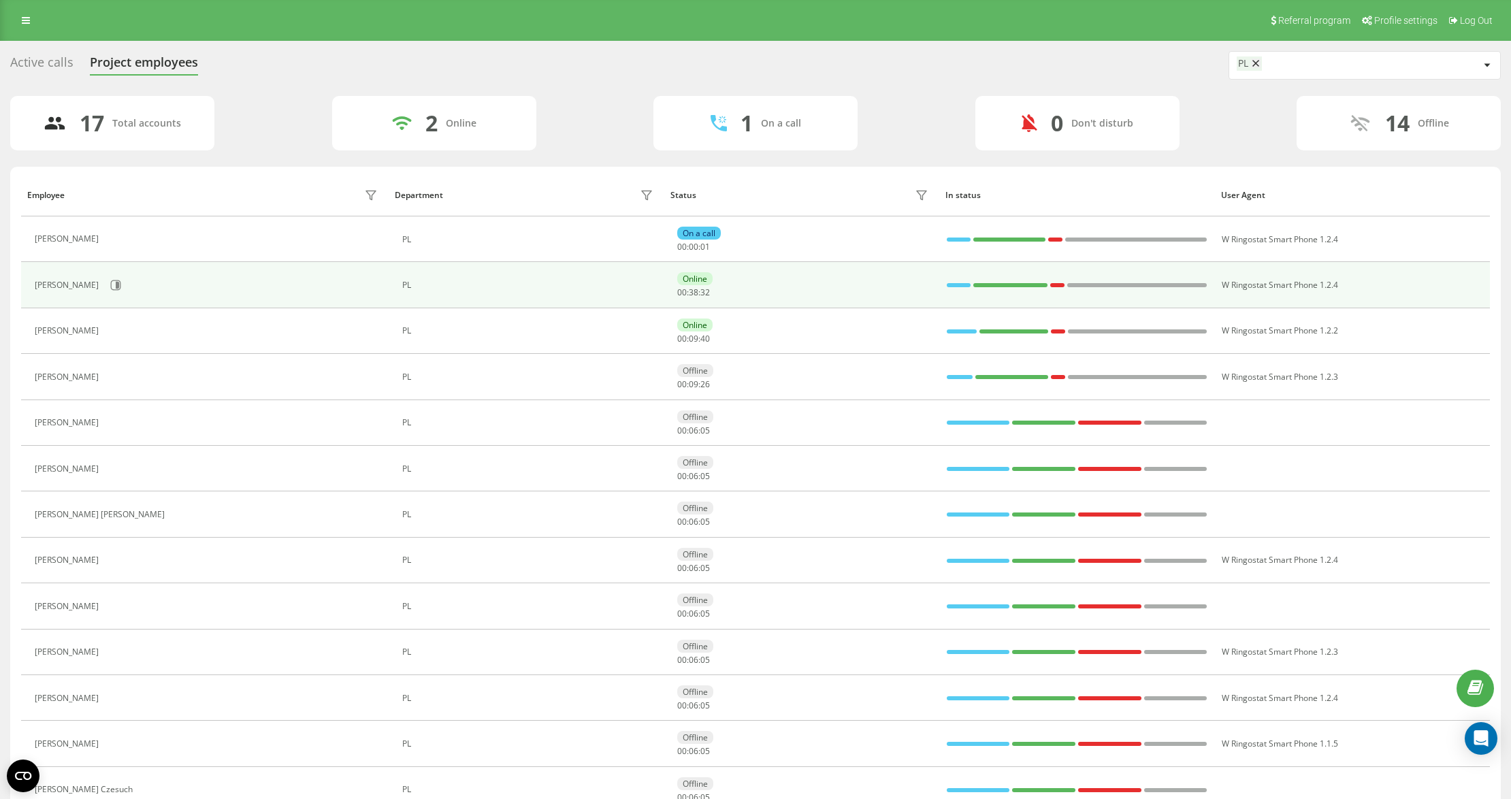
click at [105, 292] on div "[PERSON_NAME]" at bounding box center [208, 285] width 346 height 23
click at [109, 278] on div "[PERSON_NAME]" at bounding box center [208, 285] width 346 height 23
click at [110, 289] on button at bounding box center [116, 285] width 20 height 20
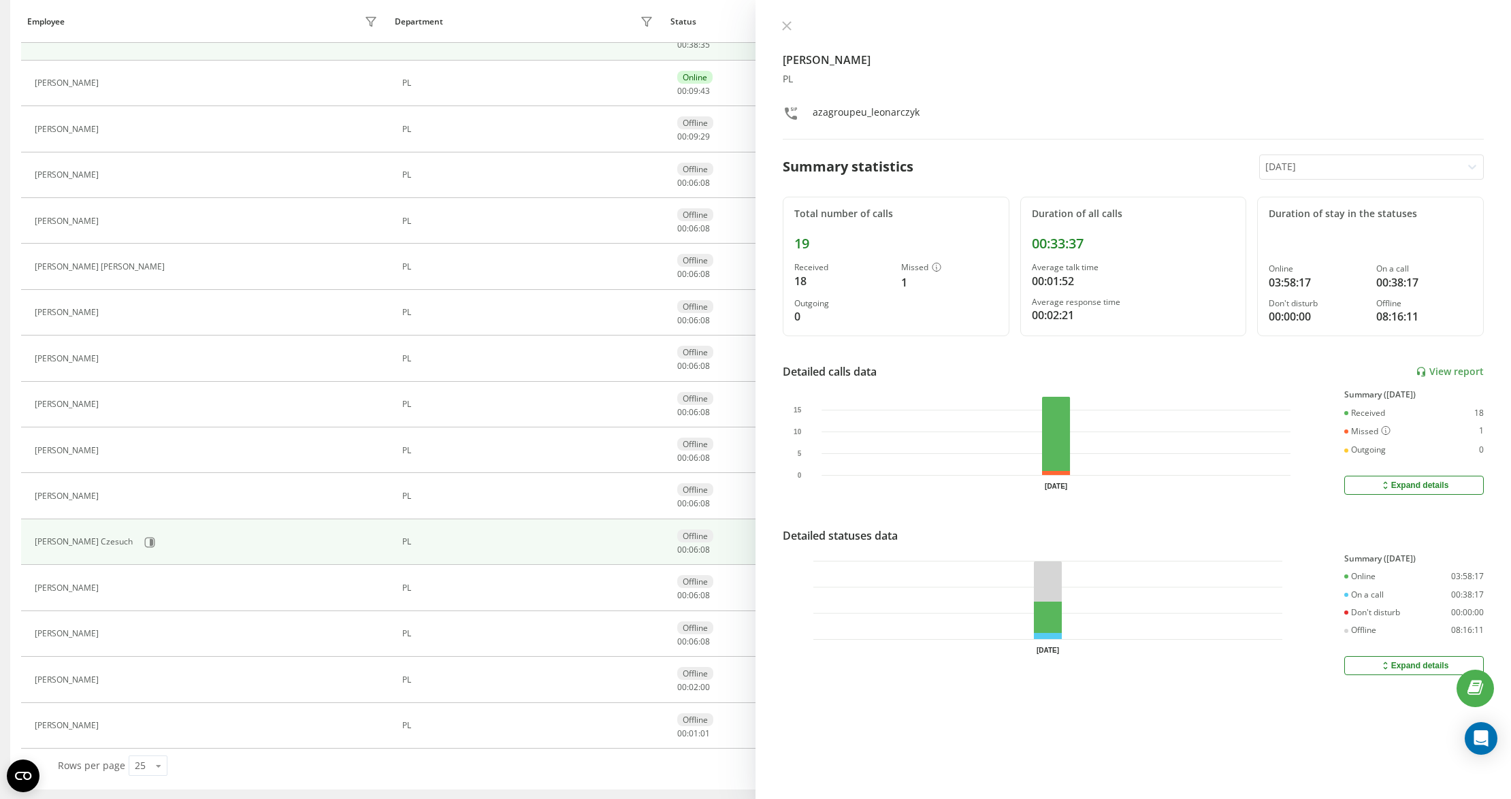
scroll to position [253, 0]
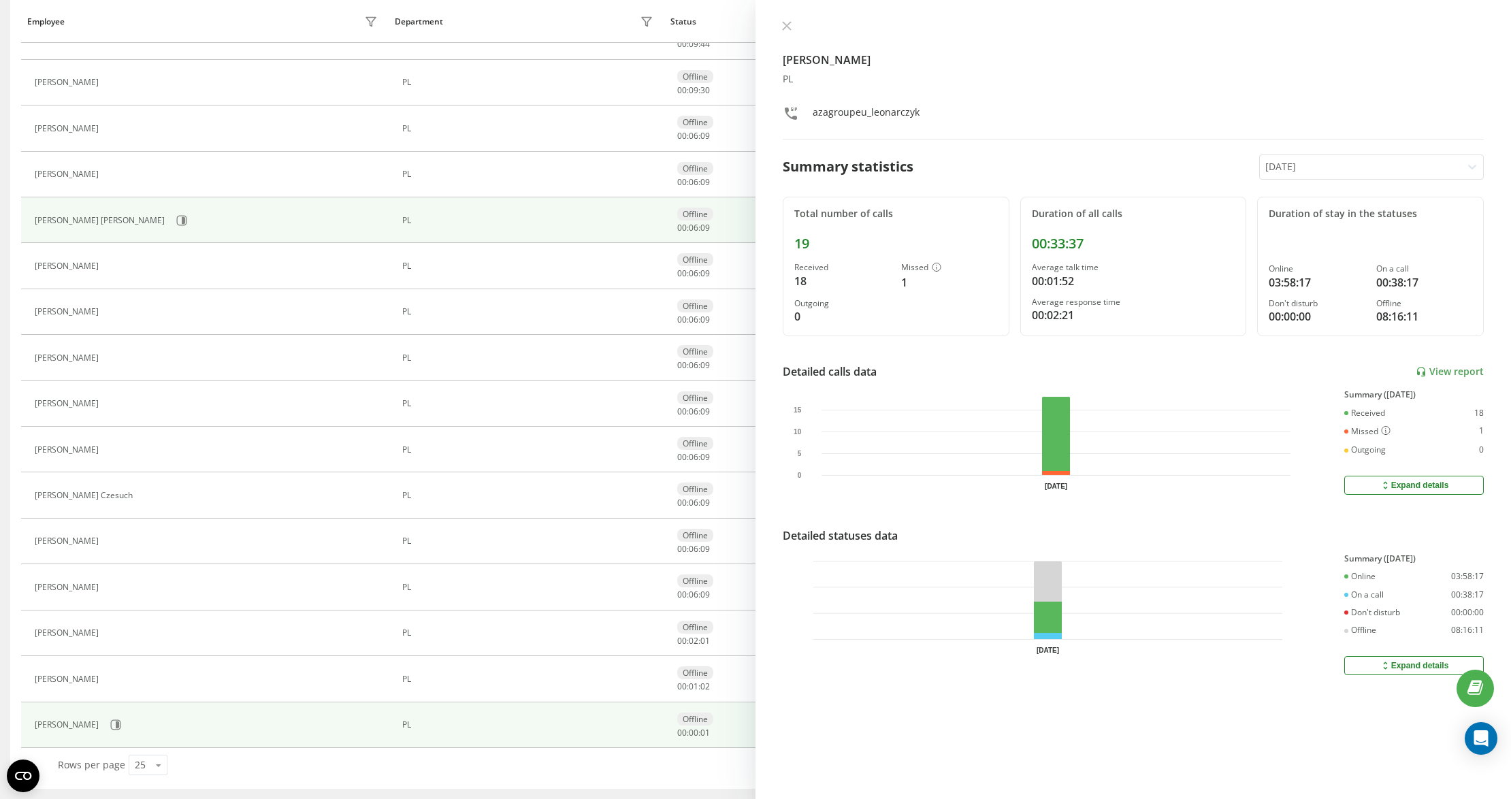
drag, startPoint x: 783, startPoint y: 22, endPoint x: 611, endPoint y: 210, distance: 253.9
click at [784, 22] on icon at bounding box center [787, 26] width 8 height 8
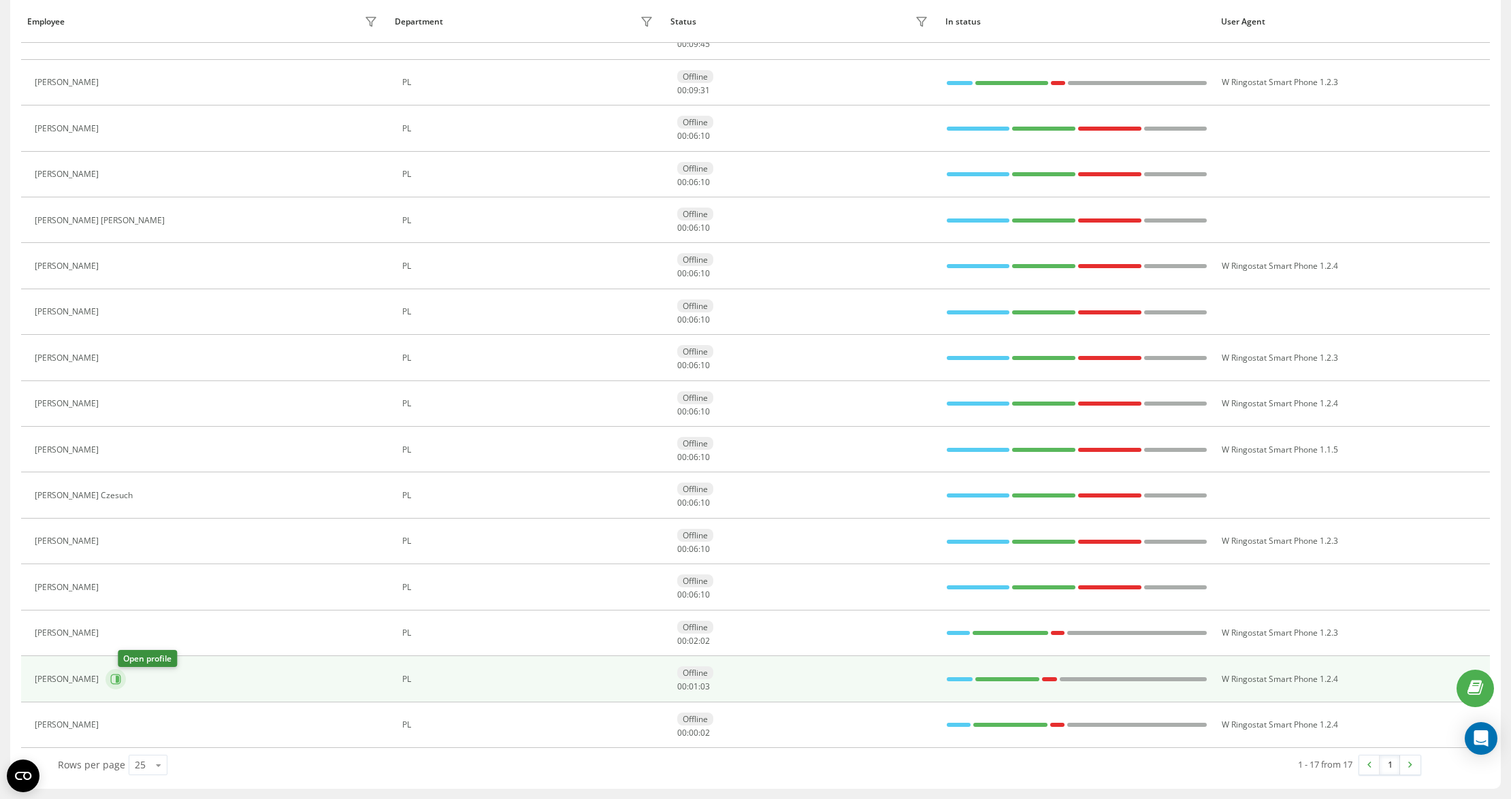
click at [119, 677] on icon at bounding box center [117, 679] width 3 height 7
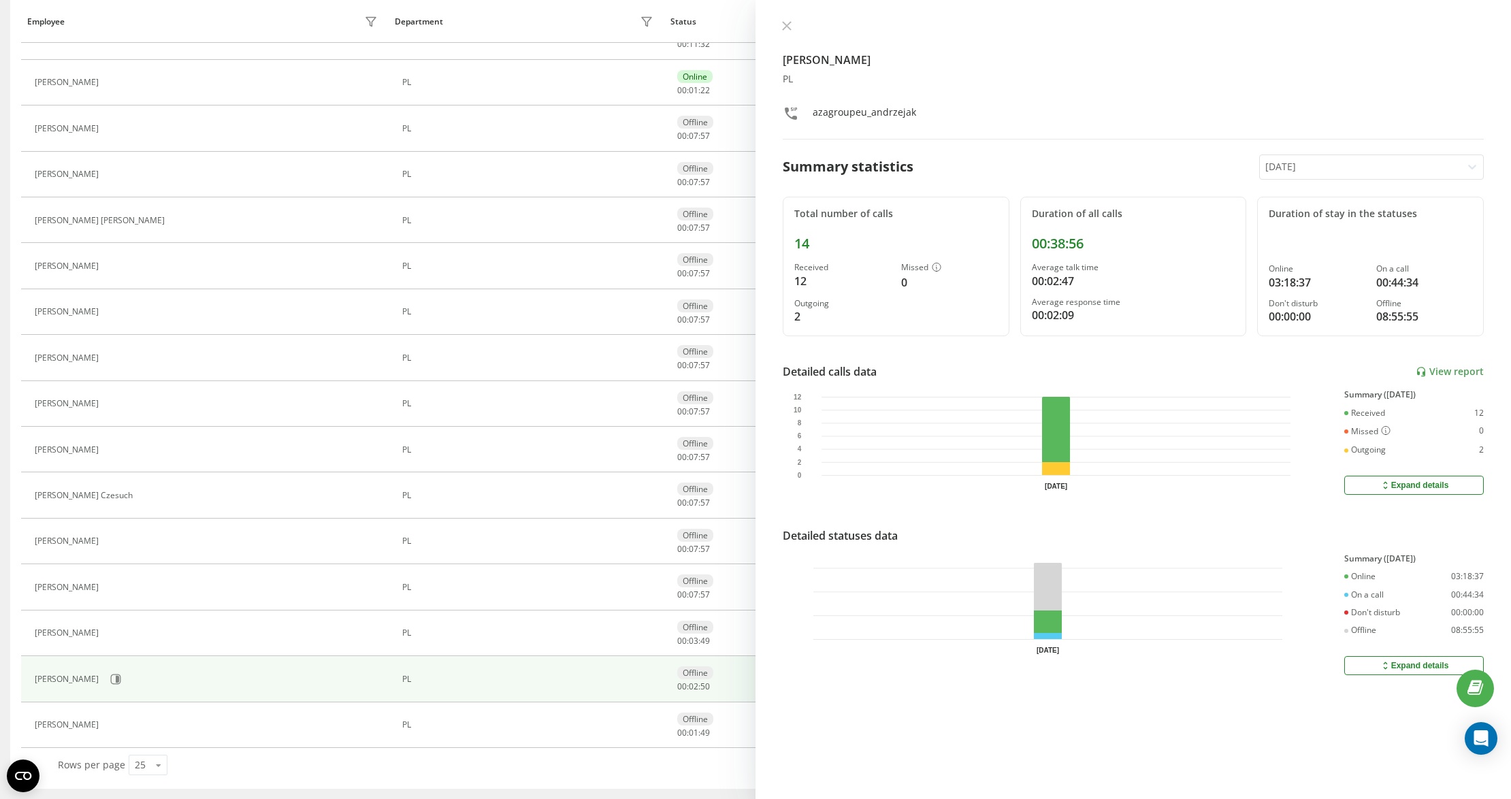
scroll to position [208, 0]
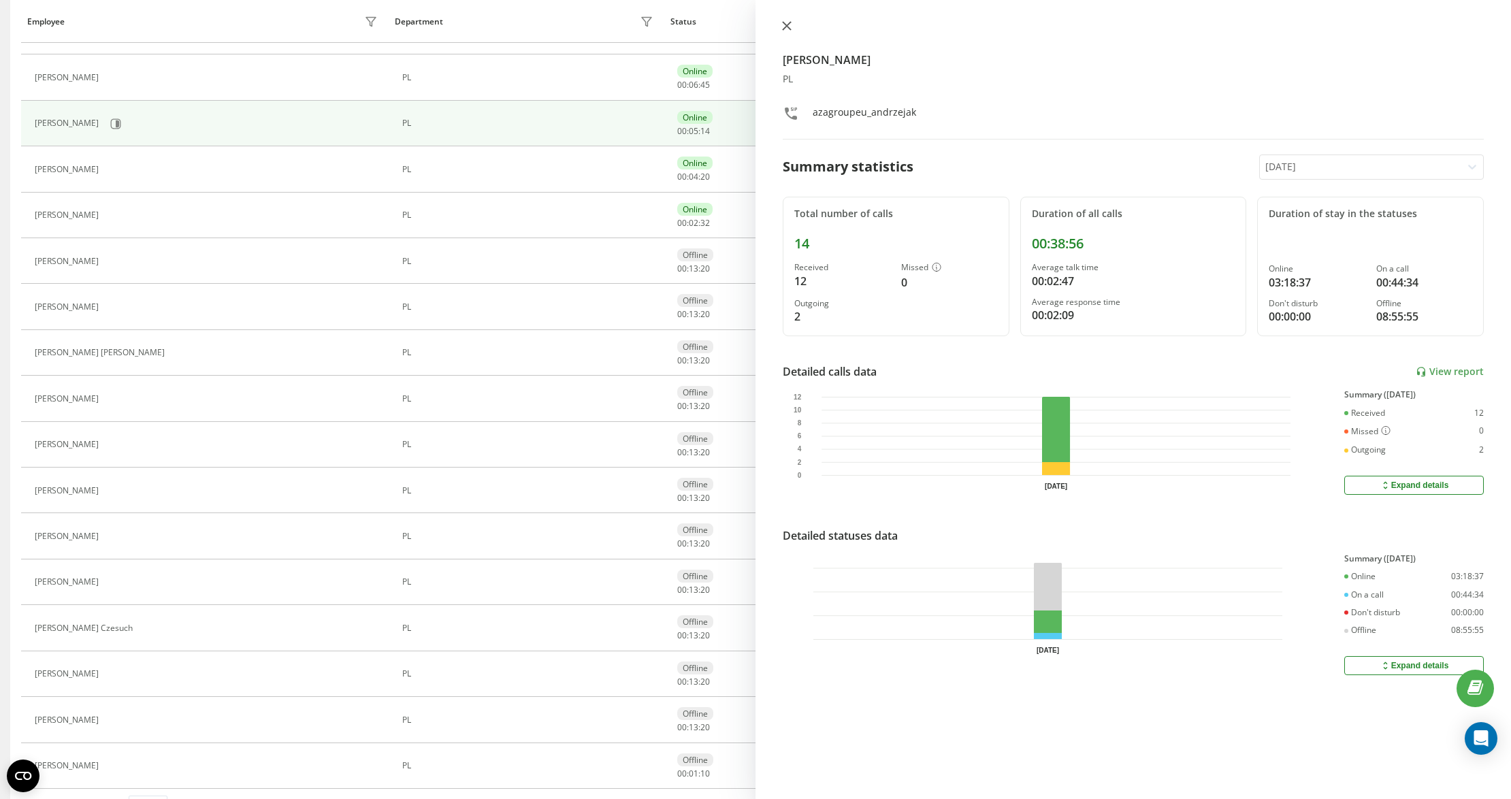
click at [780, 26] on button at bounding box center [787, 26] width 18 height 13
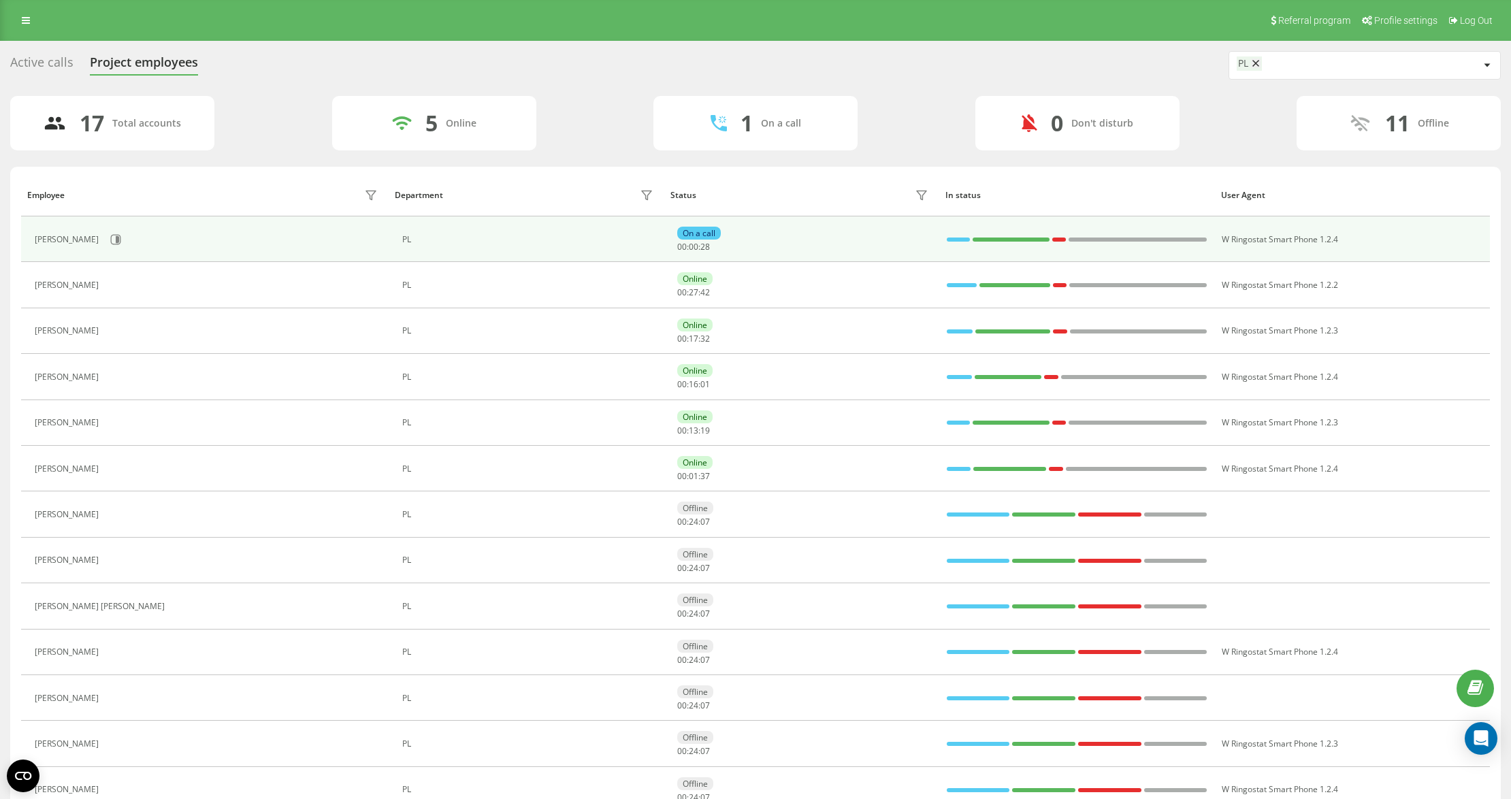
click at [129, 237] on div "[PERSON_NAME]" at bounding box center [208, 239] width 346 height 23
click at [121, 240] on icon at bounding box center [115, 239] width 11 height 11
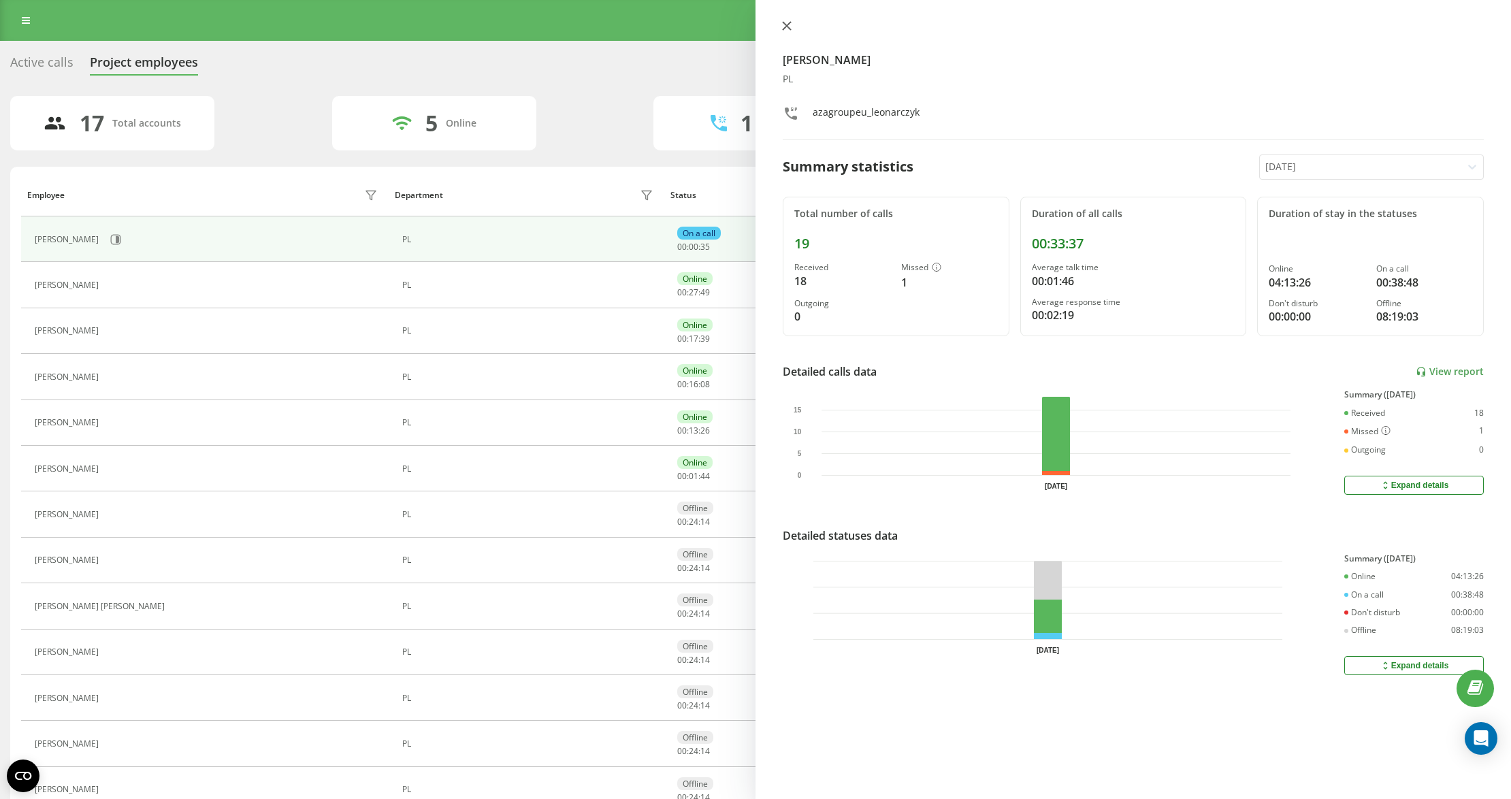
click at [781, 31] on button at bounding box center [787, 26] width 18 height 13
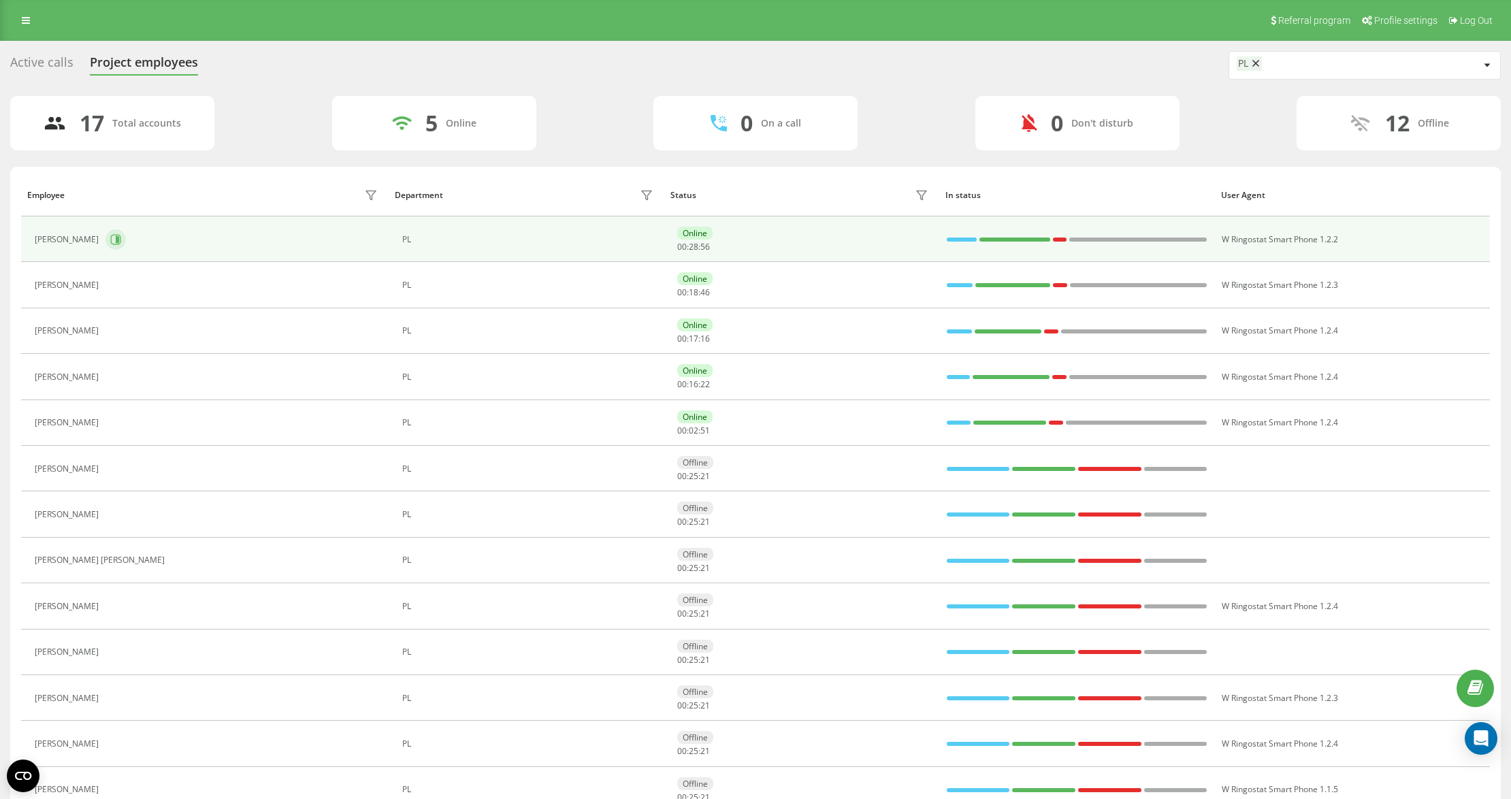
click at [120, 238] on icon at bounding box center [115, 239] width 11 height 11
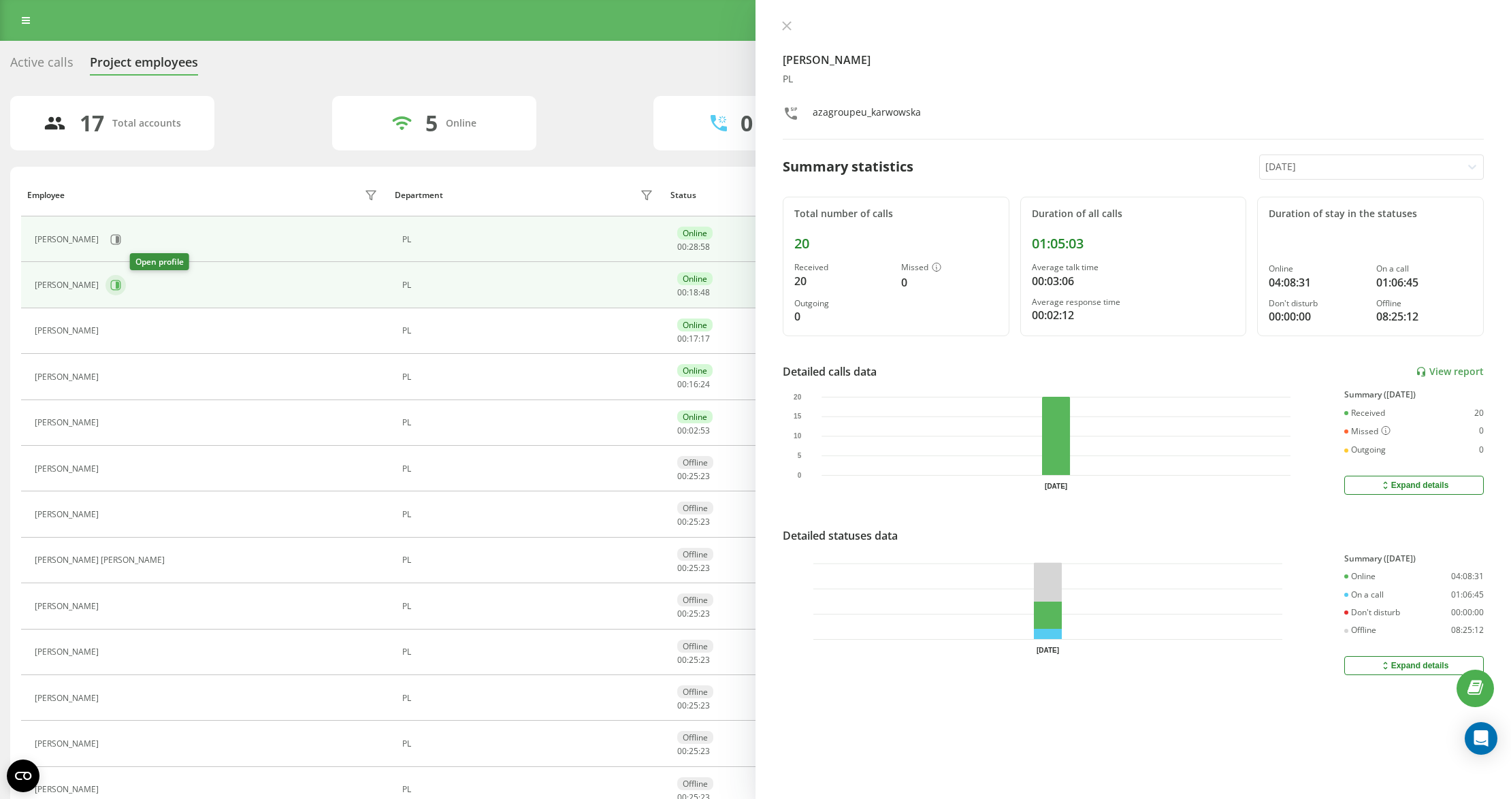
click at [121, 287] on icon at bounding box center [115, 285] width 11 height 11
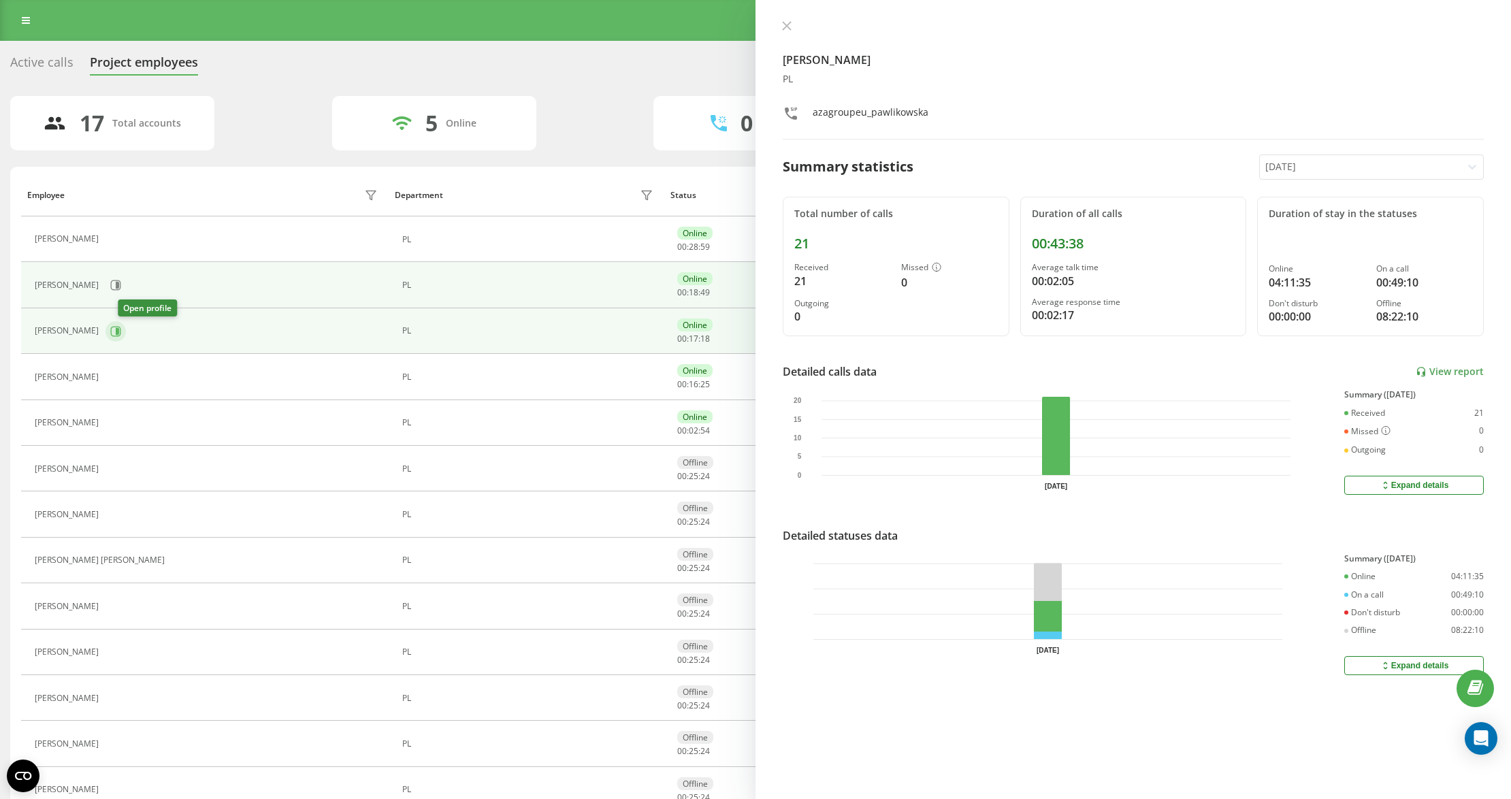
click at [121, 336] on icon at bounding box center [116, 331] width 10 height 10
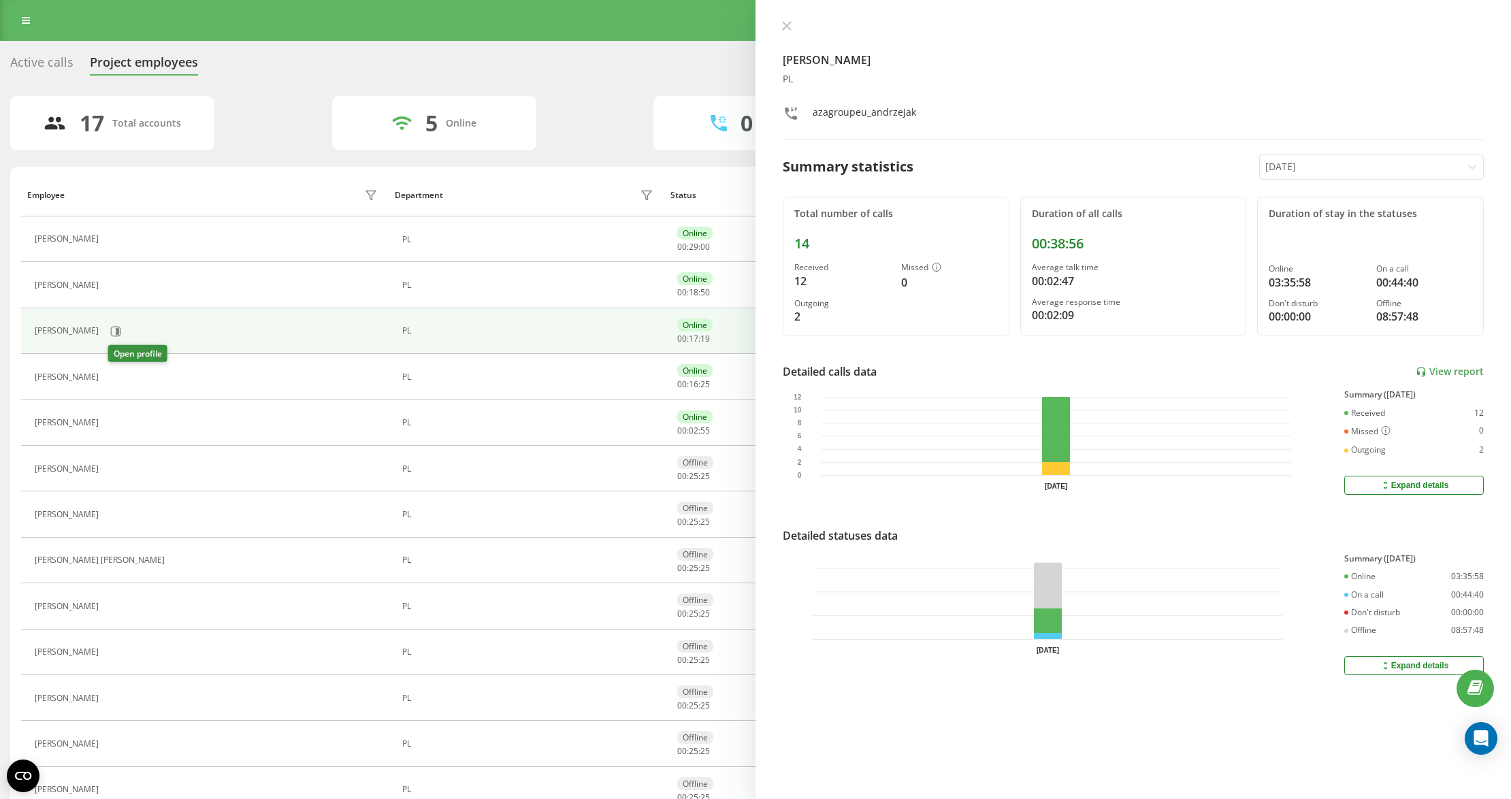
click at [117, 380] on icon at bounding box center [115, 377] width 3 height 7
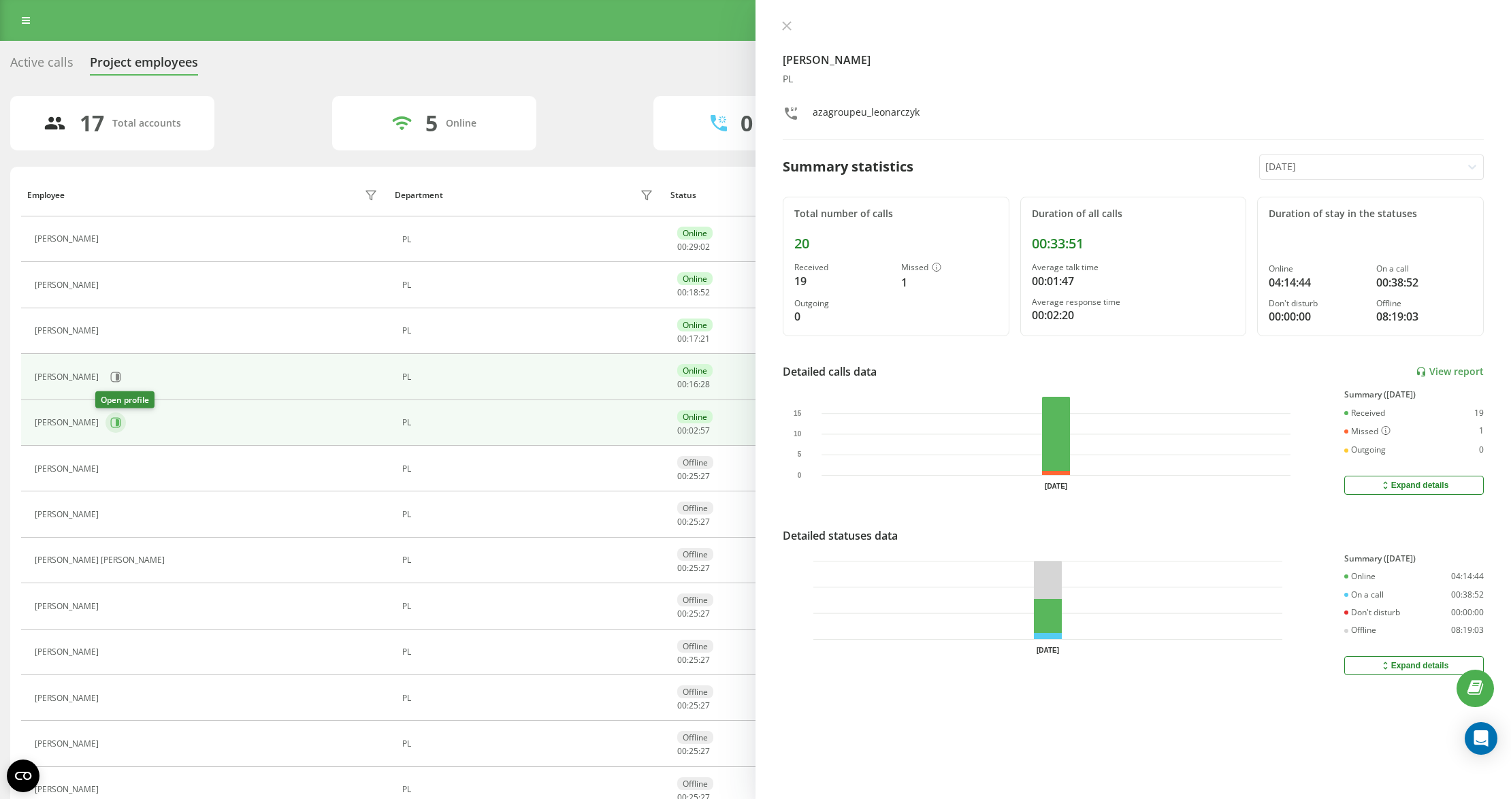
click at [116, 425] on icon at bounding box center [117, 422] width 3 height 7
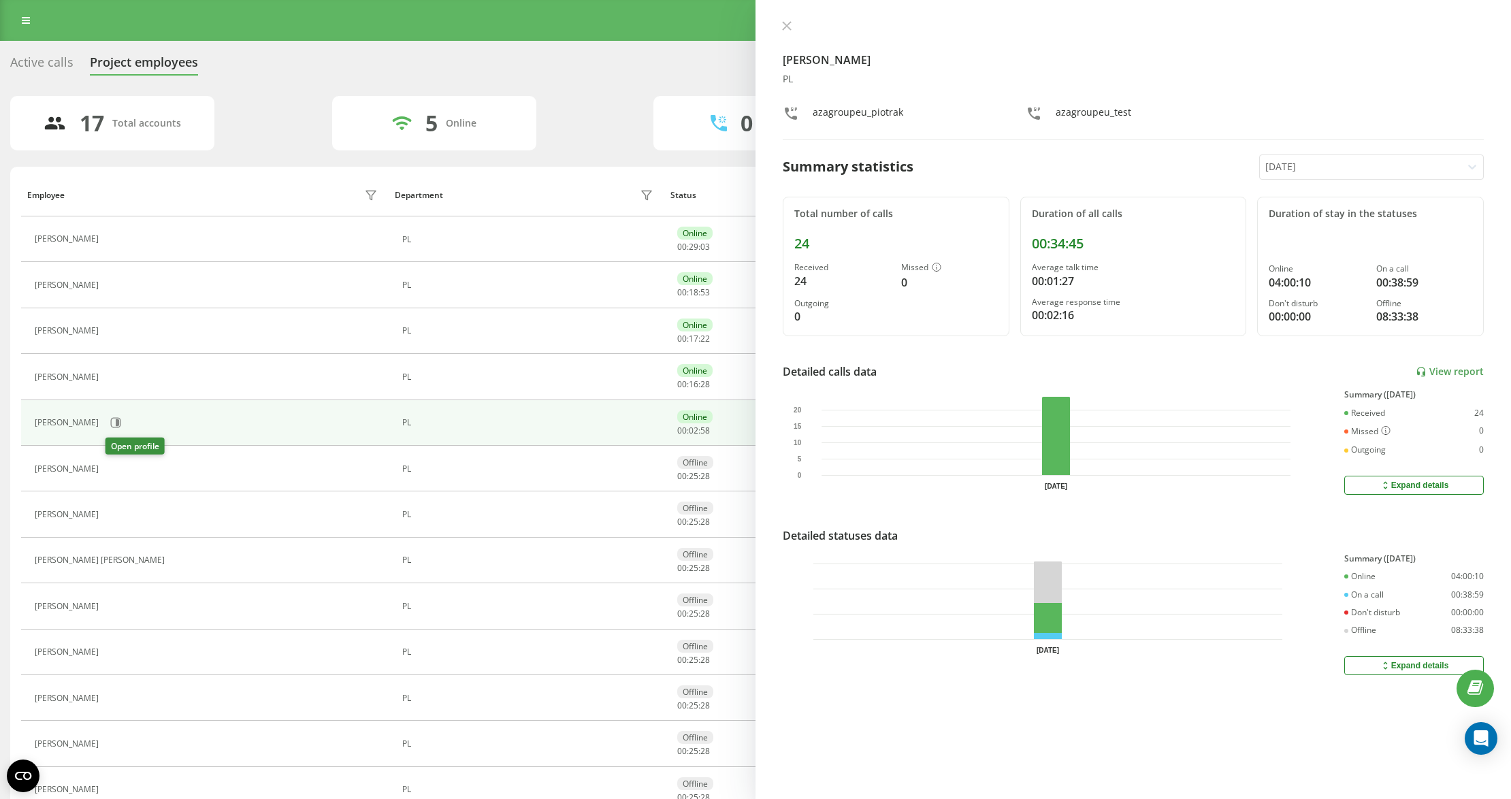
drag, startPoint x: 113, startPoint y: 464, endPoint x: 116, endPoint y: 471, distance: 8.0
click at [114, 464] on button at bounding box center [114, 470] width 16 height 19
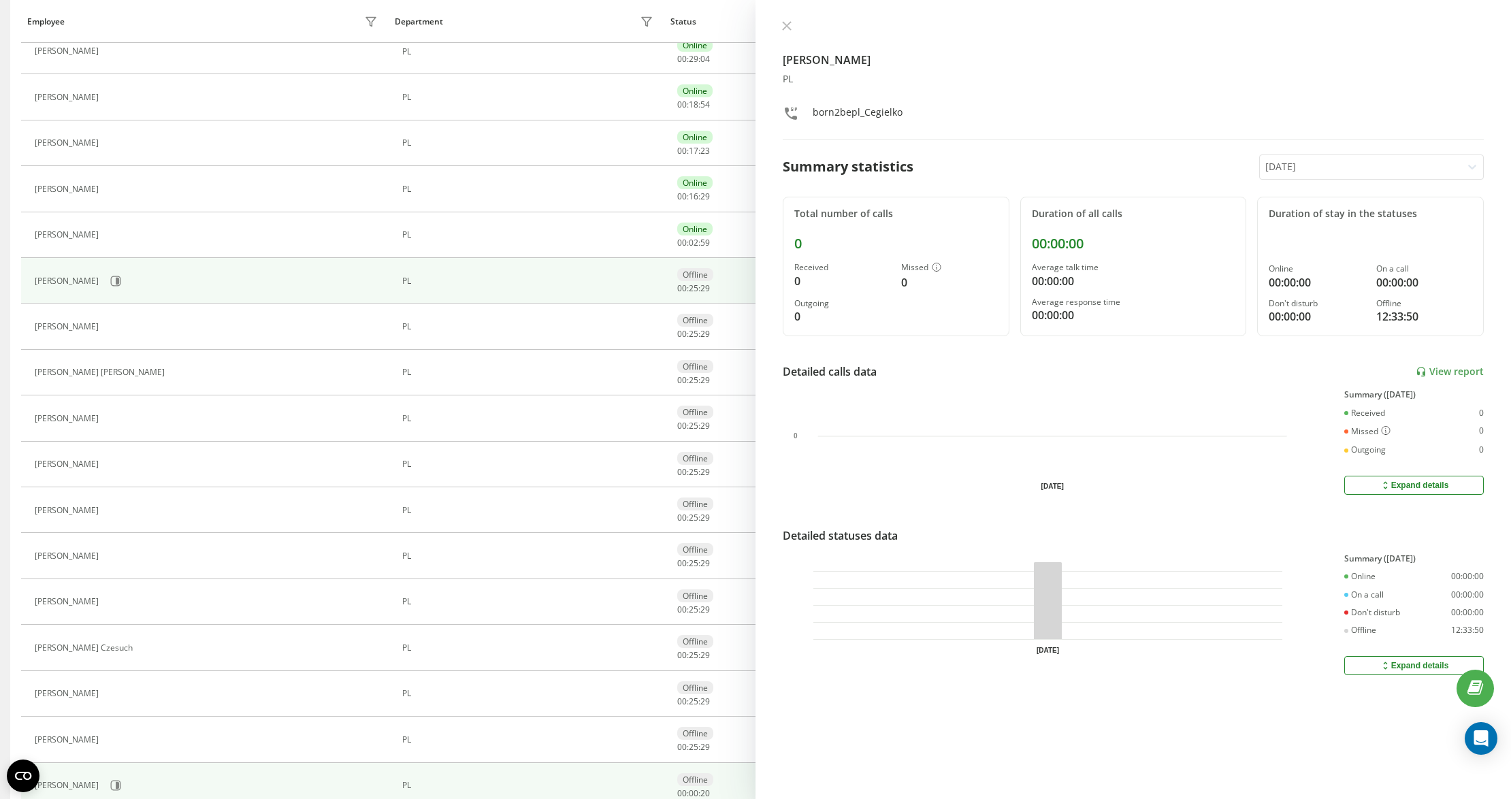
scroll to position [253, 0]
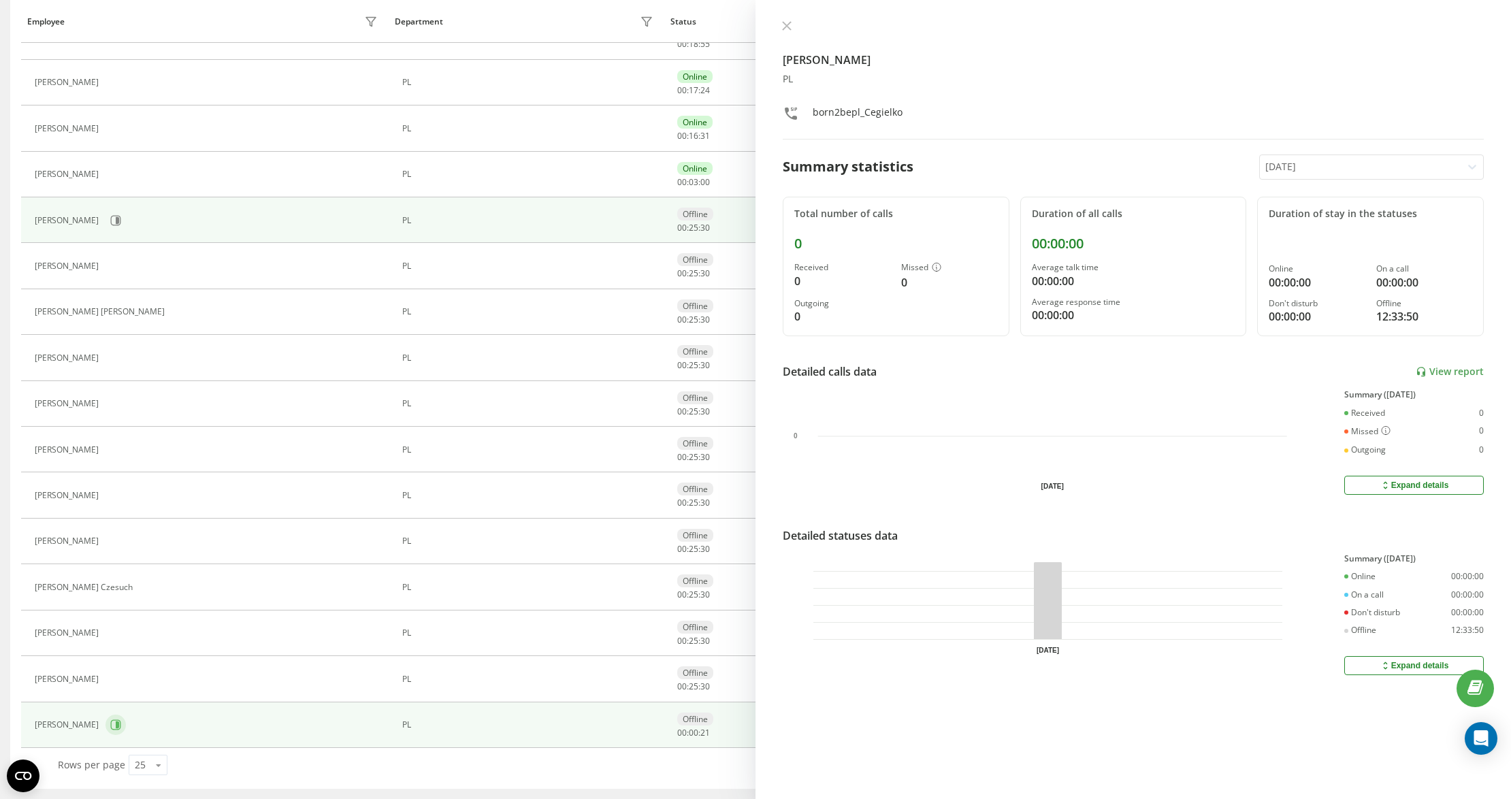
click at [108, 716] on button at bounding box center [116, 725] width 20 height 20
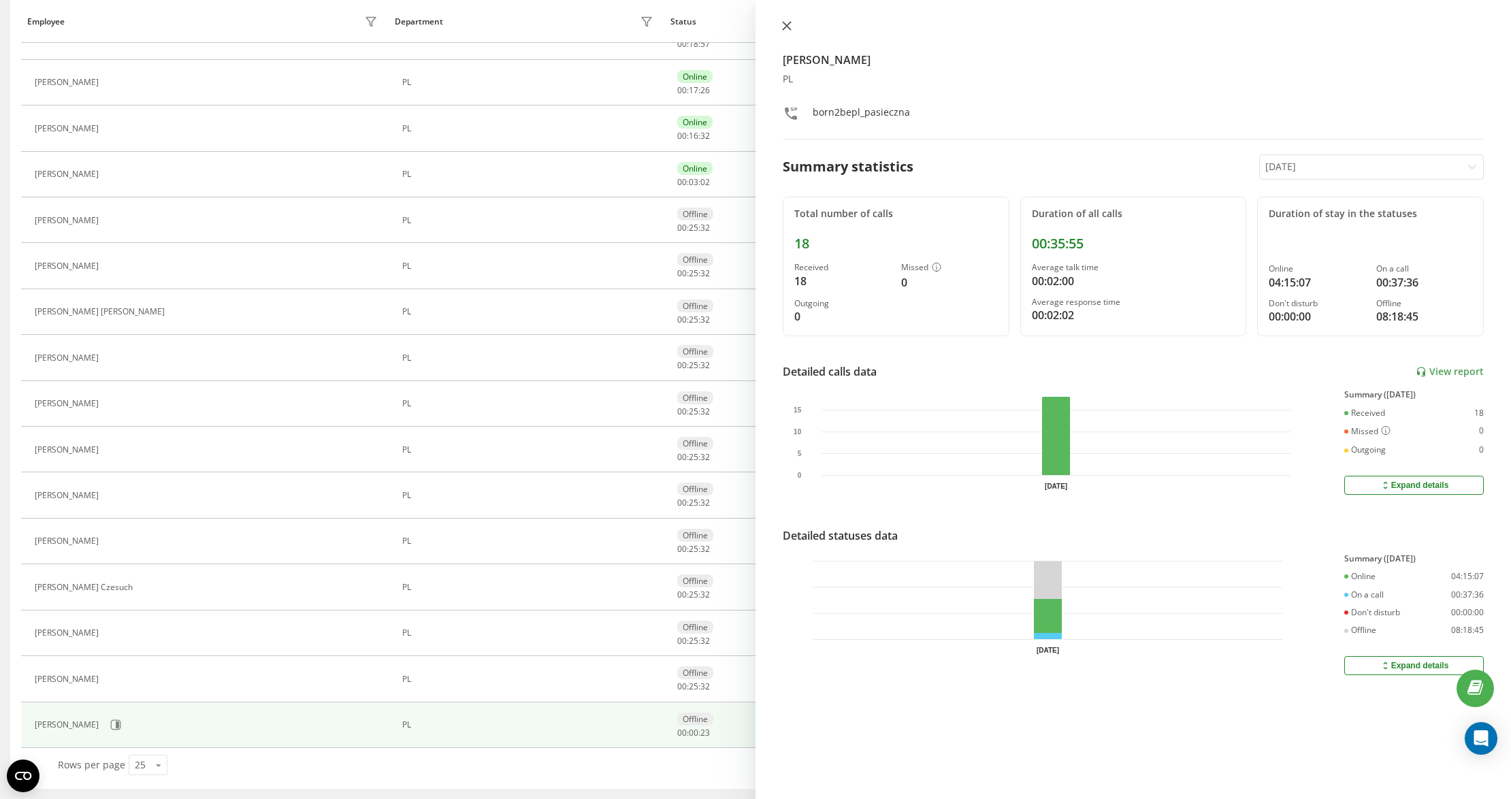
click at [790, 25] on icon at bounding box center [787, 26] width 10 height 10
